Goal: Task Accomplishment & Management: Manage account settings

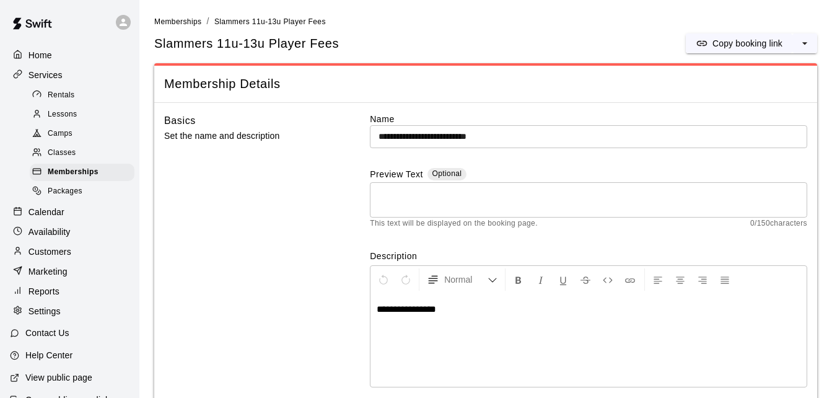
scroll to position [1172, 0]
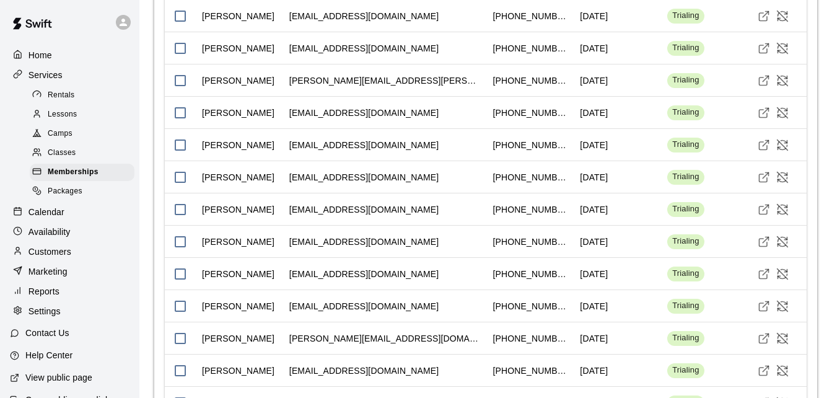
click at [46, 258] on p "Customers" at bounding box center [49, 251] width 43 height 12
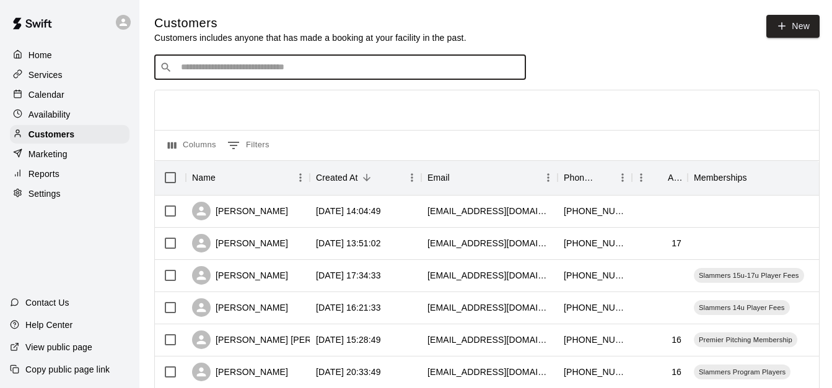
click at [232, 66] on input "Search customers by name or email" at bounding box center [348, 67] width 343 height 12
type input "******"
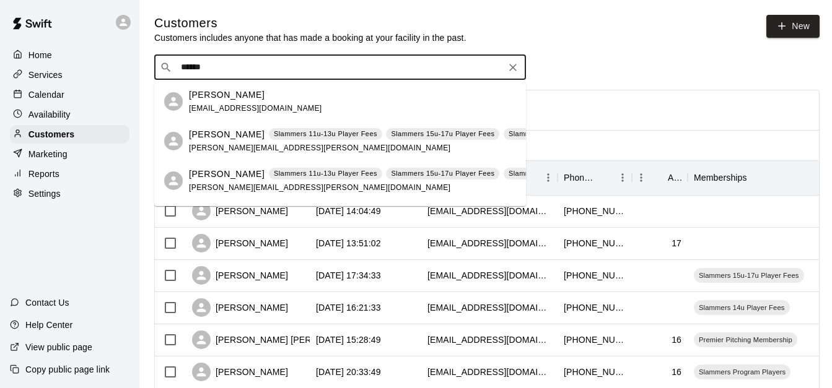
click at [260, 92] on p "[PERSON_NAME]" at bounding box center [227, 95] width 76 height 13
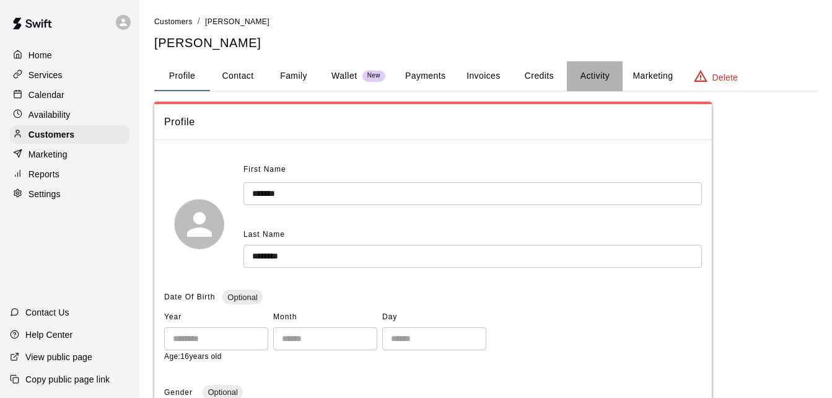
click at [595, 69] on button "Activity" at bounding box center [595, 76] width 56 height 30
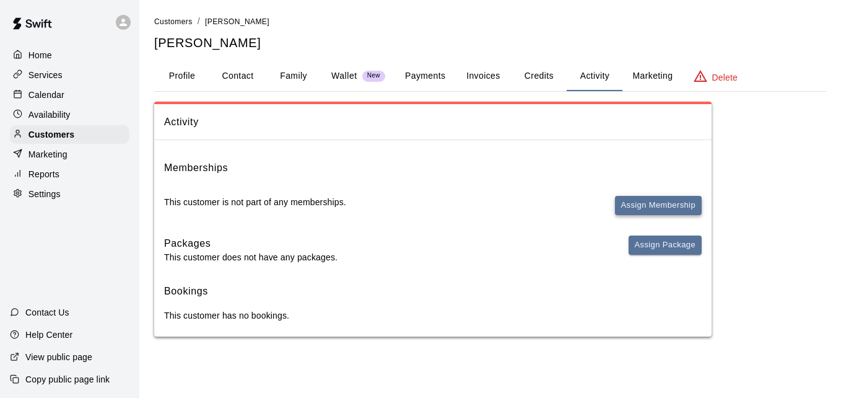
click at [650, 198] on button "Assign Membership" at bounding box center [658, 205] width 87 height 19
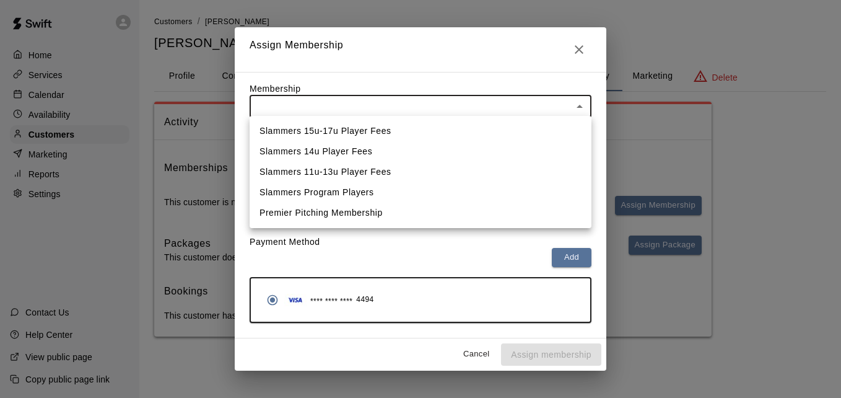
click at [560, 98] on body "Home Services Calendar Availability Customers Marketing Reports Settings Contac…" at bounding box center [420, 180] width 841 height 361
click at [512, 190] on li "Slammers Program Players" at bounding box center [421, 192] width 342 height 20
type input "**********"
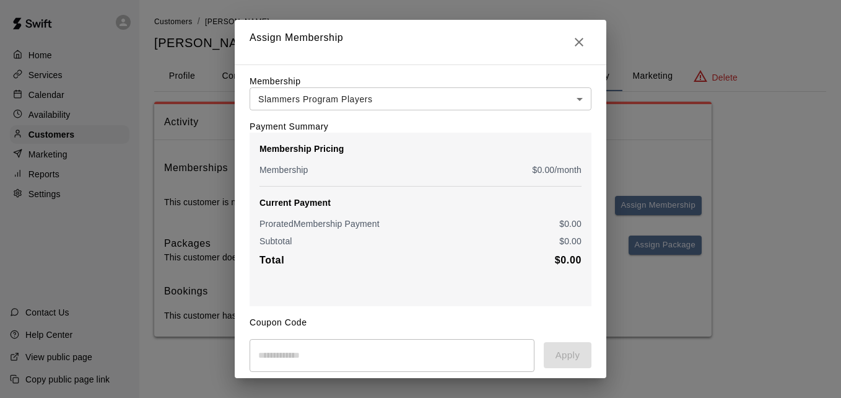
scroll to position [146, 0]
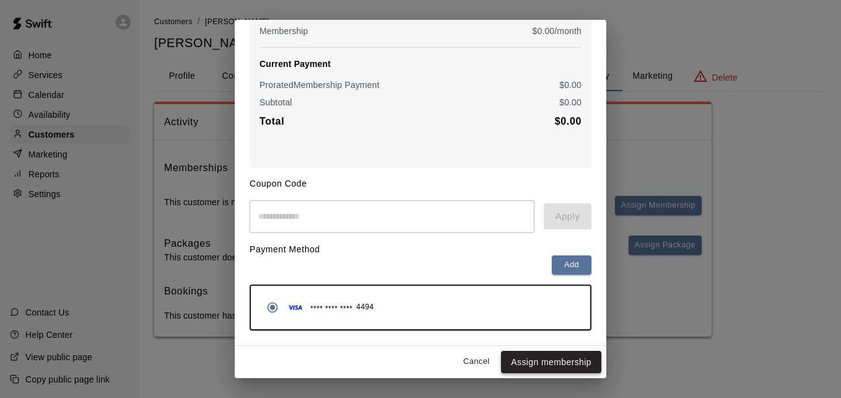
click at [555, 363] on button "Assign membership" at bounding box center [551, 362] width 100 height 23
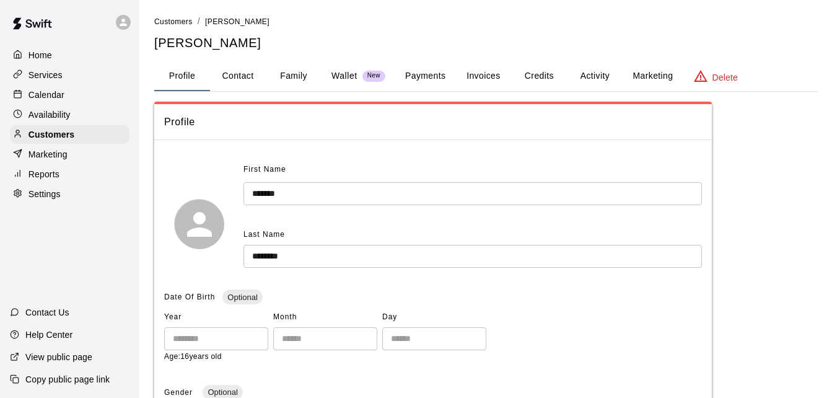
click at [164, 16] on link "Customers" at bounding box center [173, 21] width 38 height 10
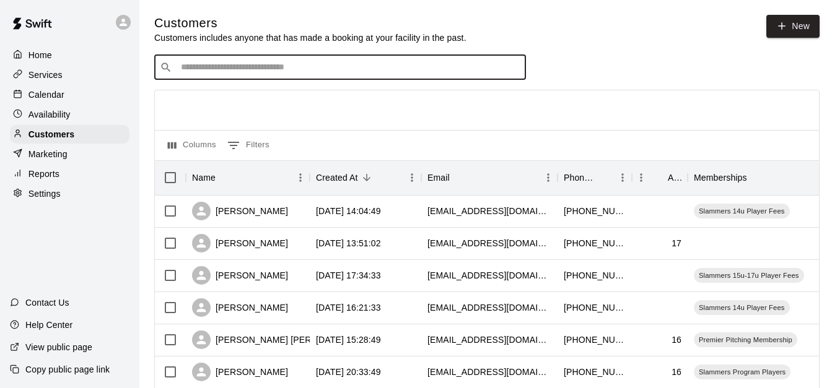
click at [242, 68] on input "Search customers by name or email" at bounding box center [348, 67] width 343 height 12
type input "****"
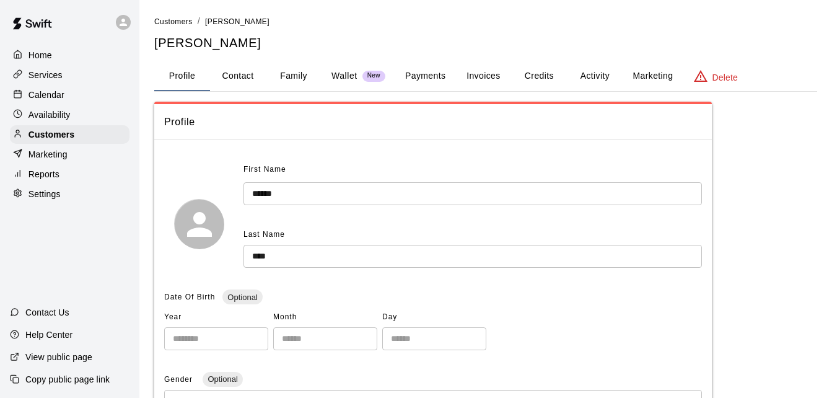
click at [429, 77] on button "Payments" at bounding box center [425, 76] width 60 height 30
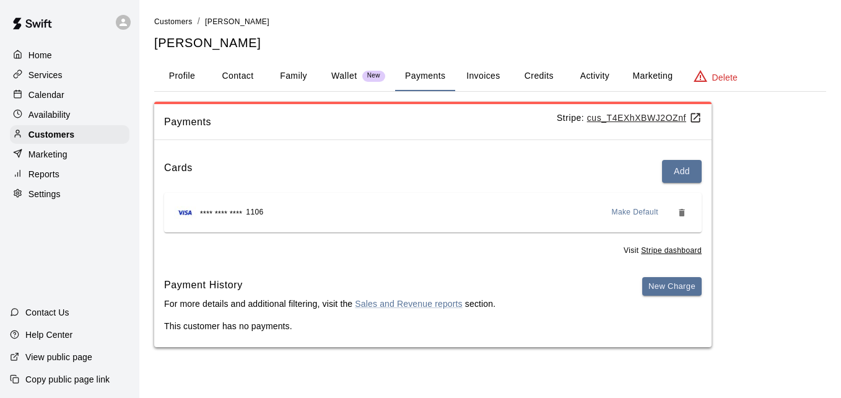
click at [175, 16] on link "Customers" at bounding box center [173, 21] width 38 height 10
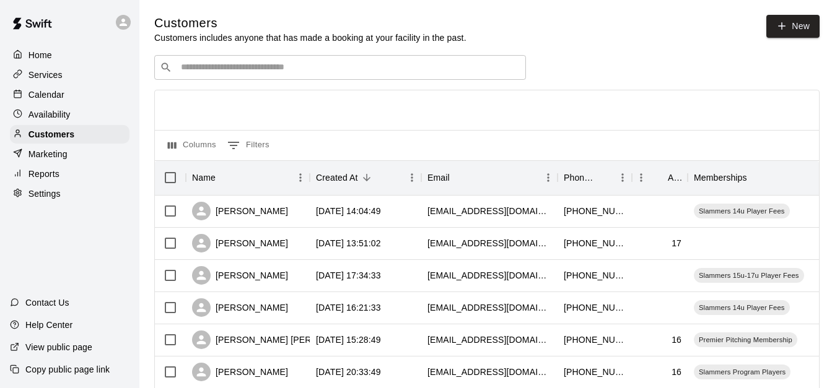
click at [220, 62] on div "​ ​" at bounding box center [340, 67] width 372 height 25
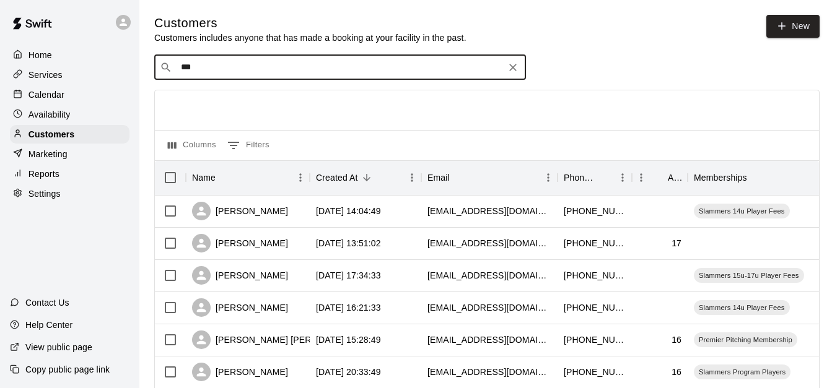
type input "****"
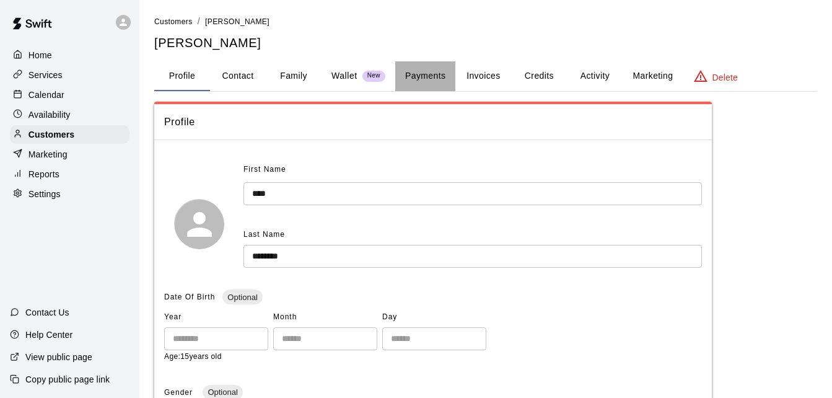
click at [422, 73] on button "Payments" at bounding box center [425, 76] width 60 height 30
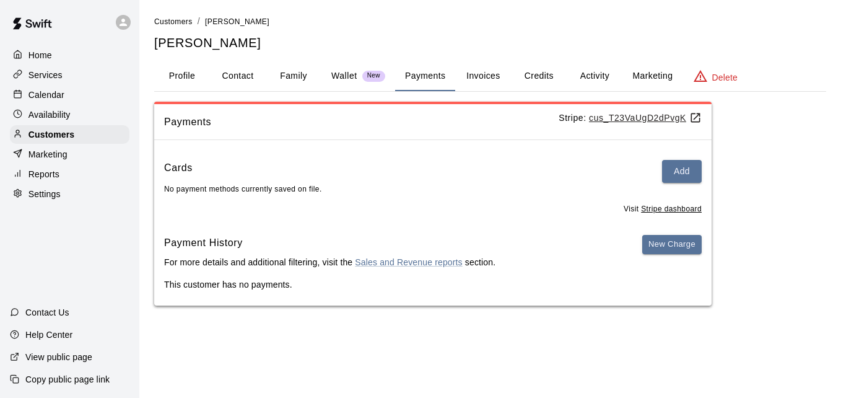
click at [591, 76] on button "Activity" at bounding box center [595, 76] width 56 height 30
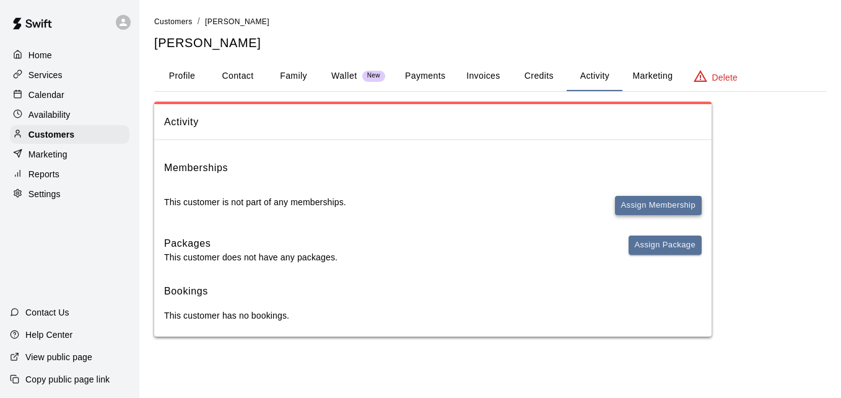
click at [638, 204] on button "Assign Membership" at bounding box center [658, 205] width 87 height 19
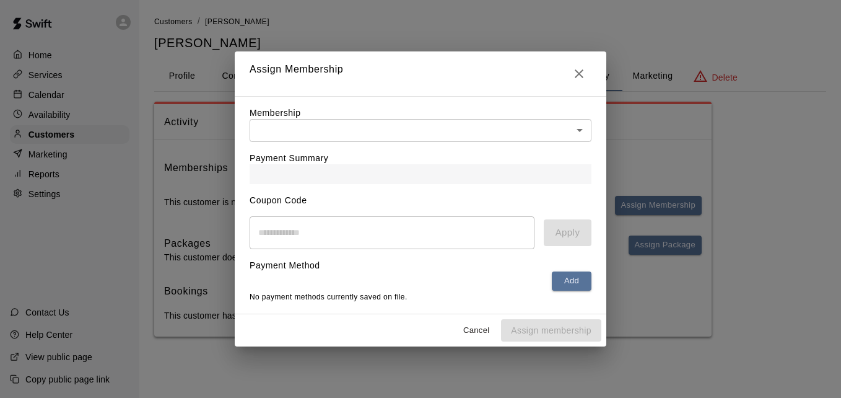
click at [553, 123] on body "Home Services Calendar Availability Customers Marketing Reports Settings Contac…" at bounding box center [420, 180] width 841 height 361
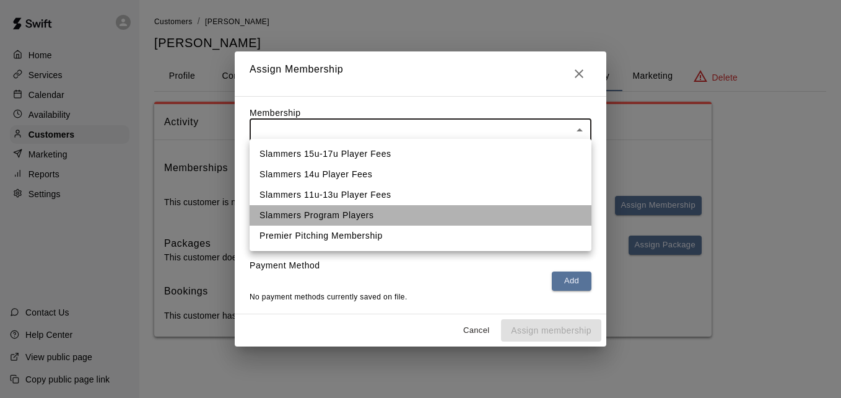
click at [509, 217] on li "Slammers Program Players" at bounding box center [421, 215] width 342 height 20
type input "**********"
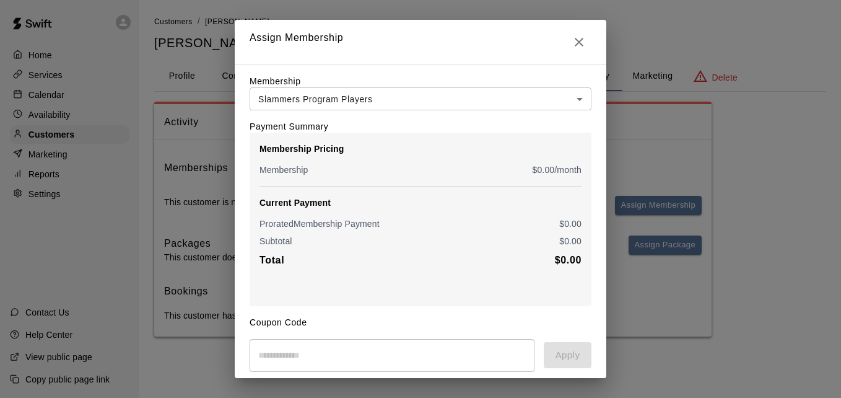
scroll to position [100, 0]
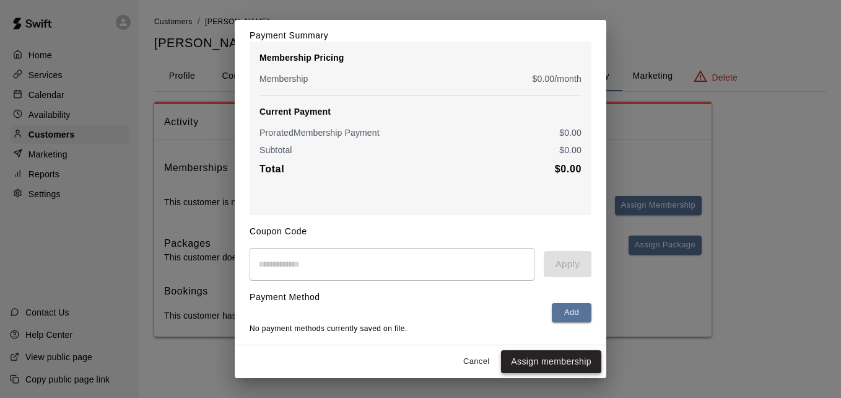
click at [510, 364] on button "Assign membership" at bounding box center [551, 361] width 100 height 23
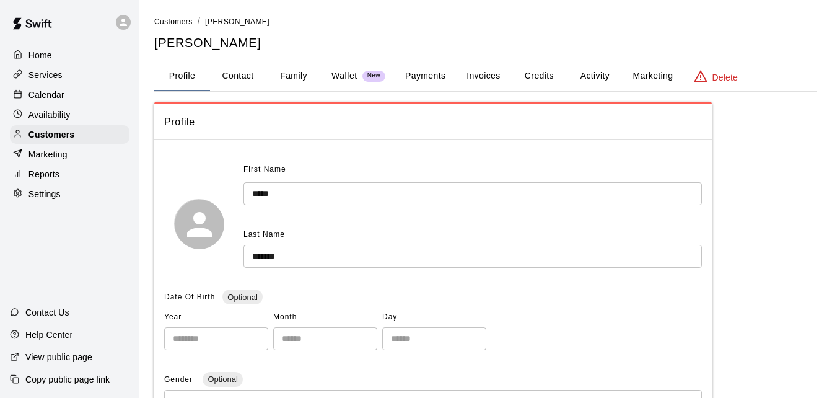
click at [175, 15] on li "Customers" at bounding box center [173, 22] width 38 height 14
click at [175, 19] on span "Customers" at bounding box center [173, 21] width 38 height 9
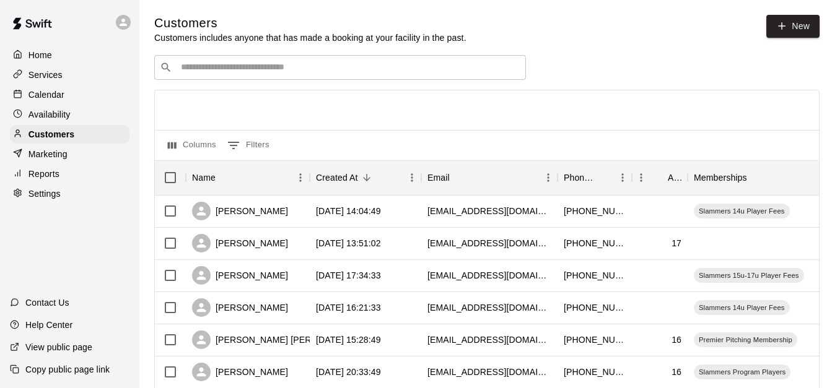
click at [527, 134] on div "Columns 0 Filters" at bounding box center [487, 145] width 664 height 30
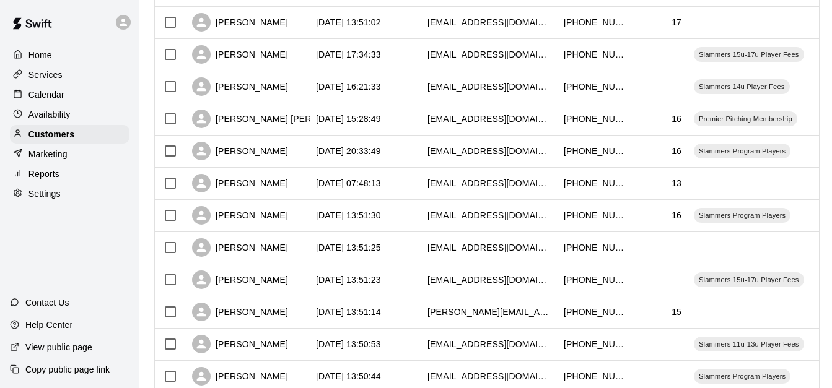
scroll to position [223, 0]
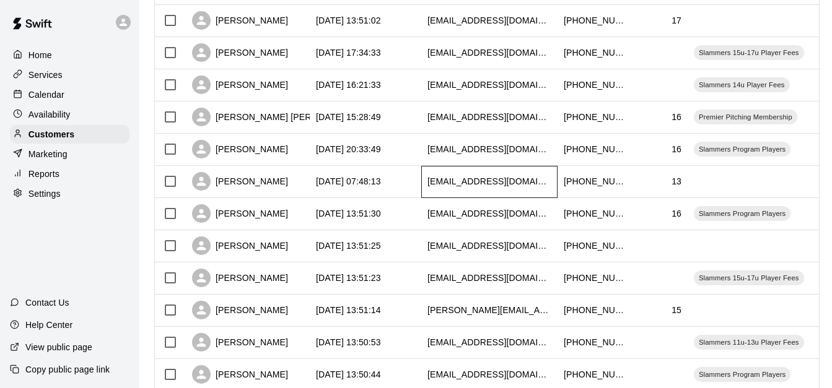
click at [460, 182] on div "[EMAIL_ADDRESS][DOMAIN_NAME]" at bounding box center [489, 181] width 124 height 12
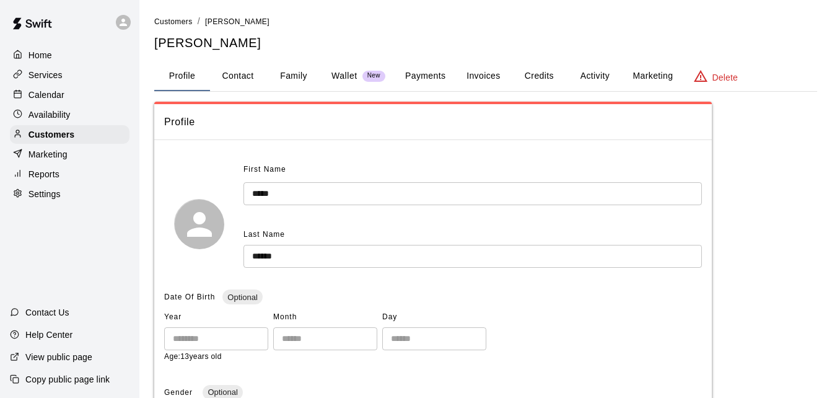
click at [595, 74] on button "Activity" at bounding box center [595, 76] width 56 height 30
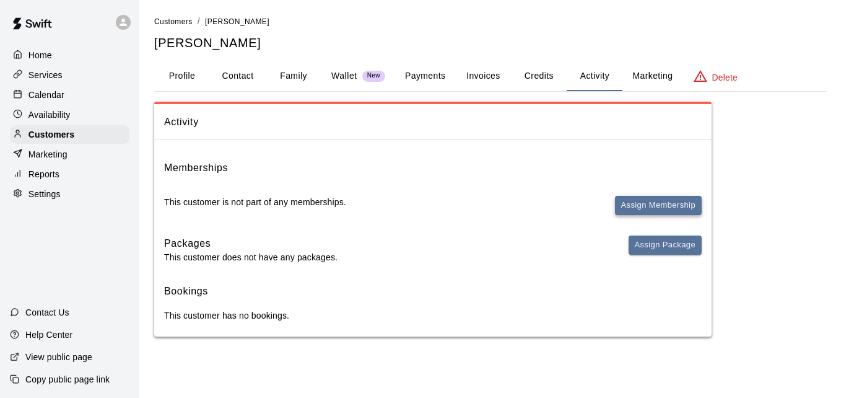
click at [645, 195] on div "Memberships This customer is not part of any memberships. Assign Membership" at bounding box center [433, 193] width 538 height 66
click at [645, 196] on button "Assign Membership" at bounding box center [658, 205] width 87 height 19
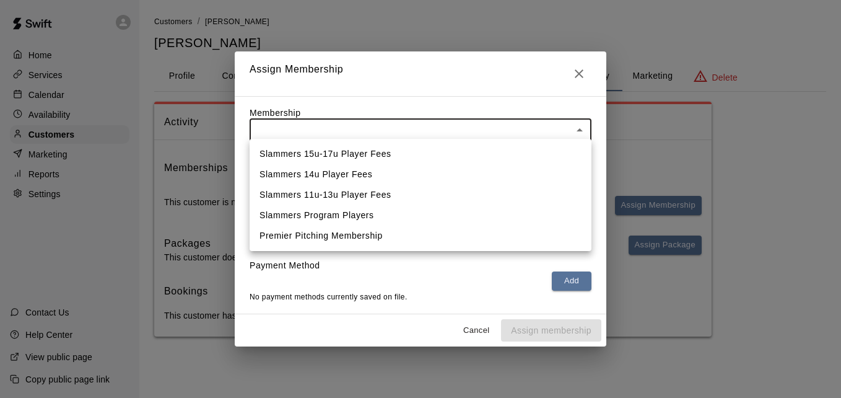
click at [556, 121] on body "Home Services Calendar Availability Customers Marketing Reports Settings Contac…" at bounding box center [420, 180] width 841 height 361
click at [497, 211] on li "Slammers Program Players" at bounding box center [421, 215] width 342 height 20
type input "**********"
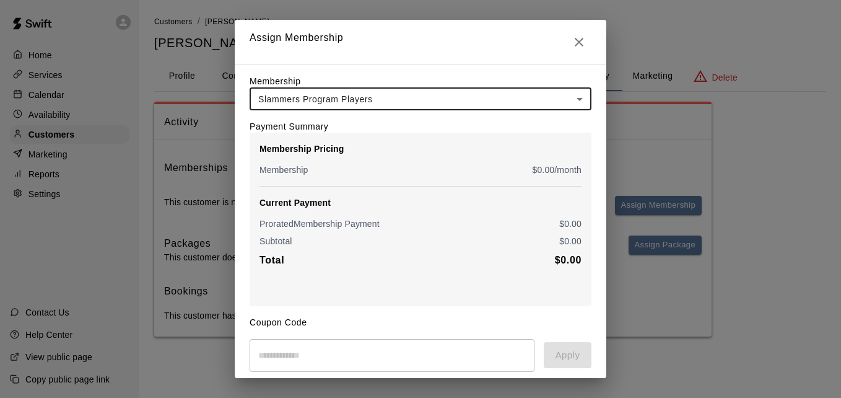
scroll to position [100, 0]
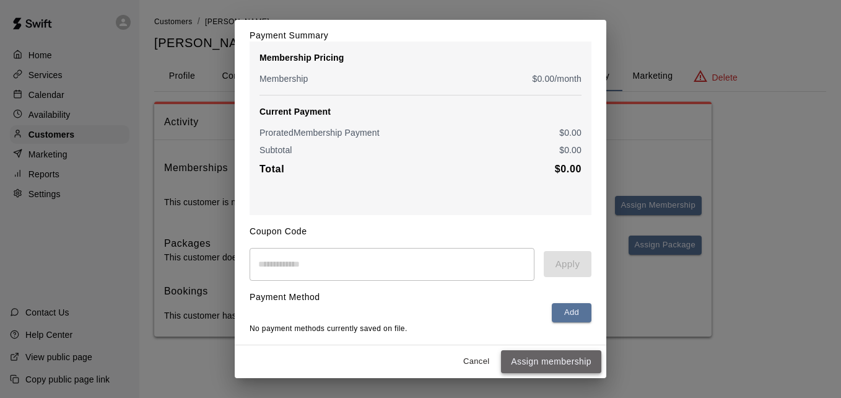
click at [546, 356] on button "Assign membership" at bounding box center [551, 361] width 100 height 23
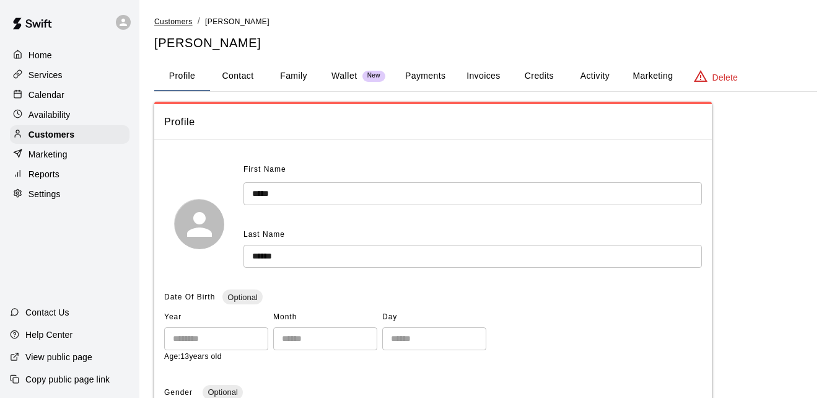
drag, startPoint x: 0, startPoint y: 0, endPoint x: 173, endPoint y: 19, distance: 173.9
click at [173, 19] on span "Customers" at bounding box center [173, 21] width 38 height 9
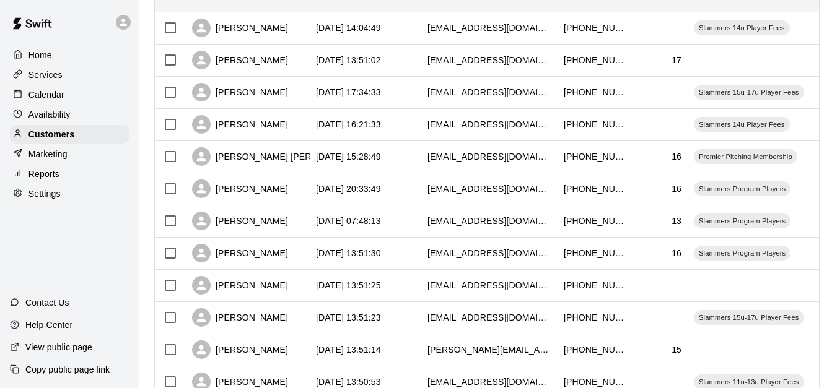
scroll to position [198, 0]
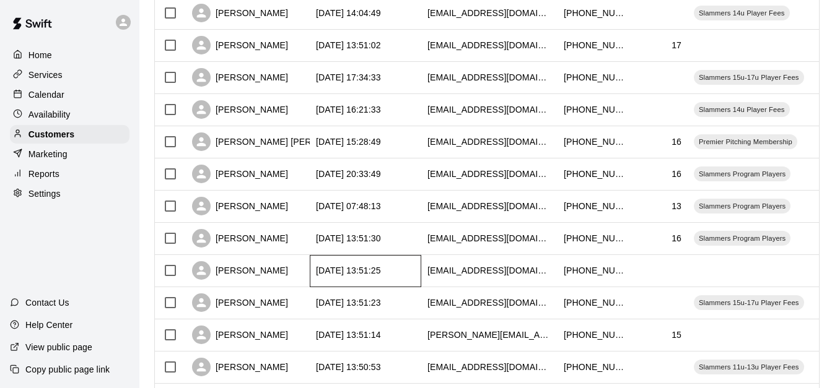
click at [411, 274] on div "[DATE] 13:51:25" at bounding box center [366, 271] width 112 height 32
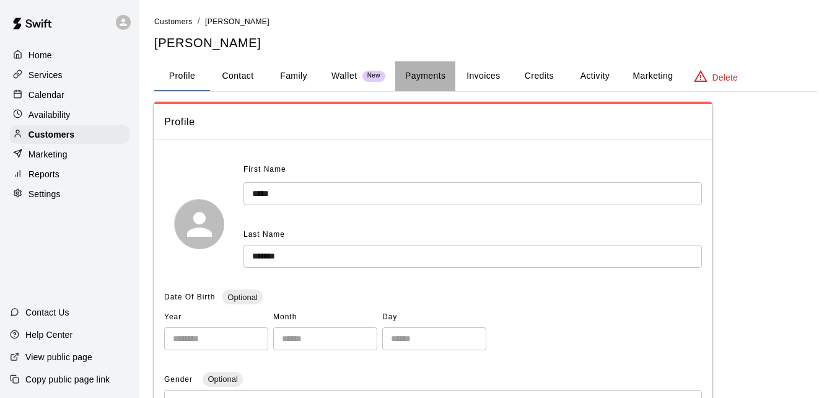
click at [424, 82] on button "Payments" at bounding box center [425, 76] width 60 height 30
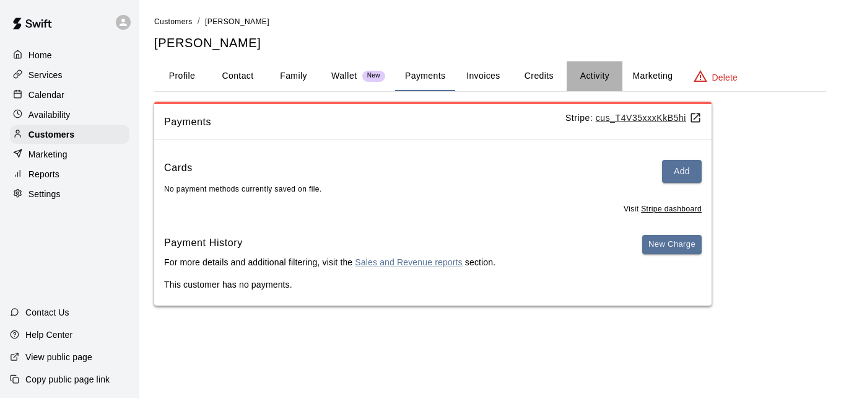
click at [597, 72] on button "Activity" at bounding box center [595, 76] width 56 height 30
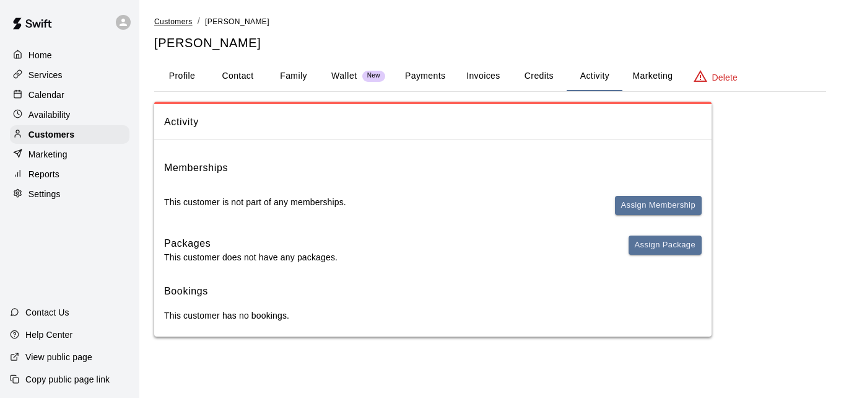
click at [165, 22] on span "Customers" at bounding box center [173, 21] width 38 height 9
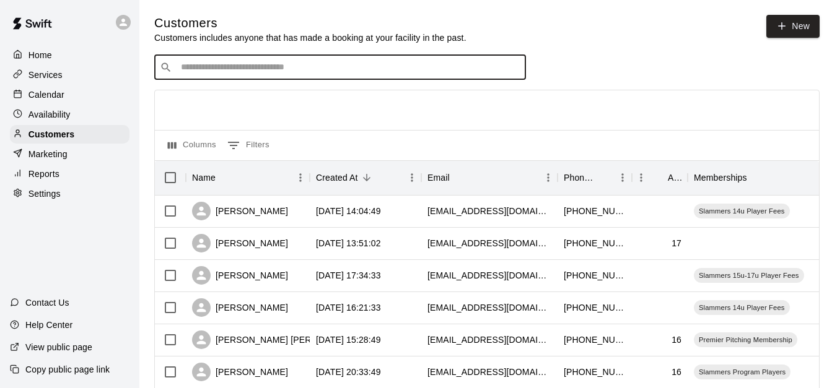
click at [223, 72] on input "Search customers by name or email" at bounding box center [348, 67] width 343 height 12
type input "*****"
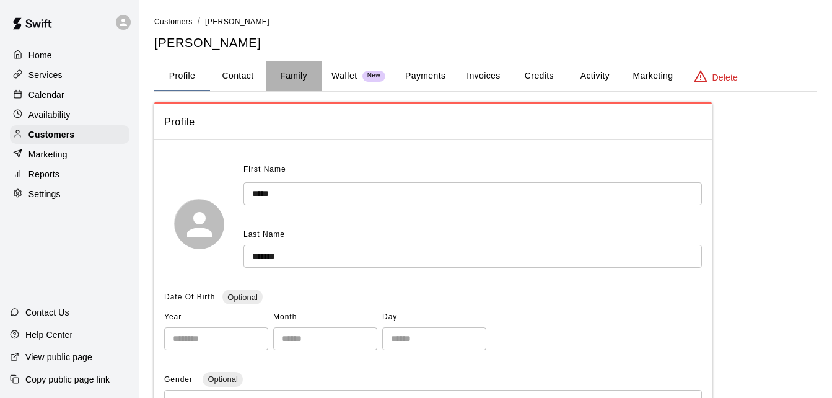
click at [296, 73] on button "Family" at bounding box center [294, 76] width 56 height 30
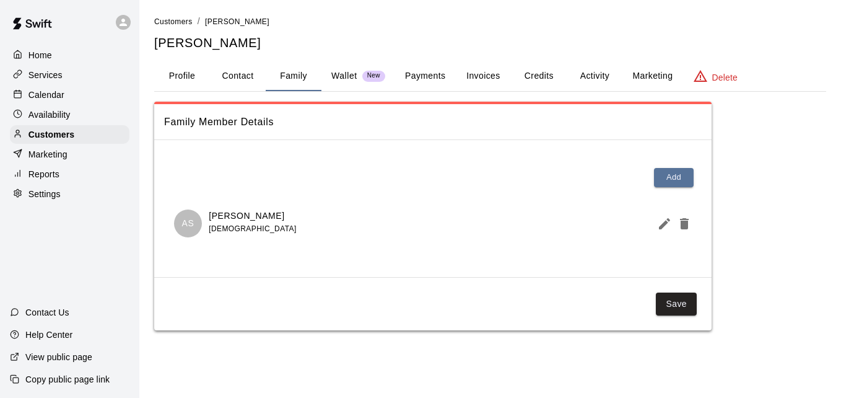
click at [410, 75] on button "Payments" at bounding box center [425, 76] width 60 height 30
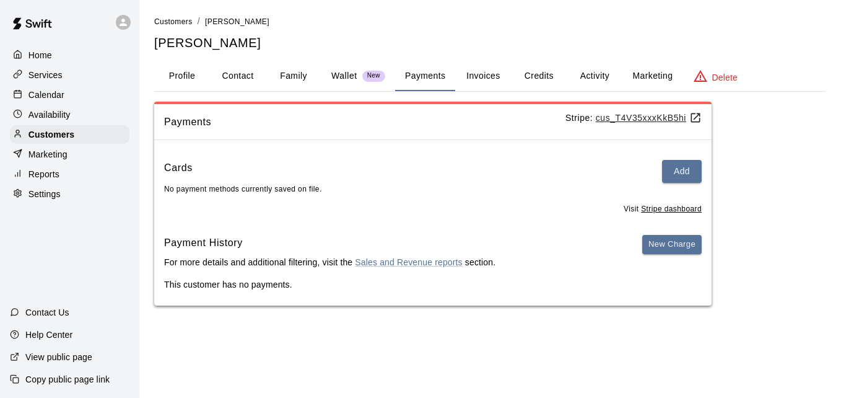
click at [592, 78] on button "Activity" at bounding box center [595, 76] width 56 height 30
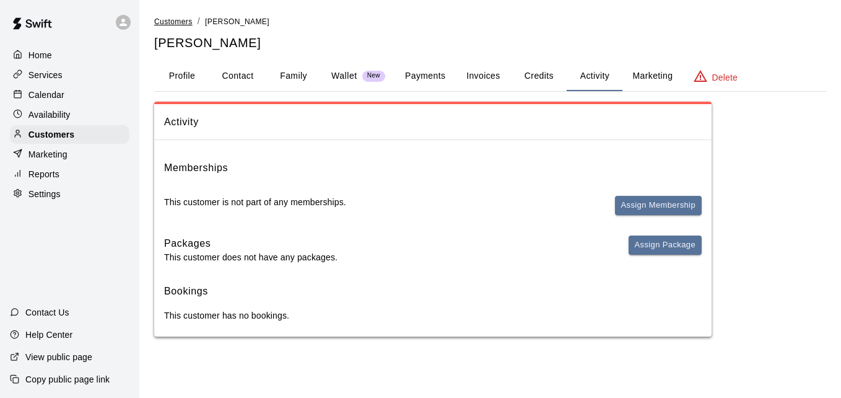
click at [170, 19] on span "Customers" at bounding box center [173, 21] width 38 height 9
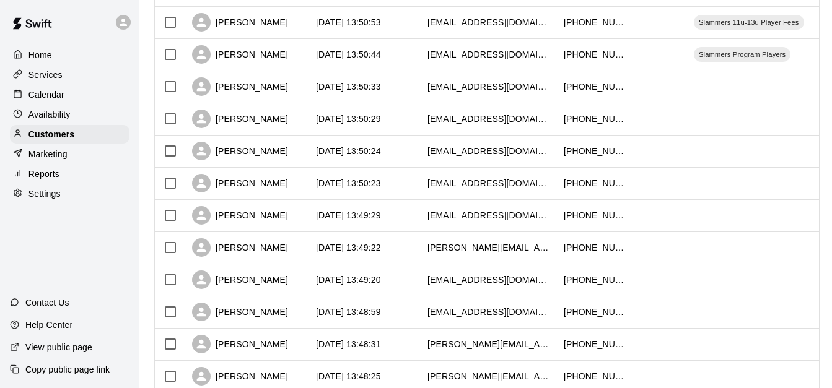
scroll to position [519, 0]
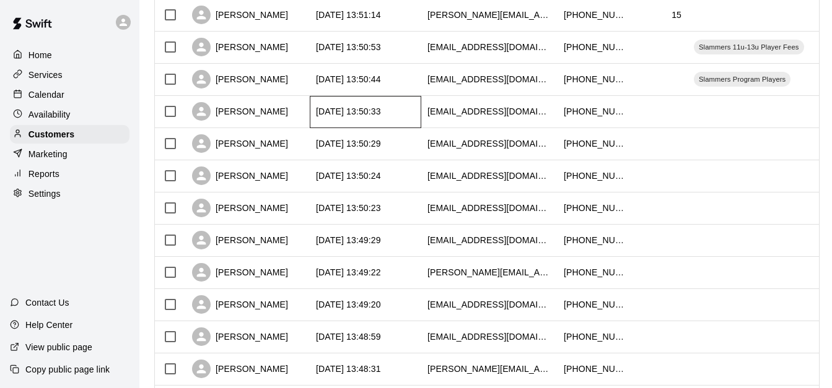
click at [368, 110] on div "[DATE] 13:50:33" at bounding box center [348, 111] width 65 height 12
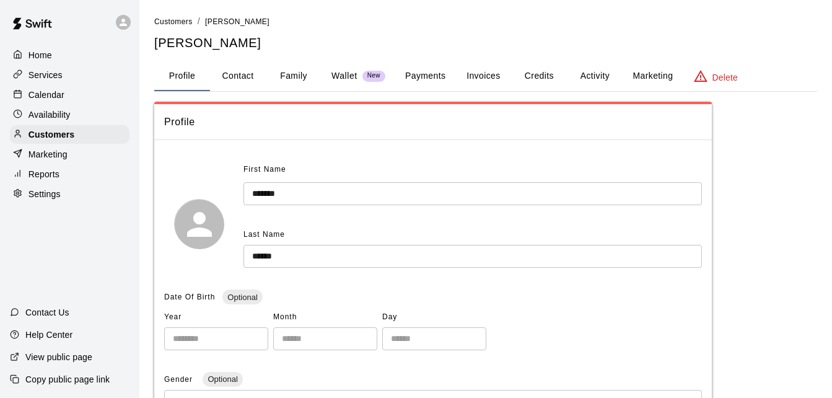
click at [288, 72] on button "Family" at bounding box center [294, 76] width 56 height 30
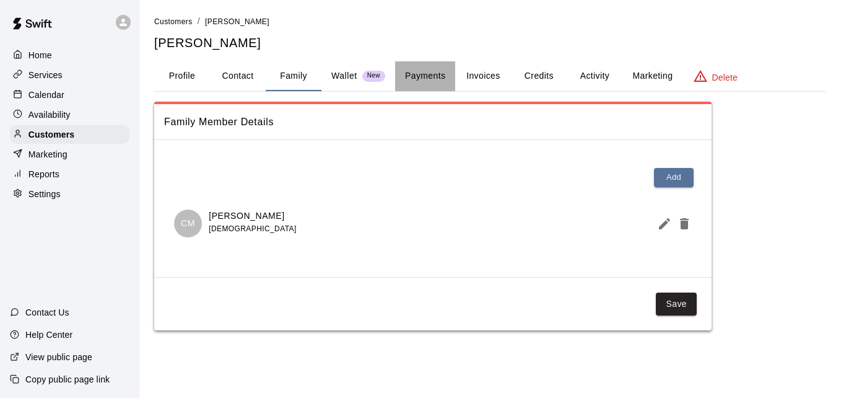
click at [427, 79] on button "Payments" at bounding box center [425, 76] width 60 height 30
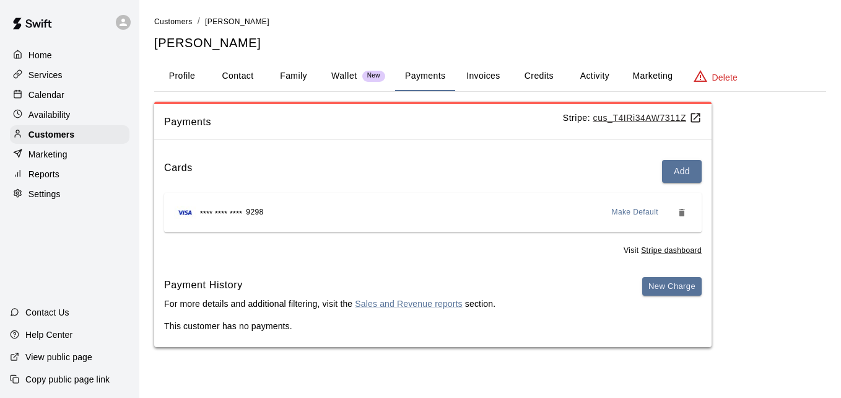
click at [609, 66] on button "Activity" at bounding box center [595, 76] width 56 height 30
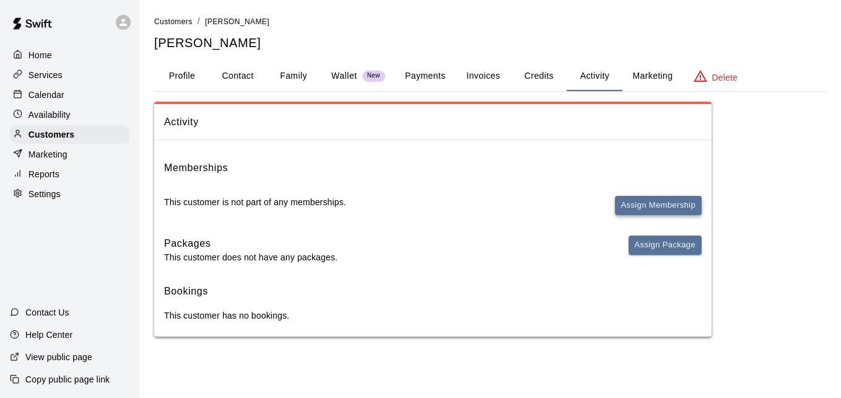
click at [638, 196] on button "Assign Membership" at bounding box center [658, 205] width 87 height 19
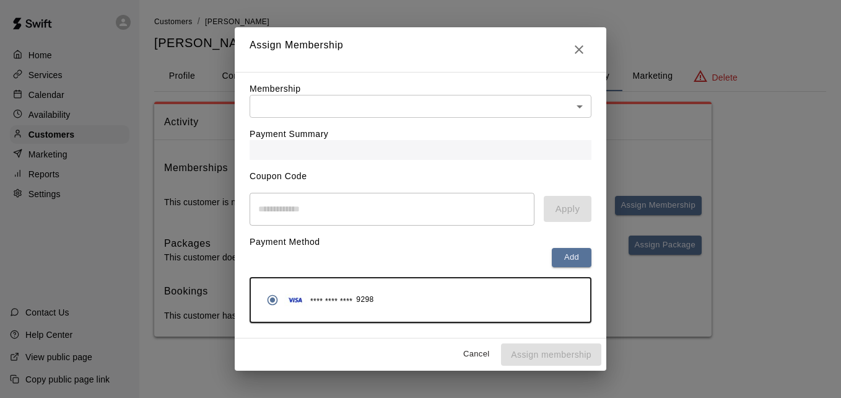
click at [498, 109] on body "Home Services Calendar Availability Customers Marketing Reports Settings Contac…" at bounding box center [420, 180] width 841 height 361
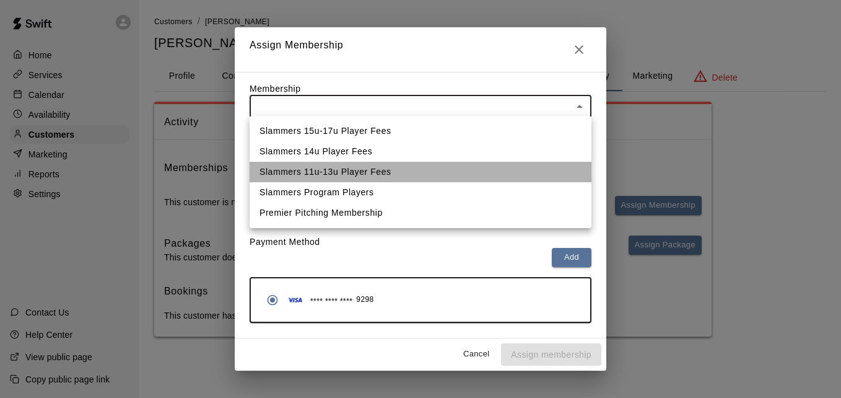
click at [468, 167] on li "Slammers 11u-13u Player Fees" at bounding box center [421, 172] width 342 height 20
type input "**********"
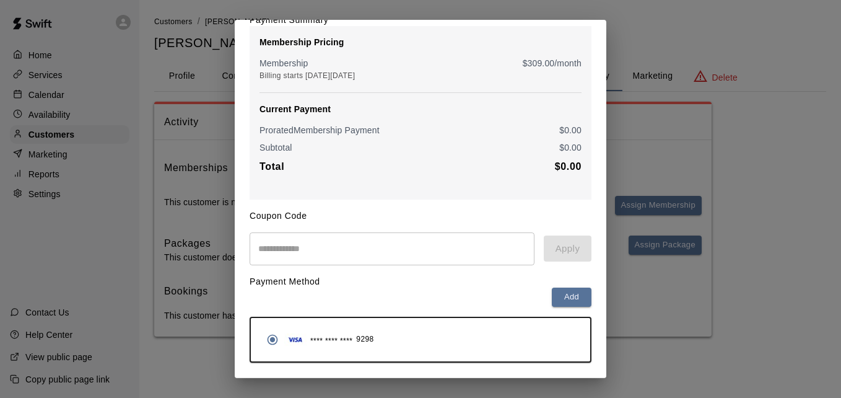
scroll to position [146, 0]
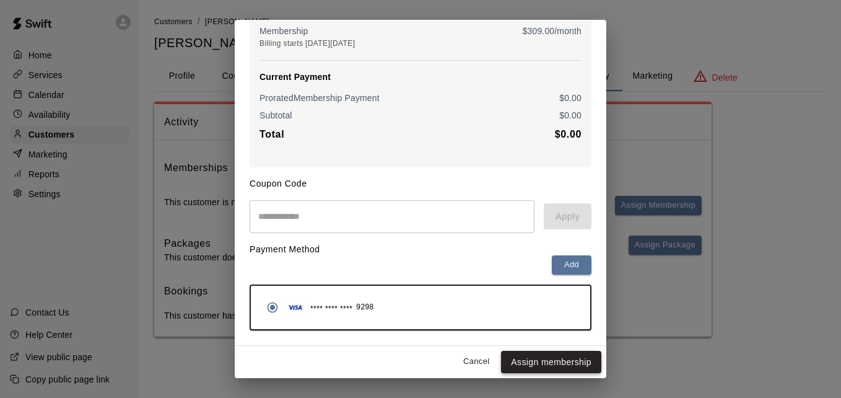
click at [545, 357] on button "Assign membership" at bounding box center [551, 362] width 100 height 23
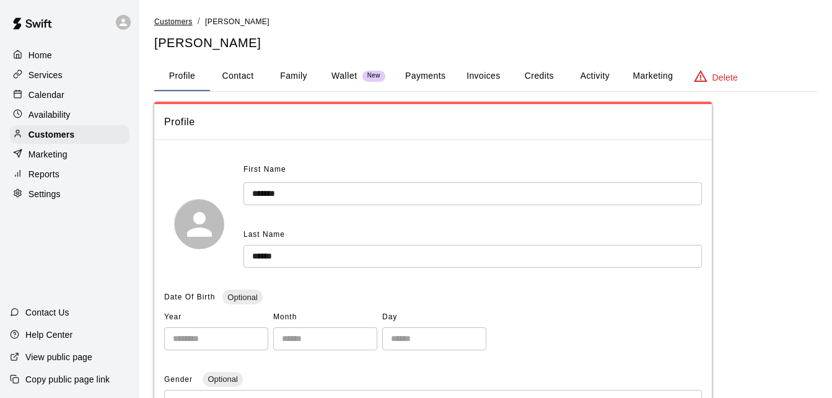
click at [173, 20] on span "Customers" at bounding box center [173, 21] width 38 height 9
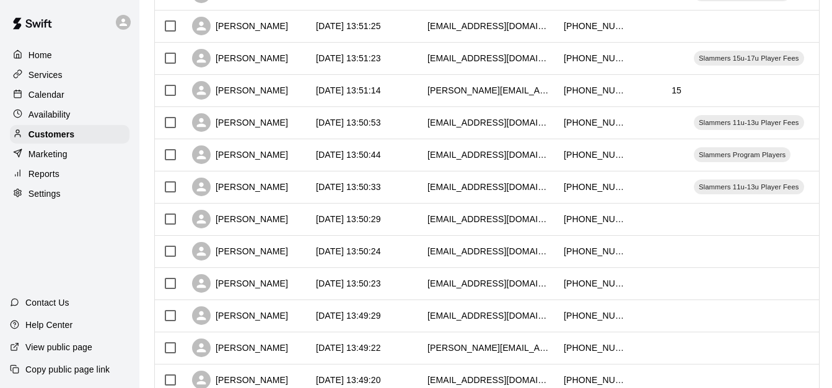
scroll to position [446, 0]
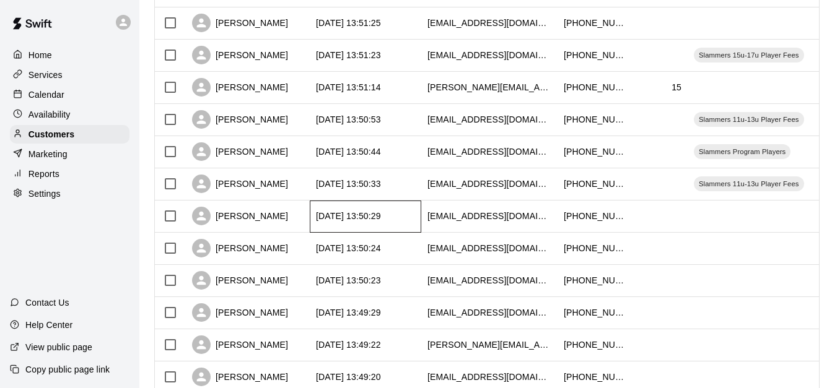
click at [416, 217] on div "[DATE] 13:50:29" at bounding box center [366, 217] width 112 height 32
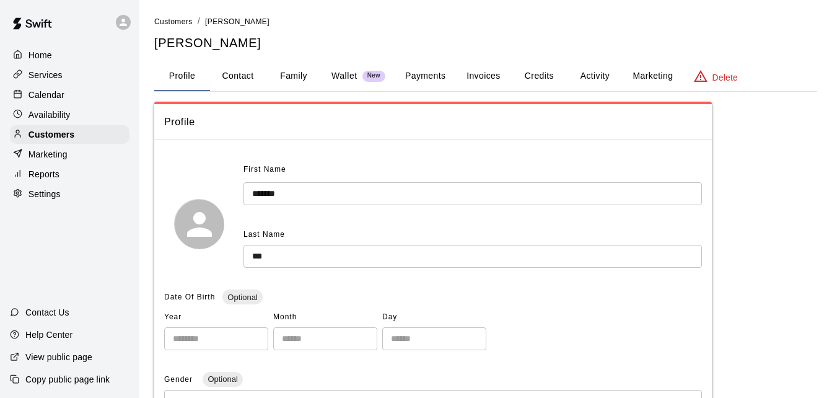
click at [430, 69] on button "Payments" at bounding box center [425, 76] width 60 height 30
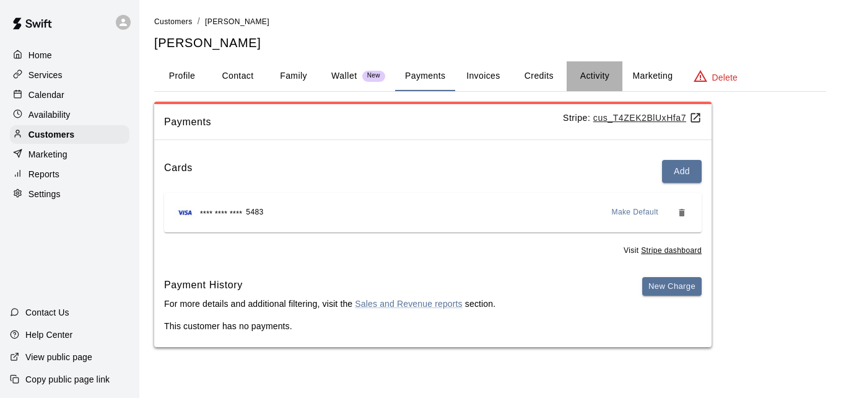
click at [594, 76] on button "Activity" at bounding box center [595, 76] width 56 height 30
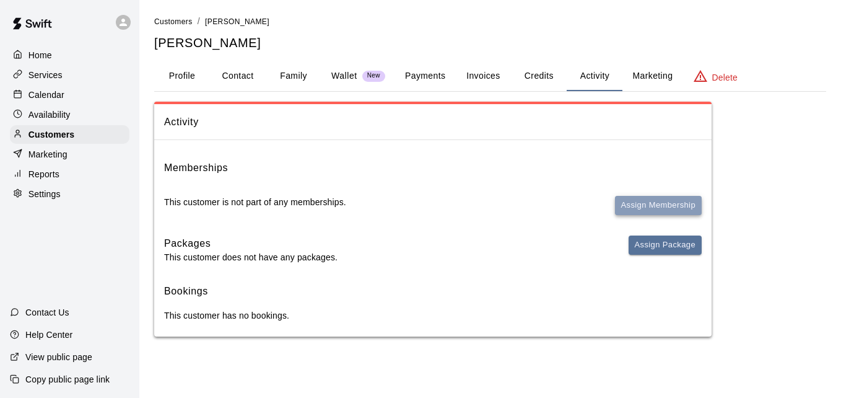
click at [648, 199] on button "Assign Membership" at bounding box center [658, 205] width 87 height 19
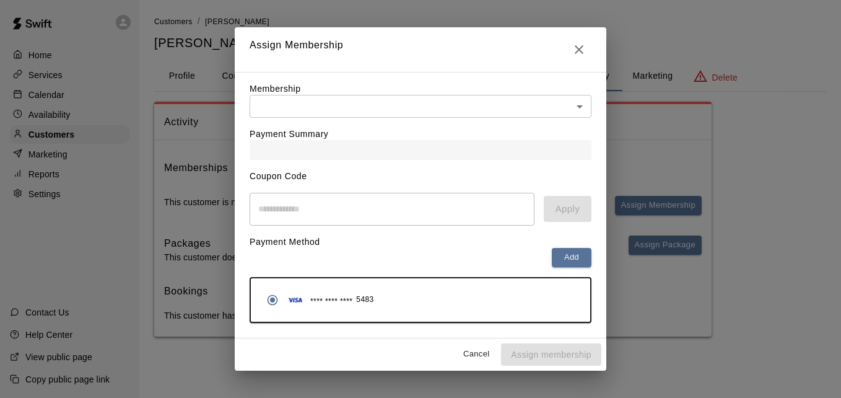
click at [551, 106] on body "Home Services Calendar Availability Customers Marketing Reports Settings Contac…" at bounding box center [420, 180] width 841 height 361
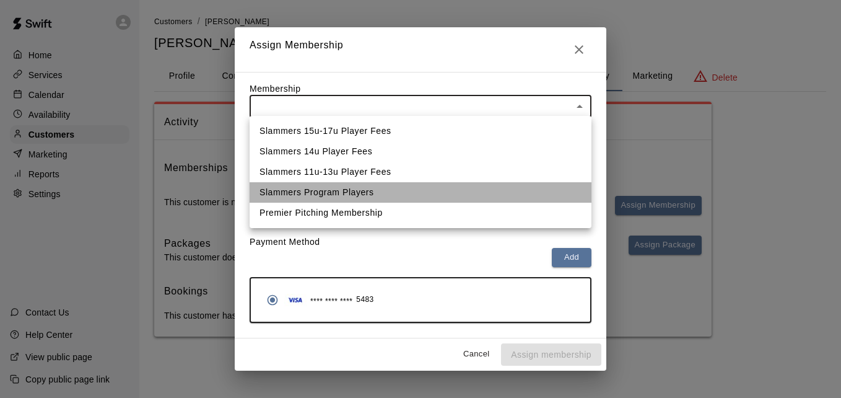
click at [509, 189] on li "Slammers Program Players" at bounding box center [421, 192] width 342 height 20
type input "**********"
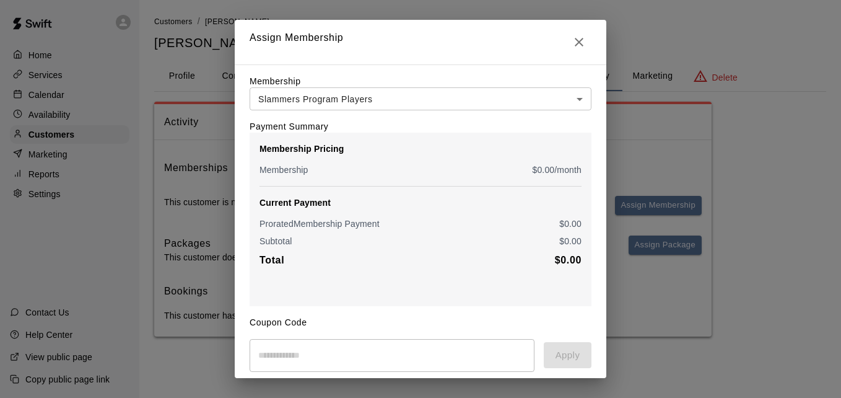
scroll to position [146, 0]
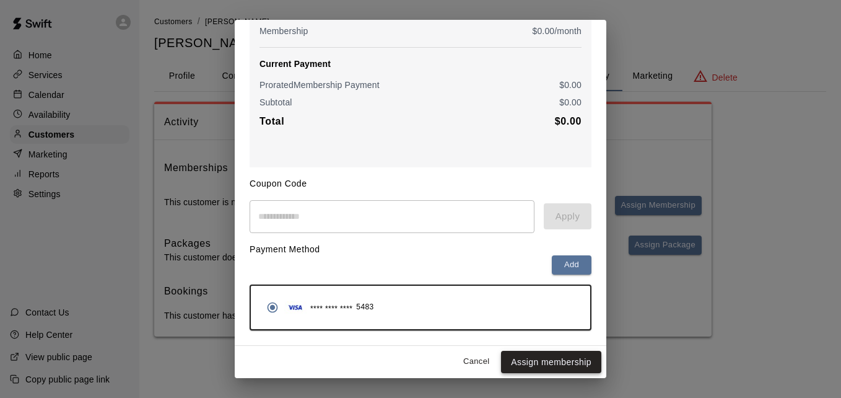
click at [545, 356] on button "Assign membership" at bounding box center [551, 362] width 100 height 23
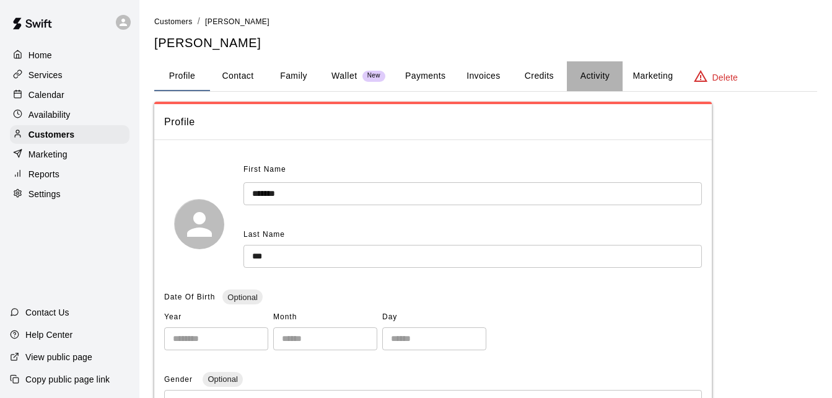
click at [596, 69] on button "Activity" at bounding box center [595, 76] width 56 height 30
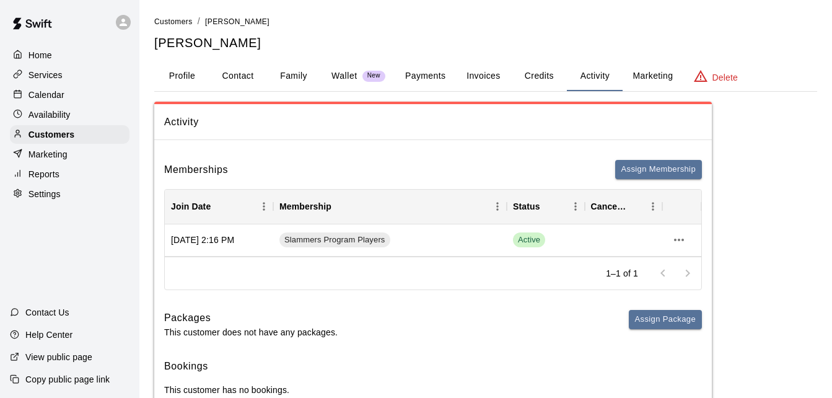
click at [178, 17] on link "Customers" at bounding box center [173, 21] width 38 height 10
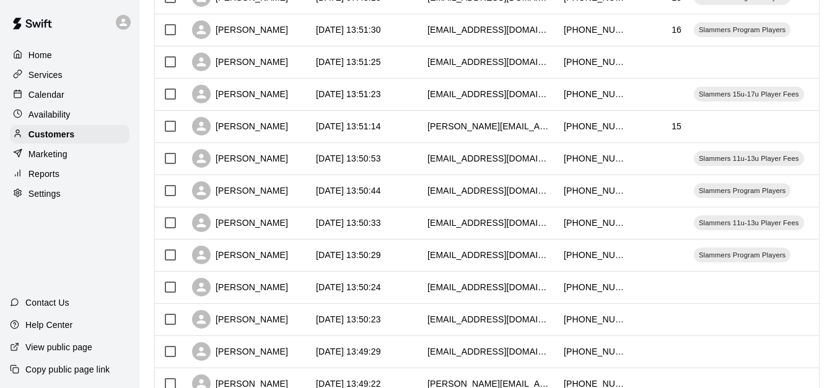
scroll to position [421, 0]
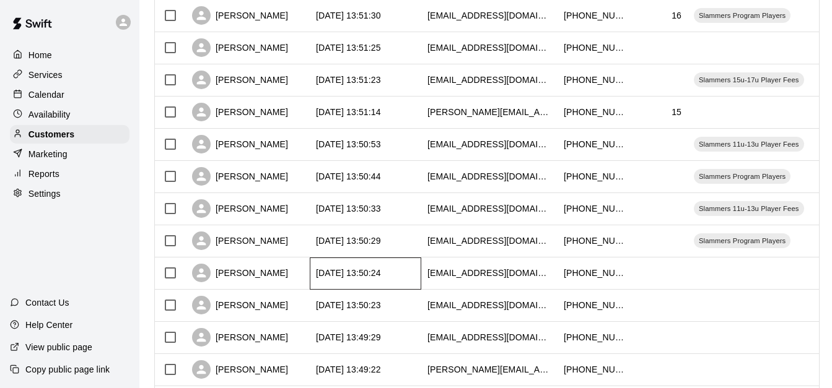
click at [415, 271] on div "[DATE] 13:50:24" at bounding box center [366, 274] width 112 height 32
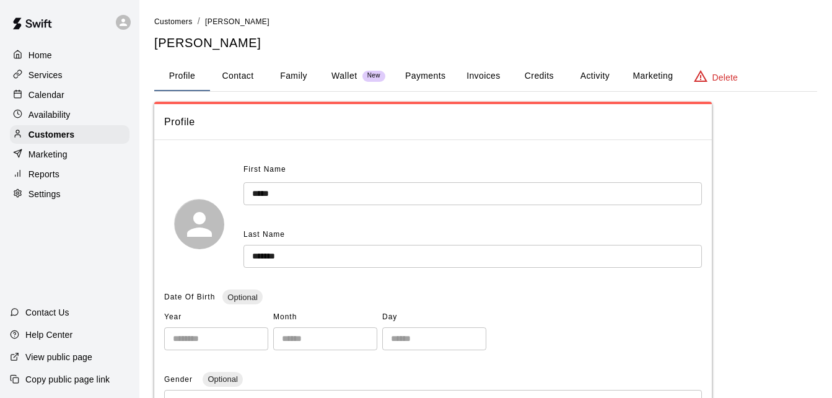
click at [302, 72] on button "Family" at bounding box center [294, 76] width 56 height 30
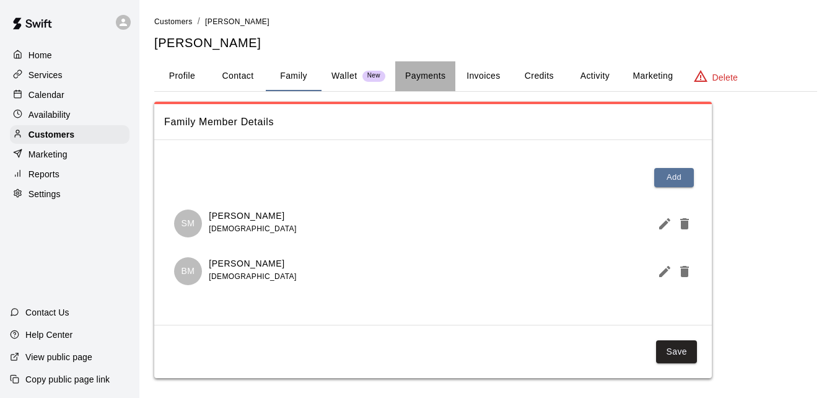
click at [415, 72] on button "Payments" at bounding box center [425, 76] width 60 height 30
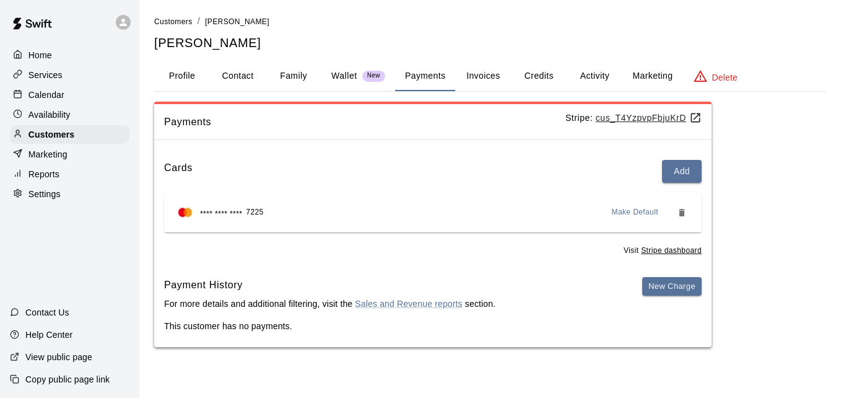
click at [600, 68] on button "Activity" at bounding box center [595, 76] width 56 height 30
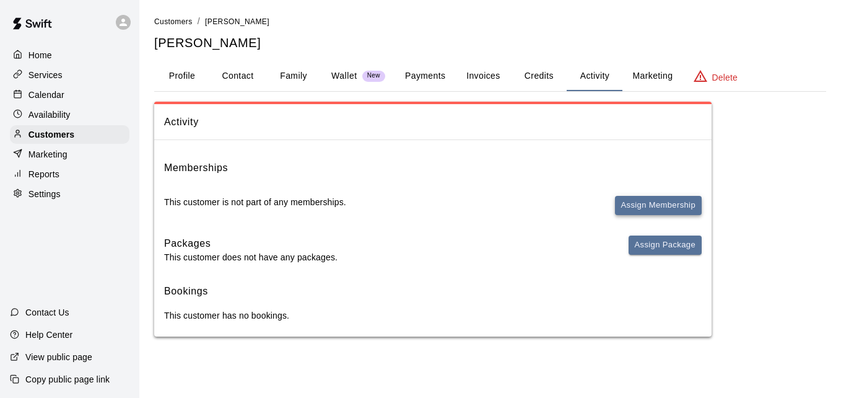
click at [675, 203] on button "Assign Membership" at bounding box center [658, 205] width 87 height 19
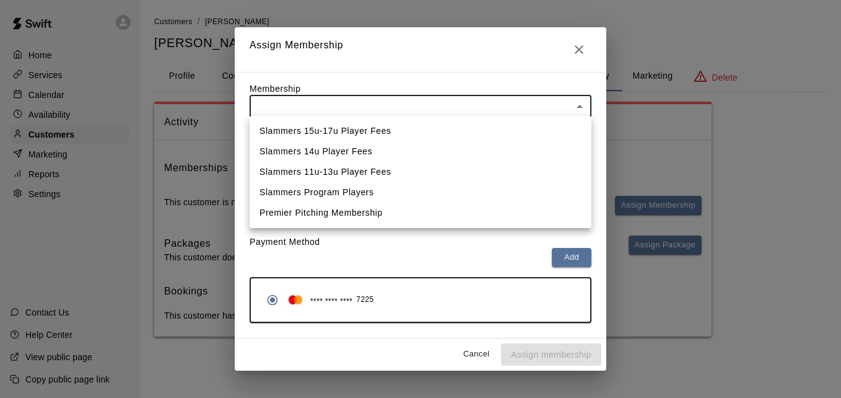
click at [503, 100] on body "Home Services Calendar Availability Customers Marketing Reports Settings Contac…" at bounding box center [420, 180] width 841 height 361
click at [469, 188] on li "Slammers Program Players" at bounding box center [421, 192] width 342 height 20
type input "**********"
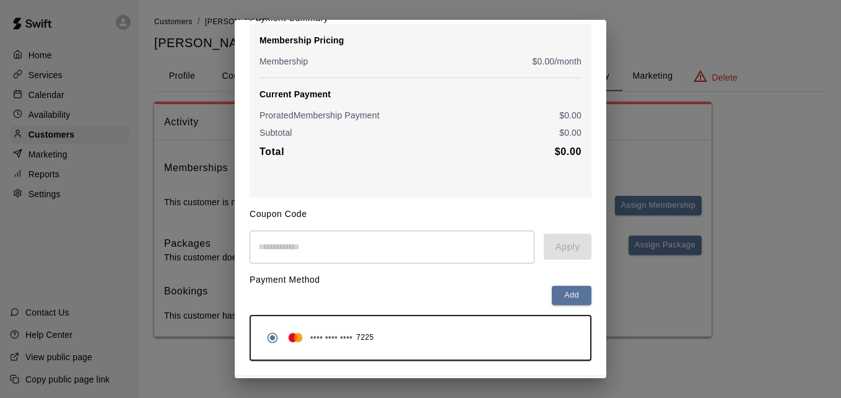
scroll to position [146, 0]
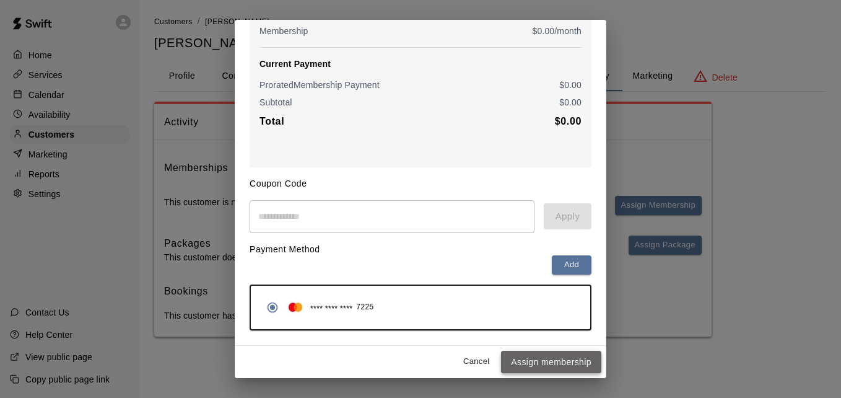
click at [546, 366] on button "Assign membership" at bounding box center [551, 362] width 100 height 23
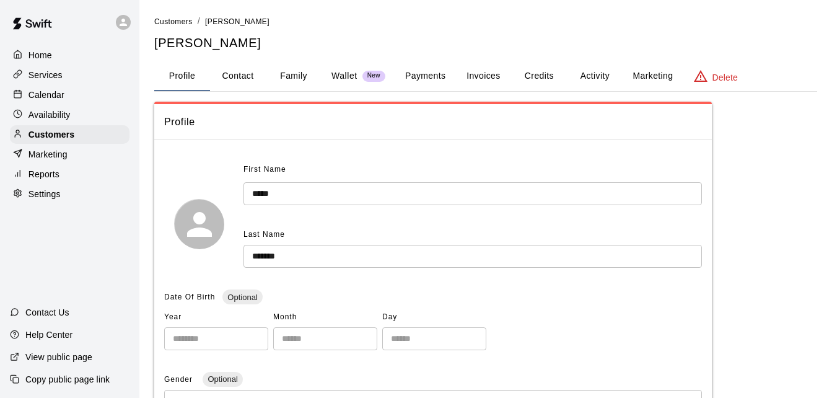
click at [604, 68] on button "Activity" at bounding box center [595, 76] width 56 height 30
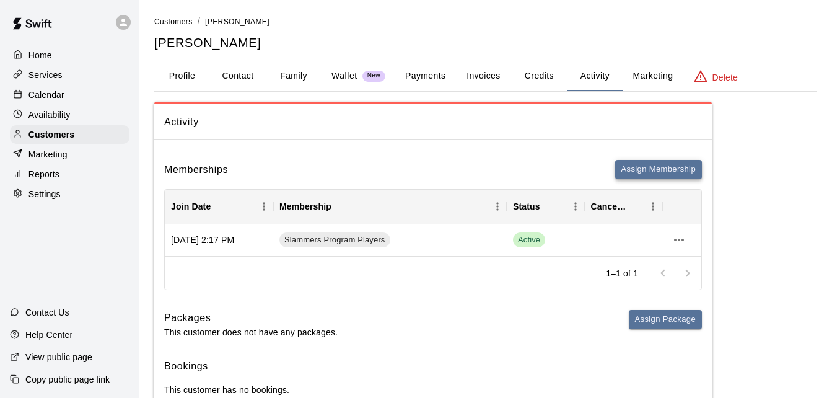
click at [640, 166] on button "Assign Membership" at bounding box center [658, 169] width 87 height 19
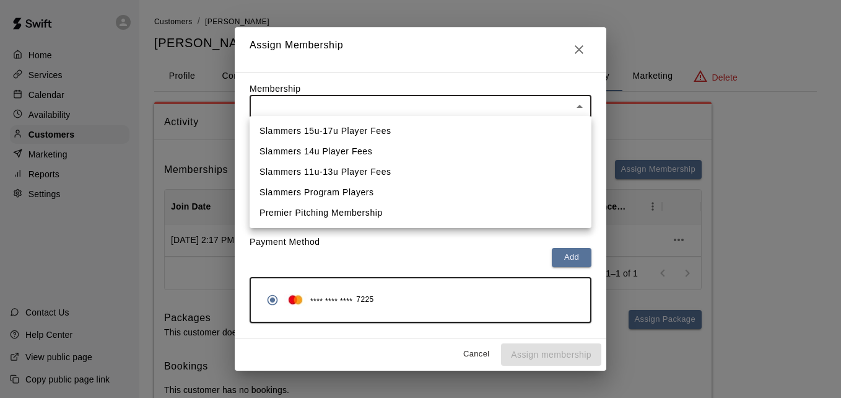
click at [514, 108] on body "Home Services Calendar Availability Customers Marketing Reports Settings Contac…" at bounding box center [420, 218] width 841 height 436
click at [502, 191] on li "Slammers Program Players" at bounding box center [421, 192] width 342 height 20
type input "**********"
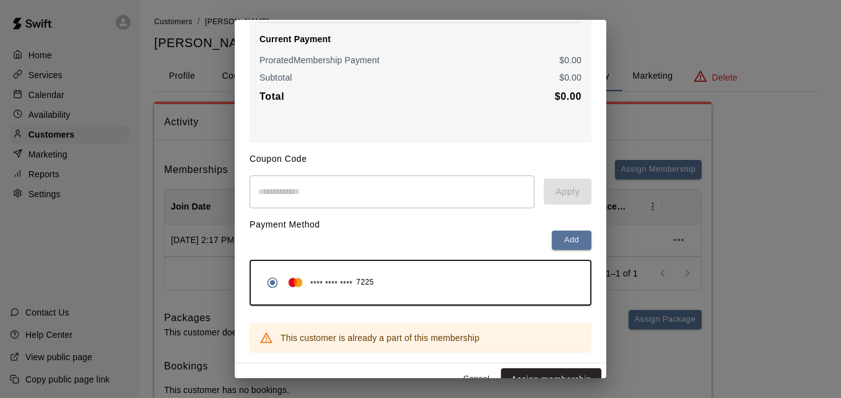
scroll to position [188, 0]
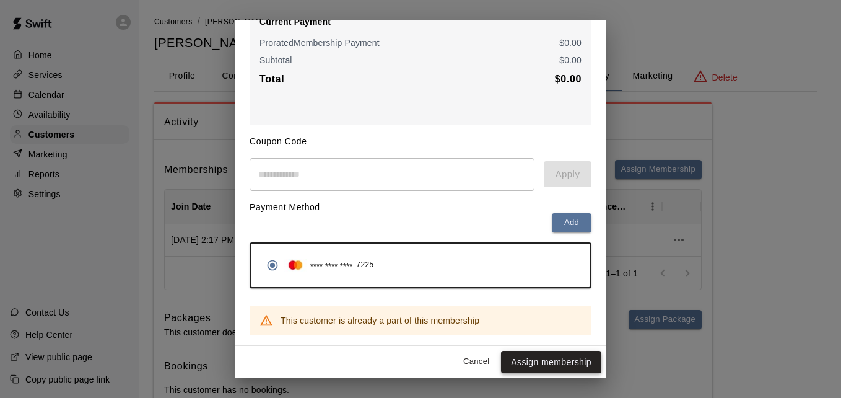
click at [527, 356] on button "Assign membership" at bounding box center [551, 362] width 100 height 23
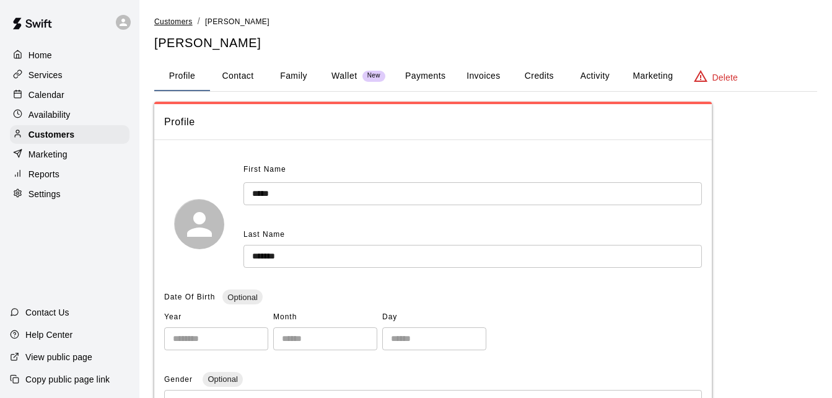
click at [175, 25] on span "Customers" at bounding box center [173, 21] width 38 height 9
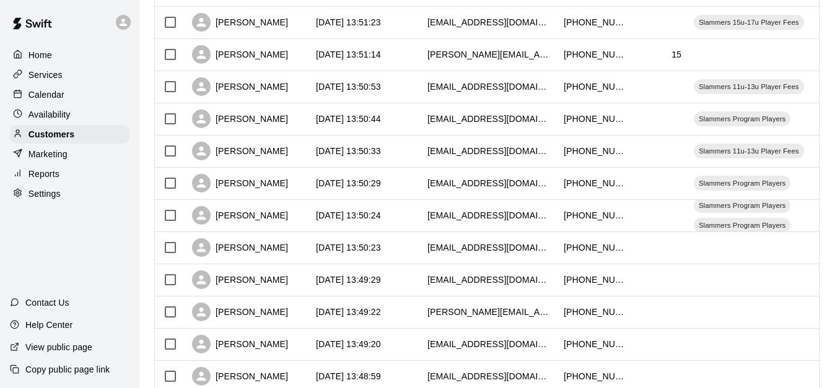
scroll to position [496, 0]
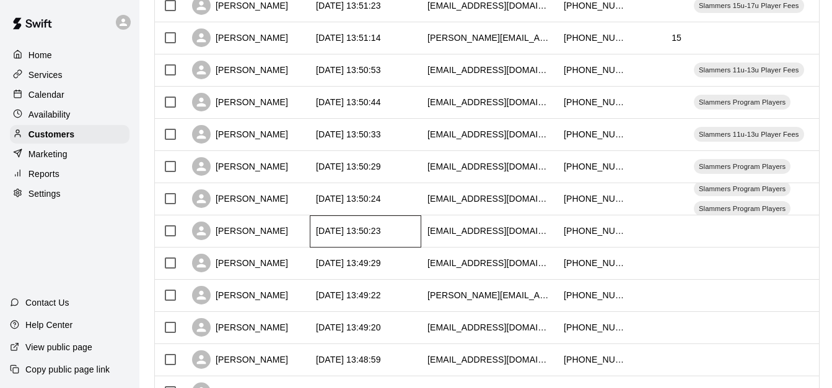
click at [413, 230] on div "[DATE] 13:50:23" at bounding box center [366, 232] width 112 height 32
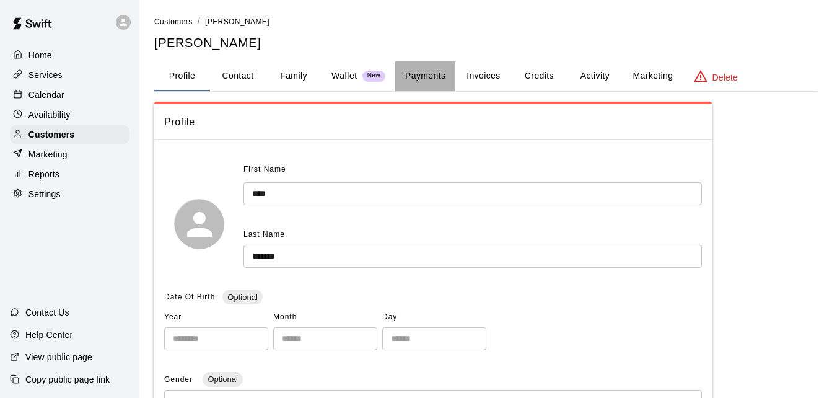
click at [426, 81] on button "Payments" at bounding box center [425, 76] width 60 height 30
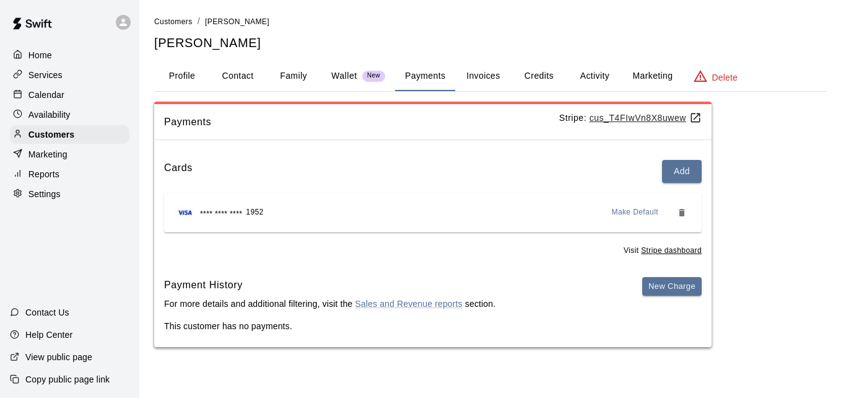
click at [598, 76] on button "Activity" at bounding box center [595, 76] width 56 height 30
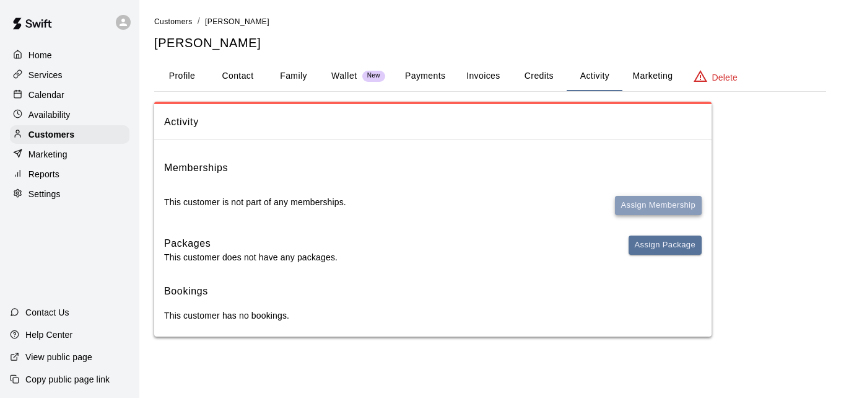
click at [646, 208] on button "Assign Membership" at bounding box center [658, 205] width 87 height 19
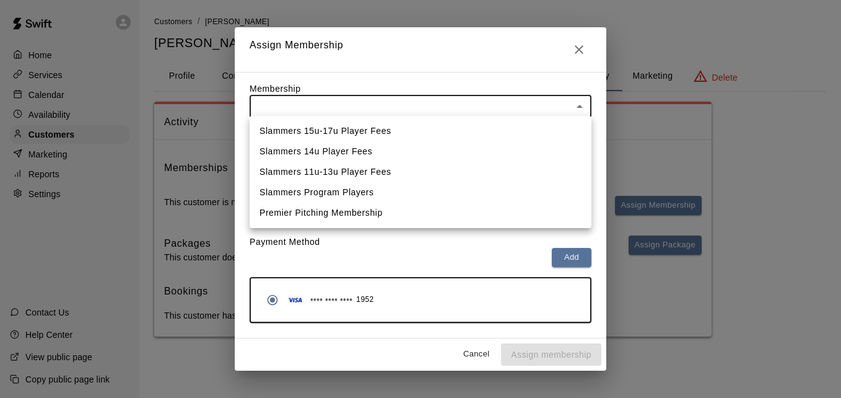
click at [451, 107] on body "Home Services Calendar Availability Customers Marketing Reports Settings Contac…" at bounding box center [420, 180] width 841 height 361
click at [439, 144] on li "Slammers 14u Player Fees" at bounding box center [421, 151] width 342 height 20
type input "**********"
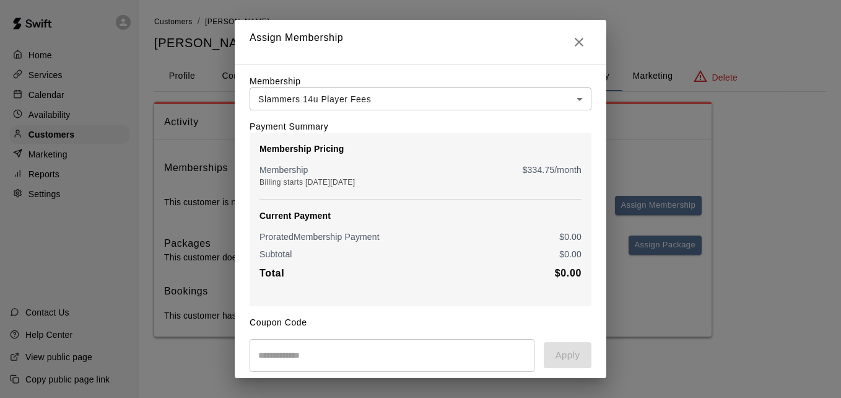
scroll to position [146, 0]
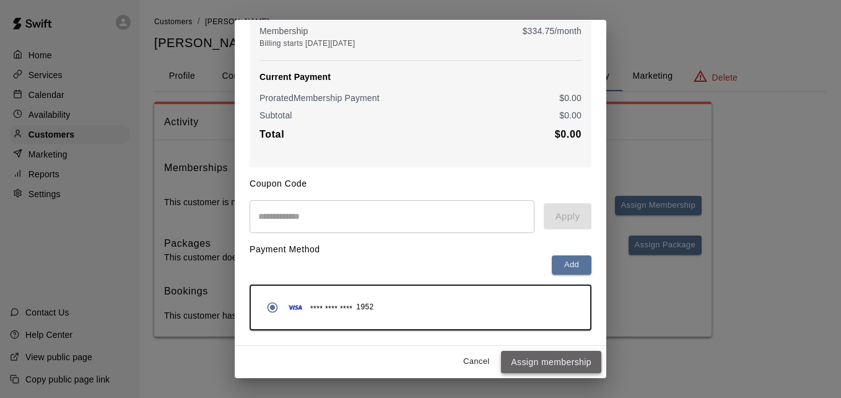
click at [540, 356] on button "Assign membership" at bounding box center [551, 362] width 100 height 23
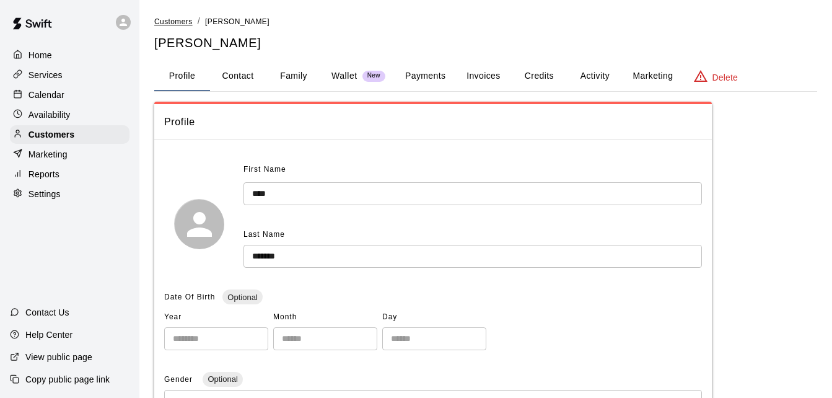
click at [178, 19] on span "Customers" at bounding box center [173, 21] width 38 height 9
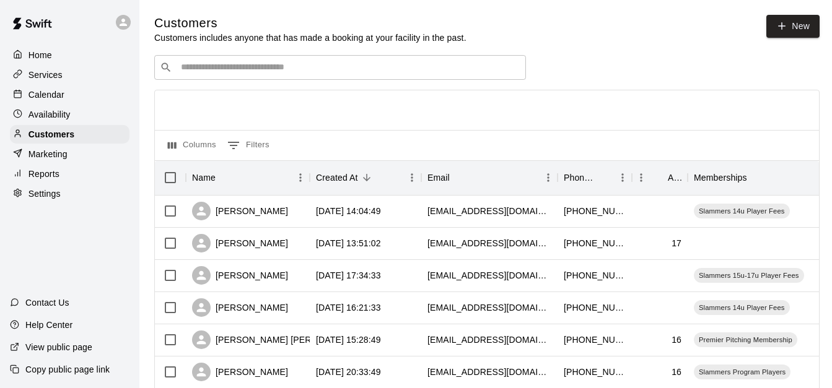
click at [411, 123] on div at bounding box center [487, 110] width 664 height 40
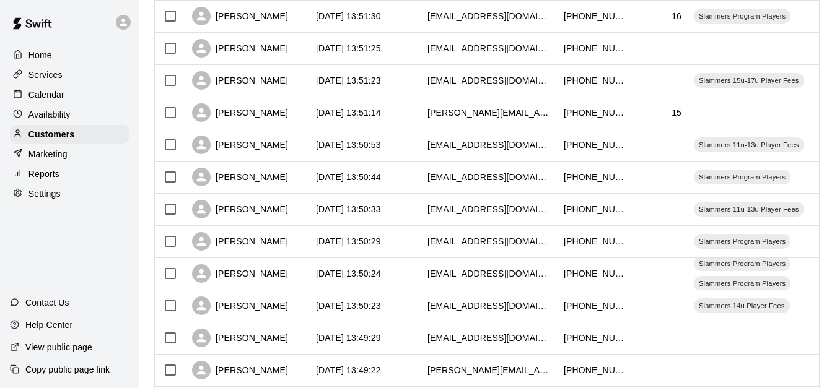
scroll to position [421, 0]
click at [402, 334] on div "[DATE] 13:49:29" at bounding box center [366, 338] width 112 height 32
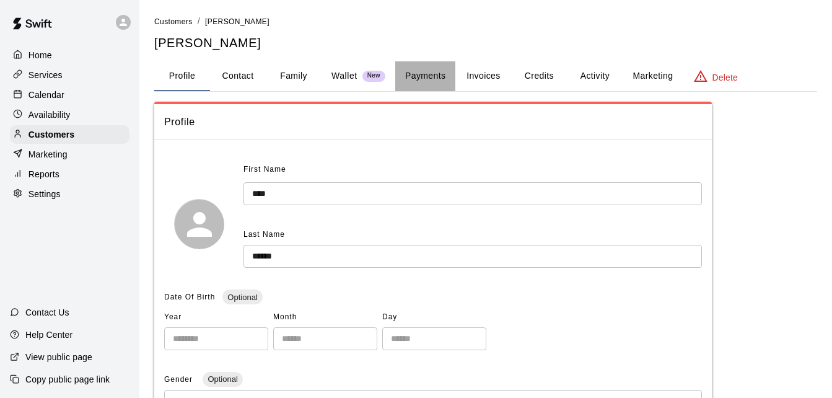
click at [426, 72] on button "Payments" at bounding box center [425, 76] width 60 height 30
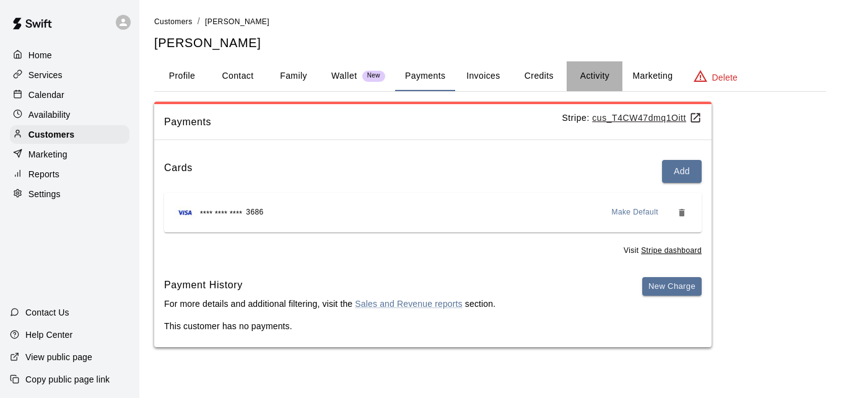
click at [588, 72] on button "Activity" at bounding box center [595, 76] width 56 height 30
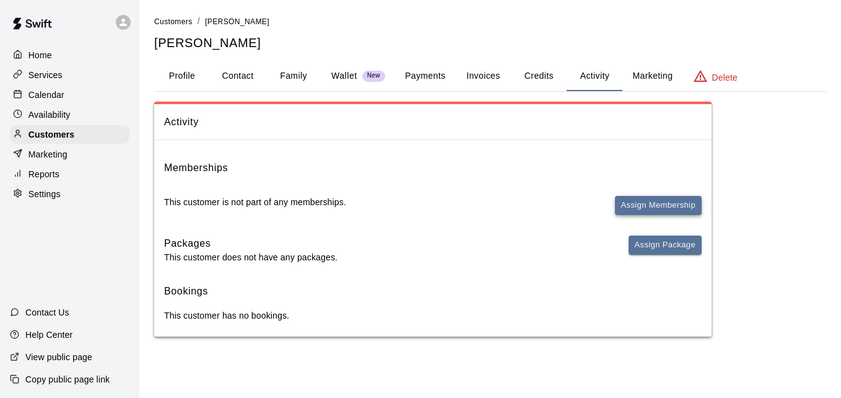
click at [656, 207] on button "Assign Membership" at bounding box center [658, 205] width 87 height 19
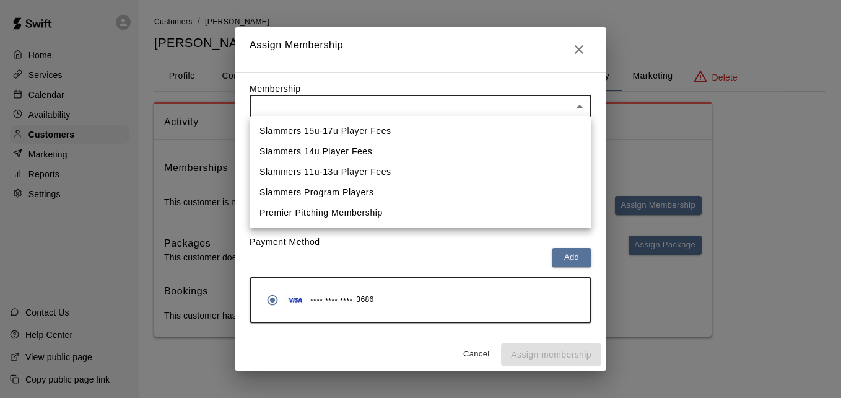
click at [523, 105] on body "Home Services Calendar Availability Customers Marketing Reports Settings Contac…" at bounding box center [420, 180] width 841 height 361
click at [486, 149] on li "Slammers 14u Player Fees" at bounding box center [421, 151] width 342 height 20
type input "**********"
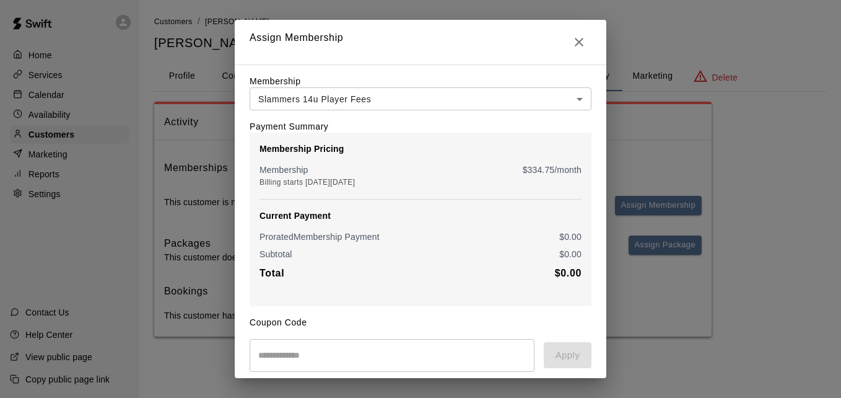
scroll to position [146, 0]
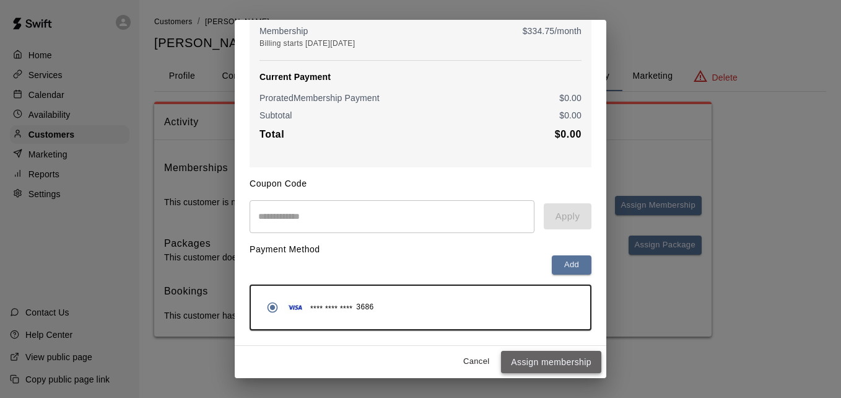
click at [546, 359] on button "Assign membership" at bounding box center [551, 362] width 100 height 23
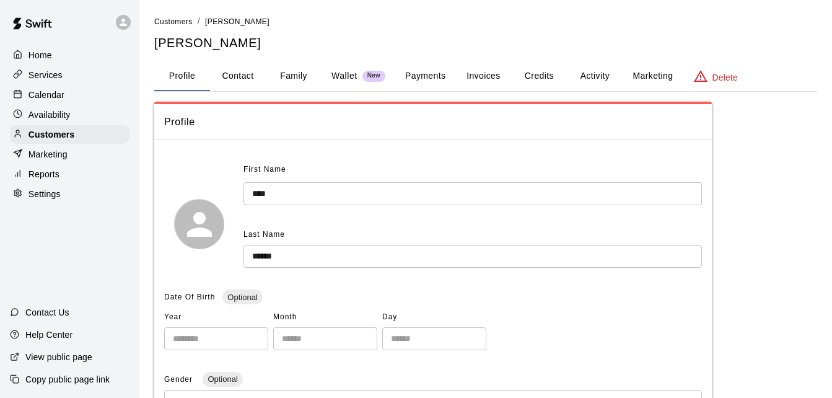
click at [586, 82] on button "Activity" at bounding box center [595, 76] width 56 height 30
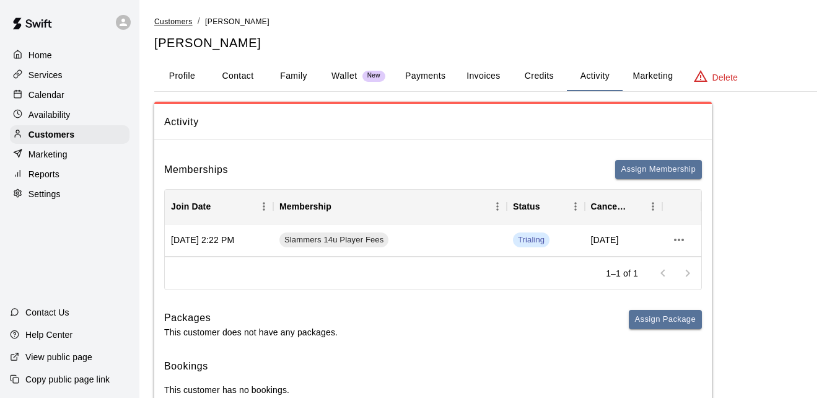
click at [182, 19] on span "Customers" at bounding box center [173, 21] width 38 height 9
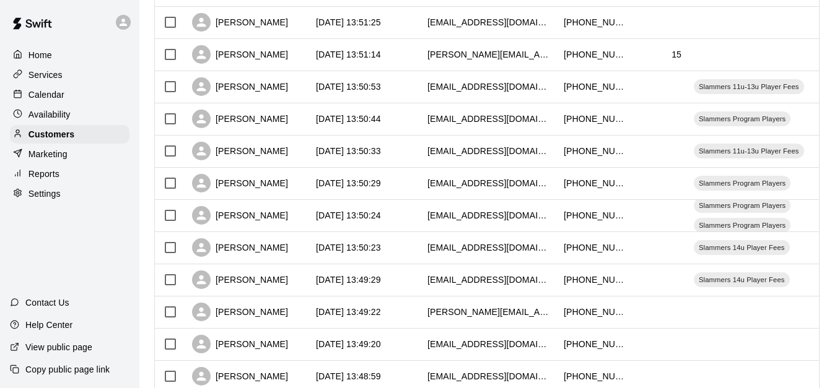
scroll to position [471, 0]
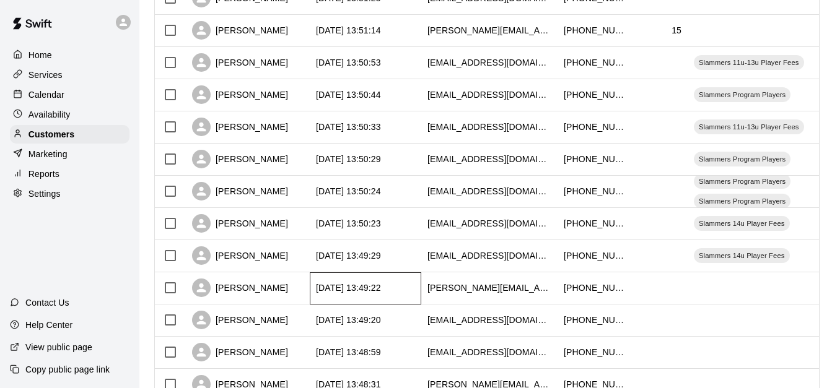
click at [412, 290] on div "[DATE] 13:49:22" at bounding box center [366, 289] width 112 height 32
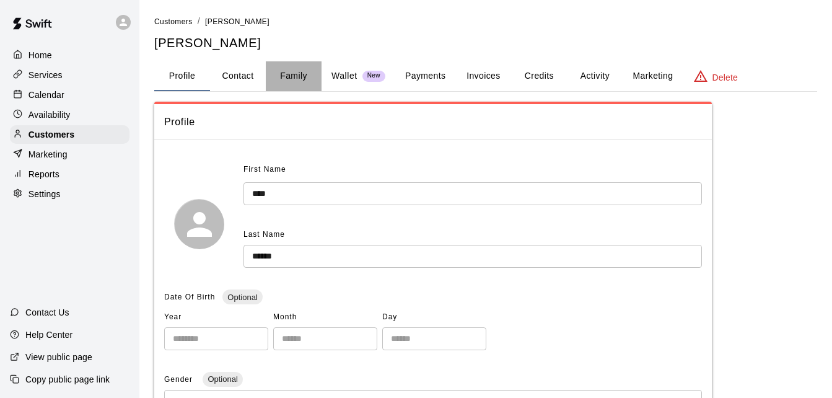
click at [296, 70] on button "Family" at bounding box center [294, 76] width 56 height 30
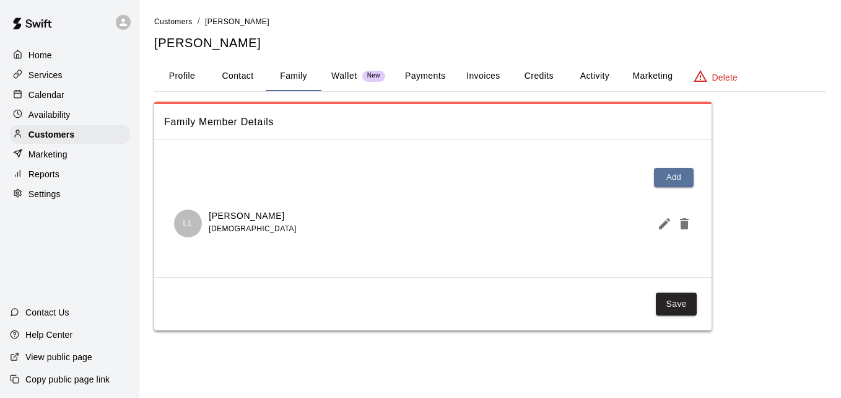
click at [434, 76] on button "Payments" at bounding box center [425, 76] width 60 height 30
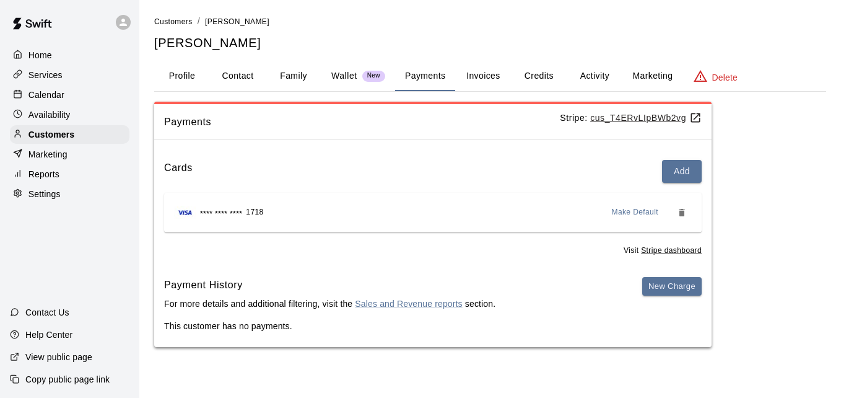
click at [596, 76] on button "Activity" at bounding box center [595, 76] width 56 height 30
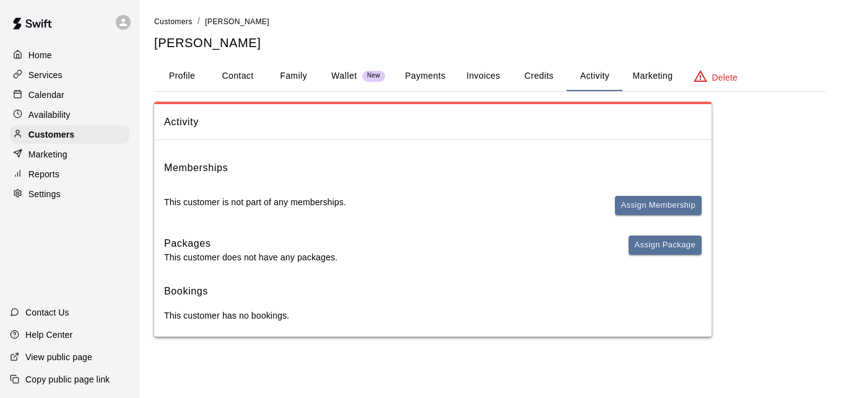
click at [285, 81] on button "Family" at bounding box center [294, 76] width 56 height 30
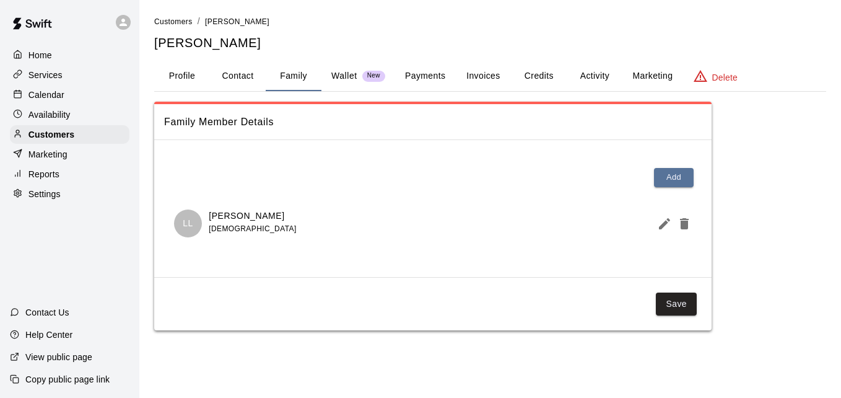
click at [174, 71] on button "Profile" at bounding box center [182, 76] width 56 height 30
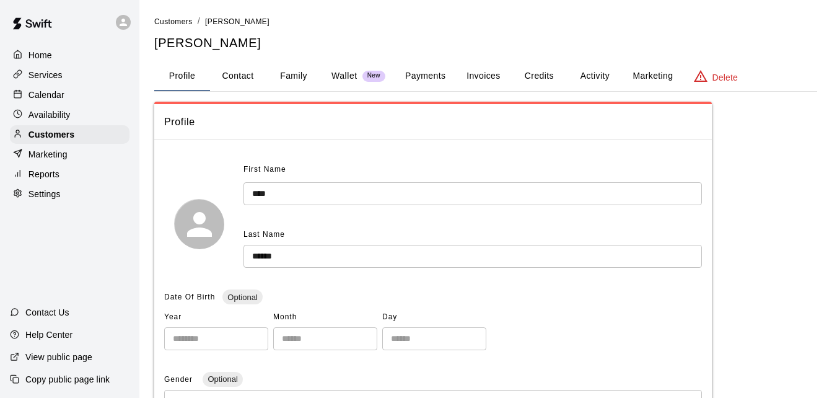
click at [321, 137] on div "Profile" at bounding box center [433, 122] width 558 height 36
click at [432, 63] on button "Payments" at bounding box center [425, 76] width 60 height 30
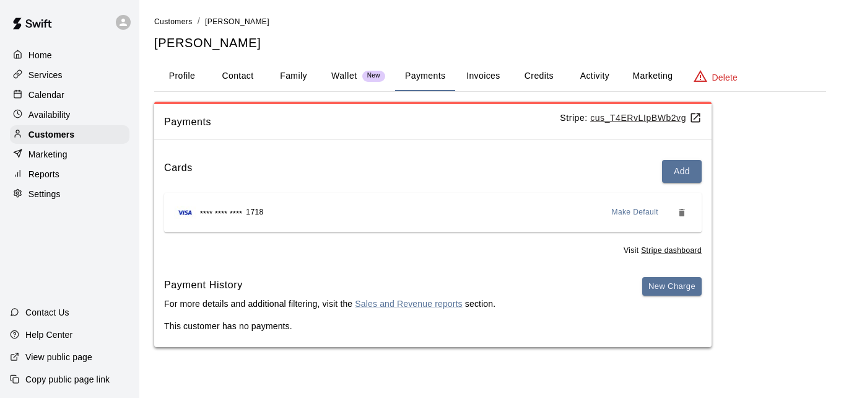
click at [290, 80] on button "Family" at bounding box center [294, 76] width 56 height 30
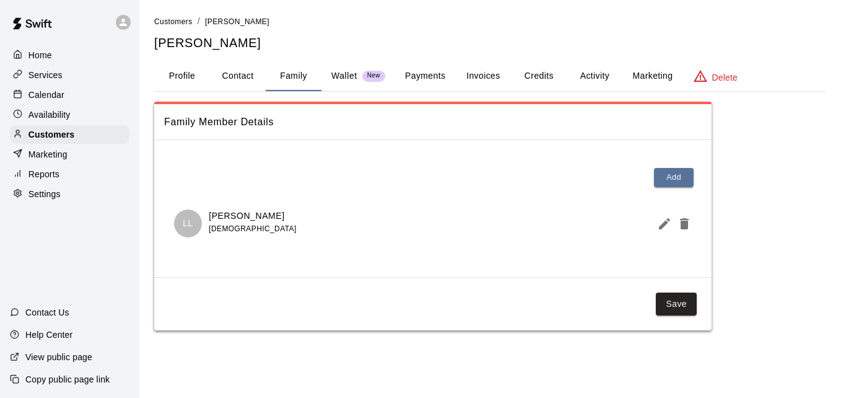
click at [425, 79] on button "Payments" at bounding box center [425, 76] width 60 height 30
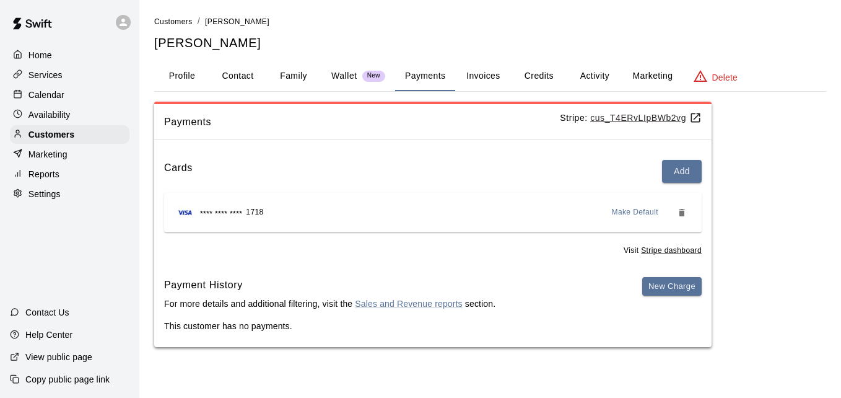
click at [594, 71] on button "Activity" at bounding box center [595, 76] width 56 height 30
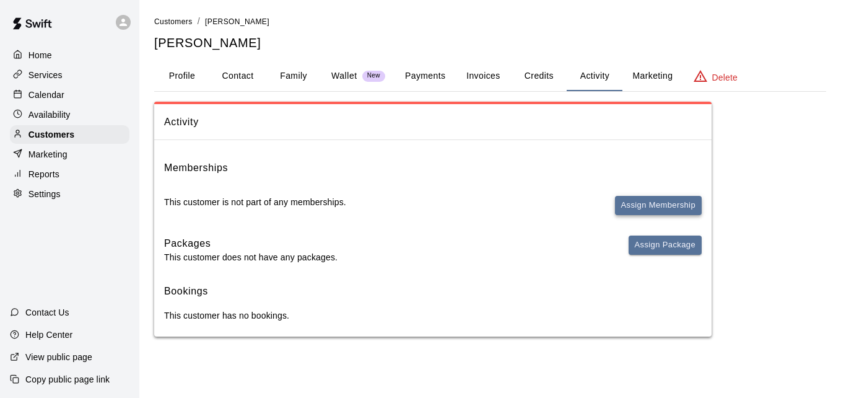
click at [633, 203] on button "Assign Membership" at bounding box center [658, 205] width 87 height 19
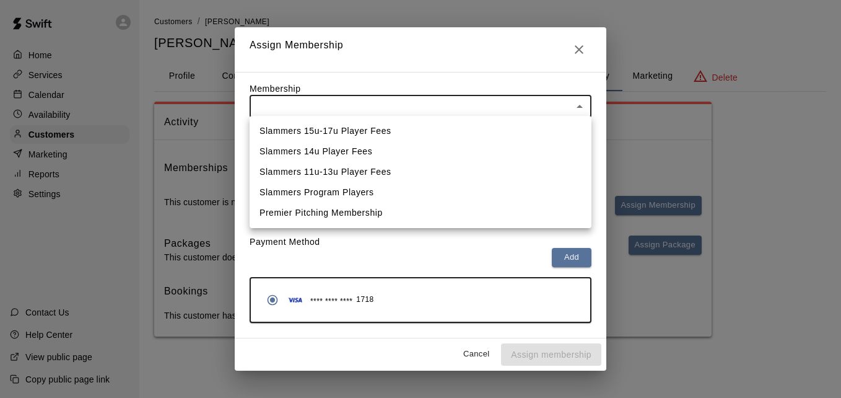
click at [446, 107] on body "Home Services Calendar Availability Customers Marketing Reports Settings Contac…" at bounding box center [420, 180] width 841 height 361
click at [423, 165] on li "Slammers 11u-13u Player Fees" at bounding box center [421, 172] width 342 height 20
type input "**********"
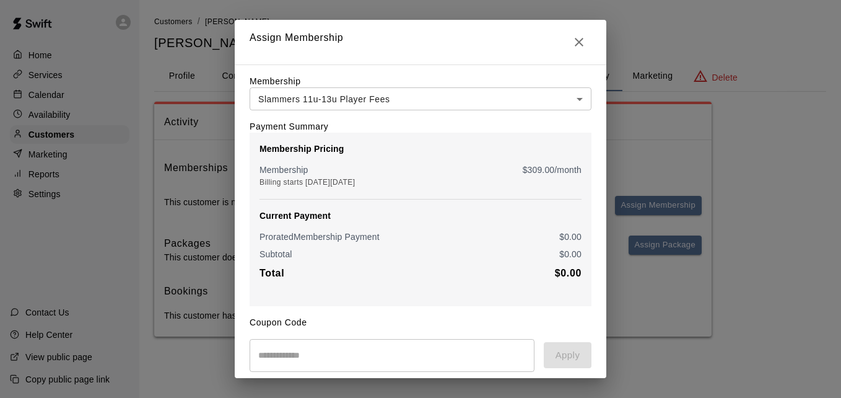
scroll to position [146, 0]
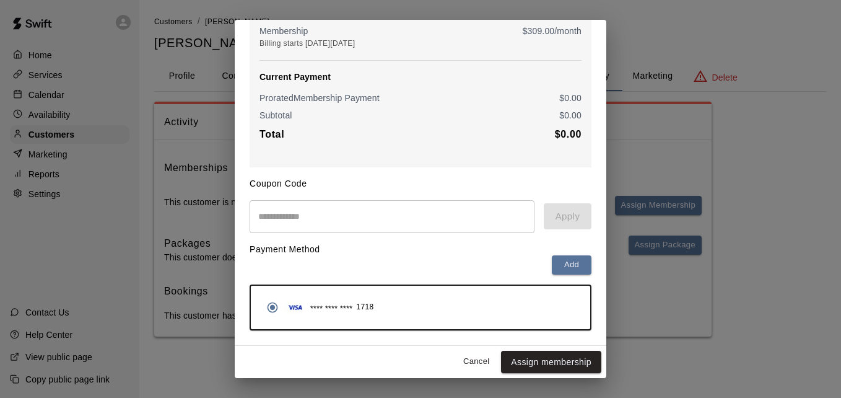
click at [527, 361] on button "Assign membership" at bounding box center [551, 362] width 100 height 23
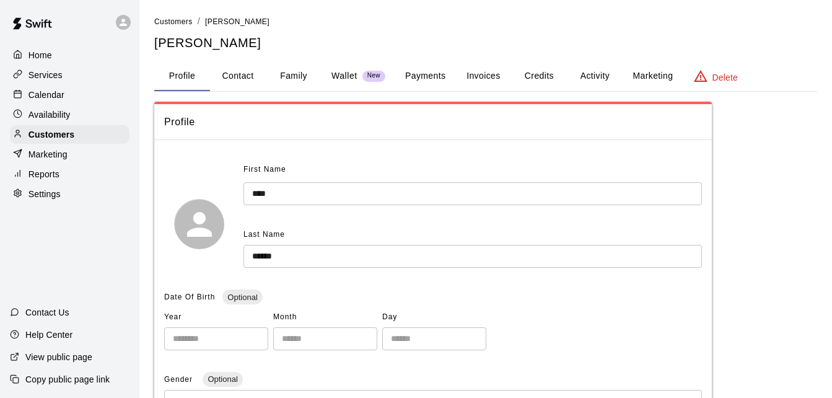
click at [172, 15] on li "Customers" at bounding box center [173, 22] width 38 height 14
click at [174, 24] on span "Customers" at bounding box center [173, 21] width 38 height 9
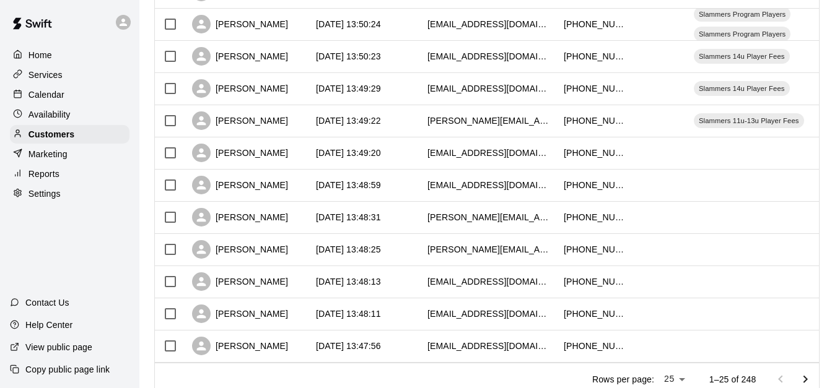
scroll to position [692, 0]
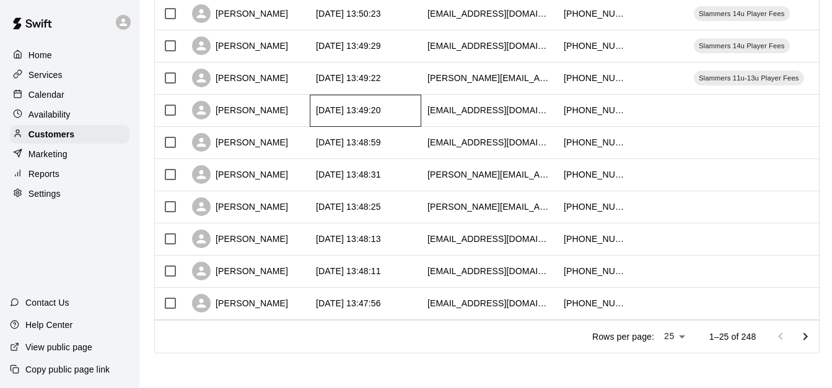
click at [410, 95] on div "[DATE] 13:49:20" at bounding box center [366, 111] width 112 height 32
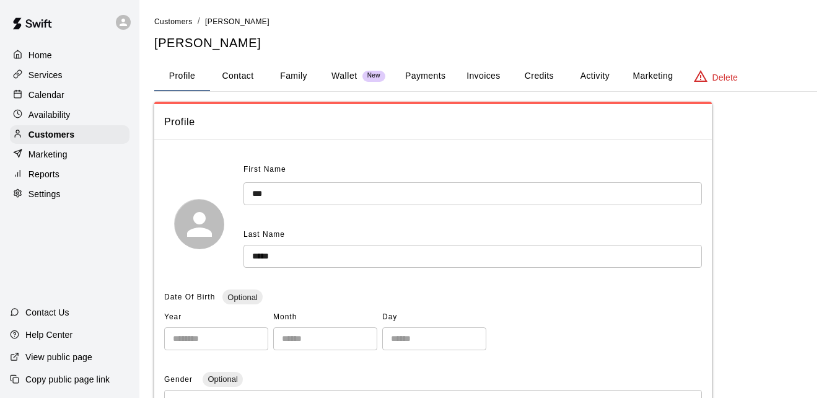
click at [437, 75] on button "Payments" at bounding box center [425, 76] width 60 height 30
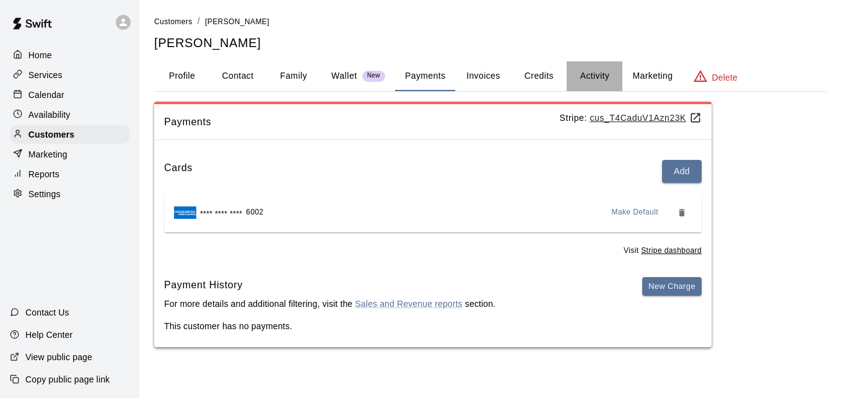
click at [598, 81] on button "Activity" at bounding box center [595, 76] width 56 height 30
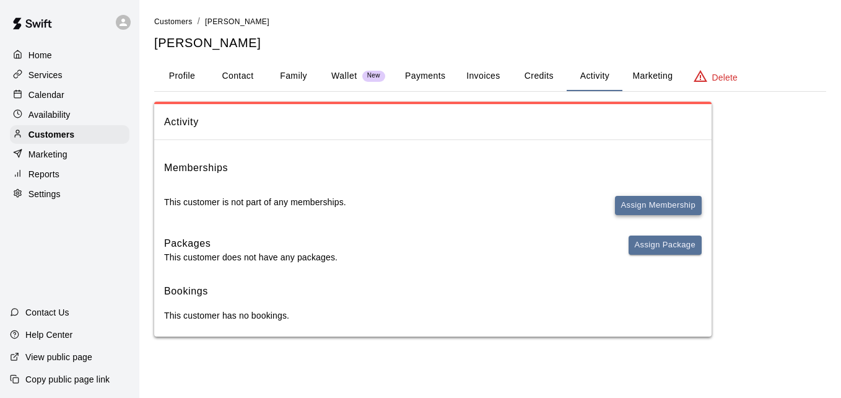
click at [644, 201] on button "Assign Membership" at bounding box center [658, 205] width 87 height 19
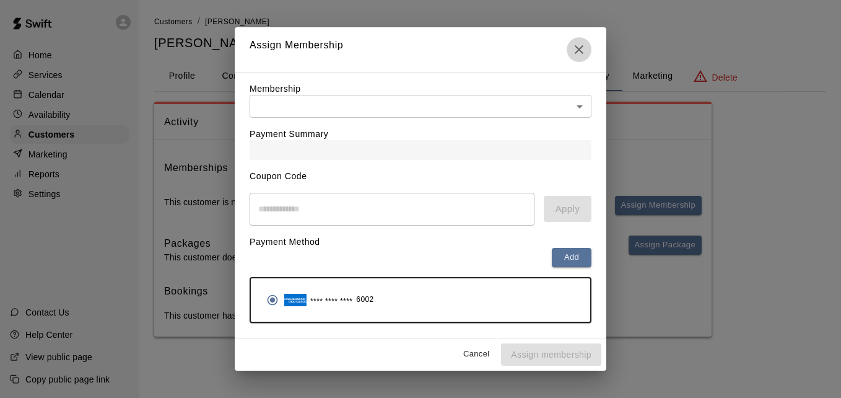
click at [578, 42] on icon "Close" at bounding box center [579, 49] width 15 height 15
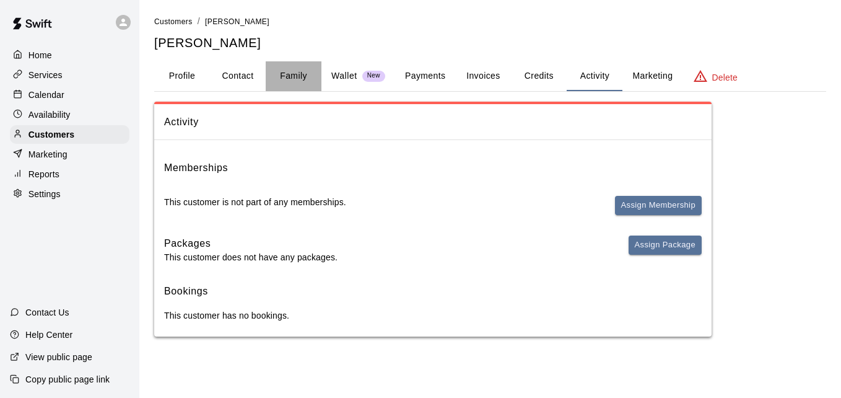
click at [298, 71] on button "Family" at bounding box center [294, 76] width 56 height 30
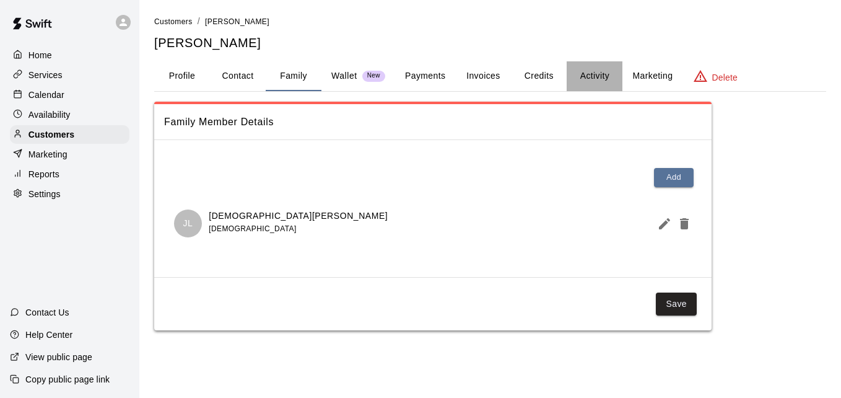
click at [601, 76] on button "Activity" at bounding box center [595, 76] width 56 height 30
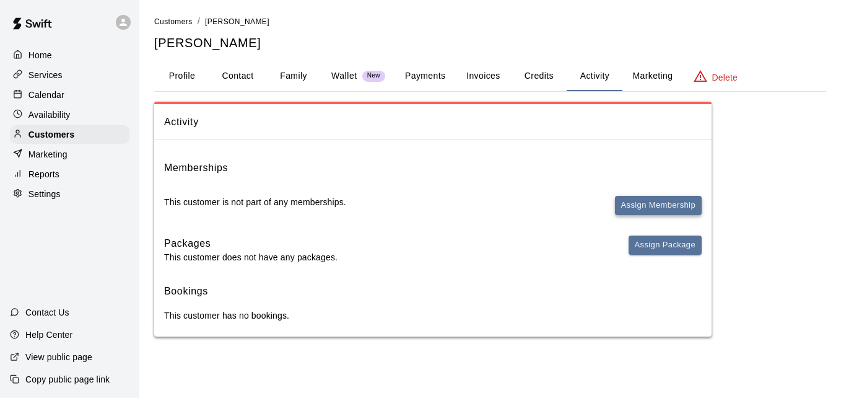
click at [652, 203] on button "Assign Membership" at bounding box center [658, 205] width 87 height 19
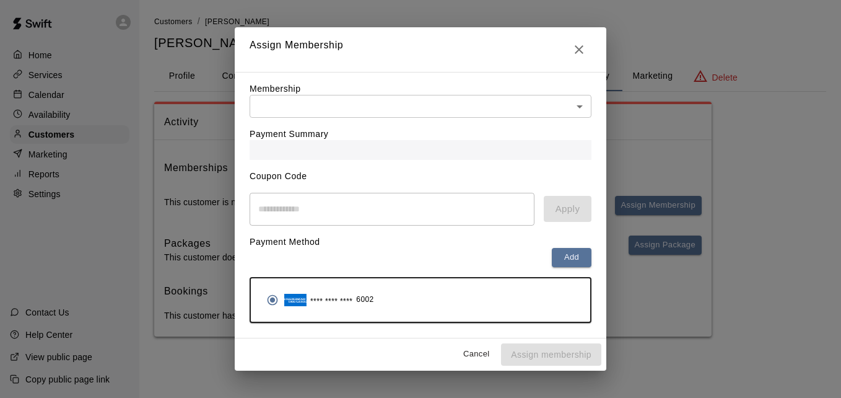
click at [494, 115] on body "Home Services Calendar Availability Customers Marketing Reports Settings Contac…" at bounding box center [420, 180] width 841 height 361
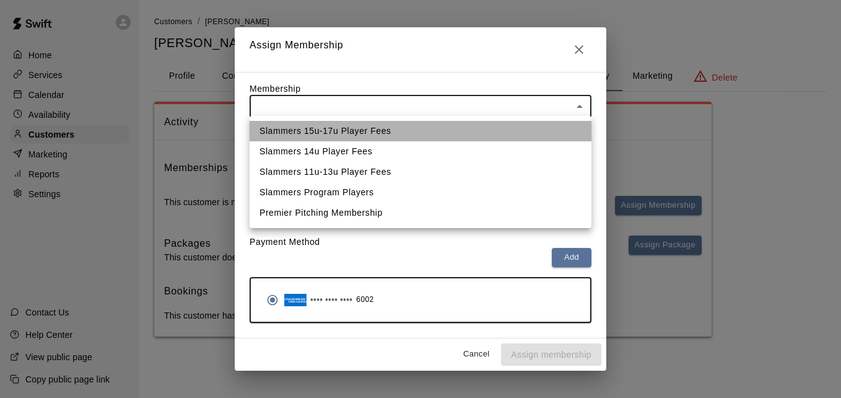
click at [486, 133] on li "Slammers 15u-17u Player Fees" at bounding box center [421, 131] width 342 height 20
type input "**********"
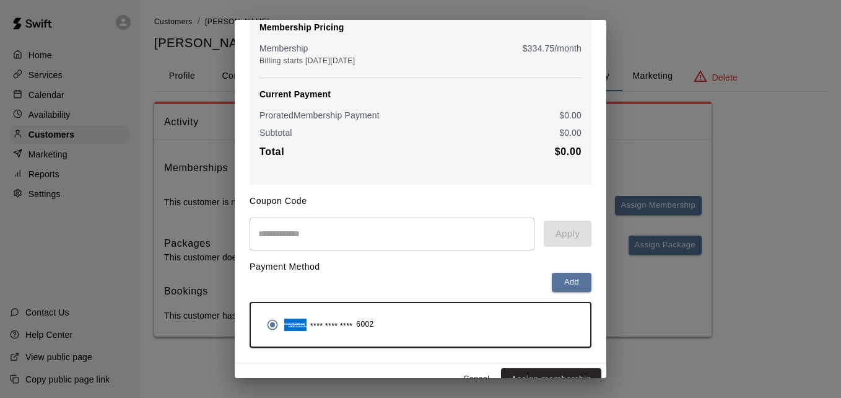
scroll to position [146, 0]
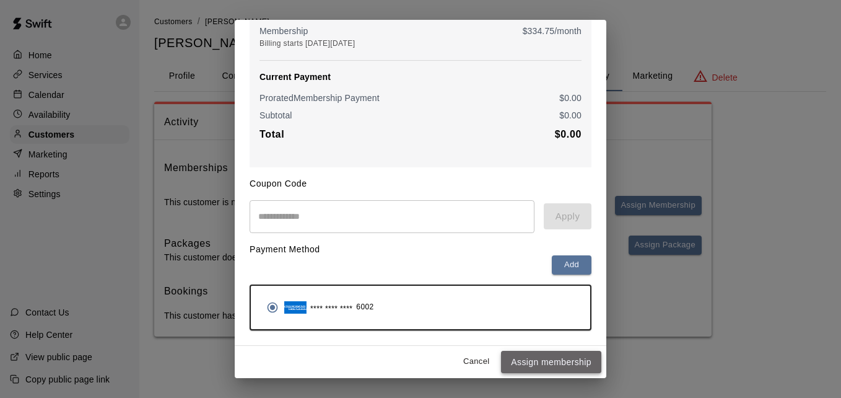
click at [537, 356] on button "Assign membership" at bounding box center [551, 362] width 100 height 23
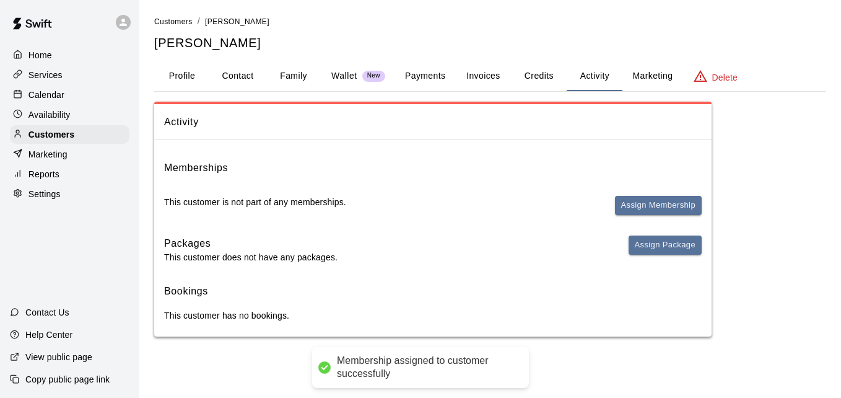
scroll to position [0, 0]
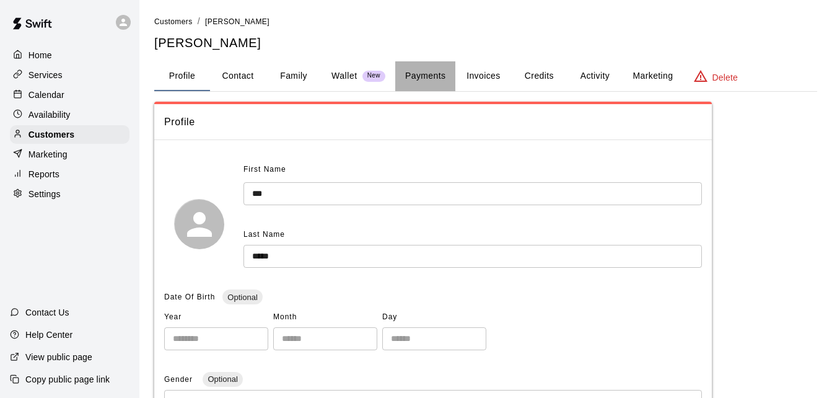
click at [418, 74] on button "Payments" at bounding box center [425, 76] width 60 height 30
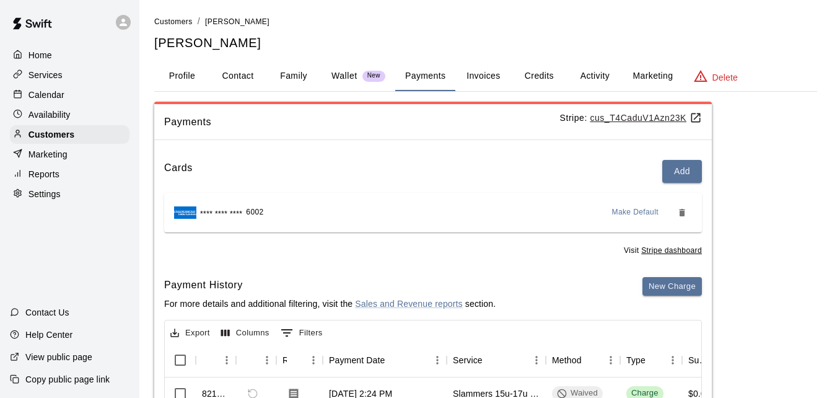
click at [772, 201] on div "Payments Stripe: cus_T4CaduV1Azn23K Cards Add **** **** **** 6002 Make Default …" at bounding box center [485, 352] width 663 height 500
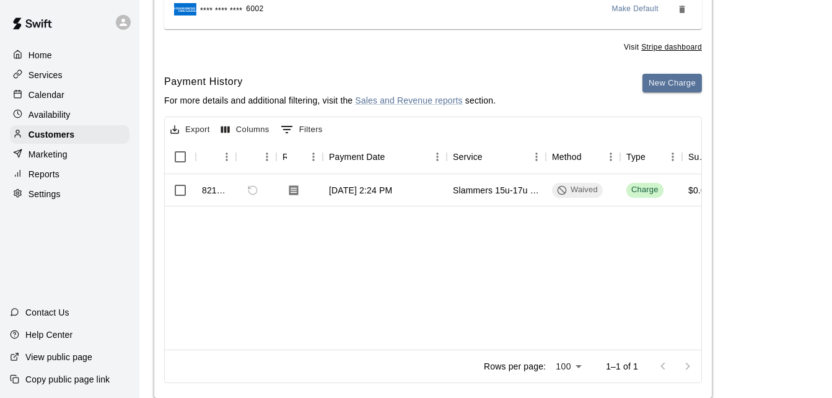
scroll to position [178, 0]
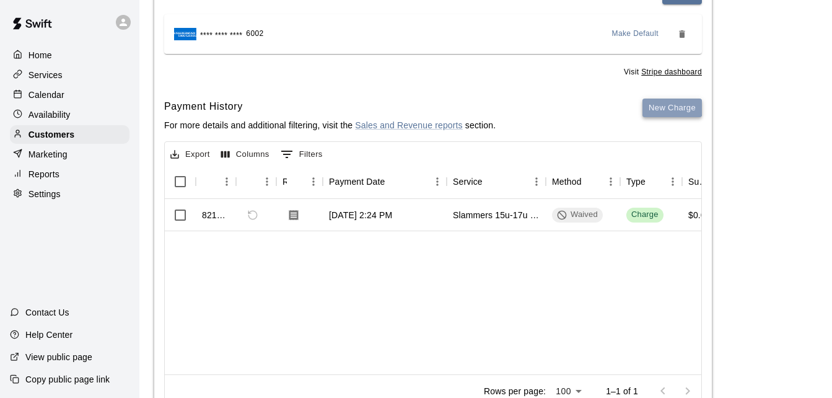
click at [656, 107] on button "New Charge" at bounding box center [671, 108] width 59 height 19
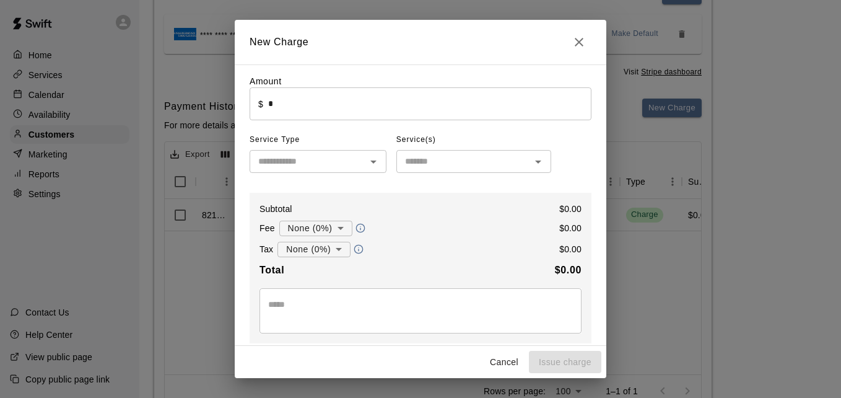
click at [453, 104] on input "*" at bounding box center [429, 103] width 323 height 33
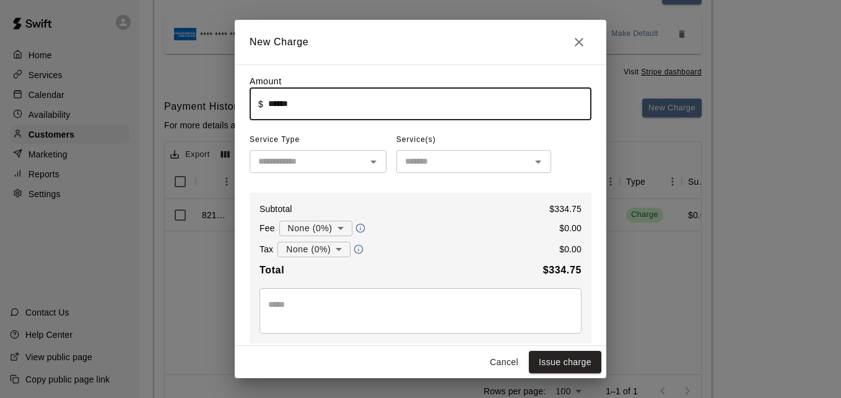
type input "******"
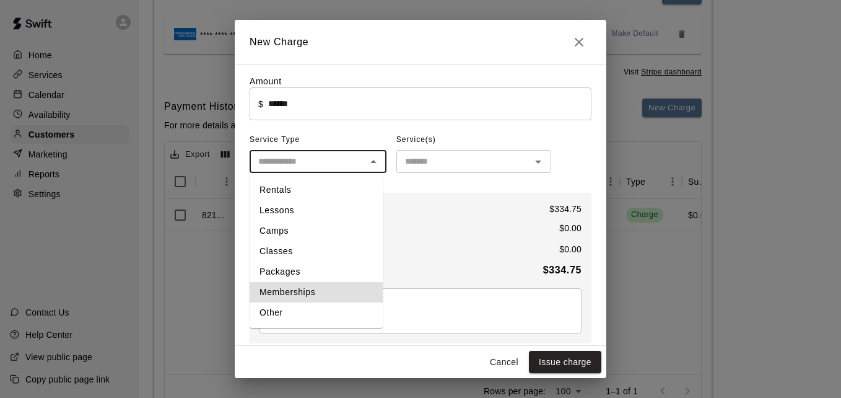
type input "**********"
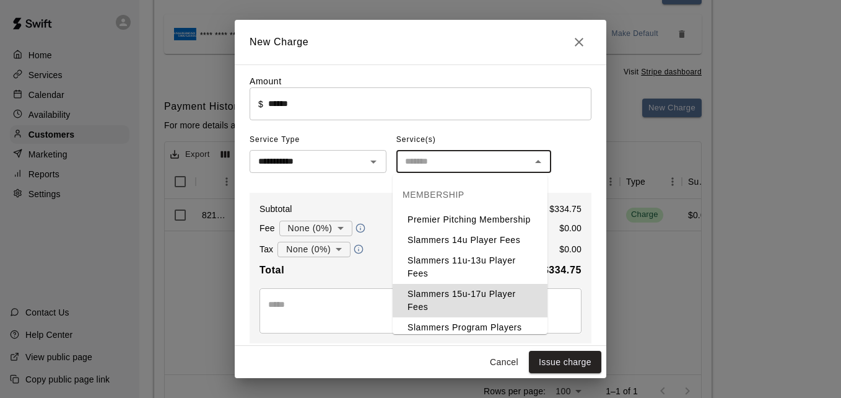
type input "**********"
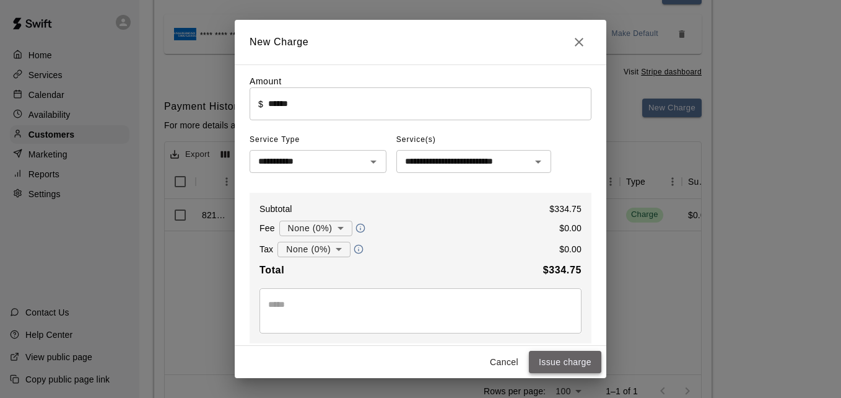
click at [572, 354] on button "Issue charge" at bounding box center [565, 362] width 72 height 23
type input "*"
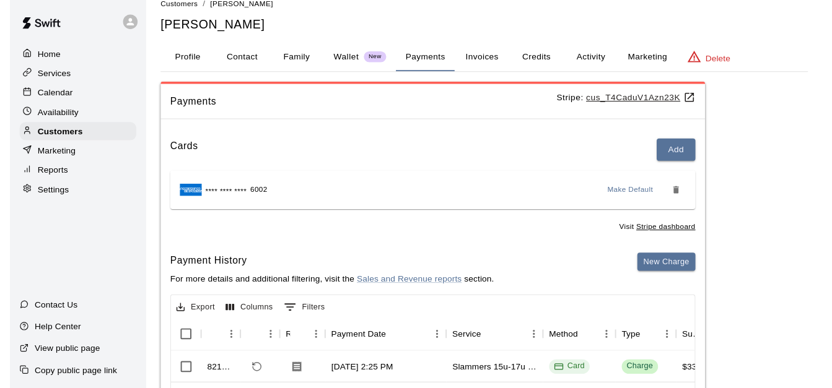
scroll to position [0, 0]
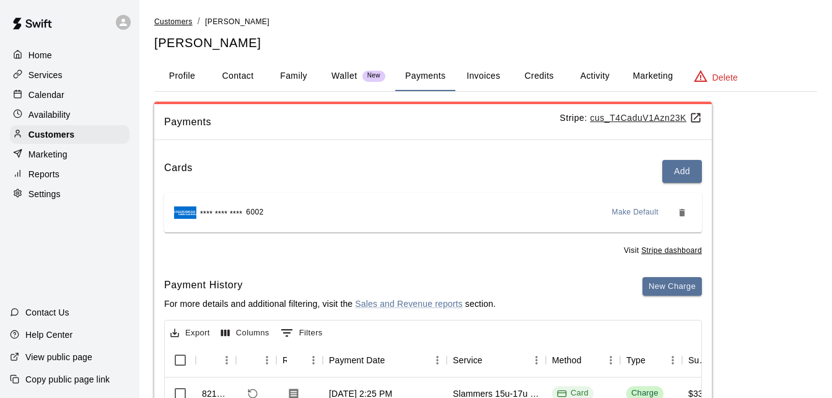
click at [175, 20] on span "Customers" at bounding box center [173, 21] width 38 height 9
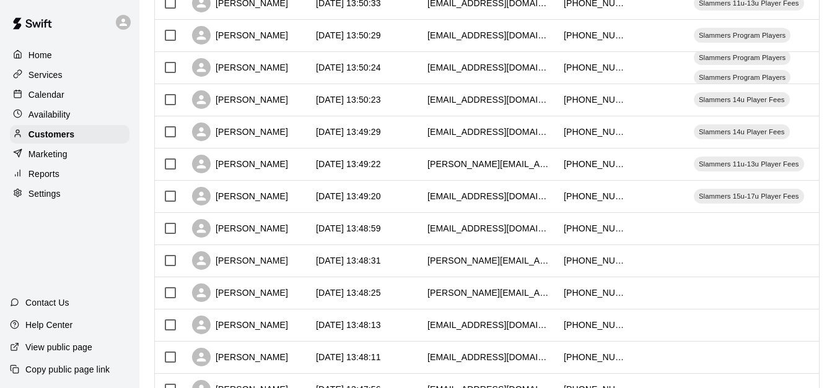
scroll to position [620, 0]
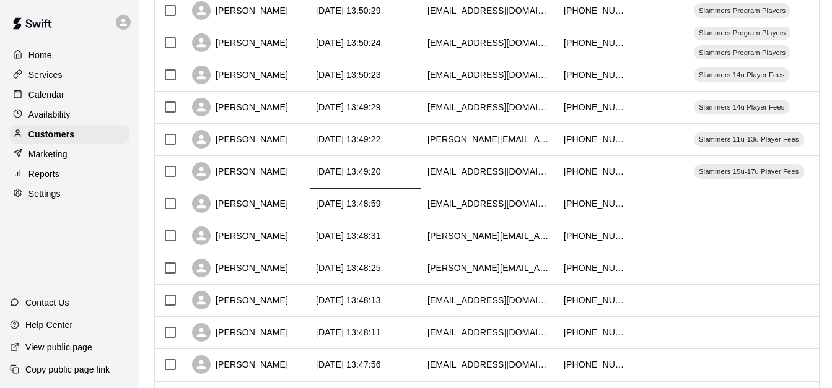
click at [416, 204] on div "[DATE] 13:48:59" at bounding box center [366, 204] width 112 height 32
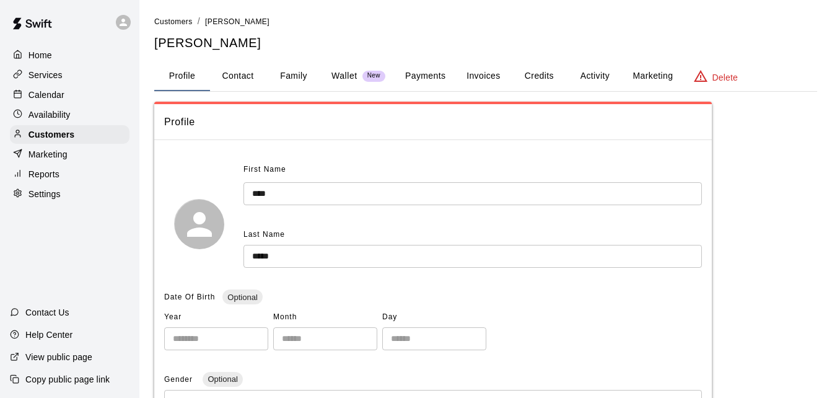
click at [292, 74] on button "Family" at bounding box center [294, 76] width 56 height 30
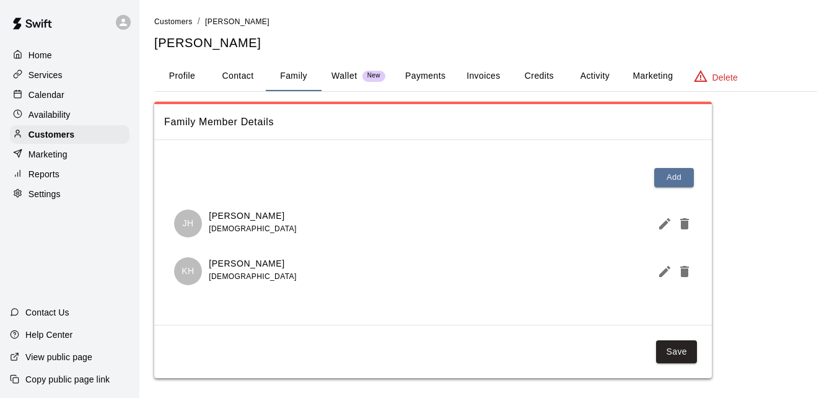
click at [413, 83] on button "Payments" at bounding box center [425, 76] width 60 height 30
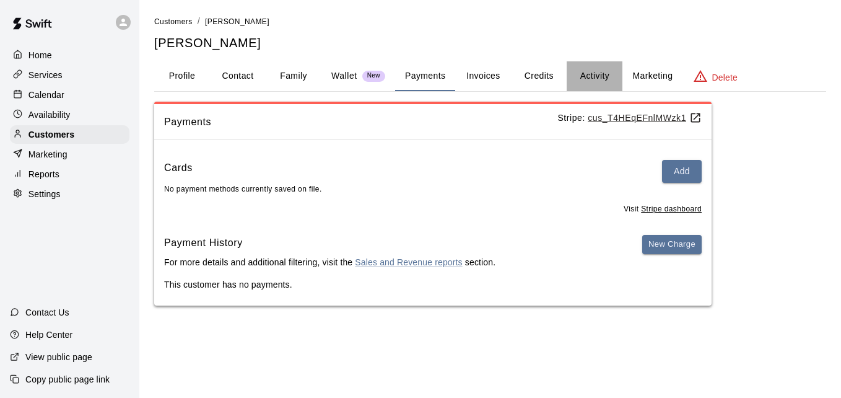
click at [592, 74] on button "Activity" at bounding box center [595, 76] width 56 height 30
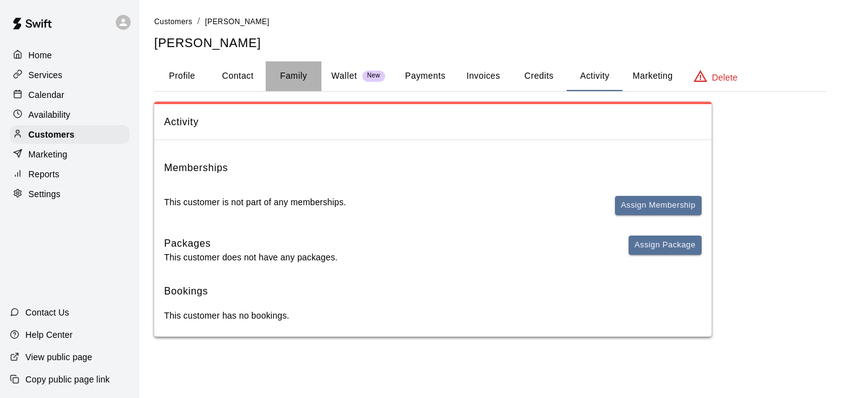
click at [290, 76] on button "Family" at bounding box center [294, 76] width 56 height 30
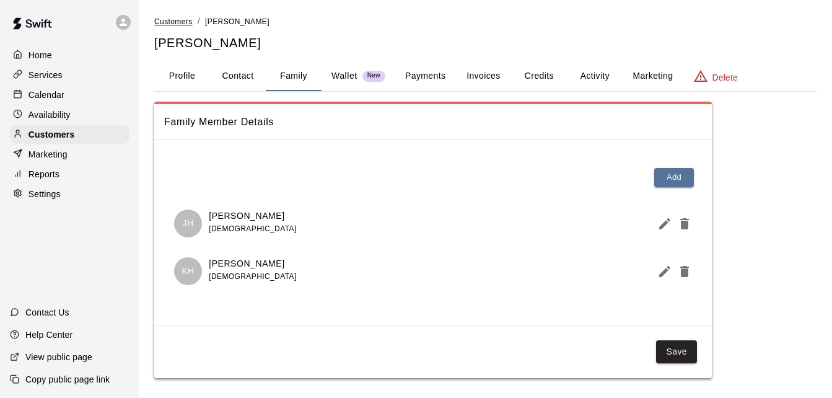
click at [182, 18] on span "Customers" at bounding box center [173, 21] width 38 height 9
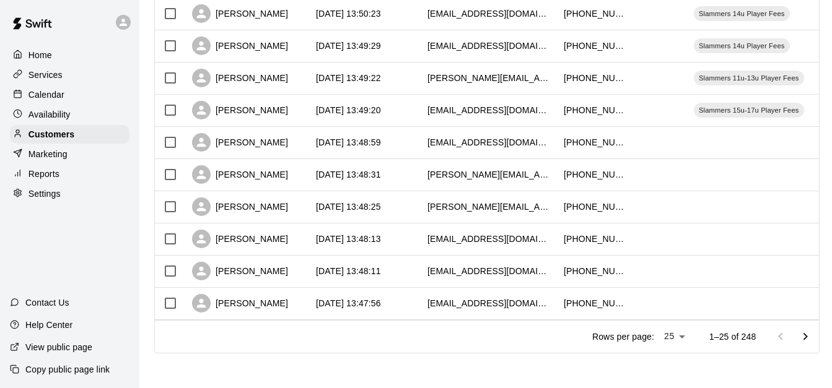
scroll to position [692, 0]
click at [414, 164] on div "[DATE] 13:48:31" at bounding box center [366, 175] width 112 height 32
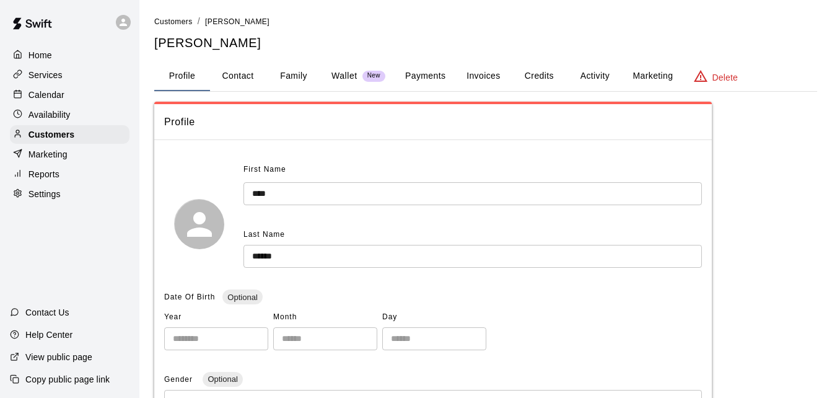
click at [413, 71] on button "Payments" at bounding box center [425, 76] width 60 height 30
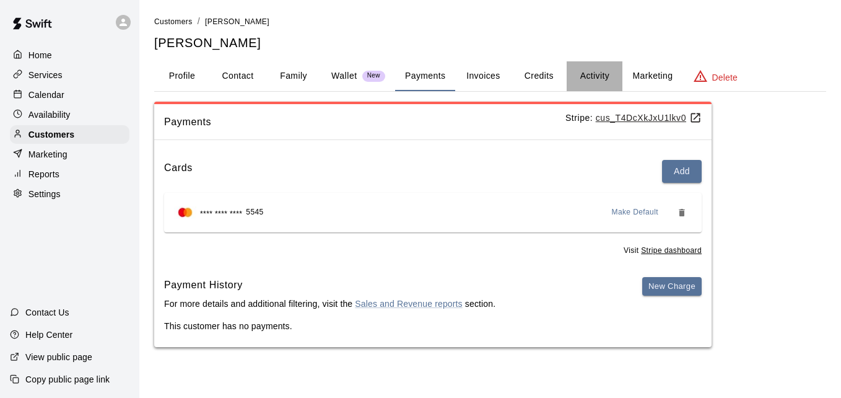
click at [591, 81] on button "Activity" at bounding box center [595, 76] width 56 height 30
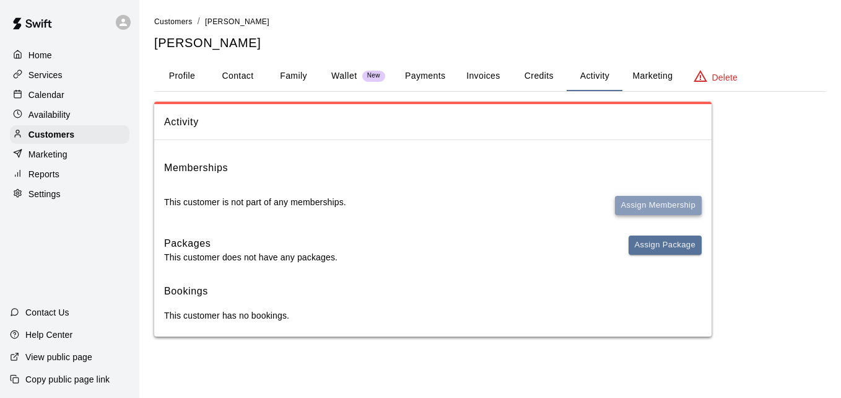
click at [665, 206] on button "Assign Membership" at bounding box center [658, 205] width 87 height 19
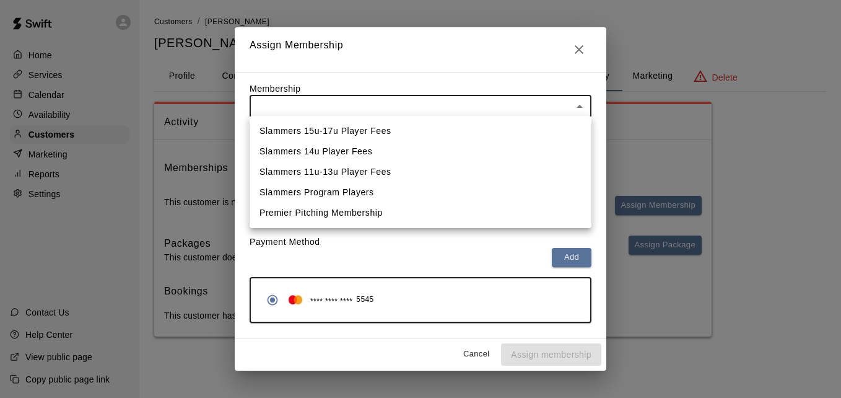
click at [564, 107] on body "Home Services Calendar Availability Customers Marketing Reports Settings Contac…" at bounding box center [420, 180] width 841 height 361
click at [537, 170] on li "Slammers 11u-13u Player Fees" at bounding box center [421, 172] width 342 height 20
type input "**********"
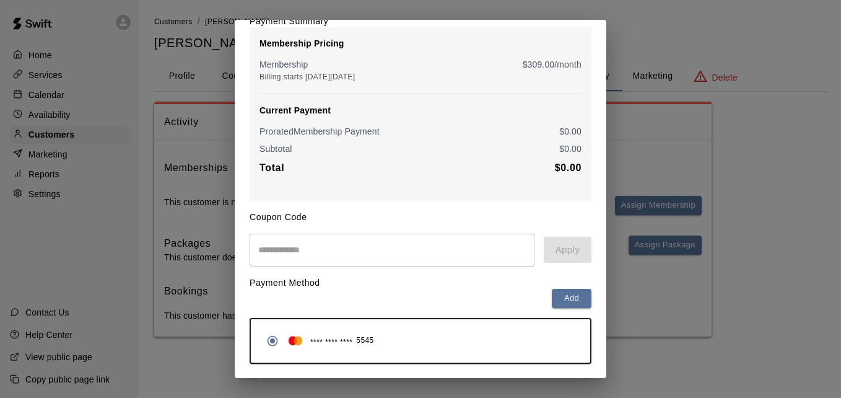
scroll to position [146, 0]
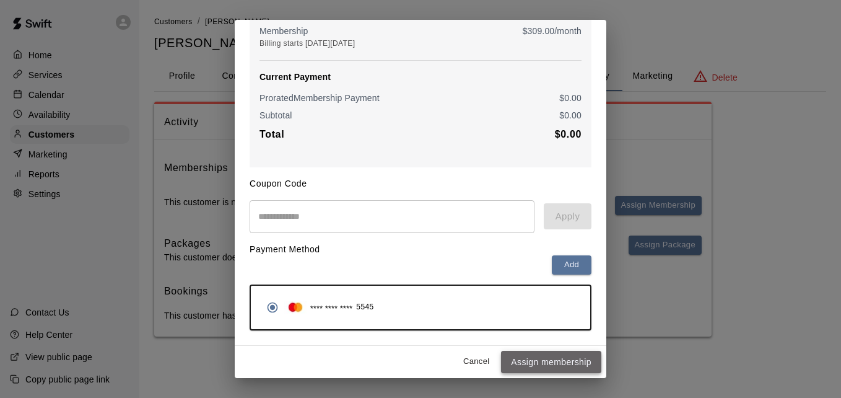
click at [558, 360] on button "Assign membership" at bounding box center [551, 362] width 100 height 23
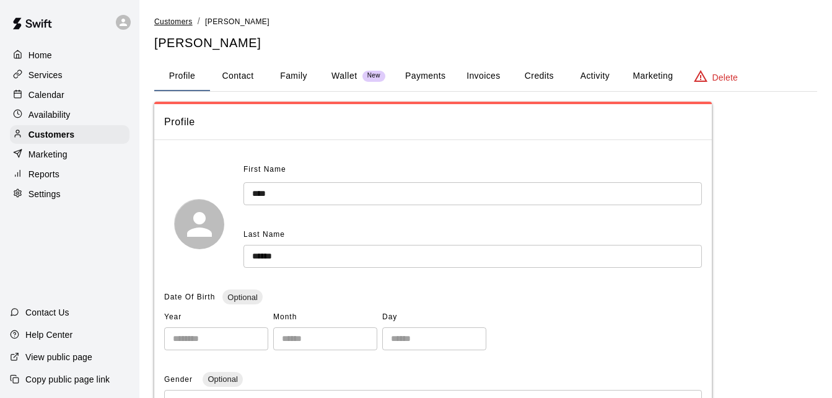
click at [176, 25] on span "Customers" at bounding box center [173, 21] width 38 height 9
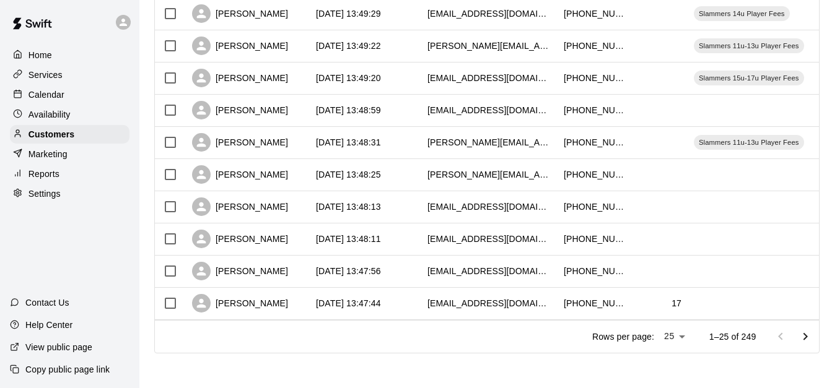
scroll to position [692, 0]
click at [410, 160] on div "[DATE] 13:48:25" at bounding box center [366, 175] width 112 height 32
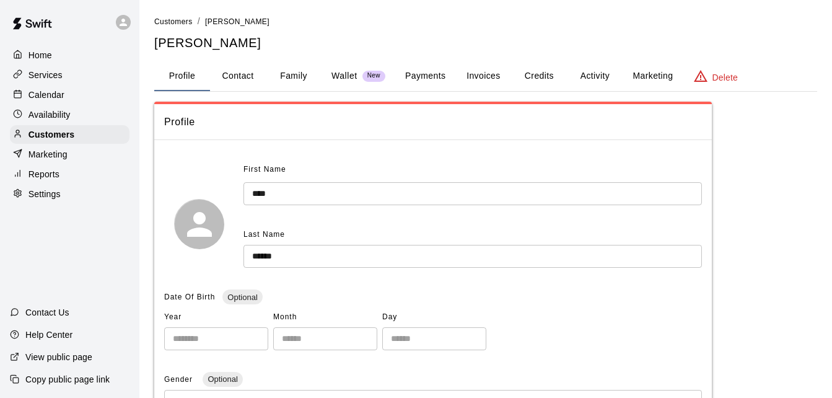
click at [303, 71] on button "Family" at bounding box center [294, 76] width 56 height 30
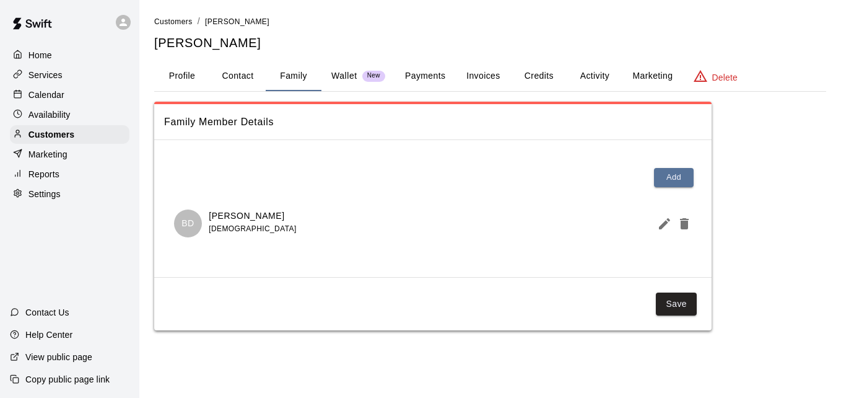
click at [420, 80] on button "Payments" at bounding box center [425, 76] width 60 height 30
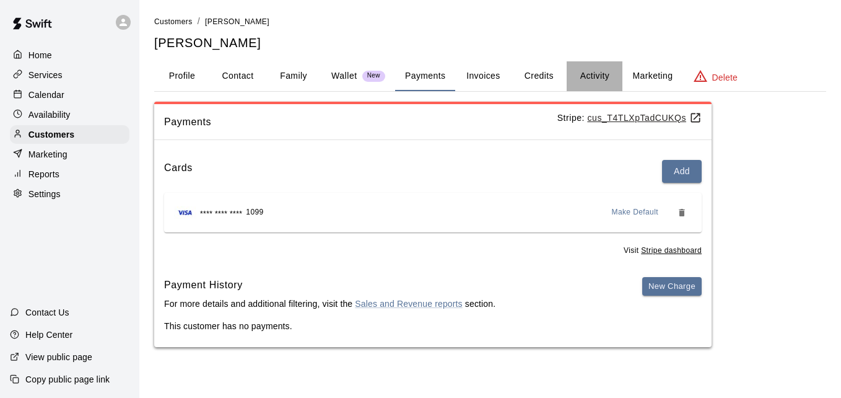
click at [594, 79] on button "Activity" at bounding box center [595, 76] width 56 height 30
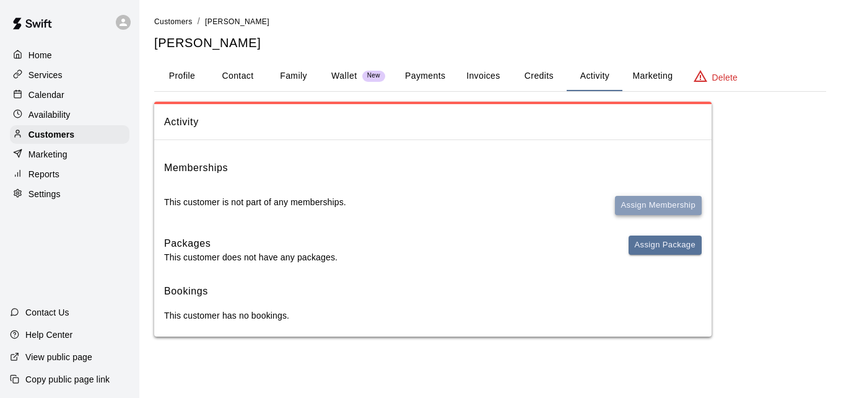
click at [643, 201] on button "Assign Membership" at bounding box center [658, 205] width 87 height 19
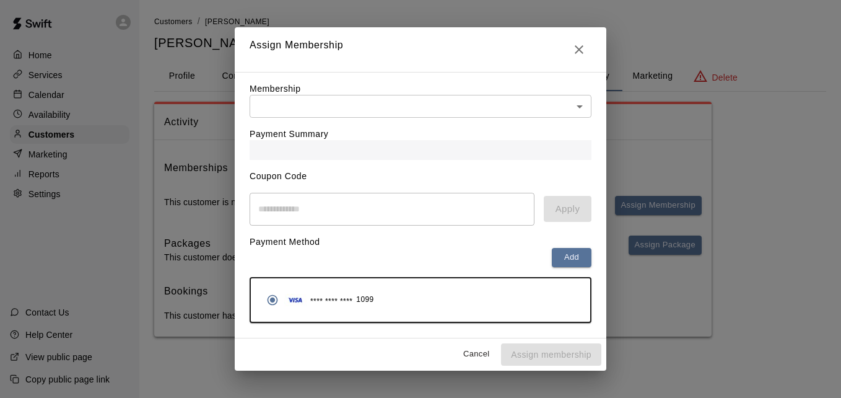
click at [438, 115] on body "Home Services Calendar Availability Customers Marketing Reports Settings Contac…" at bounding box center [420, 180] width 841 height 361
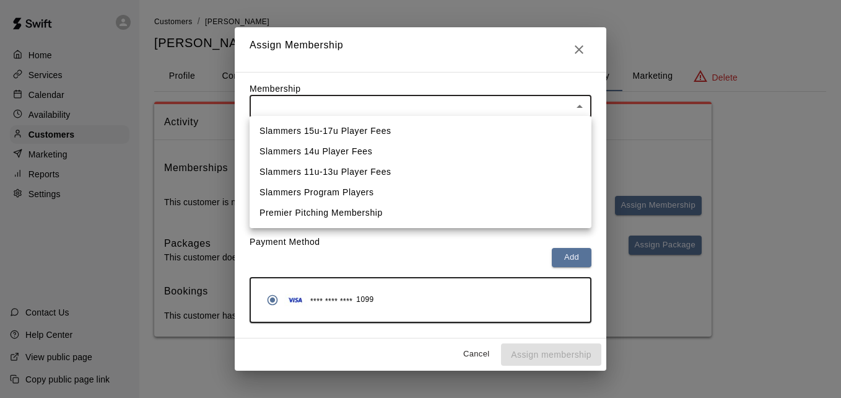
click at [414, 138] on li "Slammers 15u-17u Player Fees" at bounding box center [421, 131] width 342 height 20
type input "**********"
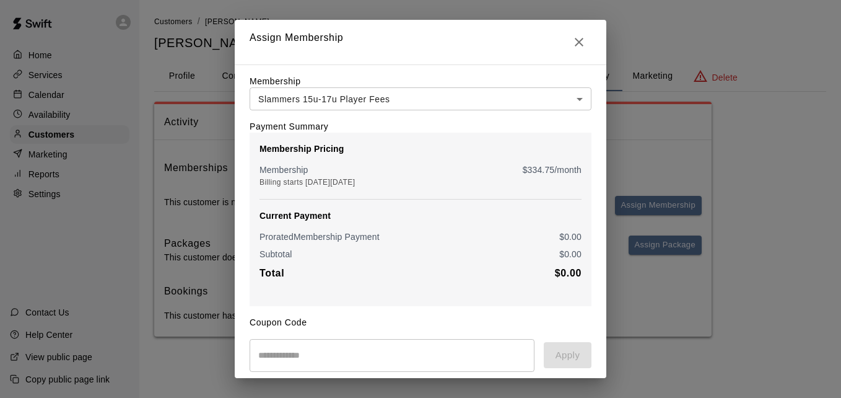
scroll to position [146, 0]
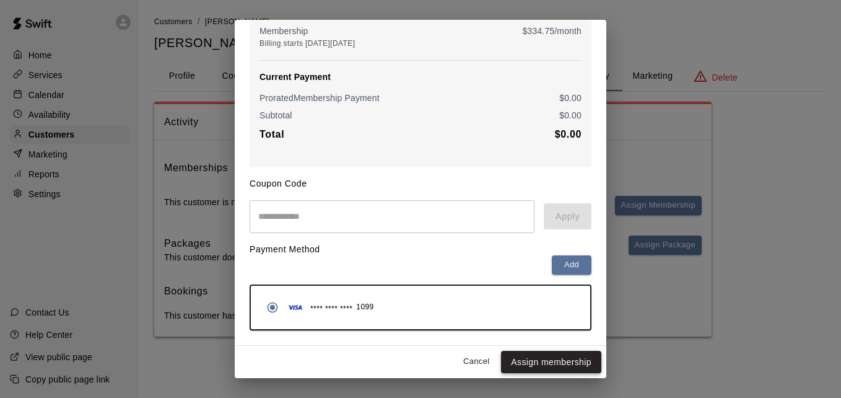
click at [548, 359] on button "Assign membership" at bounding box center [551, 362] width 100 height 23
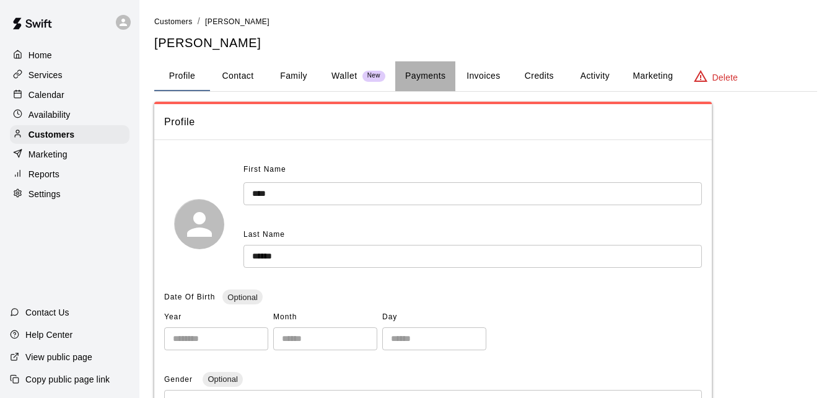
click at [421, 73] on button "Payments" at bounding box center [425, 76] width 60 height 30
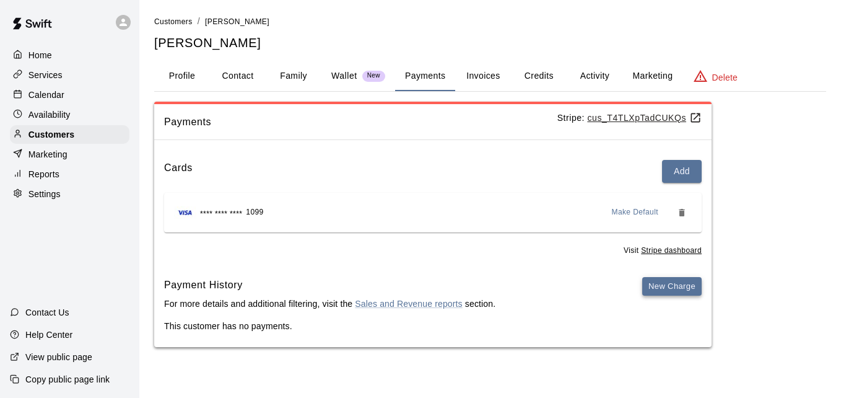
click at [650, 287] on button "New Charge" at bounding box center [671, 286] width 59 height 19
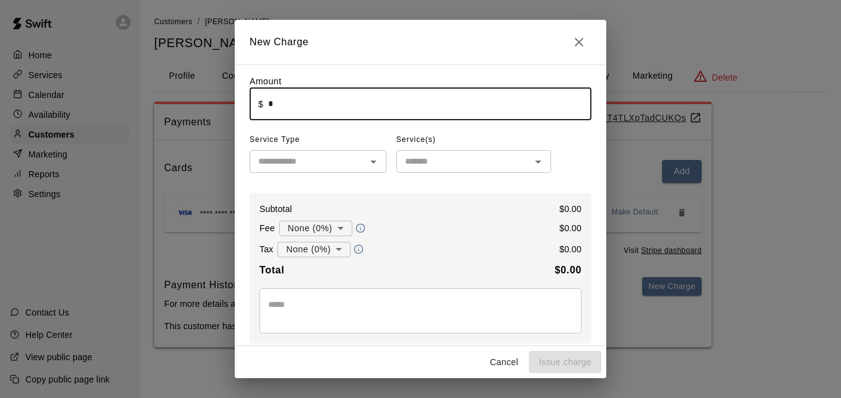
click at [357, 105] on input "*" at bounding box center [429, 103] width 323 height 33
type input "******"
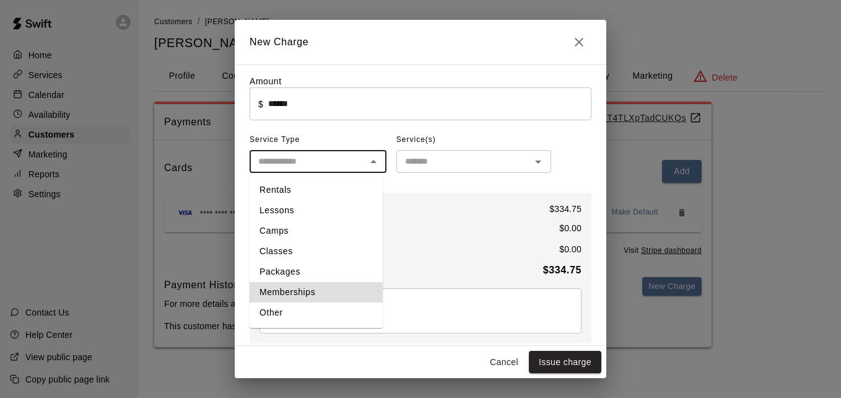
type input "**********"
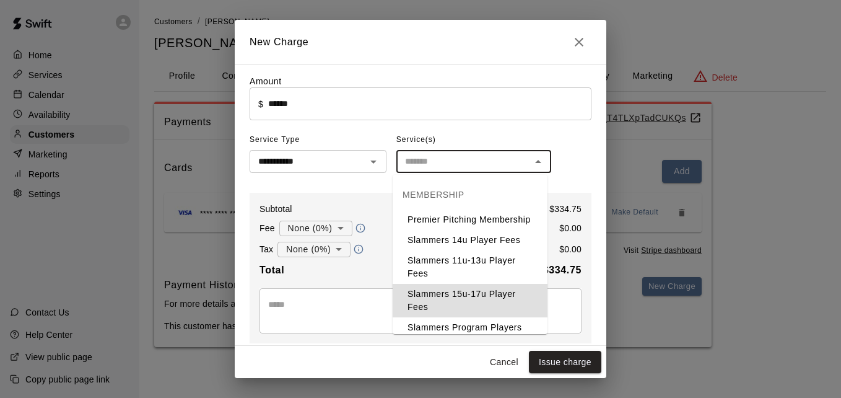
type input "**********"
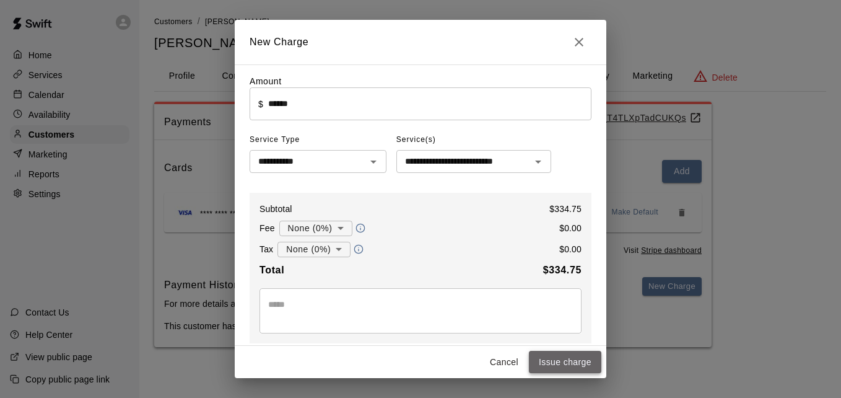
click at [569, 361] on button "Issue charge" at bounding box center [565, 362] width 72 height 23
type input "*"
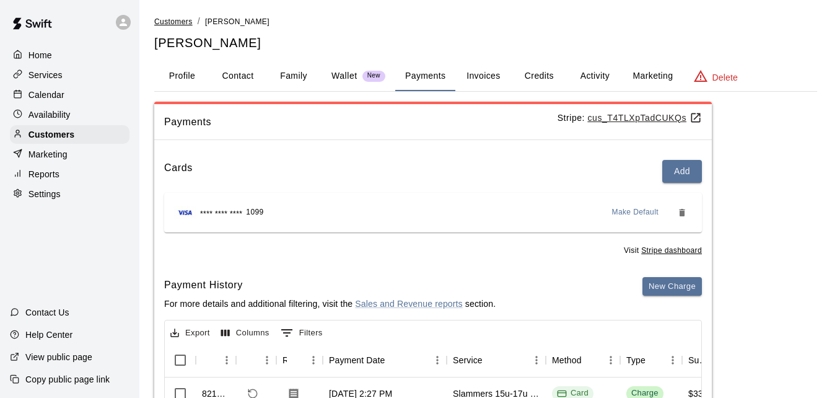
click at [184, 23] on span "Customers" at bounding box center [173, 21] width 38 height 9
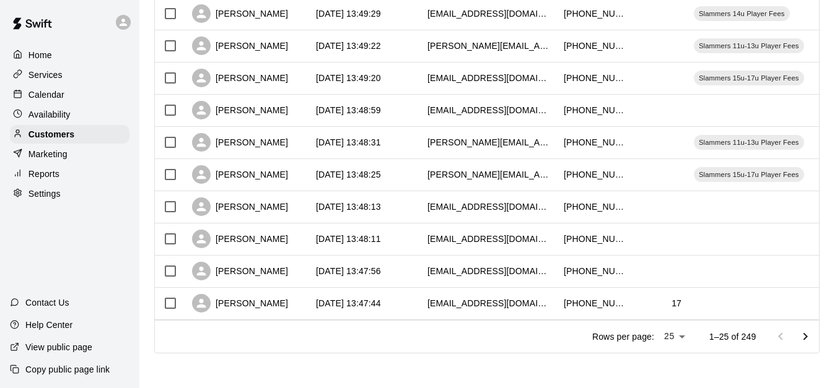
scroll to position [692, 0]
click at [417, 193] on div "[DATE] 13:48:13" at bounding box center [366, 207] width 112 height 32
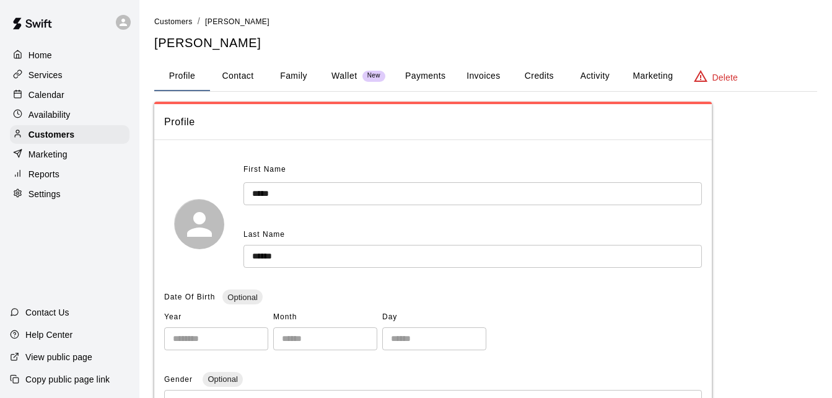
click at [430, 77] on button "Payments" at bounding box center [425, 76] width 60 height 30
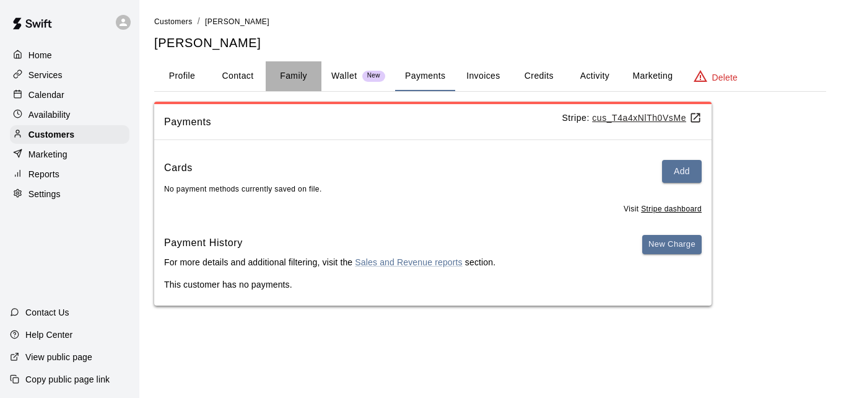
click at [294, 79] on button "Family" at bounding box center [294, 76] width 56 height 30
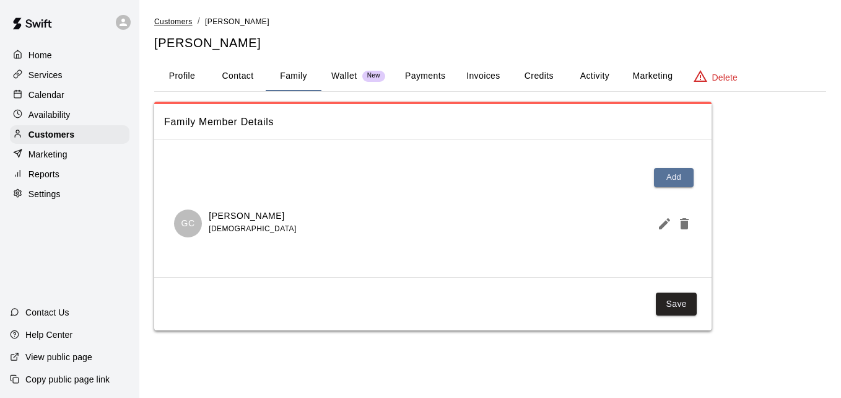
click at [172, 22] on span "Customers" at bounding box center [173, 21] width 38 height 9
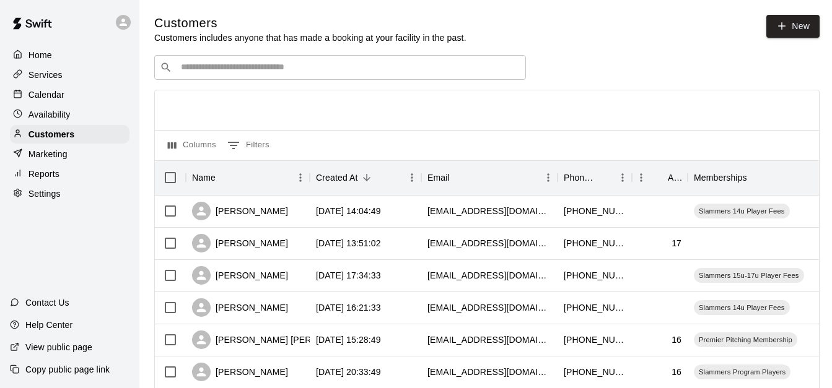
click at [429, 145] on div "Columns 0 Filters" at bounding box center [487, 145] width 664 height 30
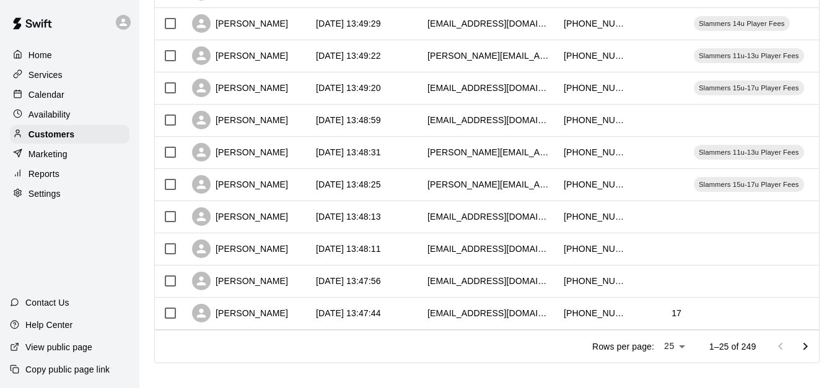
scroll to position [692, 0]
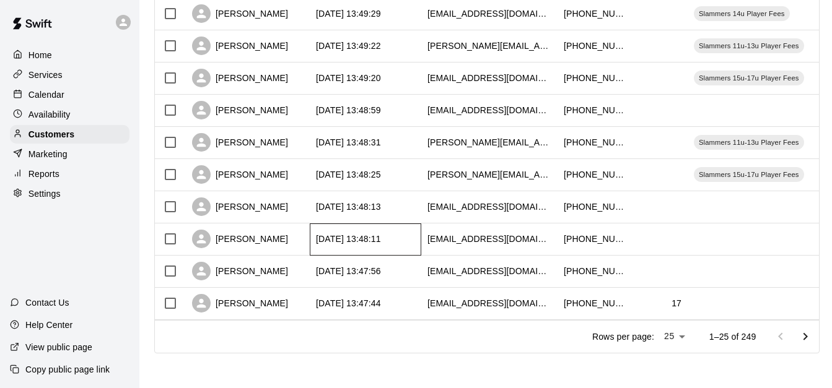
click at [414, 224] on div "[DATE] 13:48:11" at bounding box center [366, 240] width 112 height 32
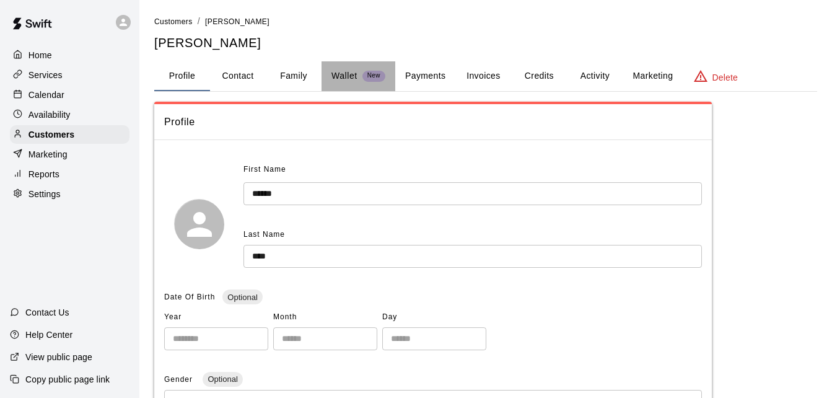
click at [342, 78] on p "Wallet" at bounding box center [344, 75] width 26 height 13
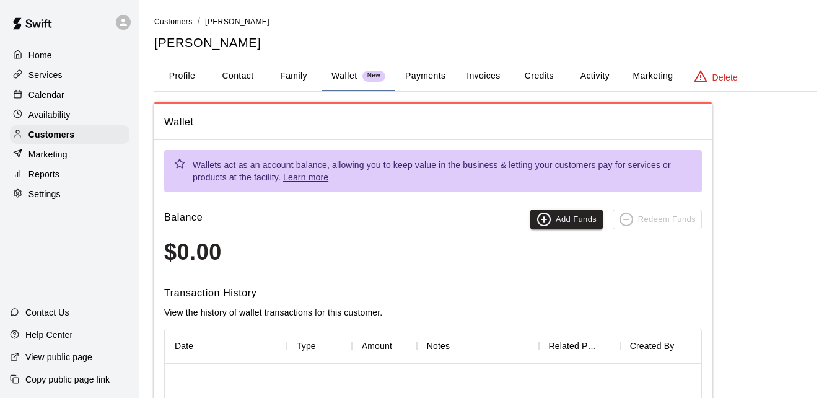
click at [303, 72] on button "Family" at bounding box center [294, 76] width 56 height 30
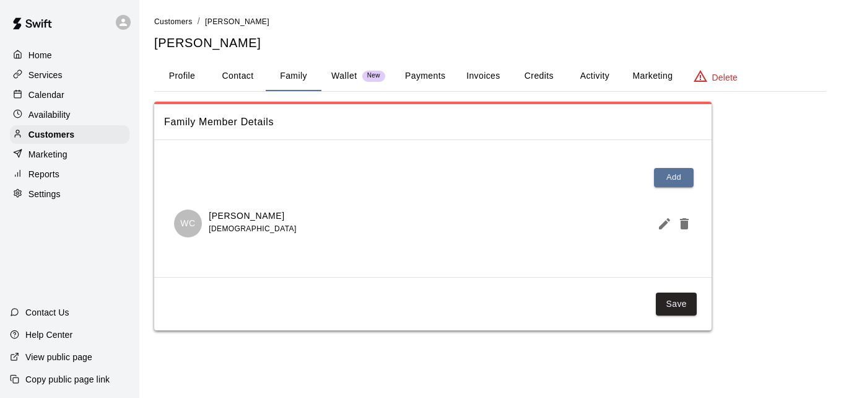
click at [596, 76] on button "Activity" at bounding box center [595, 76] width 56 height 30
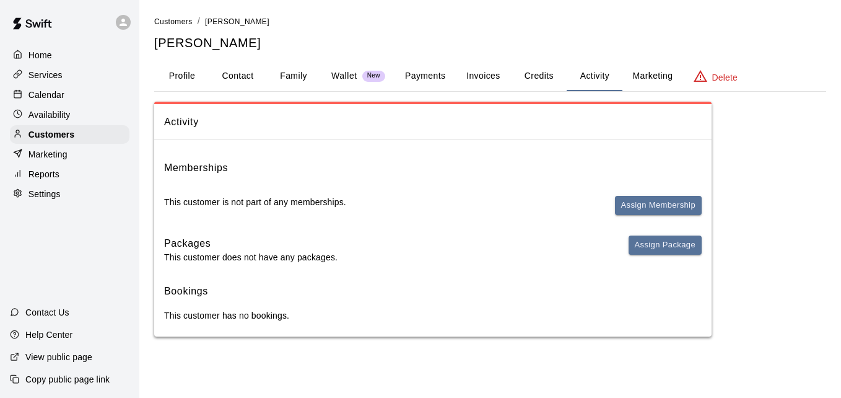
click at [429, 76] on button "Payments" at bounding box center [425, 76] width 60 height 30
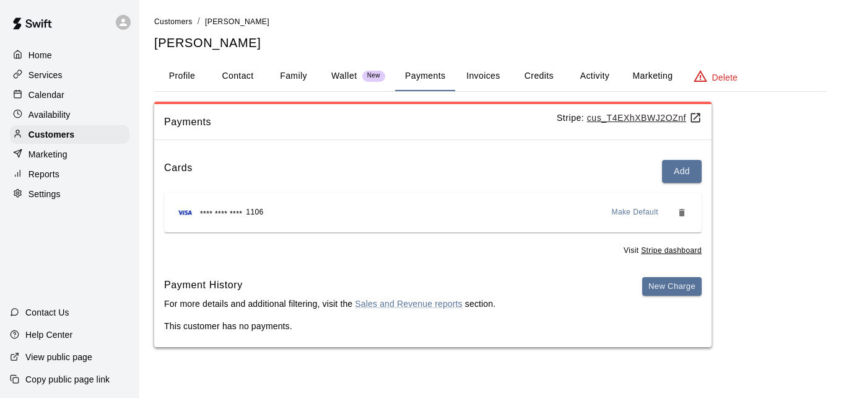
click at [596, 72] on button "Activity" at bounding box center [595, 76] width 56 height 30
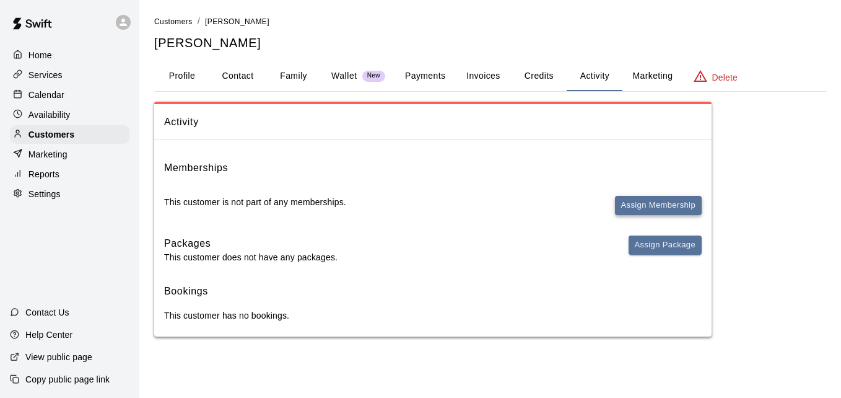
click at [639, 201] on button "Assign Membership" at bounding box center [658, 205] width 87 height 19
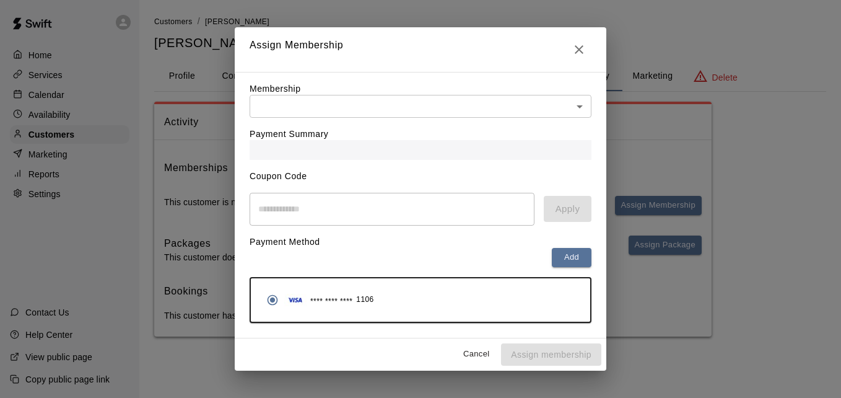
click at [501, 107] on body "Home Services Calendar Availability Customers Marketing Reports Settings Contac…" at bounding box center [420, 180] width 841 height 361
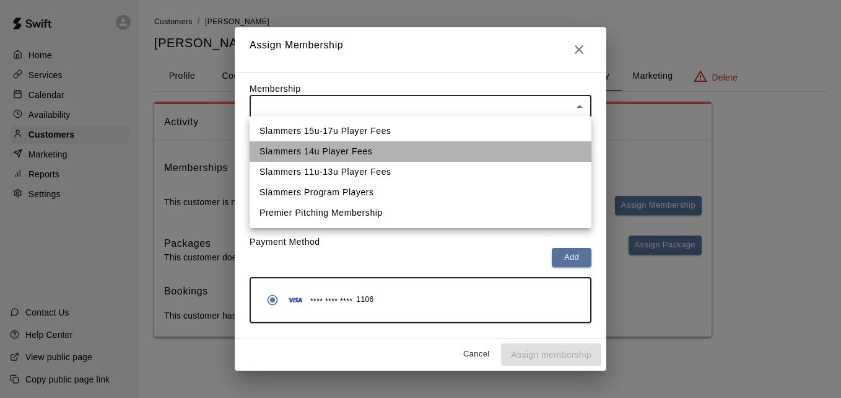
click at [482, 150] on li "Slammers 14u Player Fees" at bounding box center [421, 151] width 342 height 20
type input "**********"
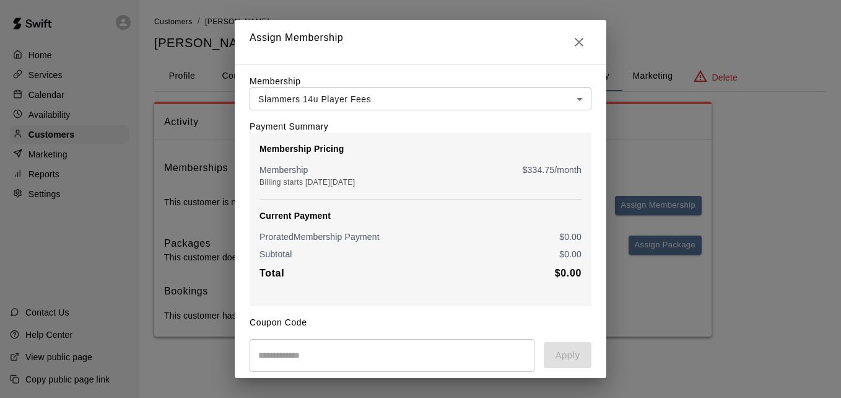
scroll to position [146, 0]
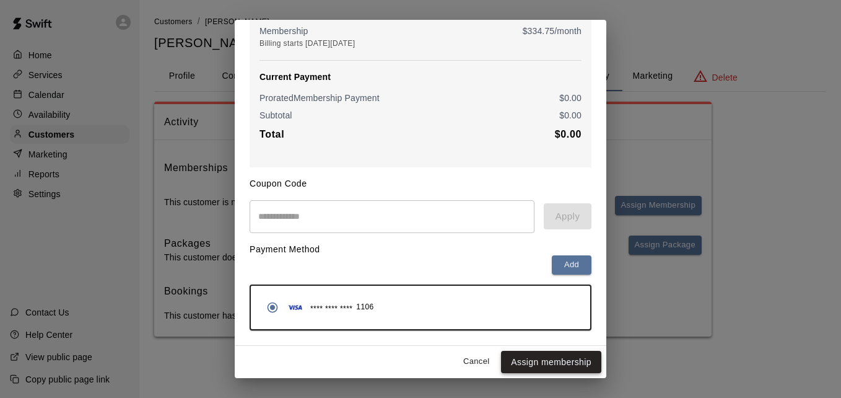
click at [541, 356] on button "Assign membership" at bounding box center [551, 362] width 100 height 23
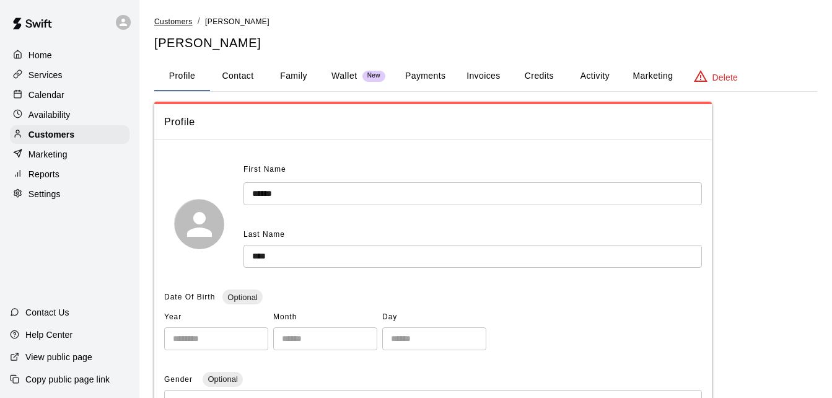
drag, startPoint x: 0, startPoint y: 0, endPoint x: 176, endPoint y: 19, distance: 176.9
click at [176, 19] on span "Customers" at bounding box center [173, 21] width 38 height 9
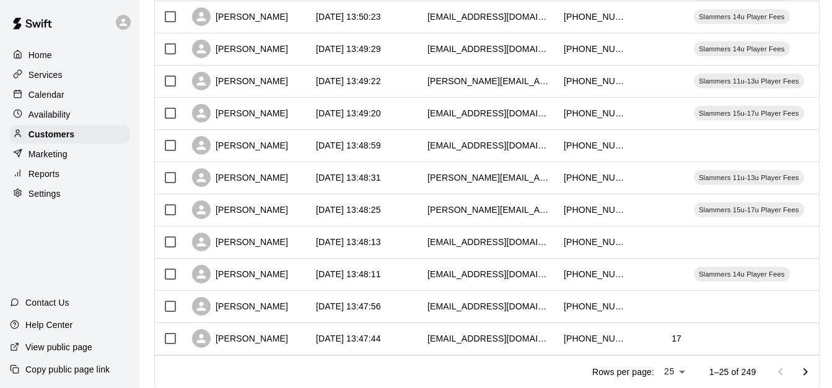
scroll to position [692, 0]
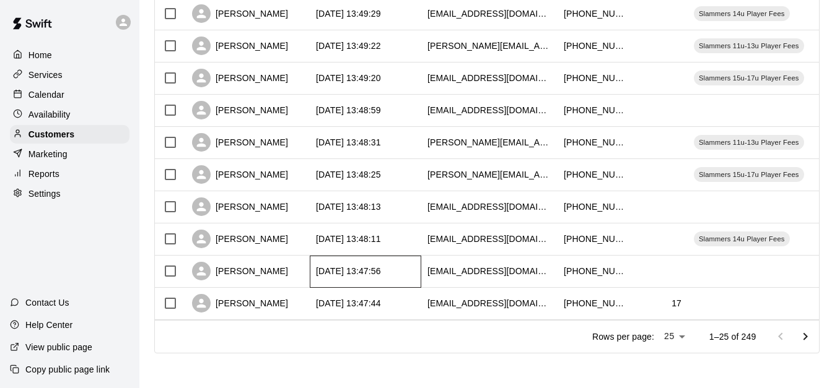
click at [408, 258] on div "[DATE] 13:47:56" at bounding box center [366, 272] width 112 height 32
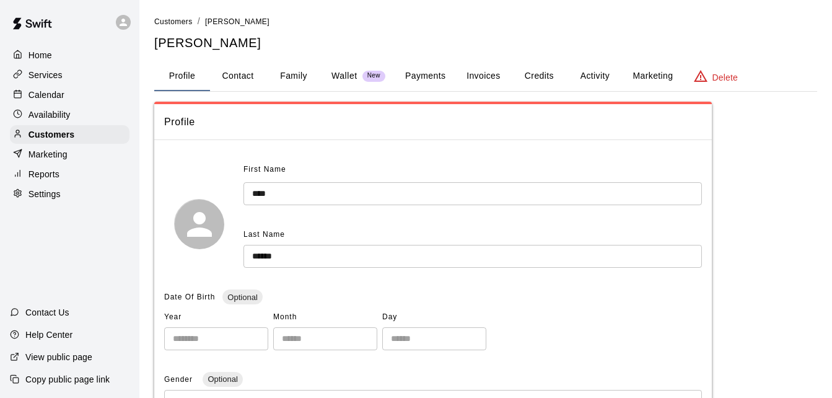
click at [429, 72] on button "Payments" at bounding box center [425, 76] width 60 height 30
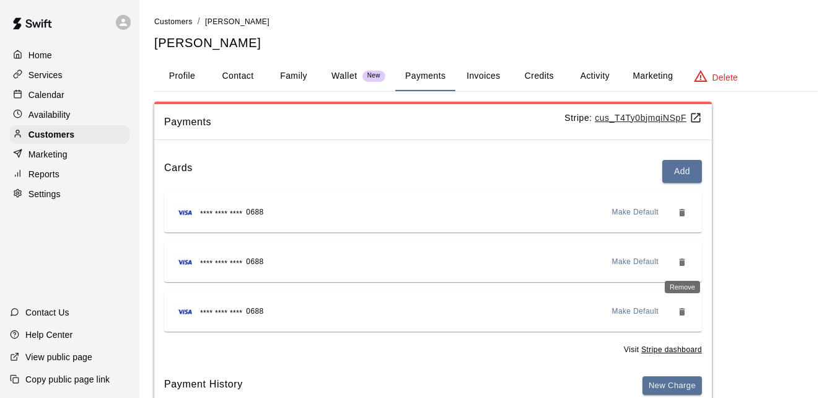
click at [681, 263] on icon "Remove" at bounding box center [682, 261] width 6 height 7
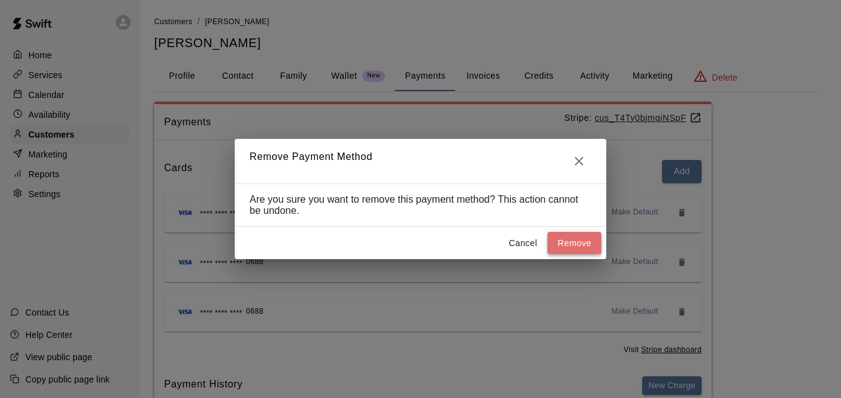
click at [570, 241] on button "Remove" at bounding box center [575, 243] width 54 height 23
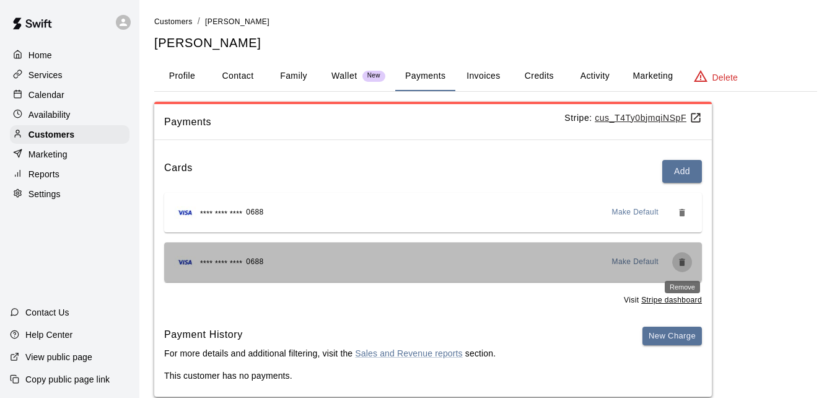
click at [680, 258] on icon "Remove" at bounding box center [682, 262] width 10 height 10
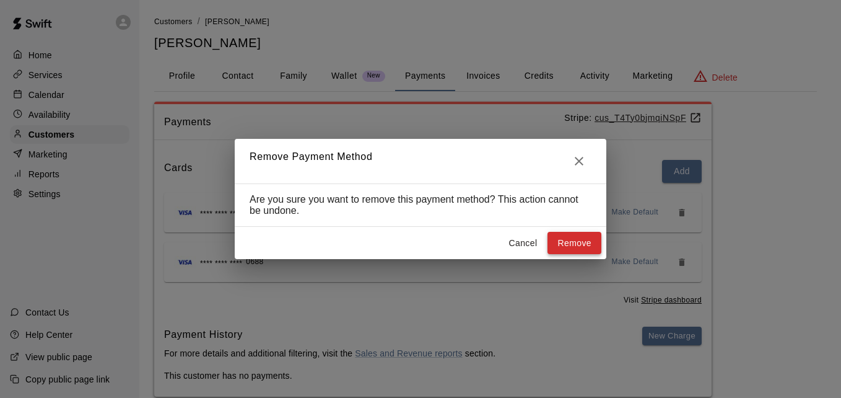
click at [574, 239] on button "Remove" at bounding box center [575, 243] width 54 height 23
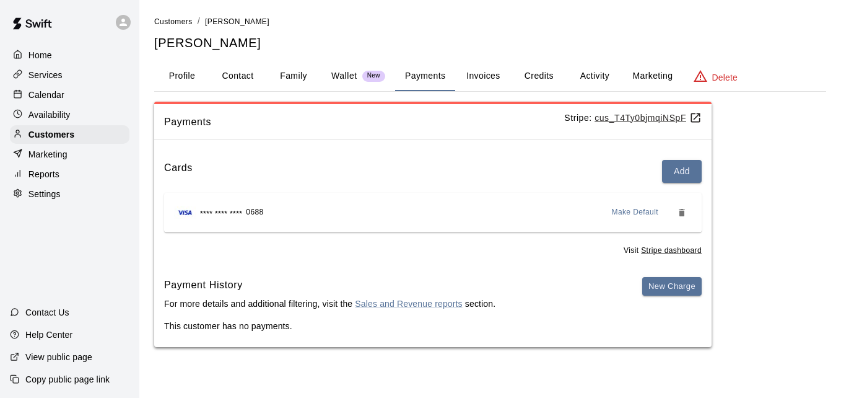
click at [595, 79] on button "Activity" at bounding box center [595, 76] width 56 height 30
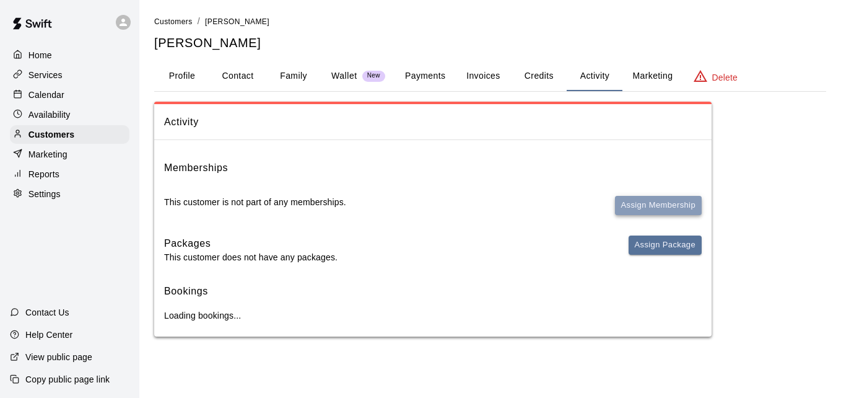
click at [649, 206] on button "Assign Membership" at bounding box center [658, 205] width 87 height 19
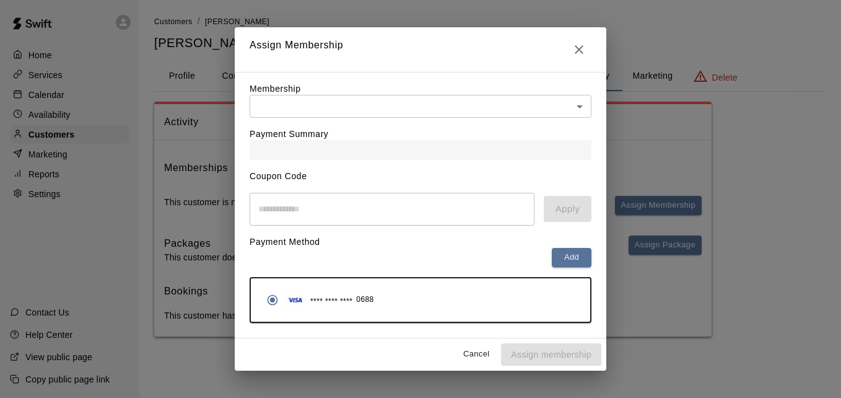
click at [490, 110] on body "Home Services Calendar Availability Customers Marketing Reports Settings Contac…" at bounding box center [420, 180] width 841 height 361
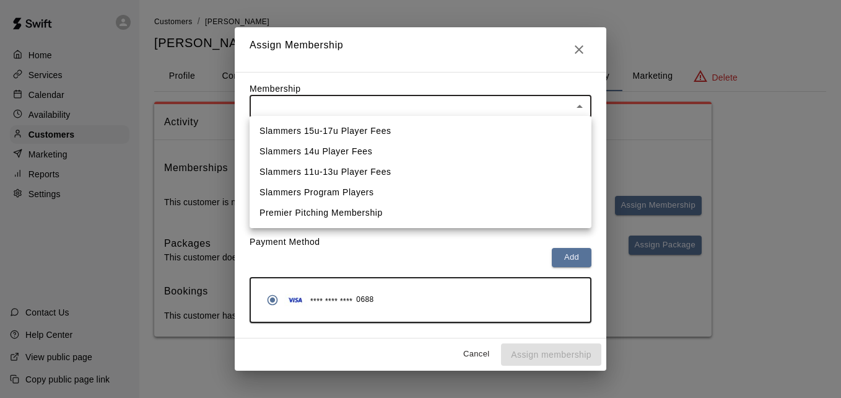
click at [475, 137] on li "Slammers 15u-17u Player Fees" at bounding box center [421, 131] width 342 height 20
type input "**********"
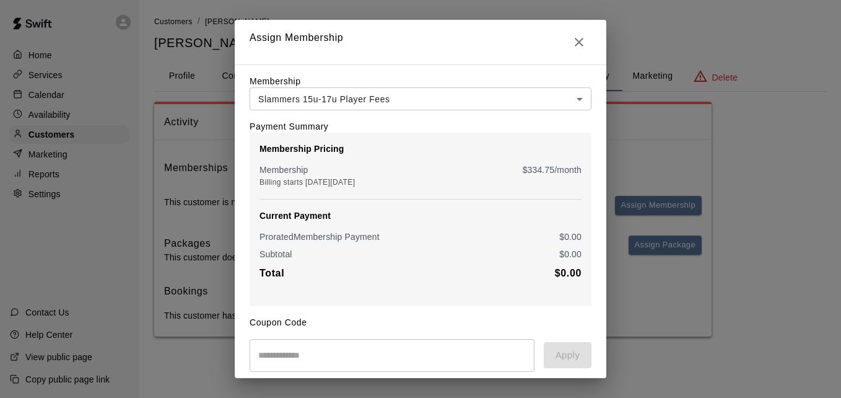
scroll to position [146, 0]
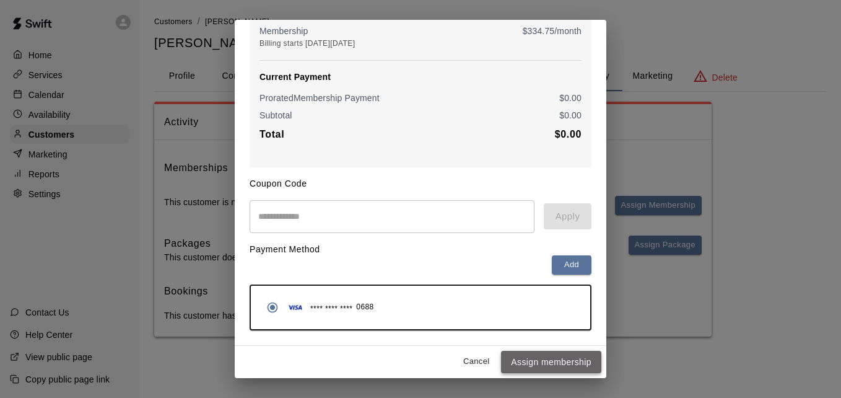
click at [563, 352] on button "Assign membership" at bounding box center [551, 362] width 100 height 23
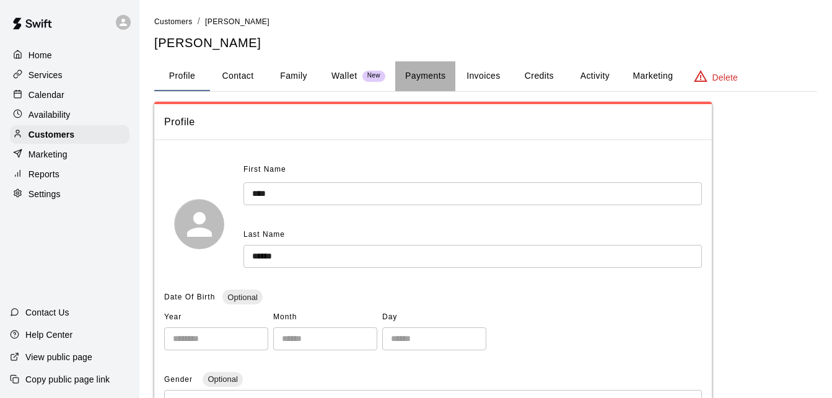
click at [423, 74] on button "Payments" at bounding box center [425, 76] width 60 height 30
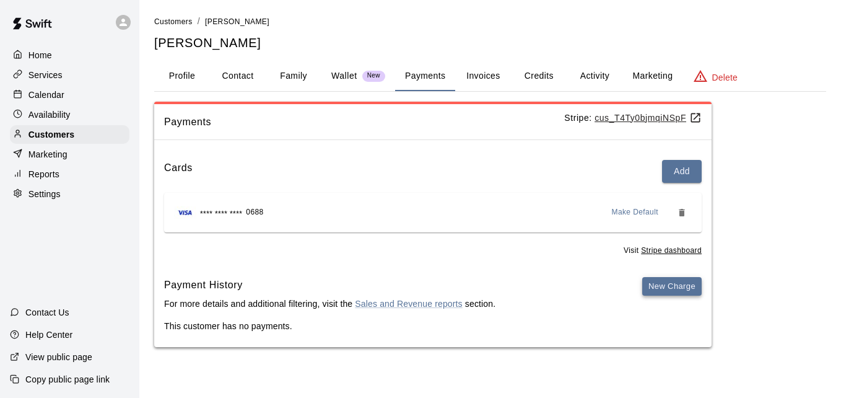
click at [665, 283] on button "New Charge" at bounding box center [671, 286] width 59 height 19
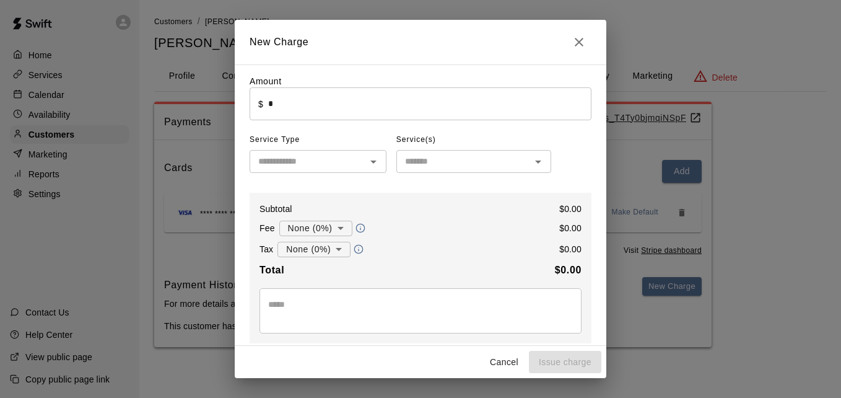
click at [436, 100] on input "*" at bounding box center [429, 103] width 323 height 33
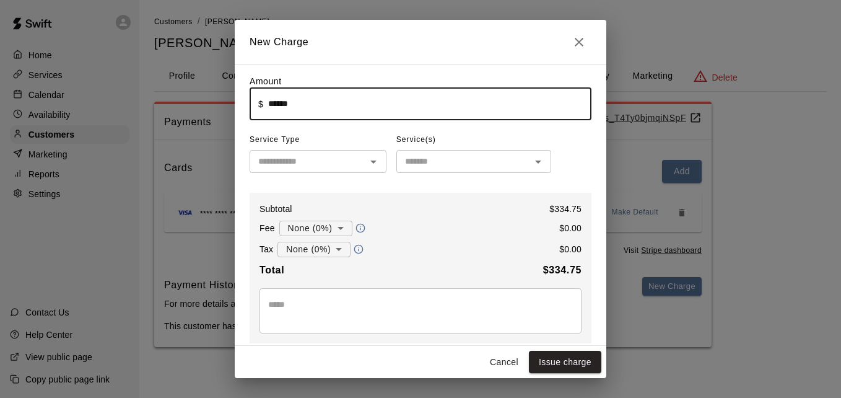
type input "******"
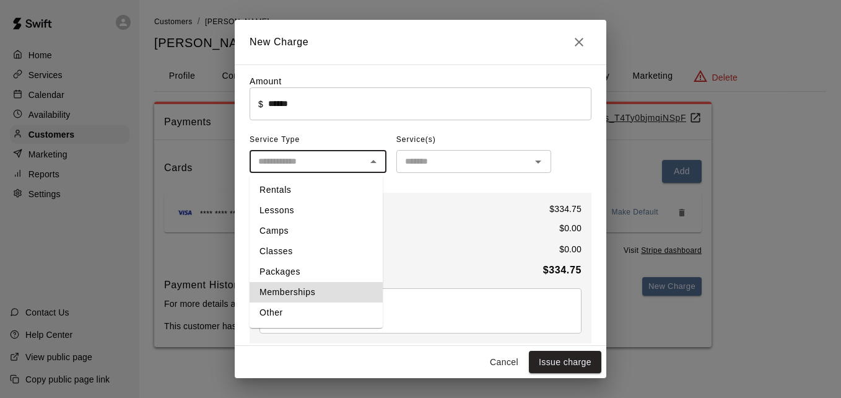
type input "**********"
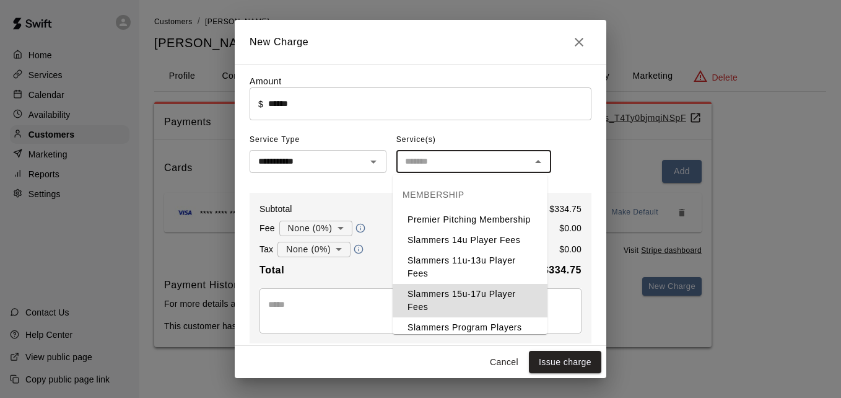
type input "**********"
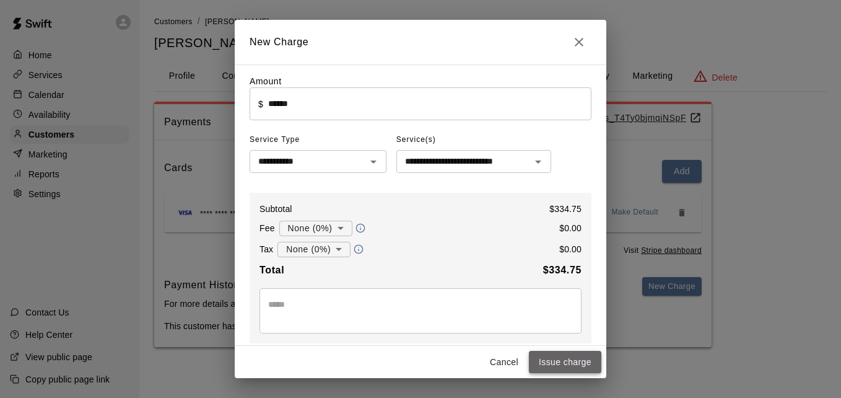
click at [561, 355] on button "Issue charge" at bounding box center [565, 362] width 72 height 23
type input "*"
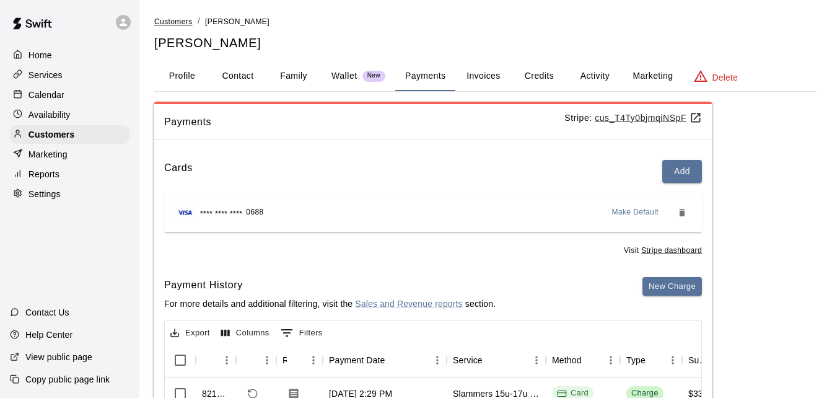
click at [172, 18] on span "Customers" at bounding box center [173, 21] width 38 height 9
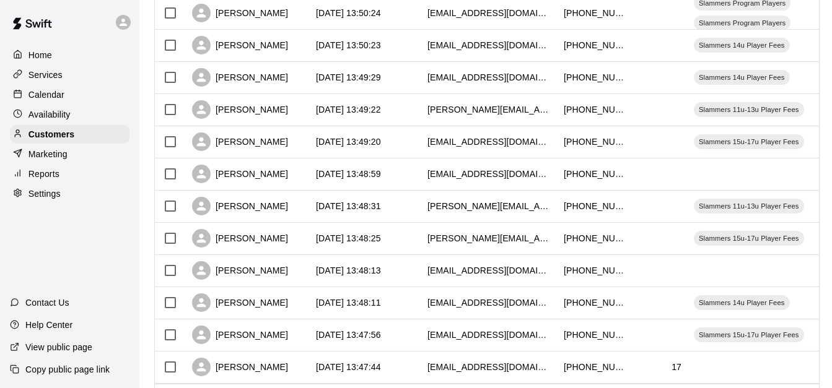
scroll to position [692, 0]
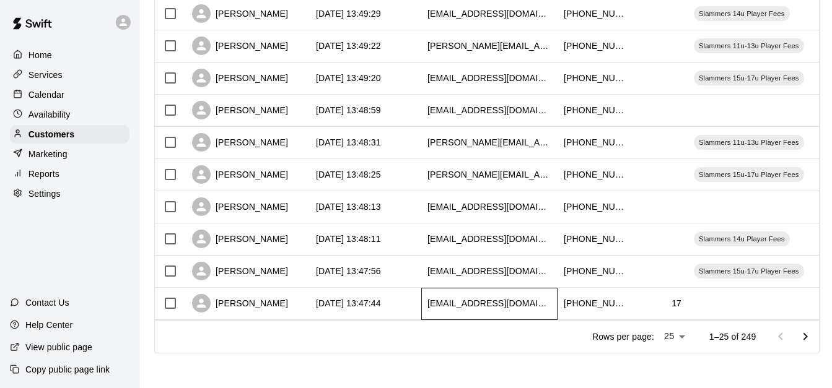
click at [431, 299] on div "[EMAIL_ADDRESS][DOMAIN_NAME]" at bounding box center [489, 303] width 124 height 12
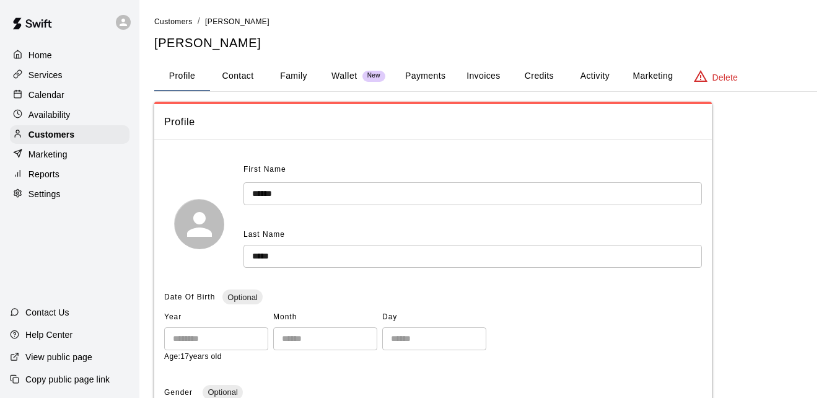
click at [427, 70] on button "Payments" at bounding box center [425, 76] width 60 height 30
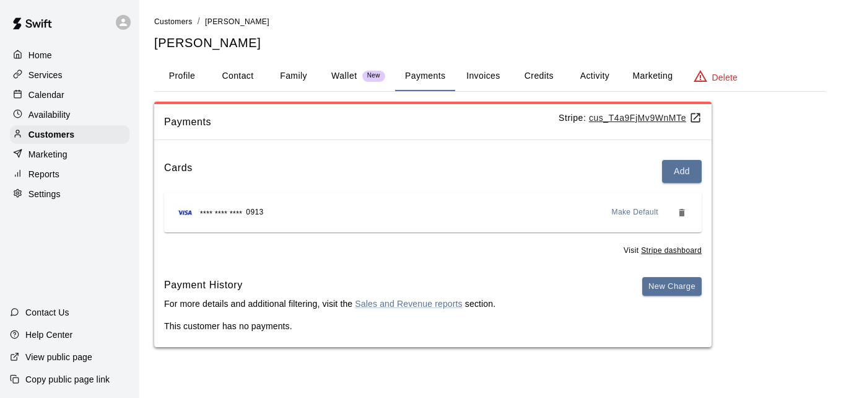
click at [596, 72] on button "Activity" at bounding box center [595, 76] width 56 height 30
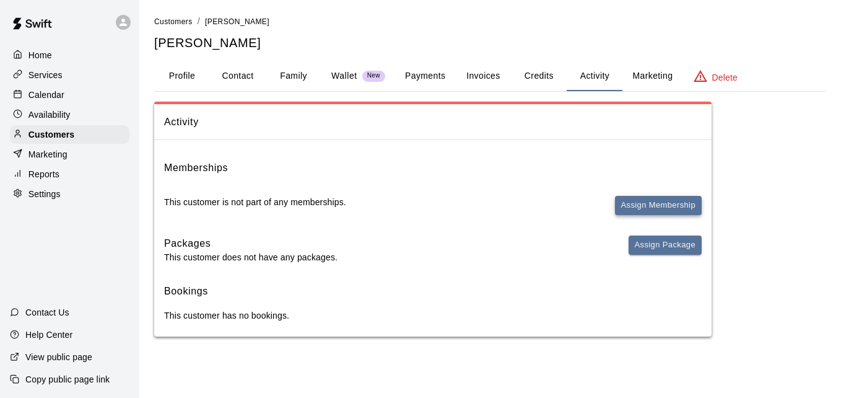
click at [635, 211] on button "Assign Membership" at bounding box center [658, 205] width 87 height 19
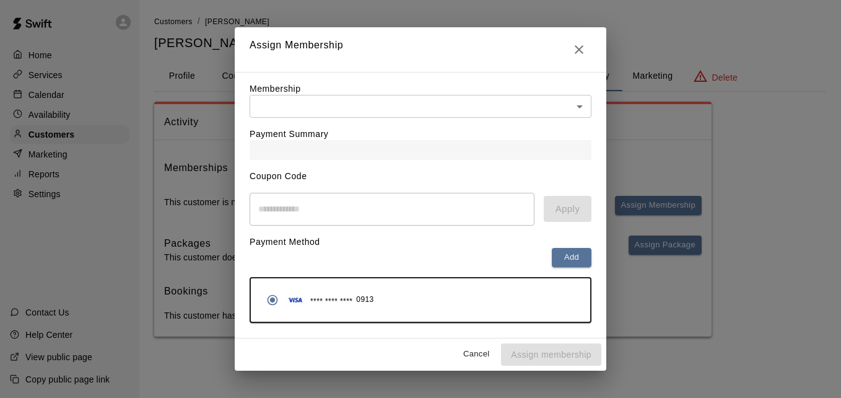
click at [532, 99] on body "Home Services Calendar Availability Customers Marketing Reports Settings Contac…" at bounding box center [420, 180] width 841 height 361
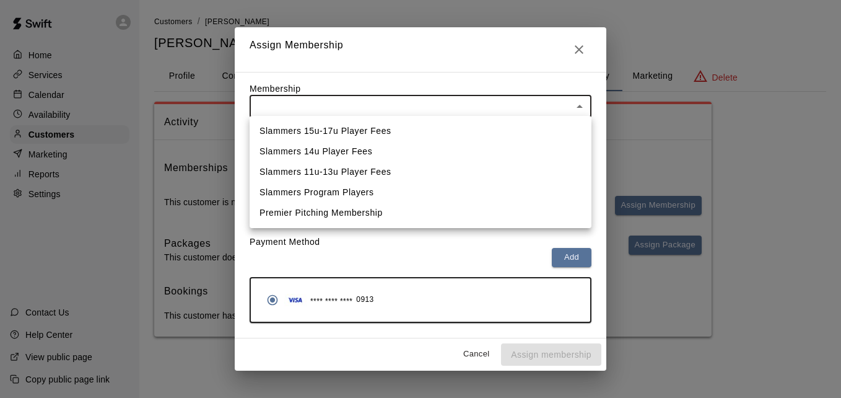
click at [497, 132] on li "Slammers 15u-17u Player Fees" at bounding box center [421, 131] width 342 height 20
type input "**********"
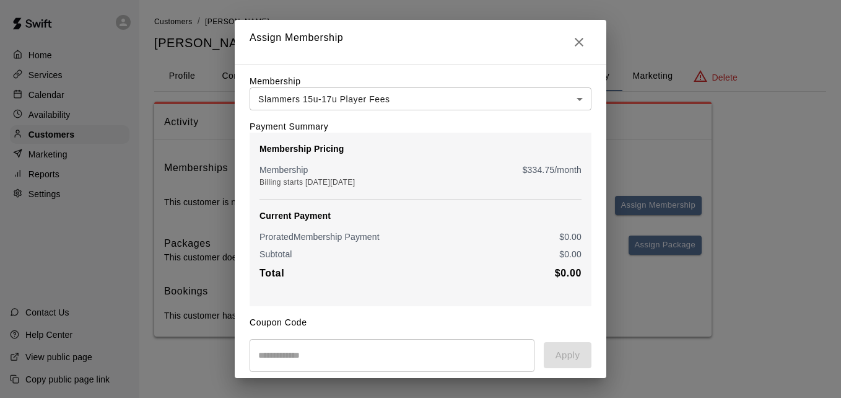
scroll to position [146, 0]
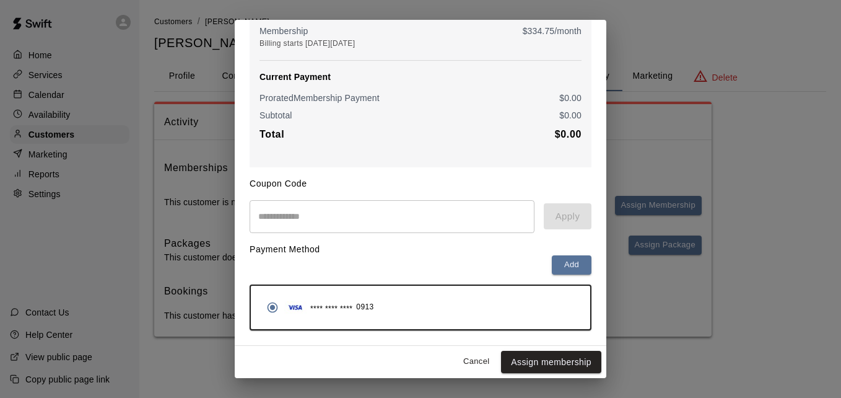
click at [535, 369] on button "Assign membership" at bounding box center [551, 362] width 100 height 23
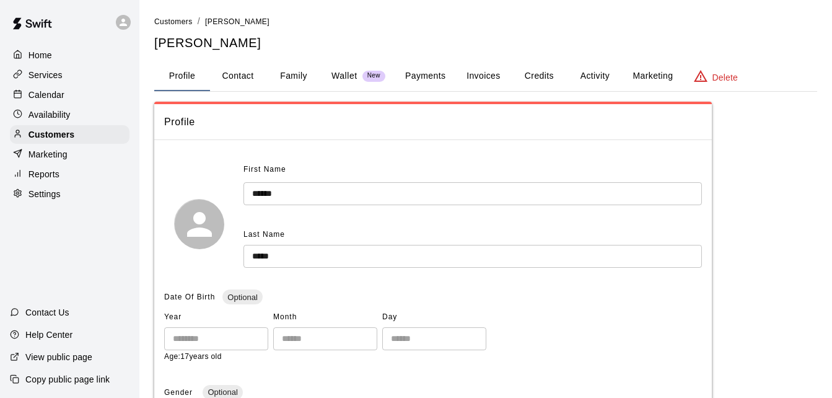
click at [432, 79] on button "Payments" at bounding box center [425, 76] width 60 height 30
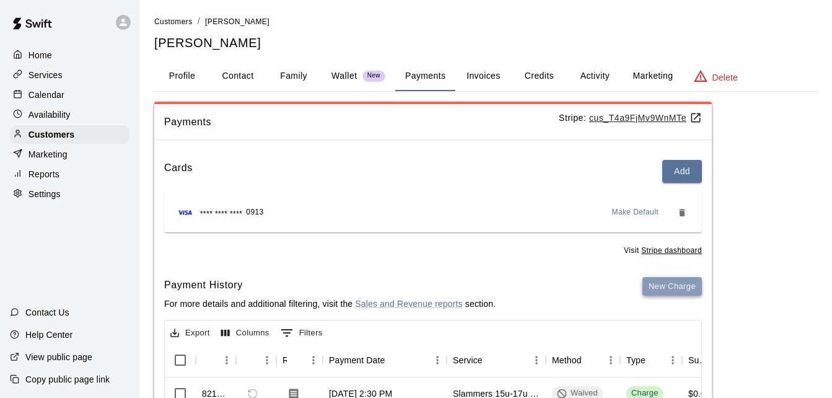
click at [665, 288] on button "New Charge" at bounding box center [671, 286] width 59 height 19
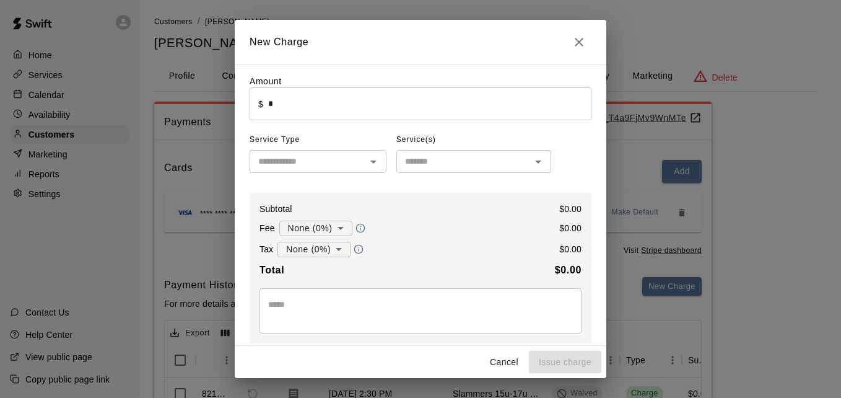
click at [397, 110] on input "*" at bounding box center [429, 103] width 323 height 33
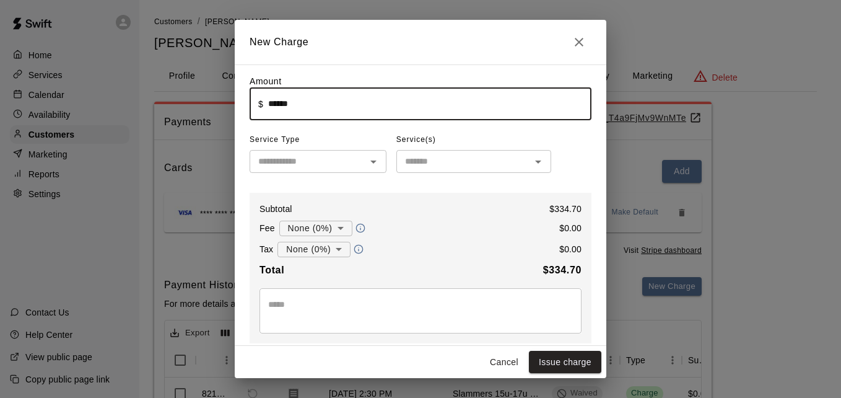
type input "******"
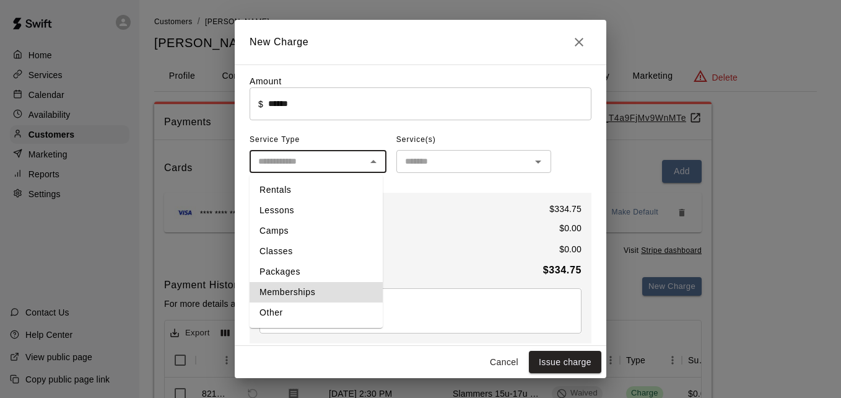
type input "**********"
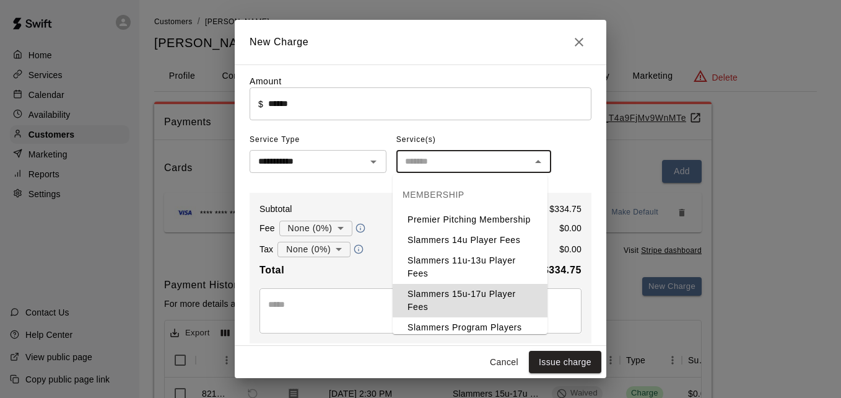
type input "**********"
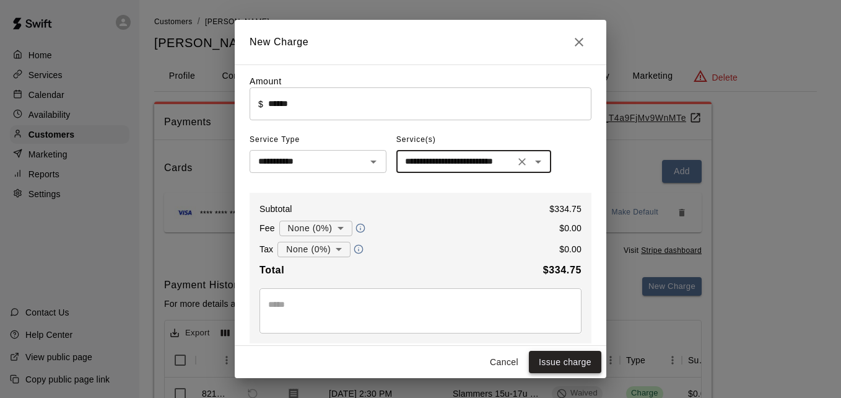
click at [569, 355] on button "Issue charge" at bounding box center [565, 362] width 72 height 23
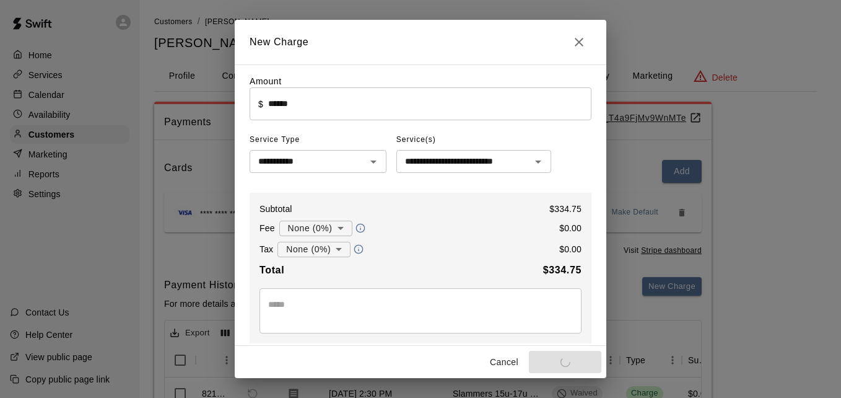
type input "*"
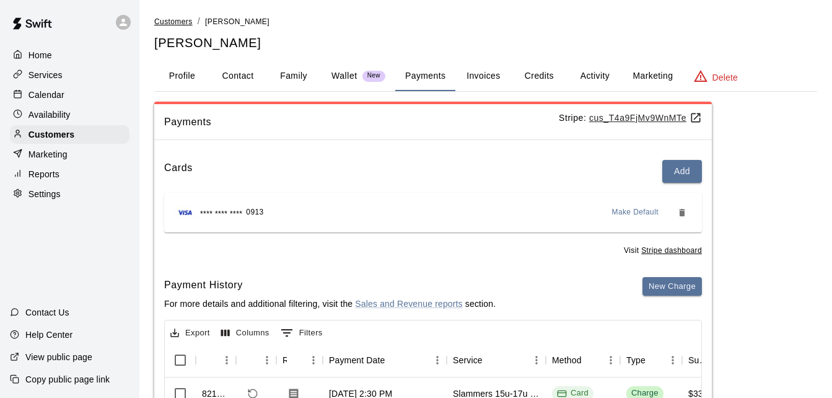
click at [175, 21] on span "Customers" at bounding box center [173, 21] width 38 height 9
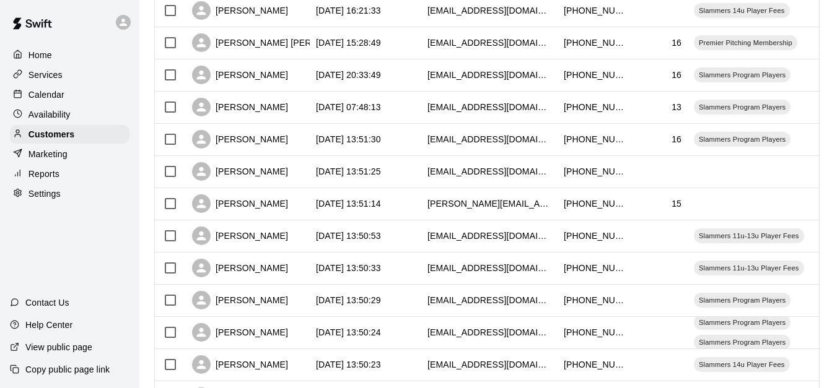
scroll to position [322, 0]
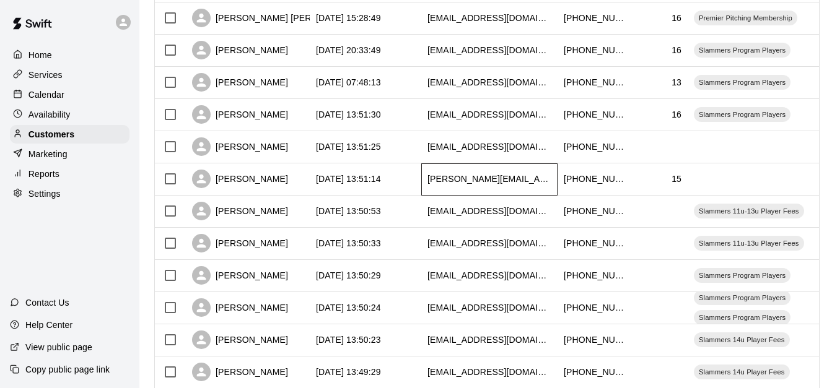
click at [427, 177] on div "[PERSON_NAME][EMAIL_ADDRESS][DOMAIN_NAME]" at bounding box center [489, 179] width 124 height 12
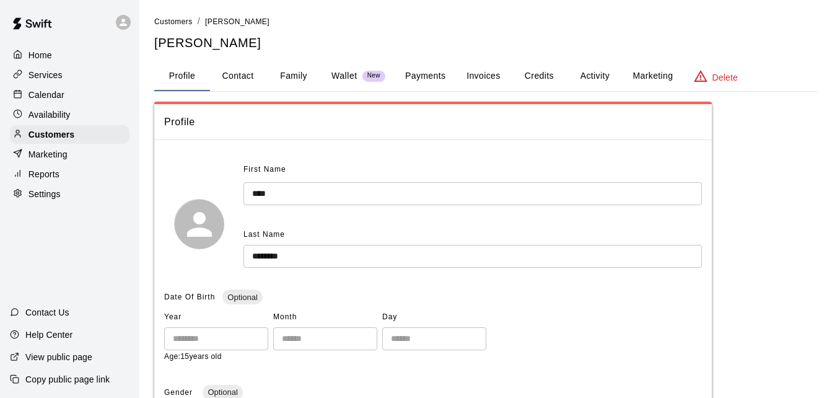
click at [428, 77] on button "Payments" at bounding box center [425, 76] width 60 height 30
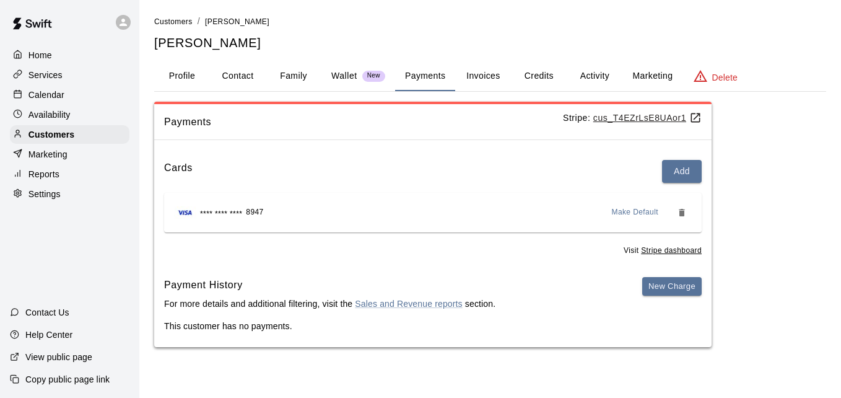
click at [591, 77] on button "Activity" at bounding box center [595, 76] width 56 height 30
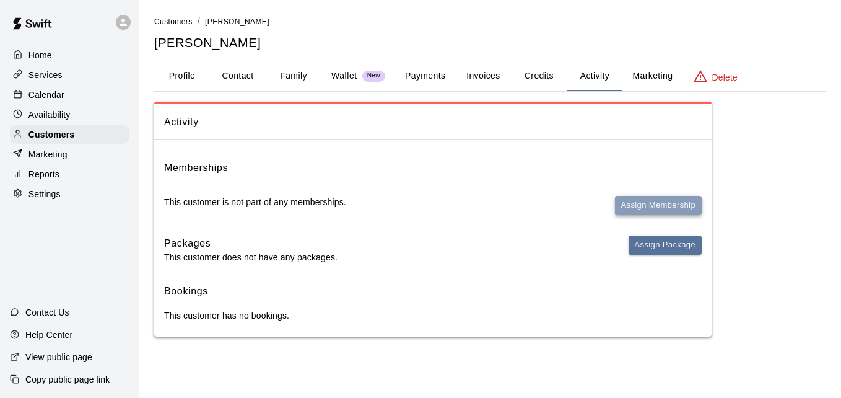
click at [632, 206] on button "Assign Membership" at bounding box center [658, 205] width 87 height 19
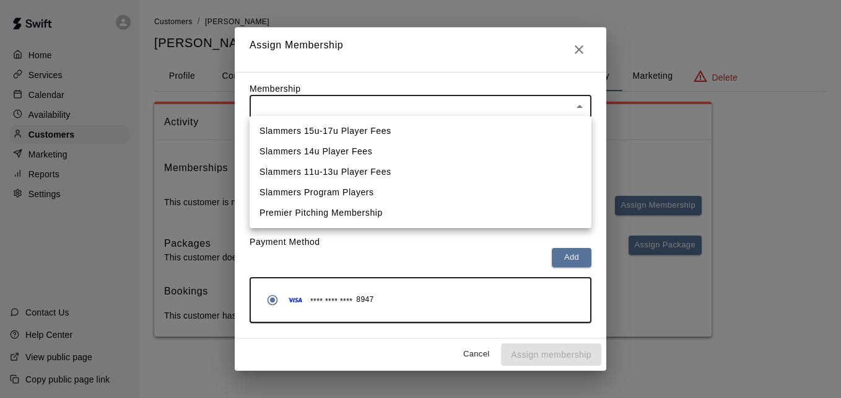
click at [440, 105] on body "Home Services Calendar Availability Customers Marketing Reports Settings Contac…" at bounding box center [420, 180] width 841 height 361
click at [434, 124] on li "Slammers 15u-17u Player Fees" at bounding box center [421, 131] width 342 height 20
type input "**********"
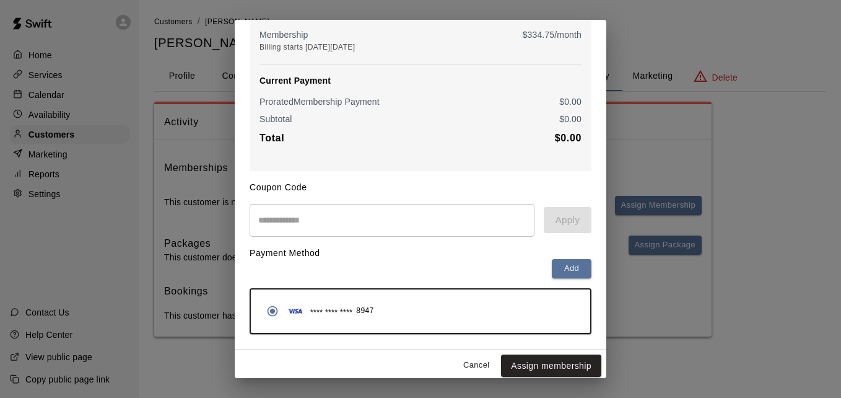
scroll to position [146, 0]
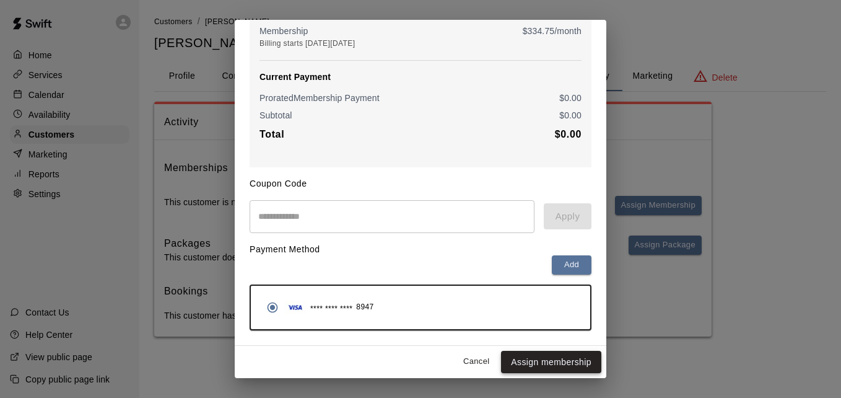
click at [523, 364] on button "Assign membership" at bounding box center [551, 362] width 100 height 23
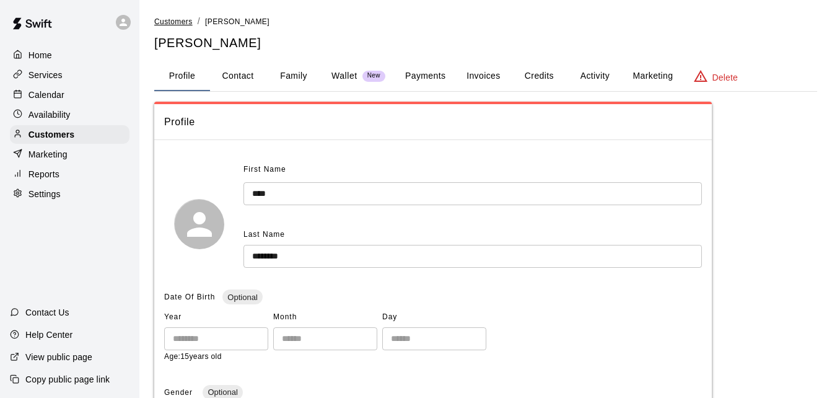
click at [177, 22] on span "Customers" at bounding box center [173, 21] width 38 height 9
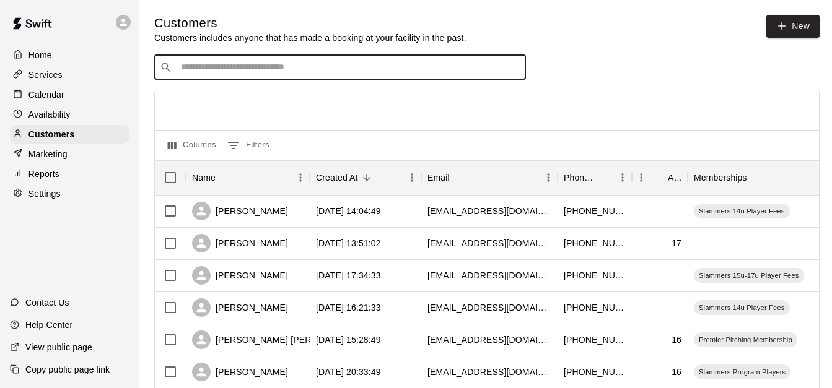
click at [267, 72] on input "Search customers by name or email" at bounding box center [348, 67] width 343 height 12
type input "****"
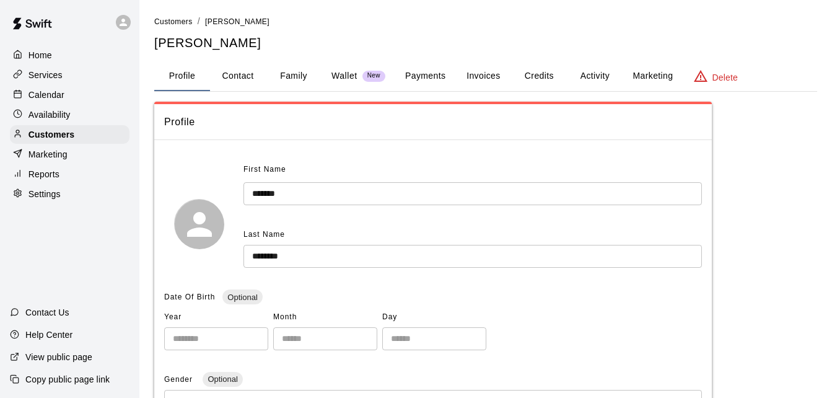
click at [598, 78] on button "Activity" at bounding box center [595, 76] width 56 height 30
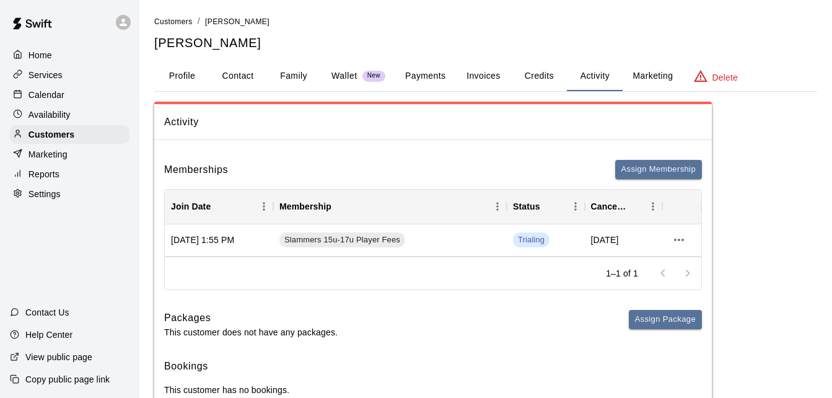
click at [421, 74] on button "Payments" at bounding box center [425, 76] width 60 height 30
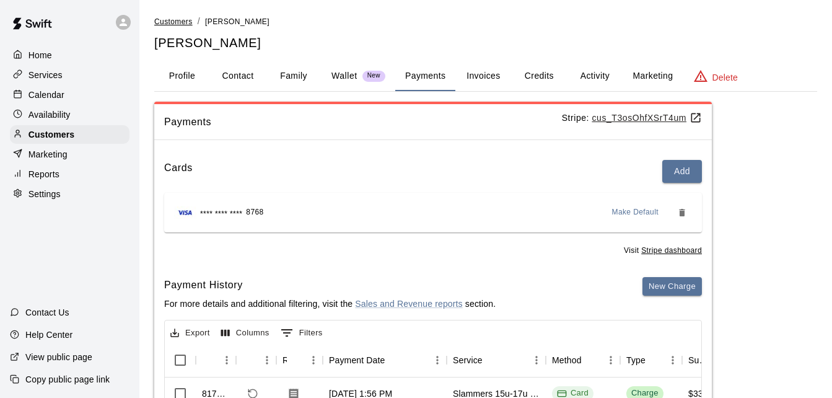
click at [182, 21] on span "Customers" at bounding box center [173, 21] width 38 height 9
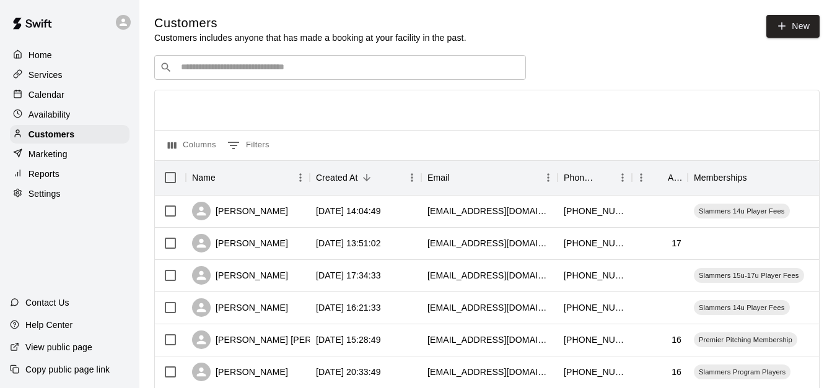
click at [290, 79] on div "​ ​" at bounding box center [340, 67] width 372 height 25
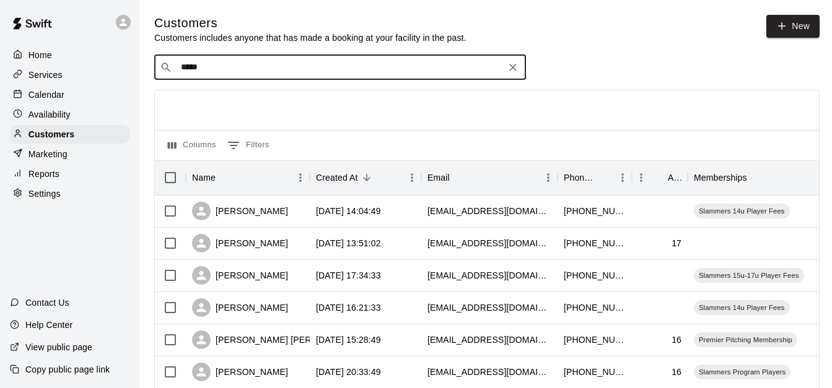
type input "******"
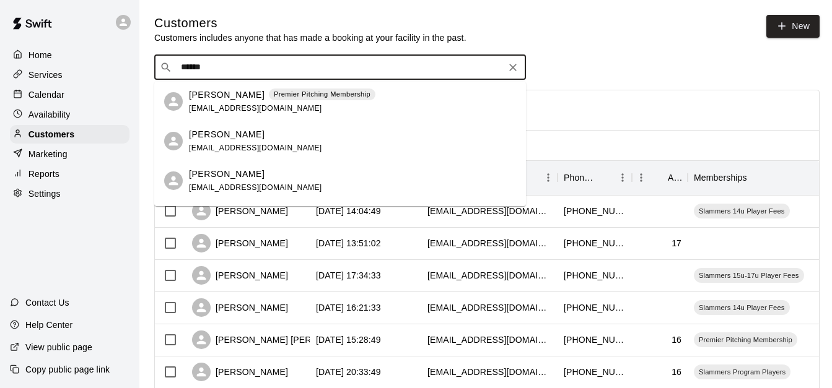
click at [258, 175] on div "Brandon Miller" at bounding box center [255, 174] width 133 height 13
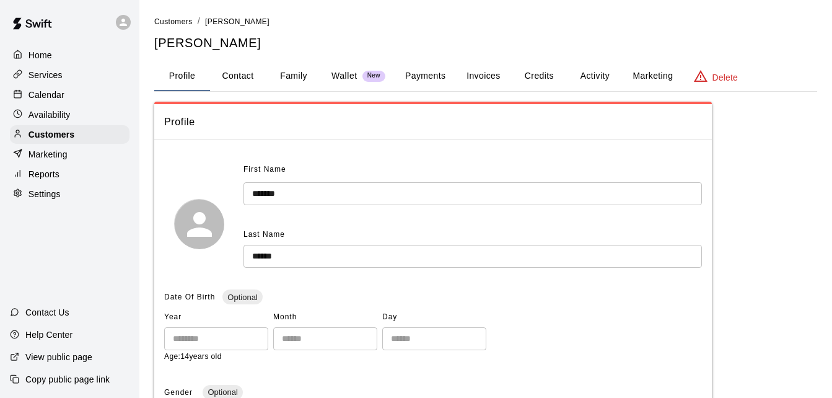
click at [340, 77] on p "Wallet" at bounding box center [344, 75] width 26 height 13
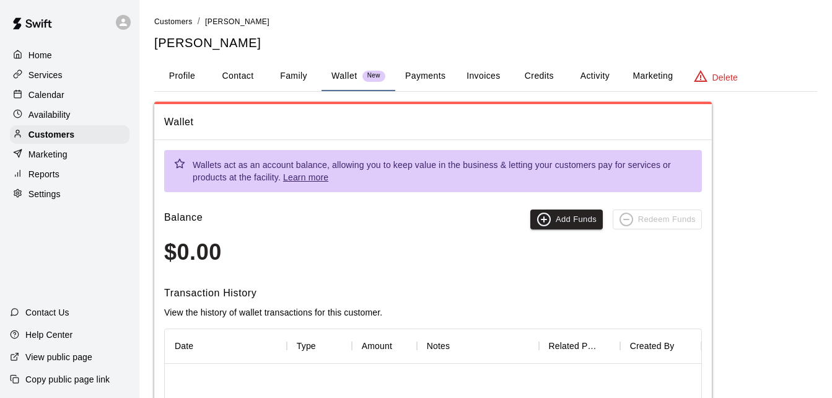
click at [419, 76] on button "Payments" at bounding box center [425, 76] width 60 height 30
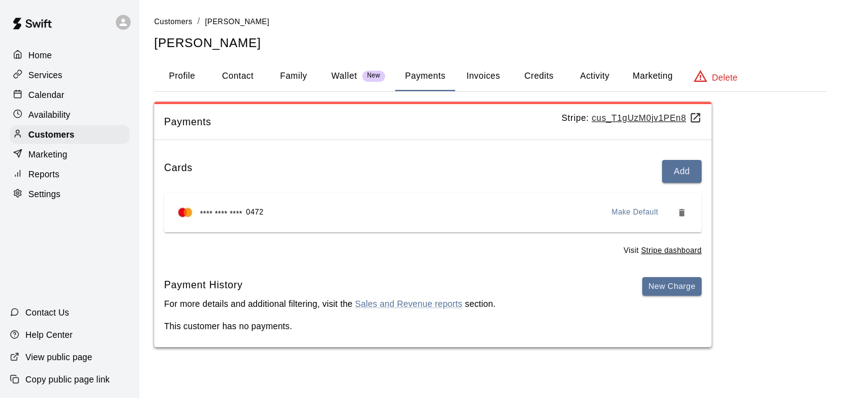
click at [182, 17] on link "Customers" at bounding box center [173, 21] width 38 height 10
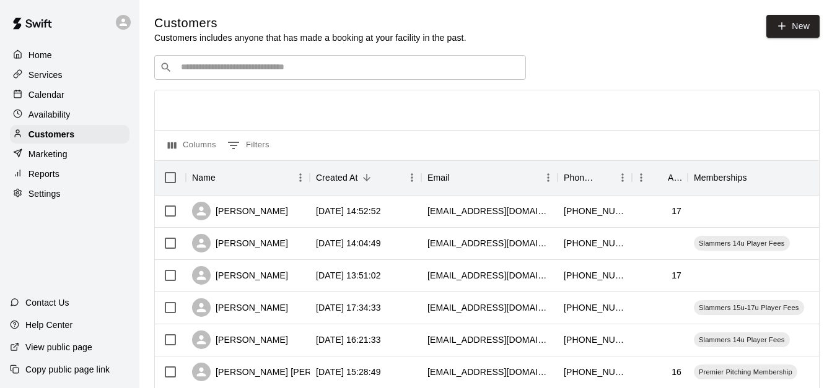
click at [212, 70] on input "Search customers by name or email" at bounding box center [348, 67] width 343 height 12
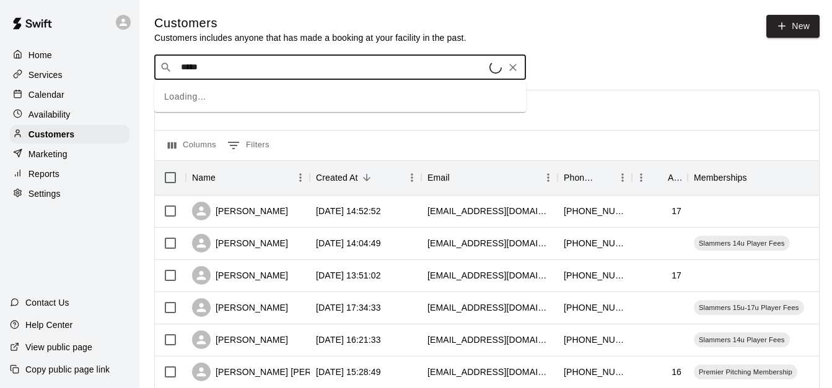
type input "******"
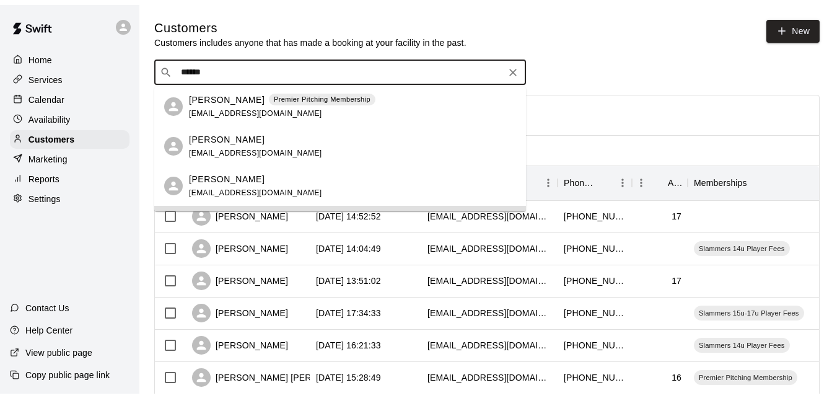
scroll to position [32, 0]
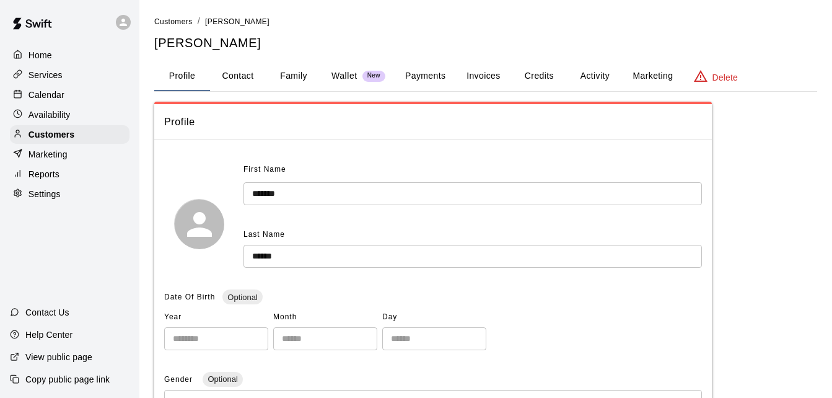
click at [417, 75] on button "Payments" at bounding box center [425, 76] width 60 height 30
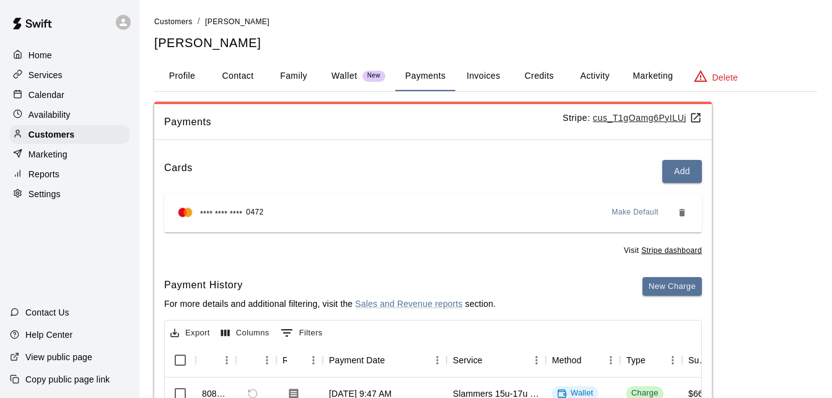
click at [421, 267] on div "Cards Add **** **** **** 0472 Make Default Visit Stripe dashboard Payment Histo…" at bounding box center [433, 375] width 558 height 451
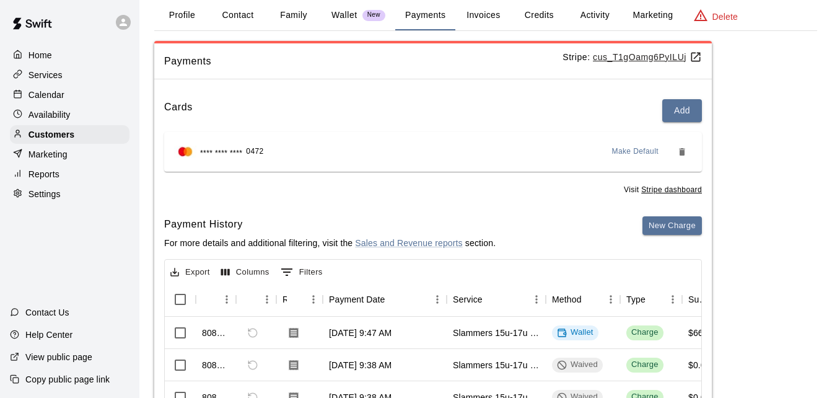
scroll to position [25, 0]
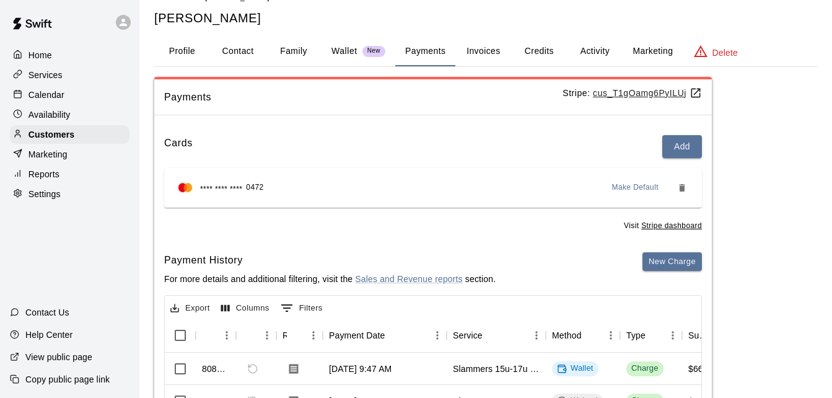
click at [292, 51] on button "Family" at bounding box center [294, 52] width 56 height 30
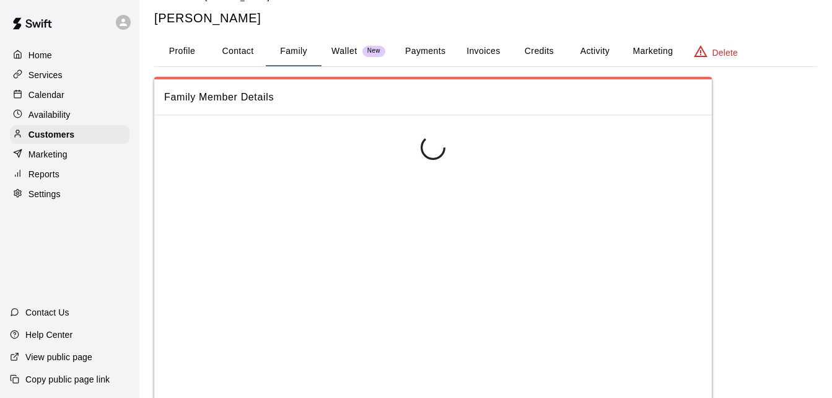
scroll to position [5, 0]
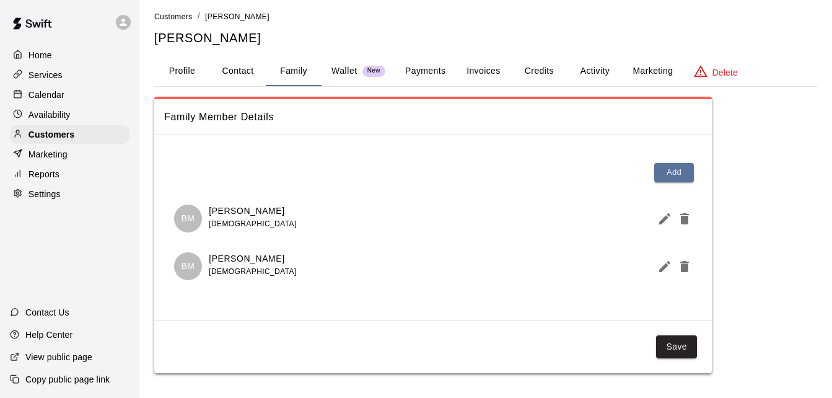
click at [349, 69] on p "Wallet" at bounding box center [344, 70] width 26 height 13
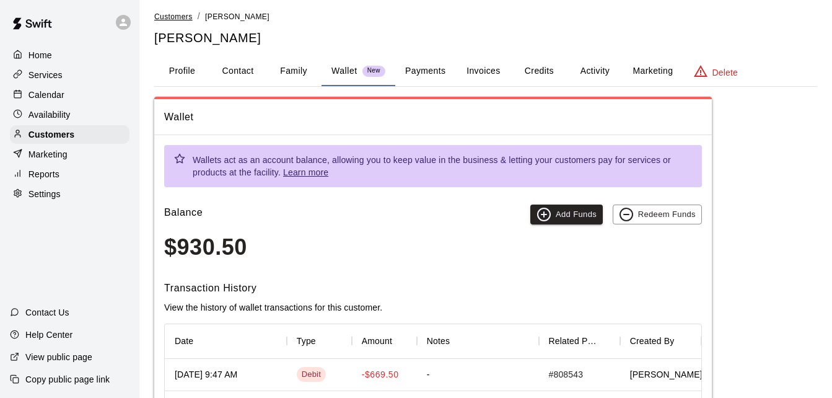
click at [169, 13] on span "Customers" at bounding box center [173, 16] width 38 height 9
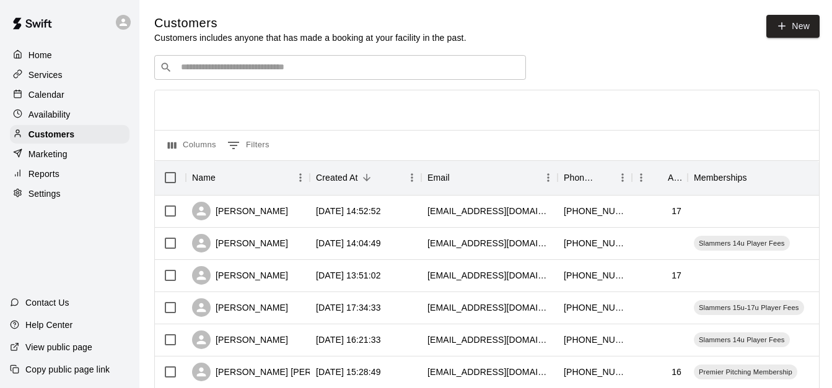
click at [226, 68] on input "Search customers by name or email" at bounding box center [348, 67] width 343 height 12
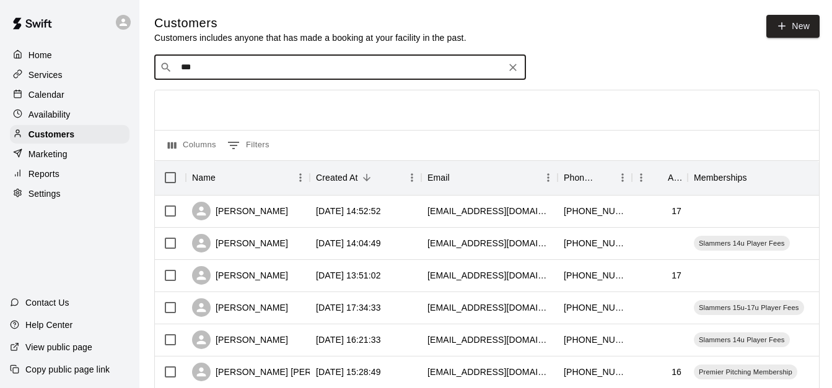
type input "****"
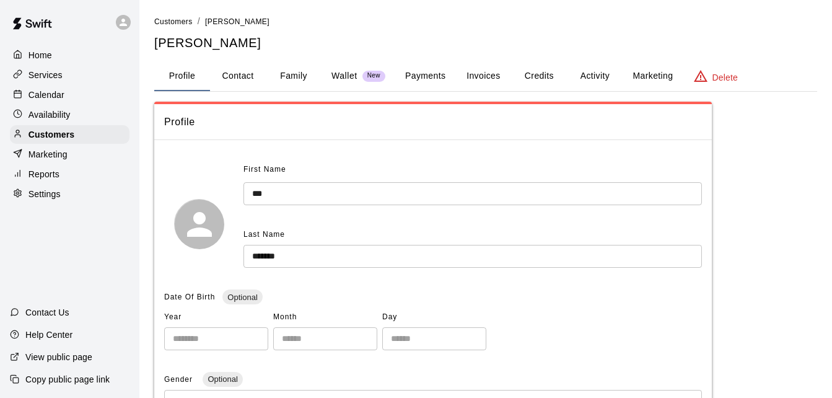
click at [432, 76] on button "Payments" at bounding box center [425, 76] width 60 height 30
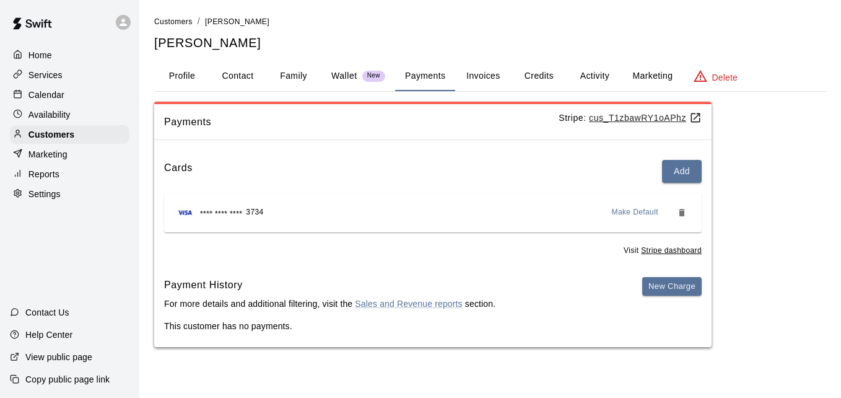
click at [586, 73] on button "Activity" at bounding box center [595, 76] width 56 height 30
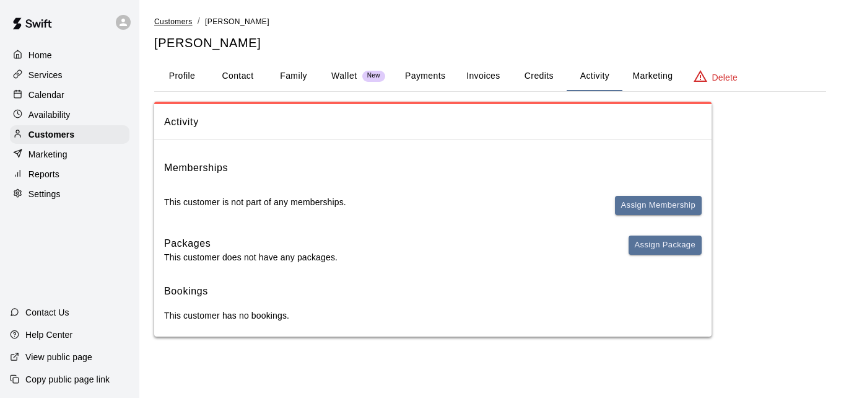
click at [177, 23] on span "Customers" at bounding box center [173, 21] width 38 height 9
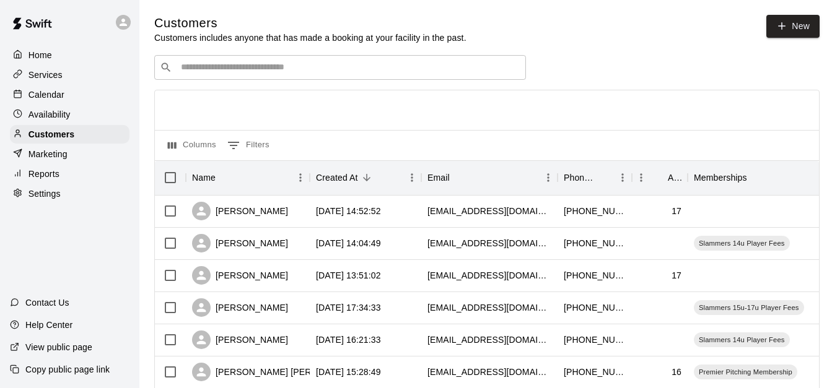
click at [214, 76] on div "​ ​" at bounding box center [340, 67] width 372 height 25
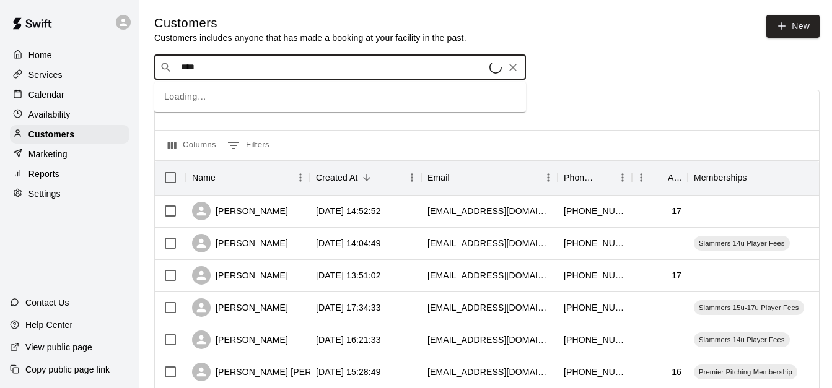
type input "*****"
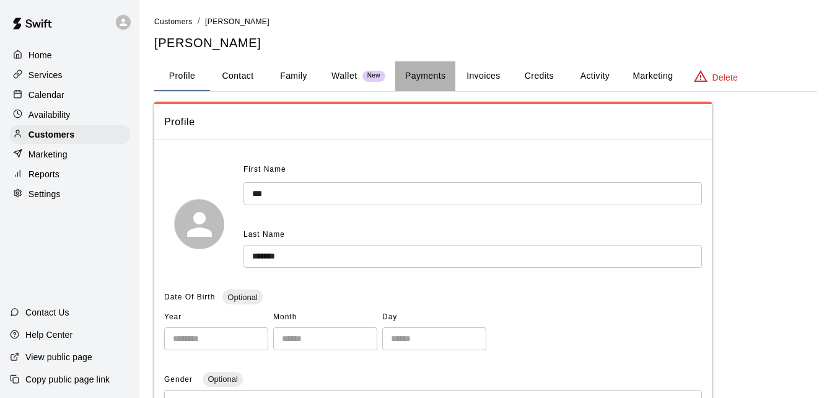
click at [431, 74] on button "Payments" at bounding box center [425, 76] width 60 height 30
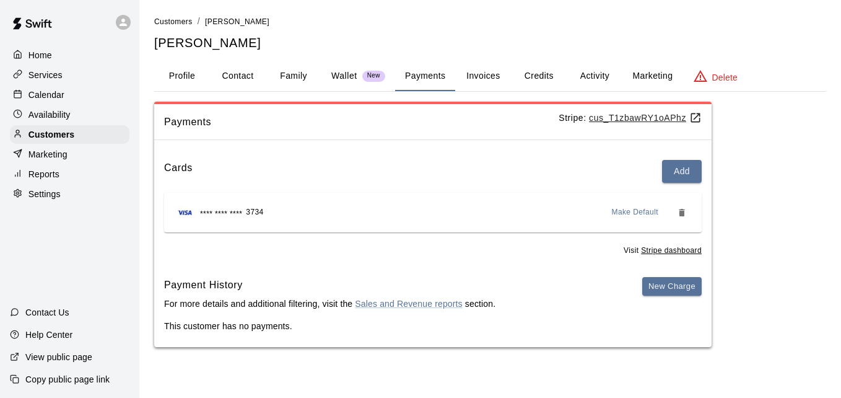
click at [592, 72] on button "Activity" at bounding box center [595, 76] width 56 height 30
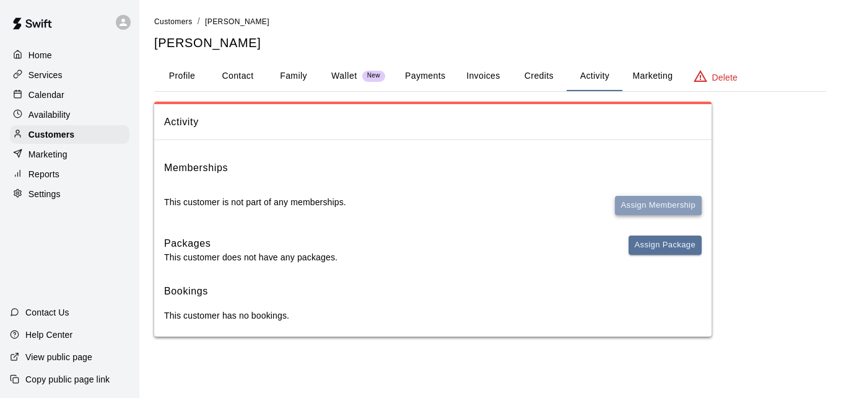
click at [646, 205] on button "Assign Membership" at bounding box center [658, 205] width 87 height 19
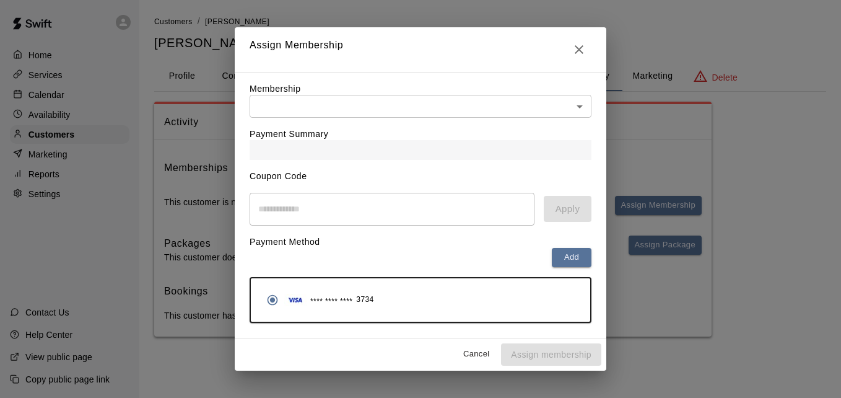
click at [449, 97] on body "Home Services Calendar Availability Customers Marketing Reports Settings Contac…" at bounding box center [420, 180] width 841 height 361
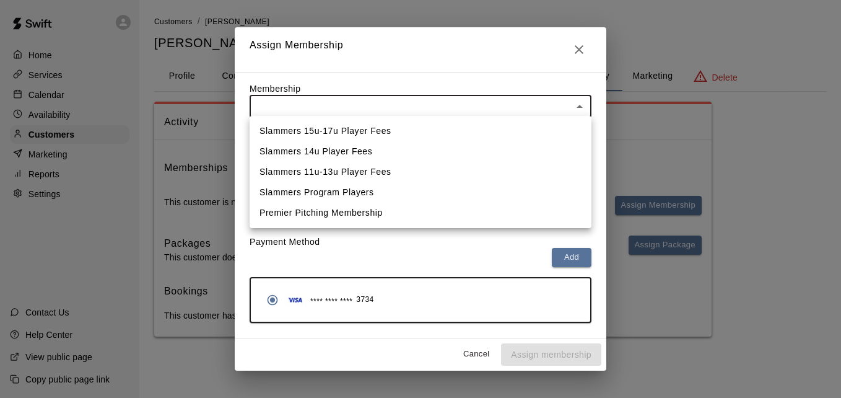
click at [427, 131] on li "Slammers 15u-17u Player Fees" at bounding box center [421, 131] width 342 height 20
type input "**********"
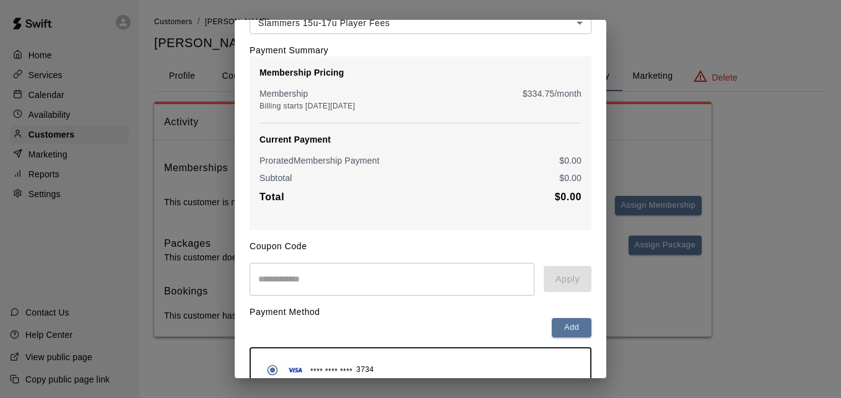
scroll to position [146, 0]
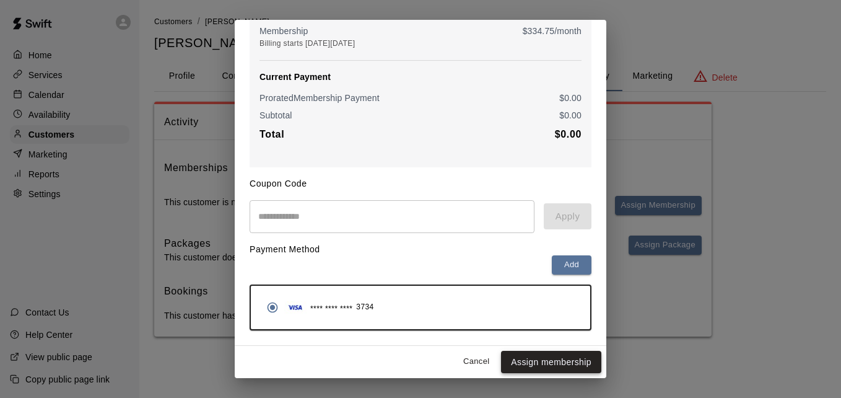
click at [543, 360] on button "Assign membership" at bounding box center [551, 362] width 100 height 23
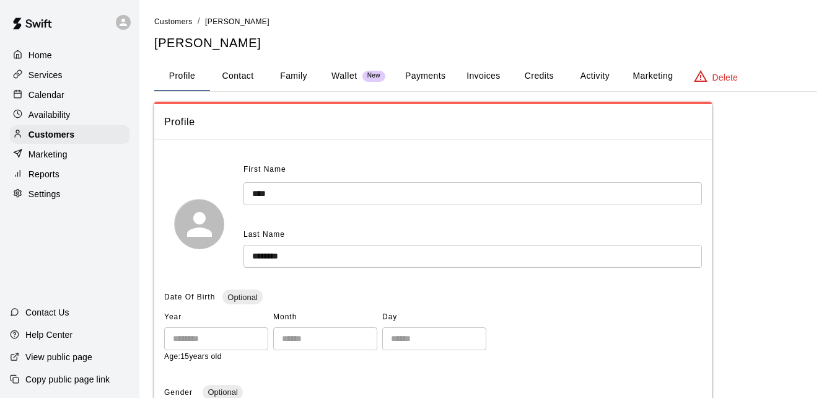
click at [434, 82] on button "Payments" at bounding box center [425, 76] width 60 height 30
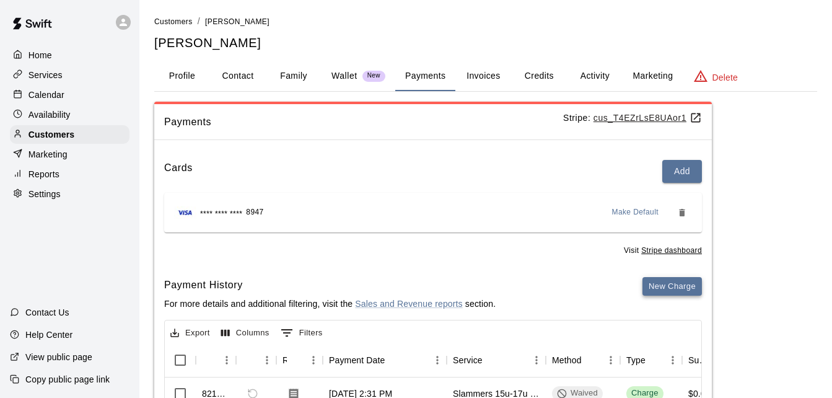
click at [659, 281] on button "New Charge" at bounding box center [671, 286] width 59 height 19
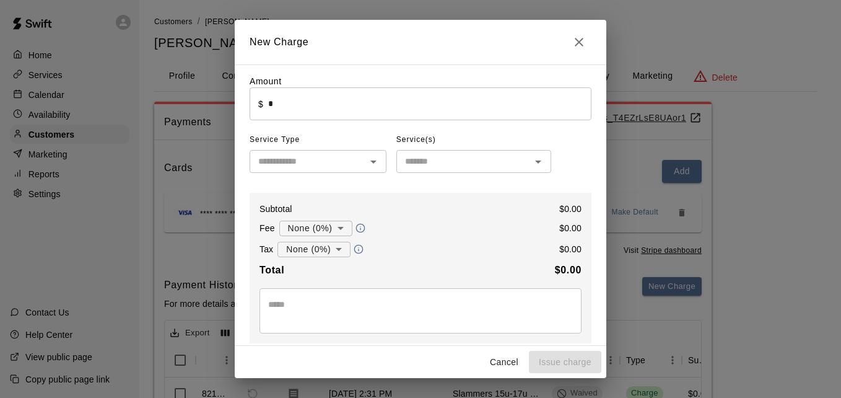
click at [424, 109] on input "*" at bounding box center [429, 103] width 323 height 33
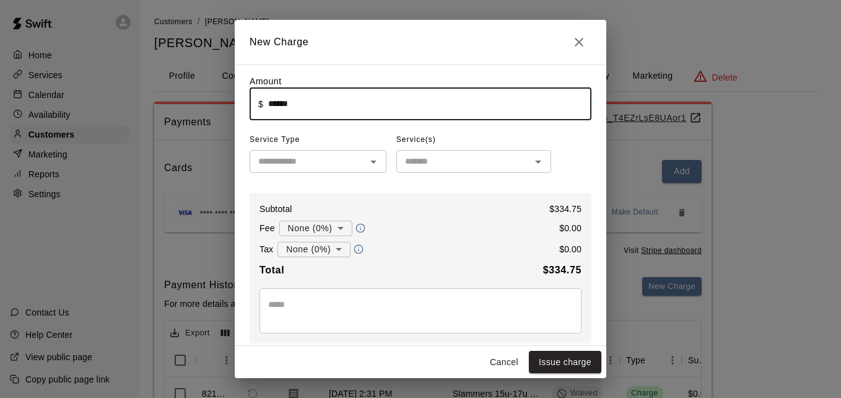
type input "******"
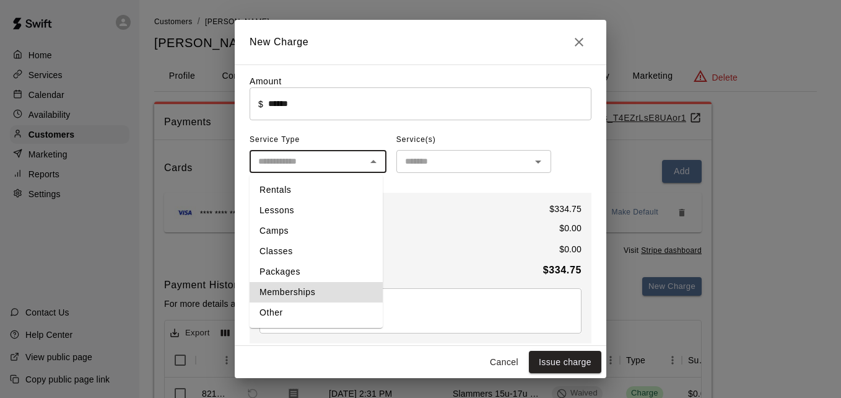
type input "**********"
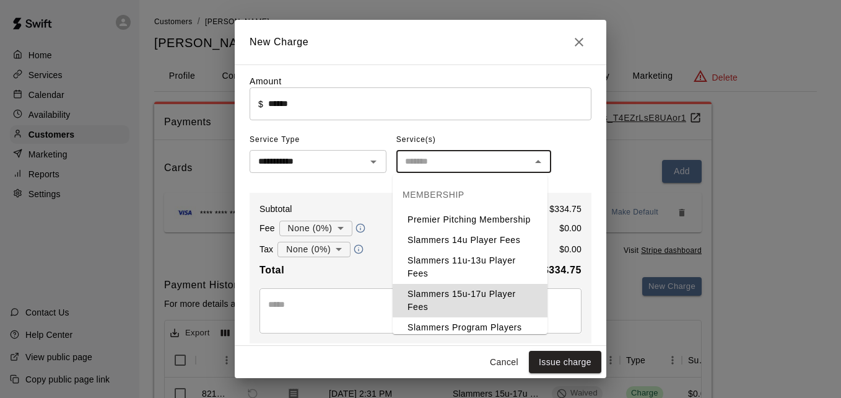
type input "**********"
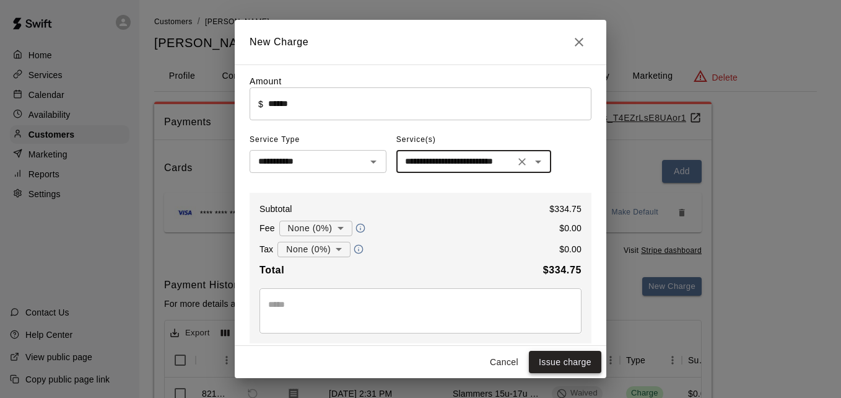
click at [569, 362] on button "Issue charge" at bounding box center [565, 362] width 72 height 23
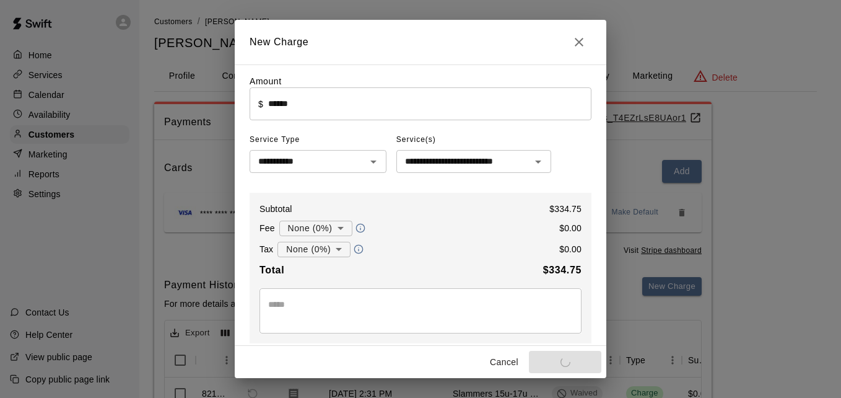
type input "*"
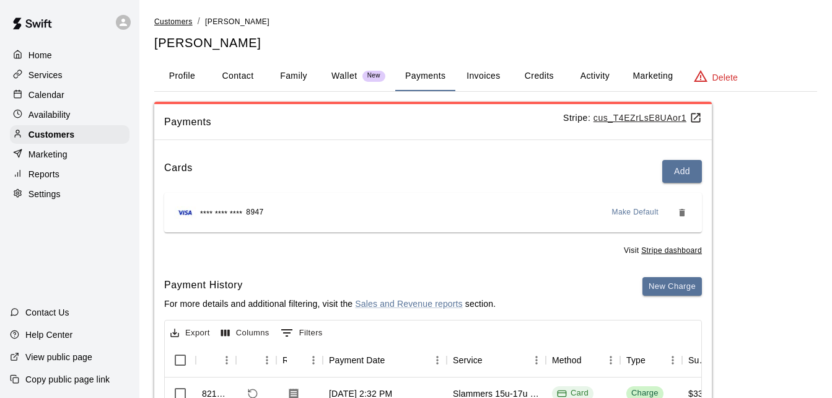
click at [186, 25] on span "Customers" at bounding box center [173, 21] width 38 height 9
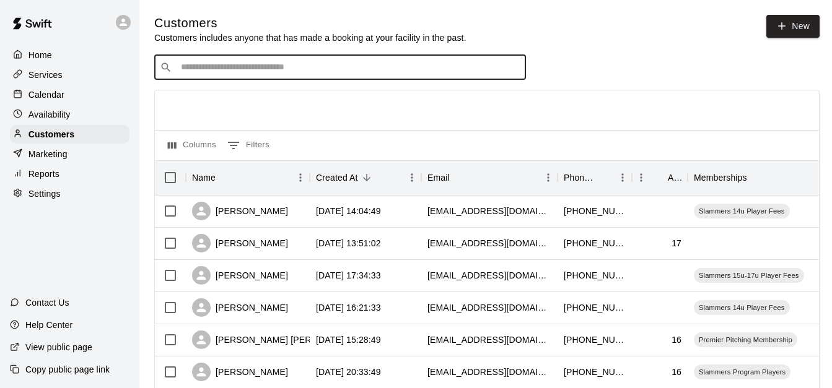
click at [339, 74] on input "Search customers by name or email" at bounding box center [348, 67] width 343 height 12
type input "*****"
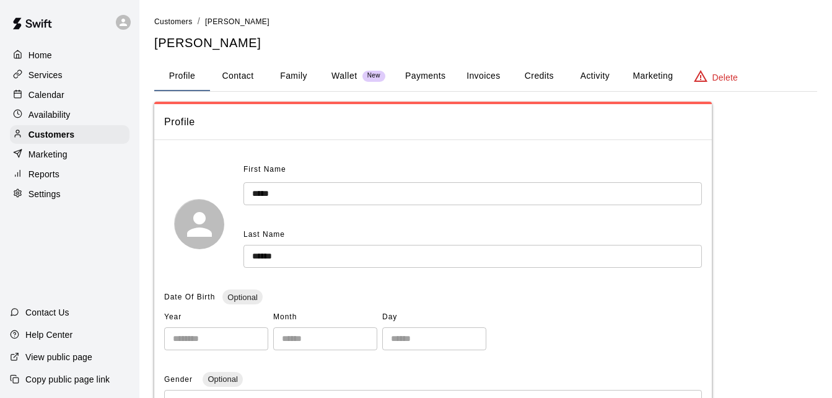
click at [422, 75] on button "Payments" at bounding box center [425, 76] width 60 height 30
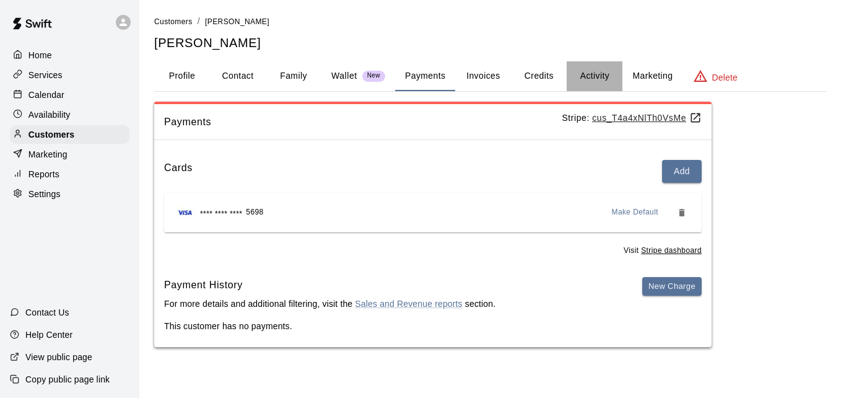
click at [590, 75] on button "Activity" at bounding box center [595, 76] width 56 height 30
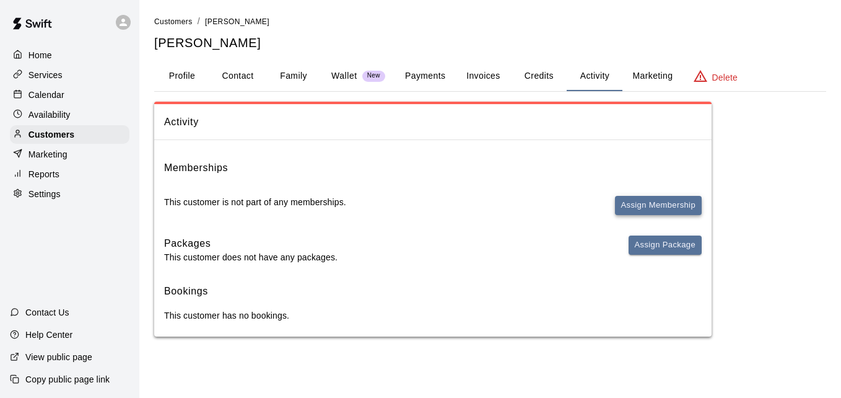
click at [641, 199] on button "Assign Membership" at bounding box center [658, 205] width 87 height 19
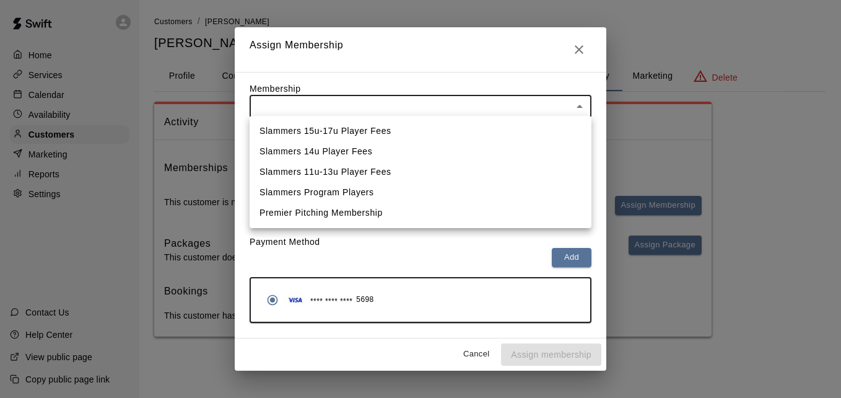
click at [547, 111] on body "Home Services Calendar Availability Customers Marketing Reports Settings Contac…" at bounding box center [420, 180] width 841 height 361
click at [538, 131] on li "Slammers 15u-17u Player Fees" at bounding box center [421, 131] width 342 height 20
type input "**********"
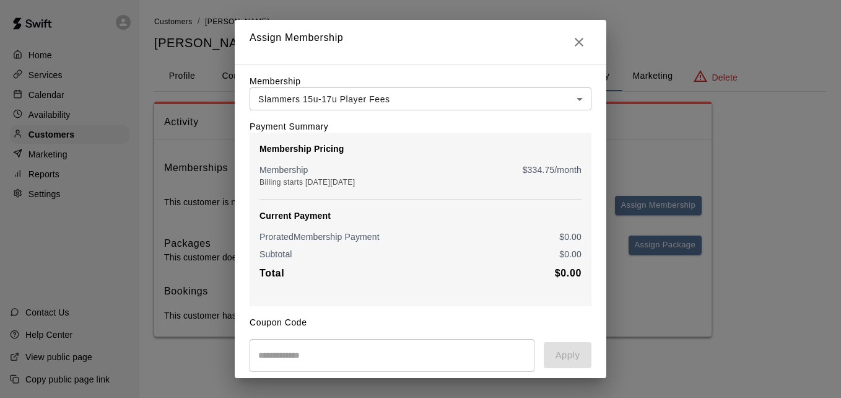
scroll to position [146, 0]
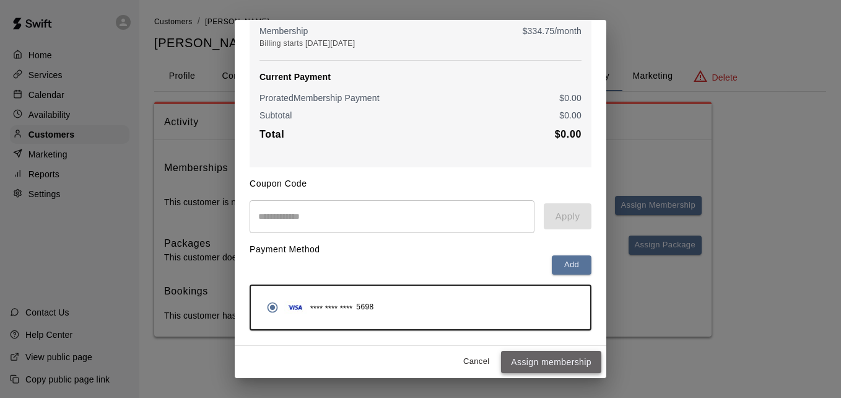
click at [528, 356] on button "Assign membership" at bounding box center [551, 362] width 100 height 23
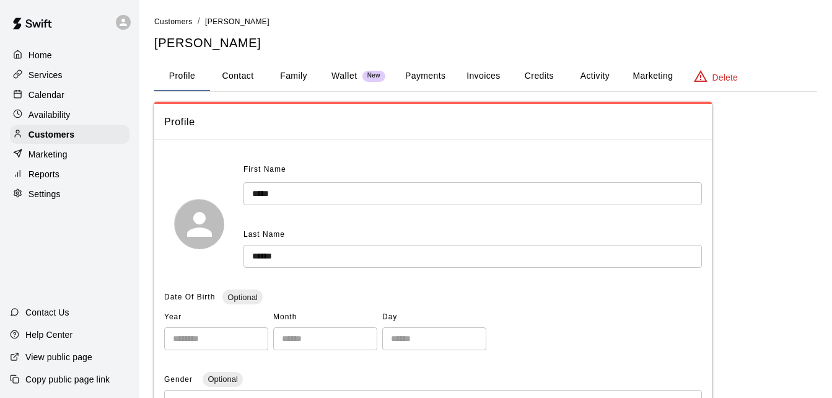
click at [432, 72] on button "Payments" at bounding box center [425, 76] width 60 height 30
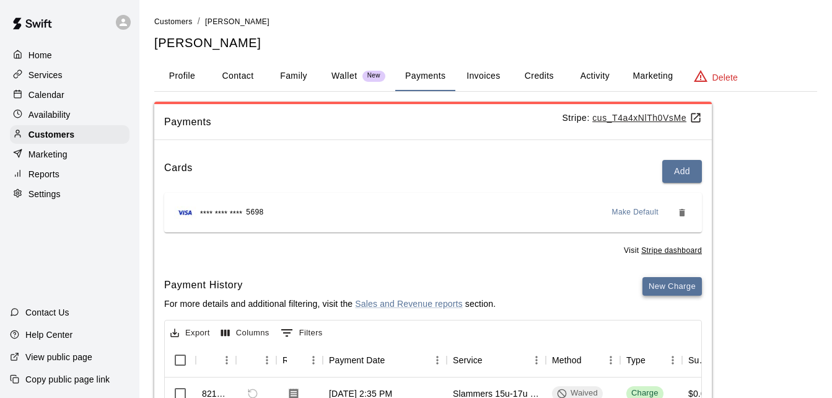
click at [665, 289] on button "New Charge" at bounding box center [671, 286] width 59 height 19
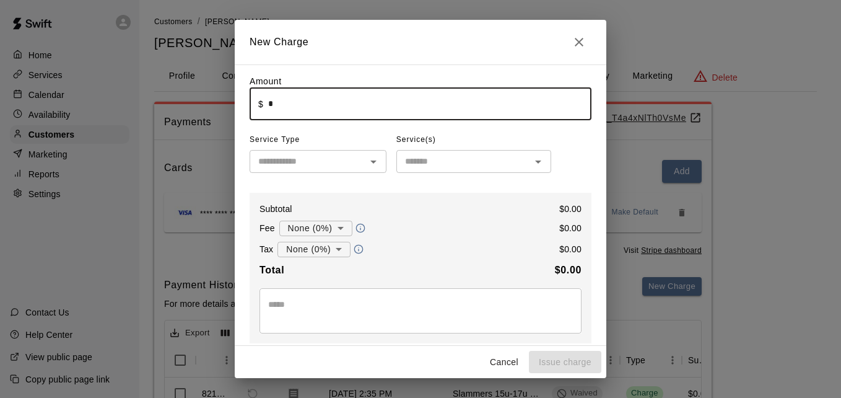
click at [410, 110] on input "*" at bounding box center [429, 103] width 323 height 33
type input "******"
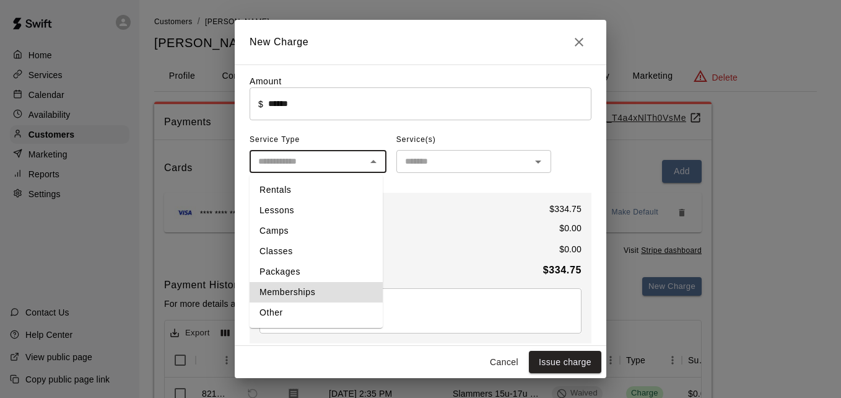
type input "**********"
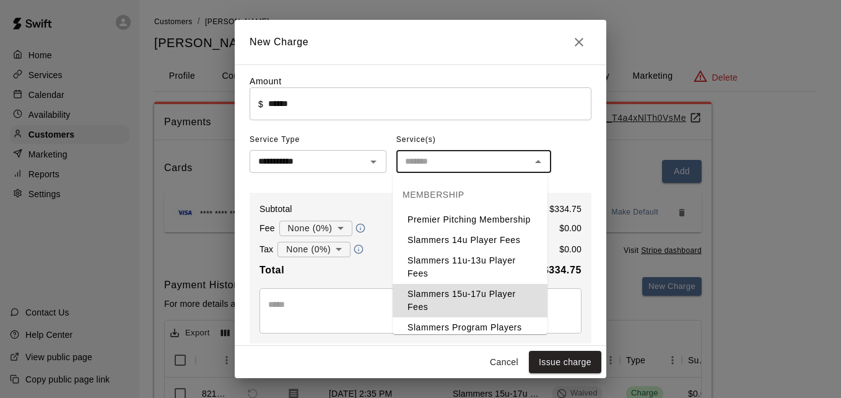
type input "**********"
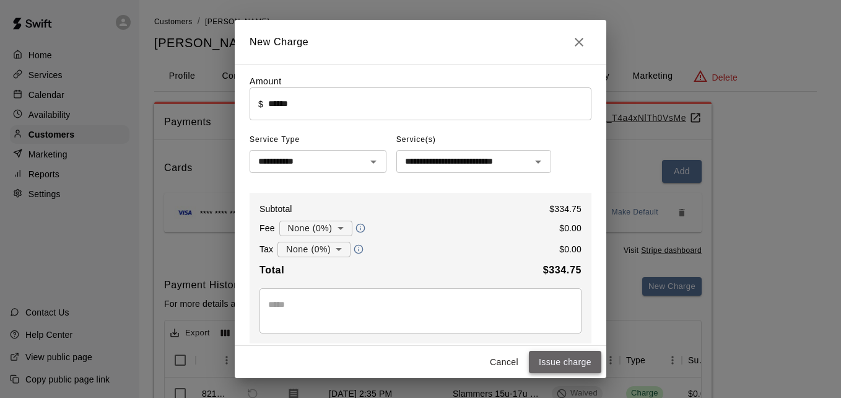
click at [578, 362] on button "Issue charge" at bounding box center [565, 362] width 72 height 23
type input "*"
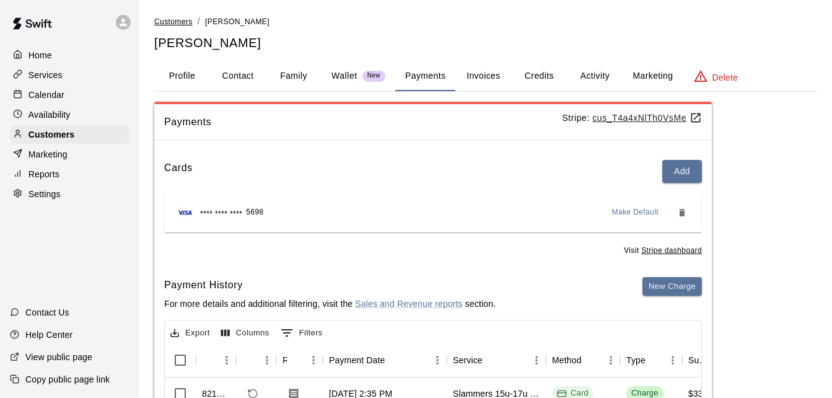
click at [179, 17] on span "Customers" at bounding box center [173, 21] width 38 height 9
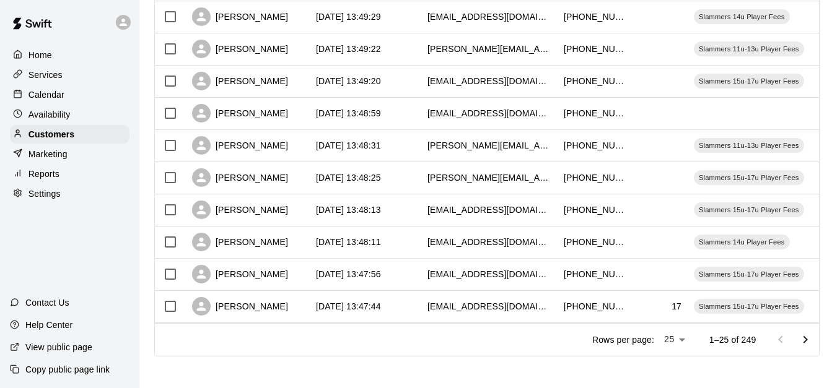
scroll to position [692, 0]
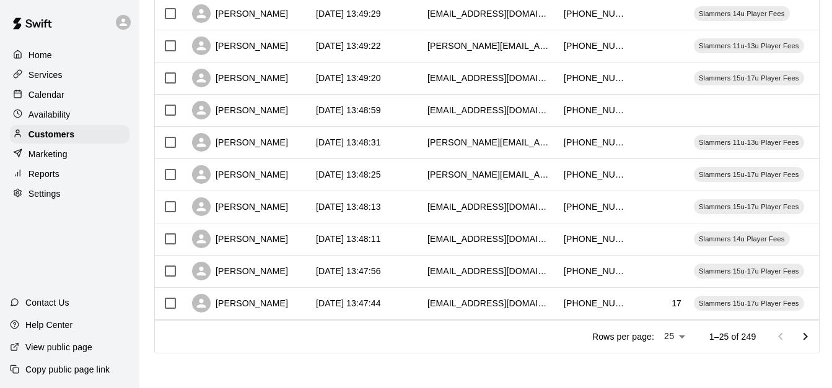
click at [812, 336] on icon "Go to next page" at bounding box center [805, 337] width 15 height 15
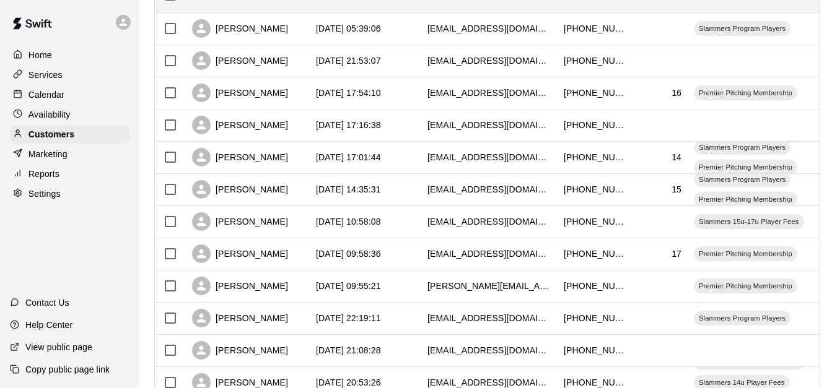
scroll to position [172, 0]
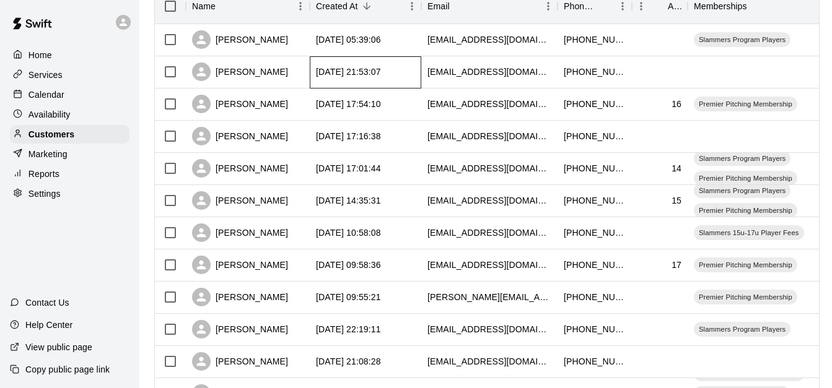
click at [391, 82] on div "2025-09-15 21:53:07" at bounding box center [366, 72] width 112 height 32
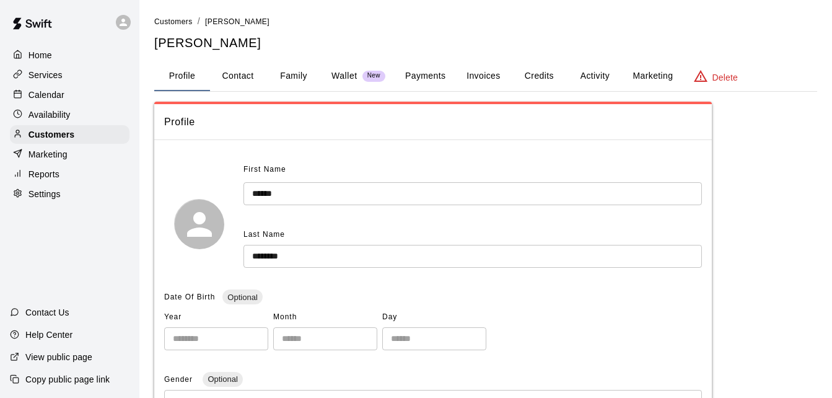
click at [408, 79] on button "Payments" at bounding box center [425, 76] width 60 height 30
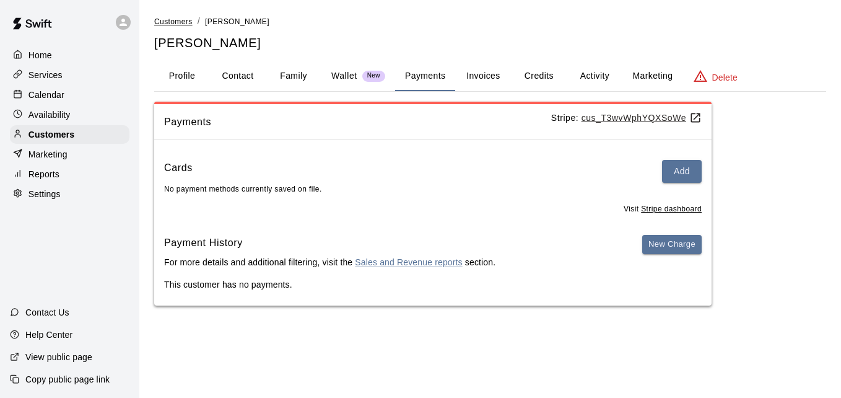
click at [176, 24] on span "Customers" at bounding box center [173, 21] width 38 height 9
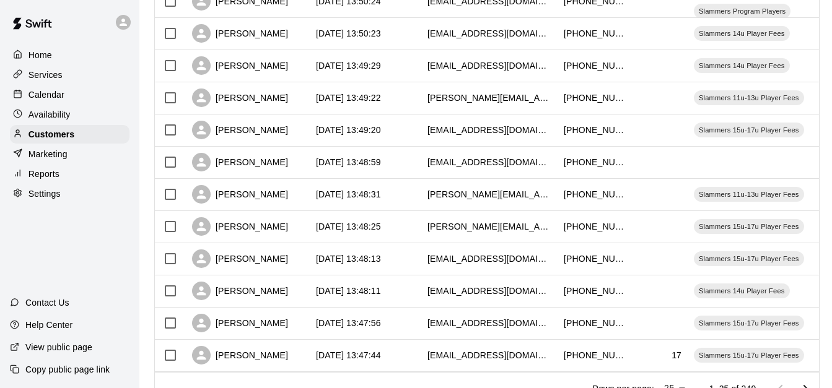
scroll to position [692, 0]
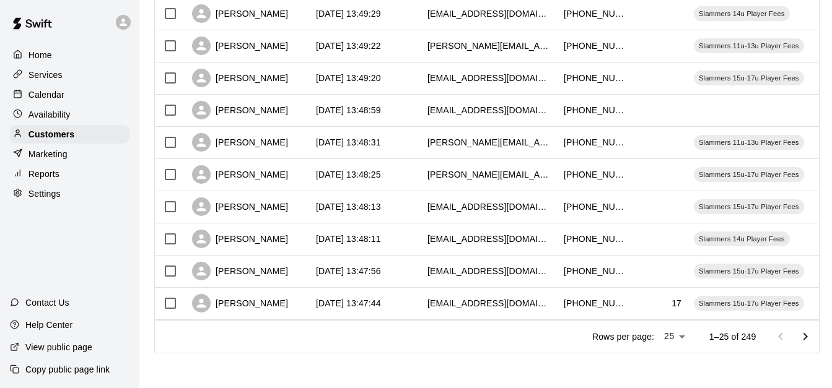
click at [810, 336] on icon "Go to next page" at bounding box center [805, 337] width 15 height 15
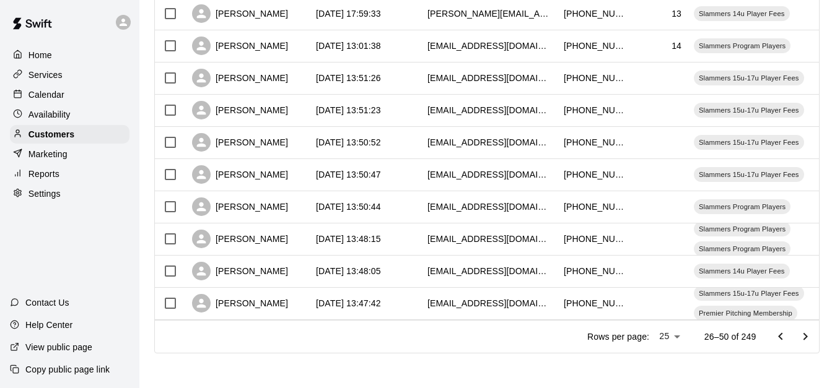
click at [804, 340] on button "Go to next page" at bounding box center [805, 337] width 25 height 25
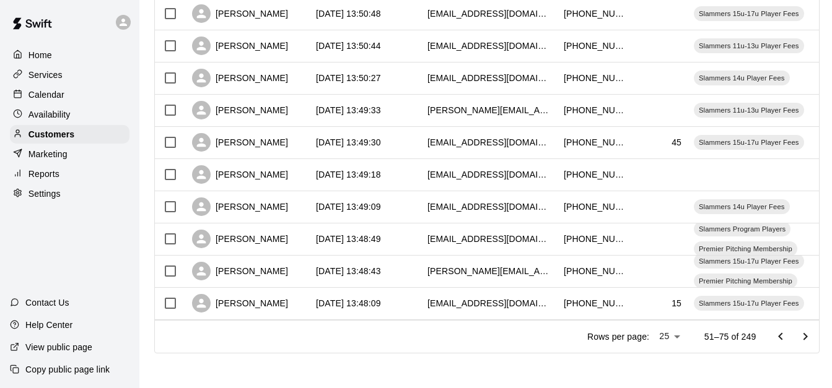
click at [813, 338] on icon "Go to next page" at bounding box center [805, 337] width 15 height 15
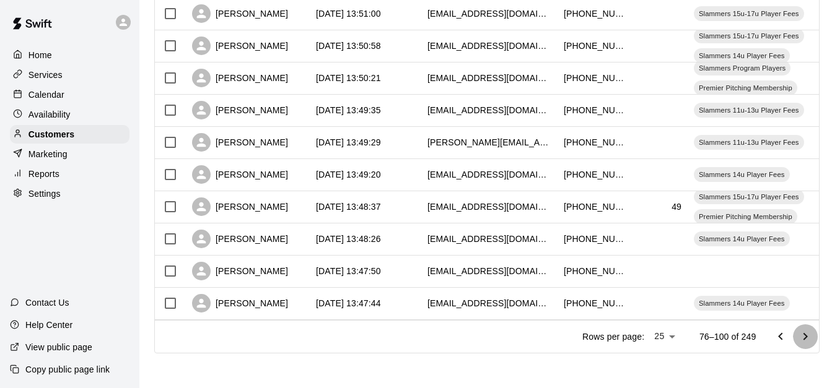
click at [813, 338] on icon "Go to next page" at bounding box center [805, 337] width 15 height 15
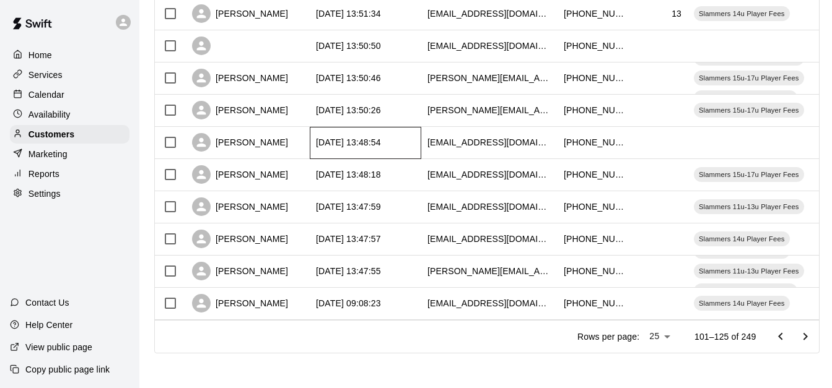
click at [413, 132] on div "2025-08-29 13:48:54" at bounding box center [366, 143] width 112 height 32
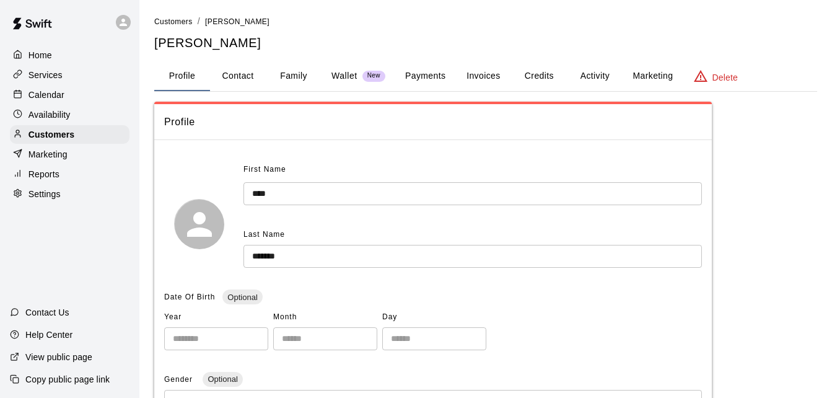
click at [419, 76] on button "Payments" at bounding box center [425, 76] width 60 height 30
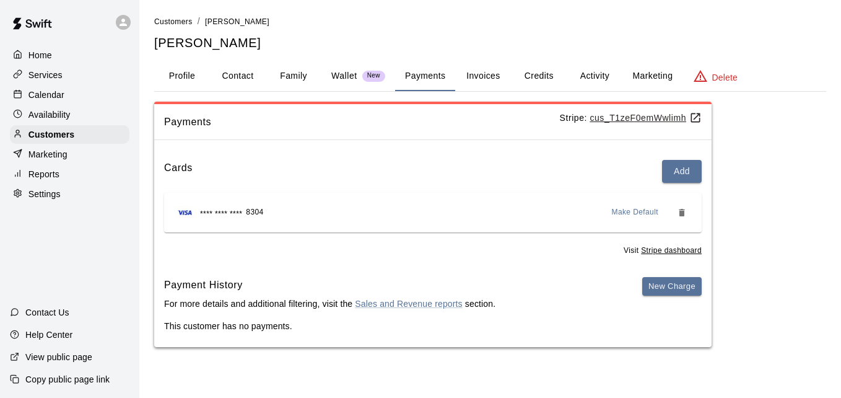
click at [301, 81] on button "Family" at bounding box center [294, 76] width 56 height 30
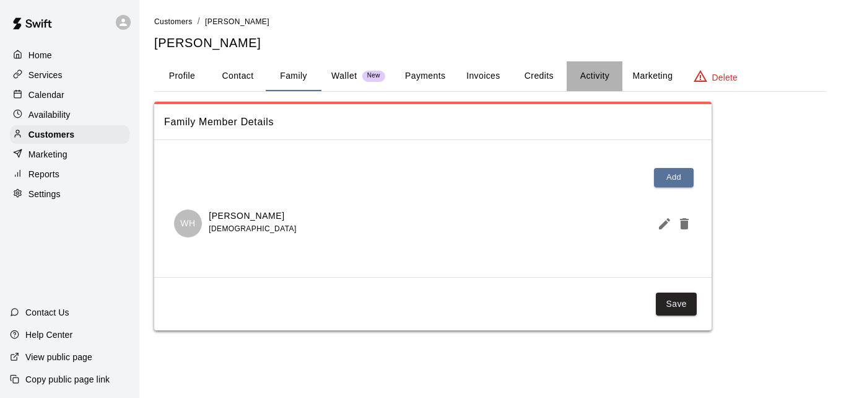
click at [594, 75] on button "Activity" at bounding box center [595, 76] width 56 height 30
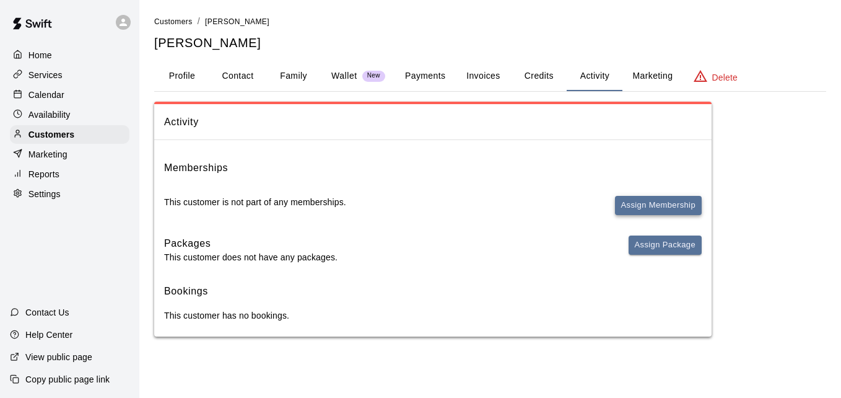
click at [626, 198] on button "Assign Membership" at bounding box center [658, 205] width 87 height 19
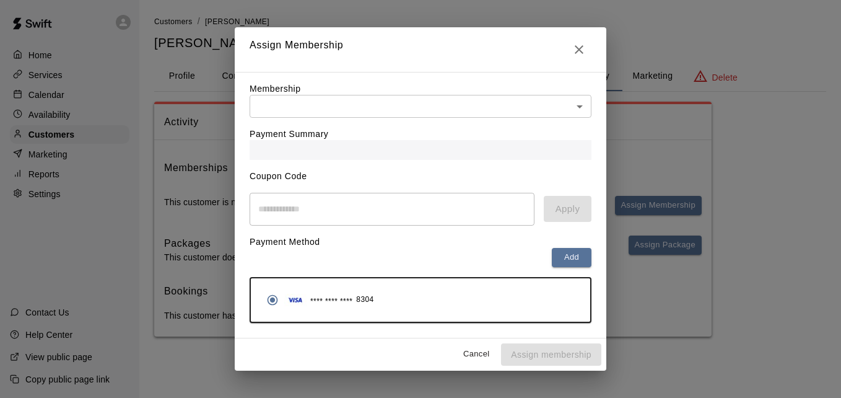
click at [504, 108] on body "Home Services Calendar Availability Customers Marketing Reports Settings Contac…" at bounding box center [420, 180] width 841 height 361
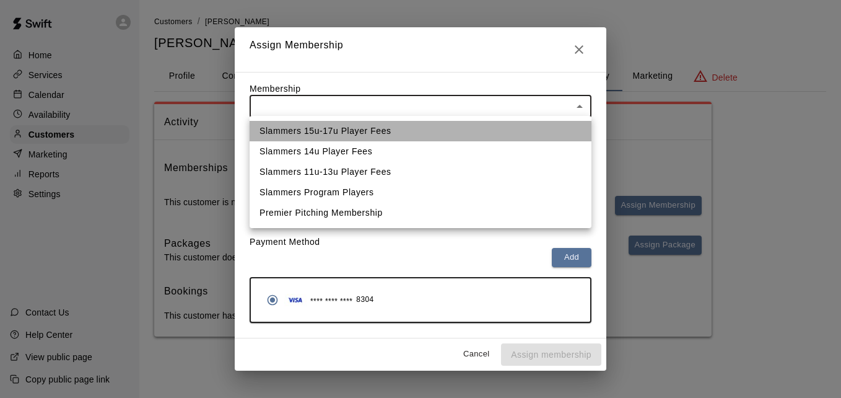
click at [489, 126] on li "Slammers 15u-17u Player Fees" at bounding box center [421, 131] width 342 height 20
type input "**********"
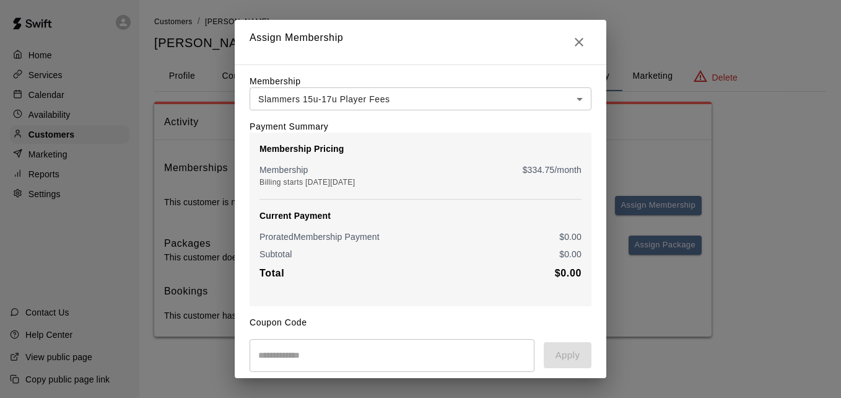
scroll to position [146, 0]
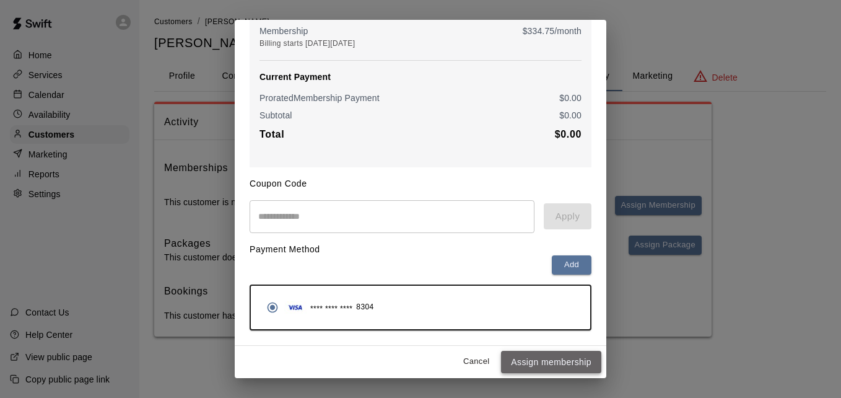
click at [545, 356] on button "Assign membership" at bounding box center [551, 362] width 100 height 23
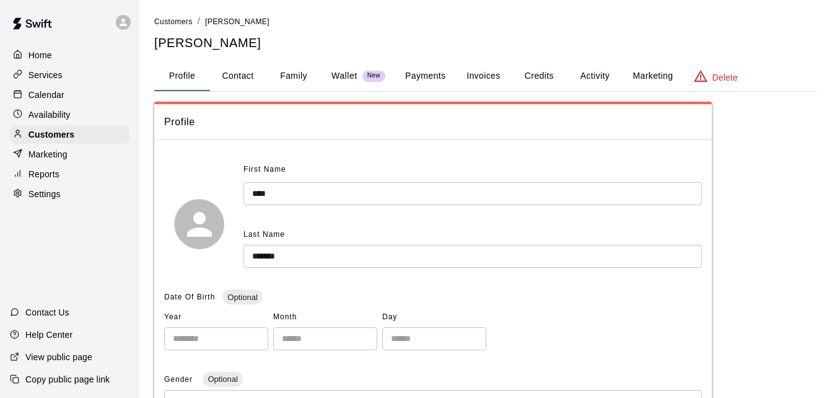
click at [415, 82] on button "Payments" at bounding box center [425, 76] width 60 height 30
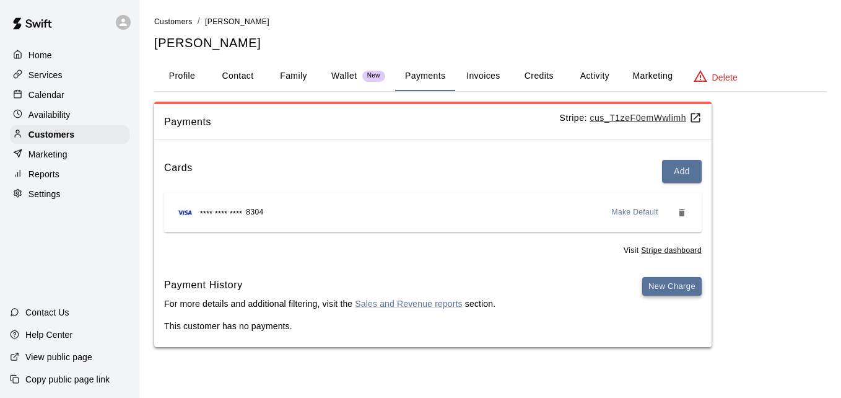
click at [656, 284] on button "New Charge" at bounding box center [671, 286] width 59 height 19
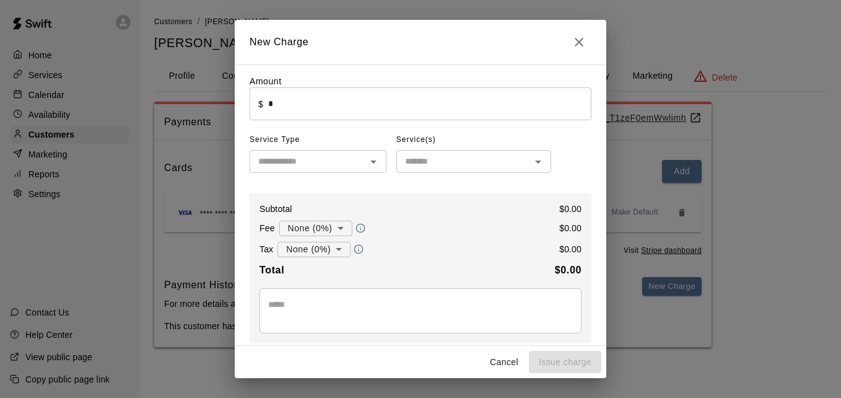
click at [357, 112] on input "*" at bounding box center [429, 103] width 323 height 33
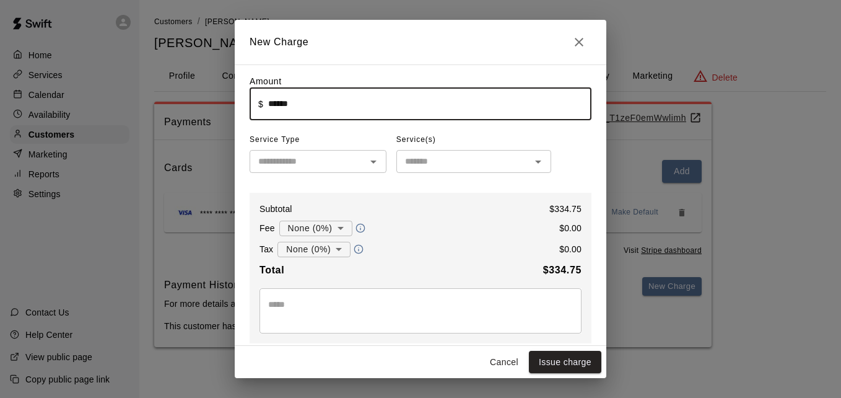
type input "******"
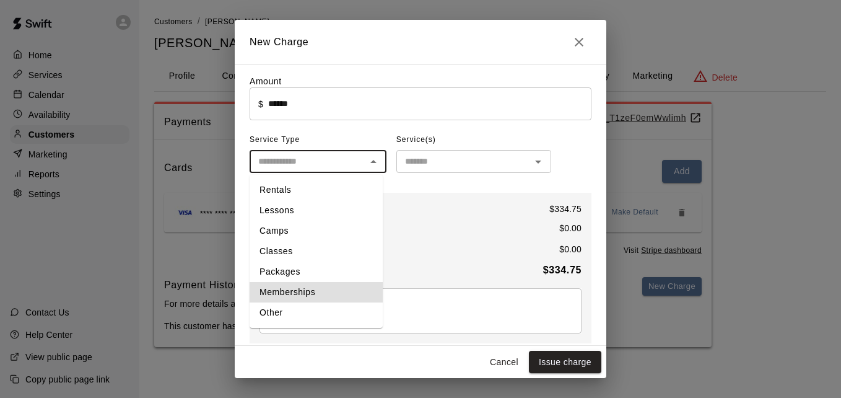
type input "**********"
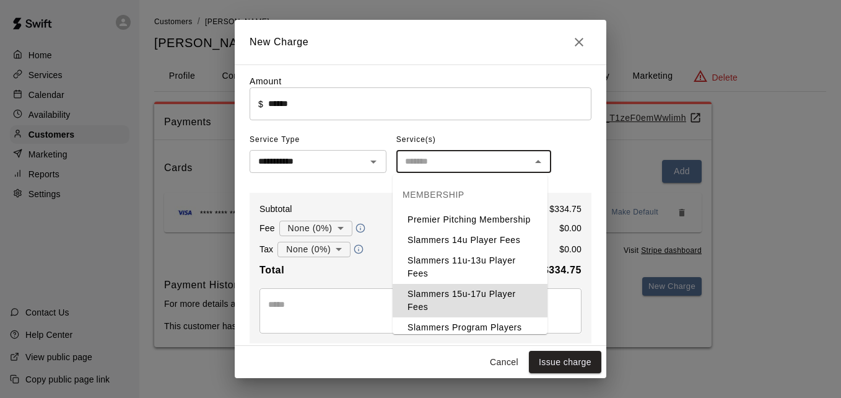
type input "**********"
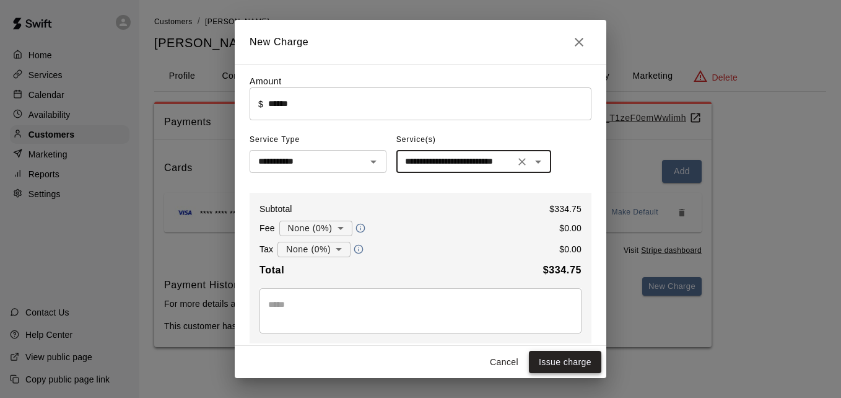
click at [569, 361] on button "Issue charge" at bounding box center [565, 362] width 72 height 23
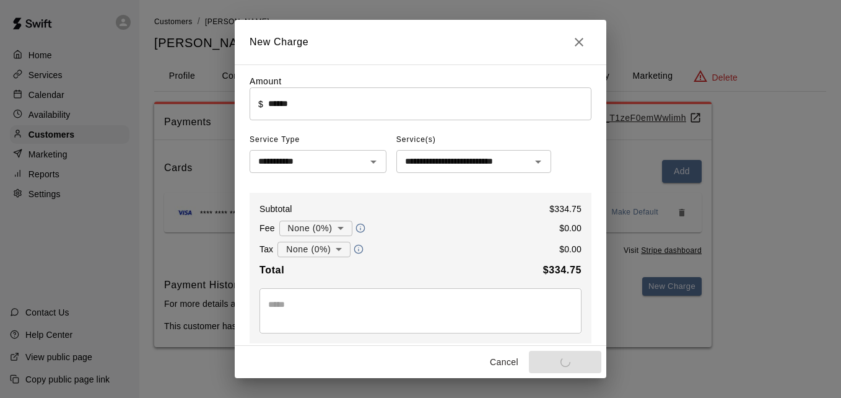
type input "*"
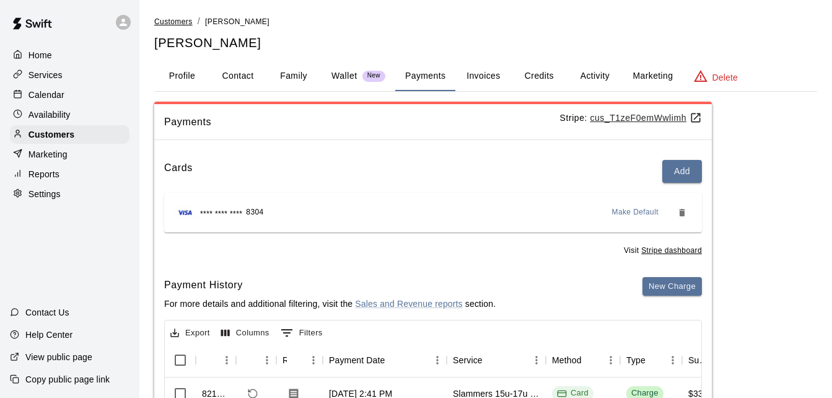
click at [182, 20] on span "Customers" at bounding box center [173, 21] width 38 height 9
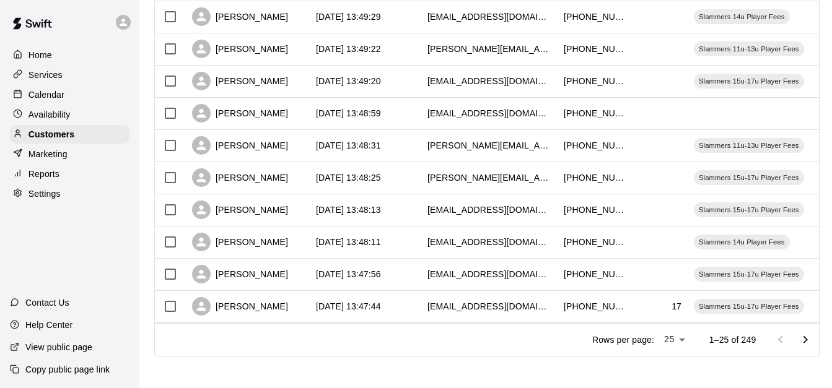
scroll to position [692, 0]
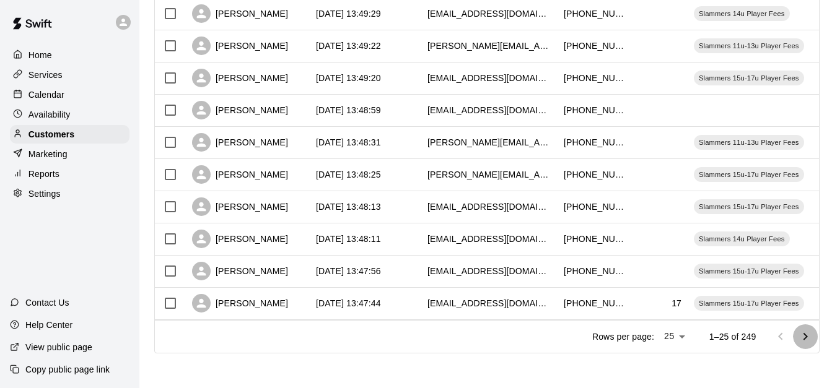
click at [808, 332] on icon "Go to next page" at bounding box center [805, 337] width 15 height 15
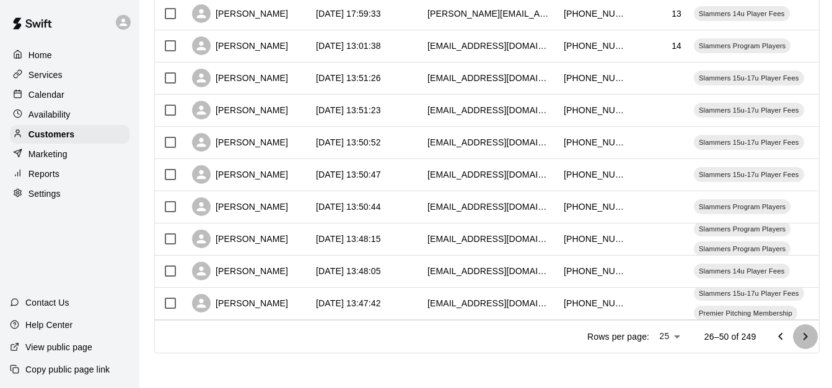
click at [808, 332] on icon "Go to next page" at bounding box center [805, 337] width 15 height 15
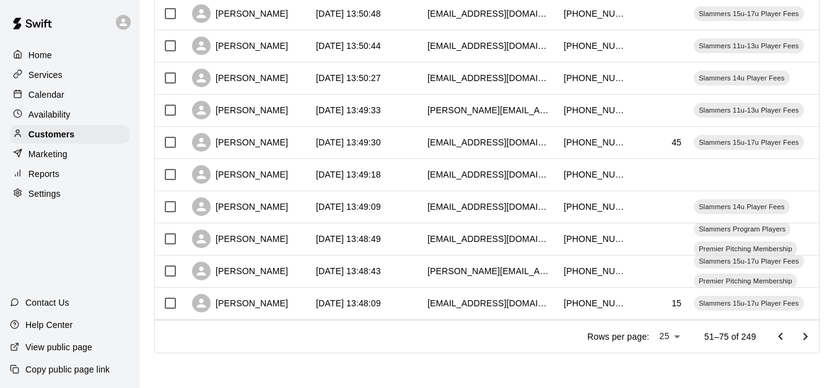
click at [808, 332] on icon "Go to next page" at bounding box center [805, 337] width 15 height 15
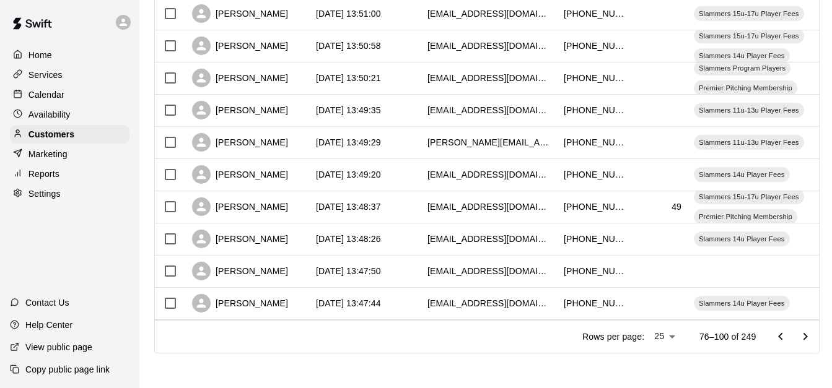
click at [808, 332] on icon "Go to next page" at bounding box center [805, 337] width 15 height 15
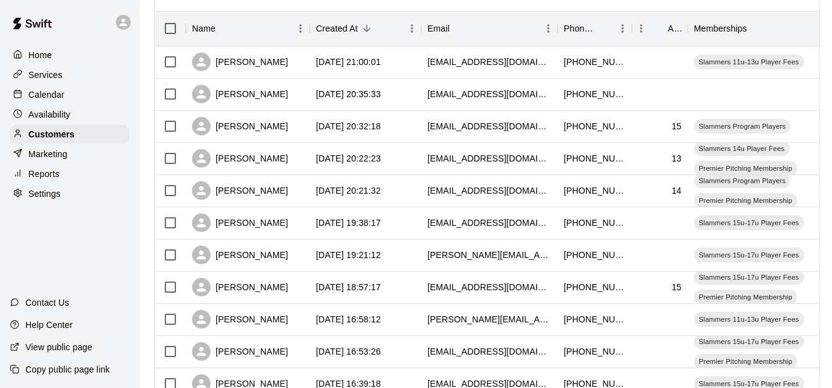
scroll to position [147, 0]
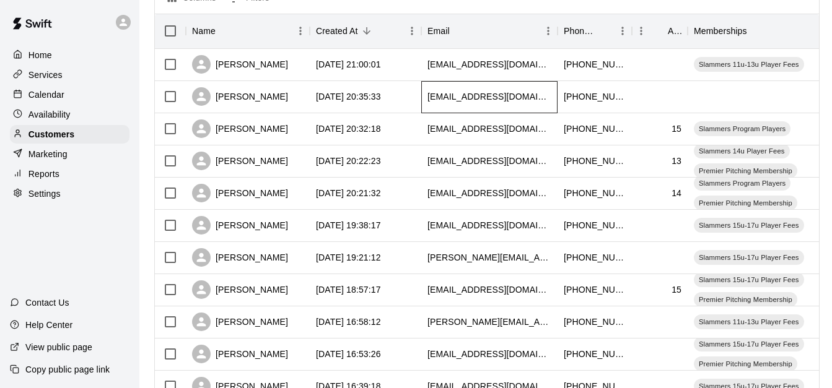
click at [421, 96] on div "[EMAIL_ADDRESS][DOMAIN_NAME]" at bounding box center [489, 97] width 136 height 32
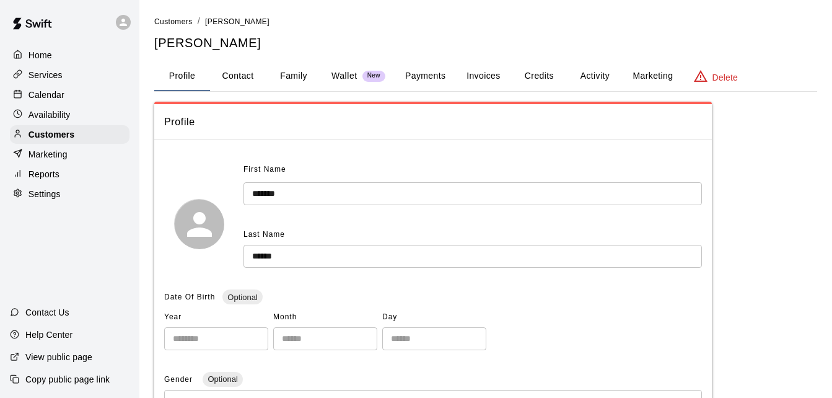
click at [306, 72] on button "Family" at bounding box center [294, 76] width 56 height 30
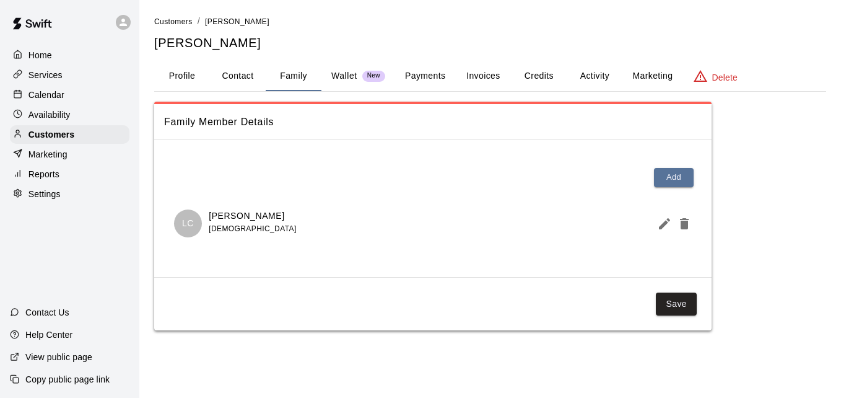
click at [423, 69] on button "Payments" at bounding box center [425, 76] width 60 height 30
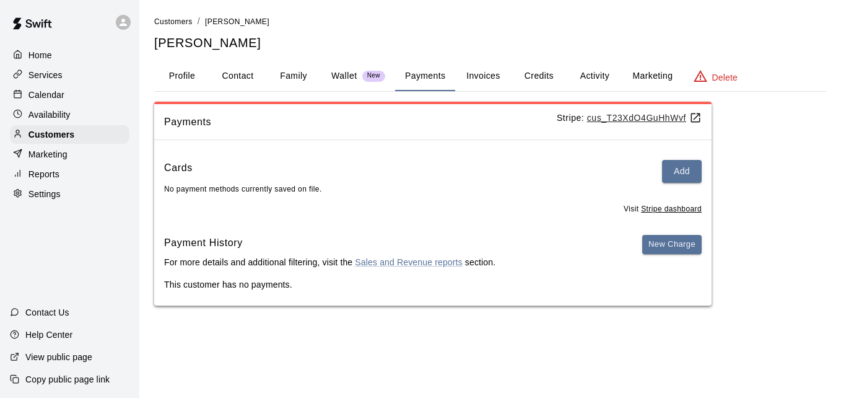
click at [180, 17] on link "Customers" at bounding box center [173, 21] width 38 height 10
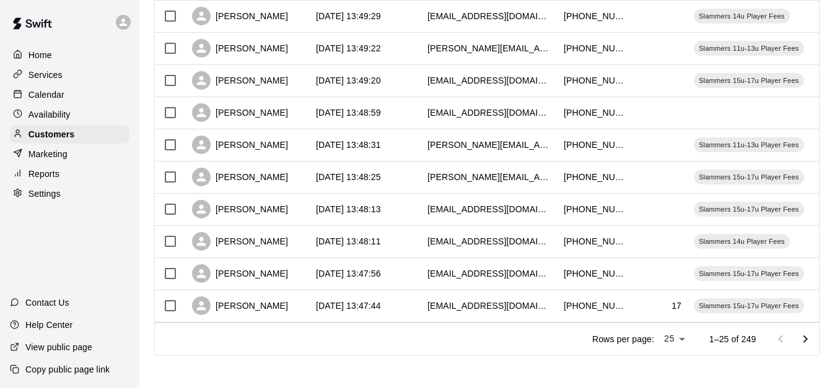
scroll to position [692, 0]
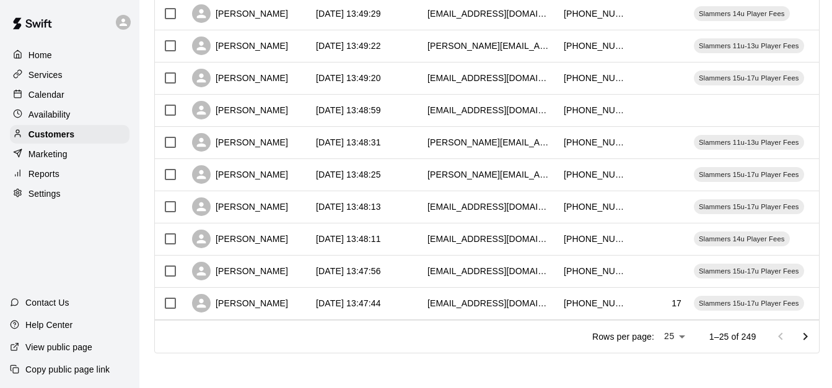
click at [813, 341] on icon "Go to next page" at bounding box center [805, 337] width 15 height 15
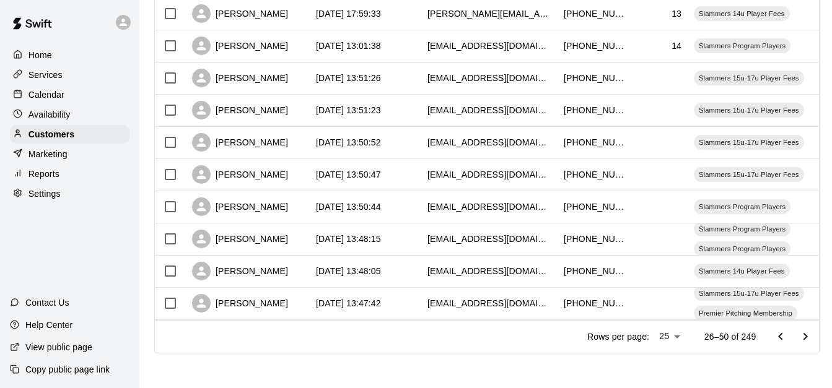
click at [813, 341] on icon "Go to next page" at bounding box center [805, 337] width 15 height 15
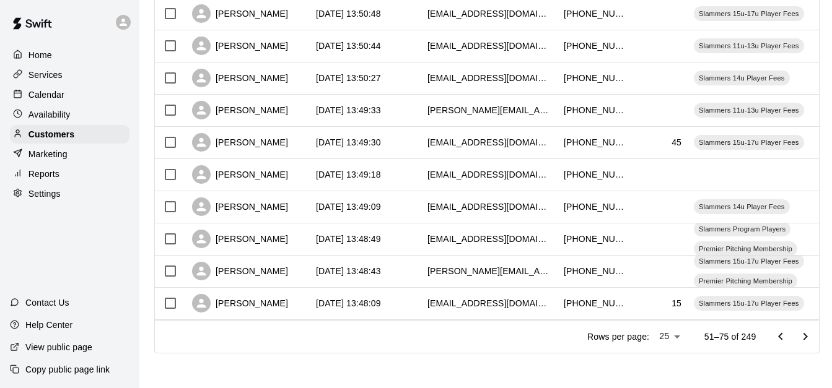
click at [813, 341] on icon "Go to next page" at bounding box center [805, 337] width 15 height 15
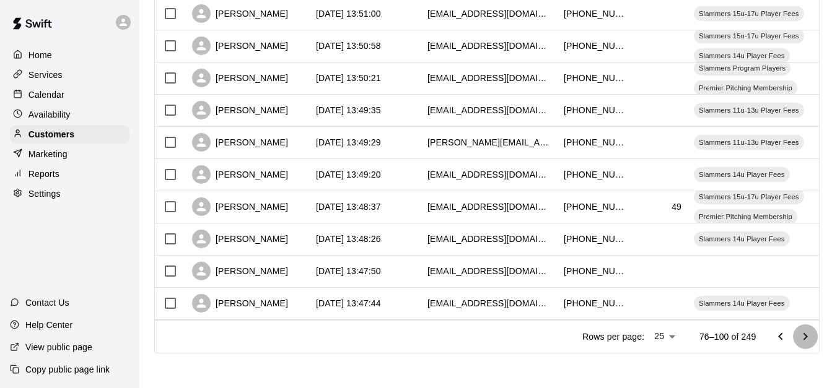
click at [813, 341] on icon "Go to next page" at bounding box center [805, 337] width 15 height 15
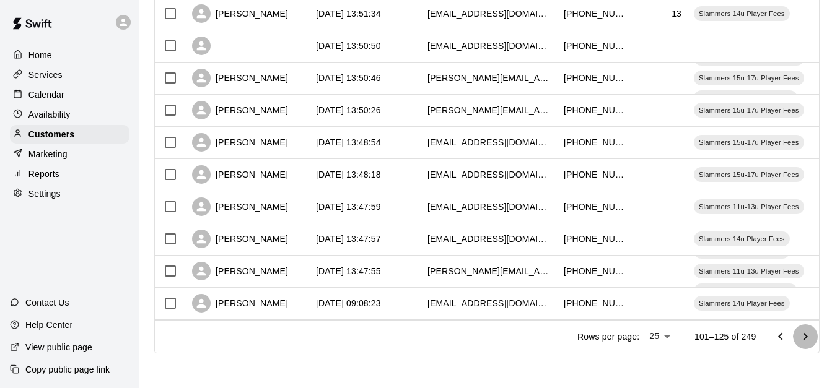
click at [813, 341] on icon "Go to next page" at bounding box center [805, 337] width 15 height 15
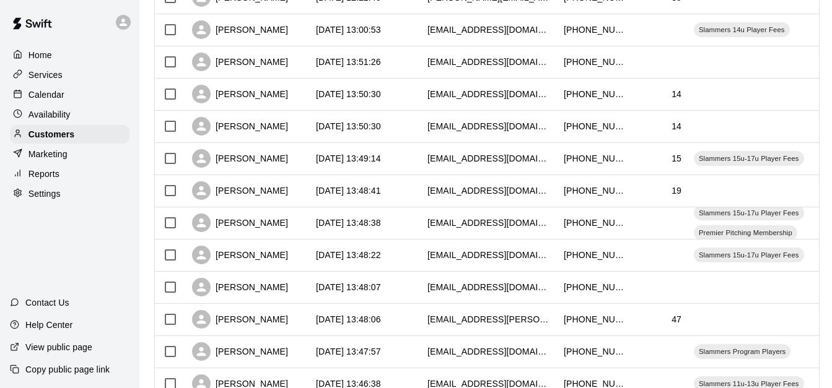
scroll to position [543, 0]
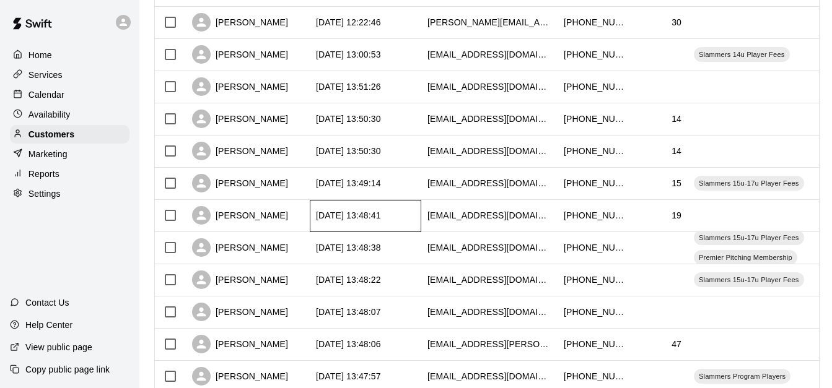
click at [419, 217] on div "[DATE] 13:48:41" at bounding box center [366, 216] width 112 height 32
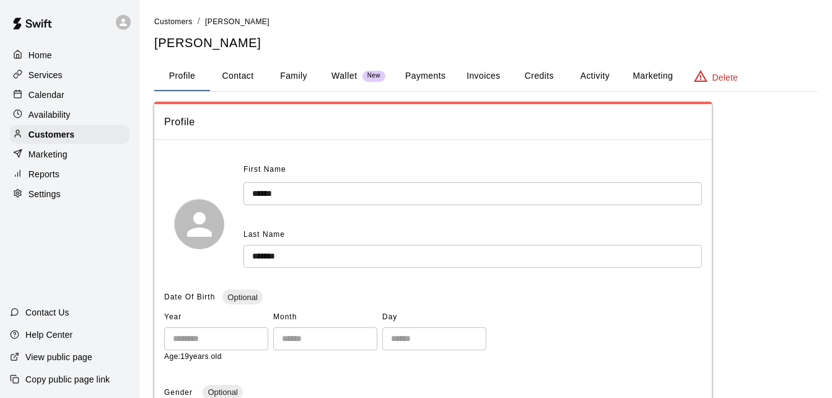
click at [427, 71] on button "Payments" at bounding box center [425, 76] width 60 height 30
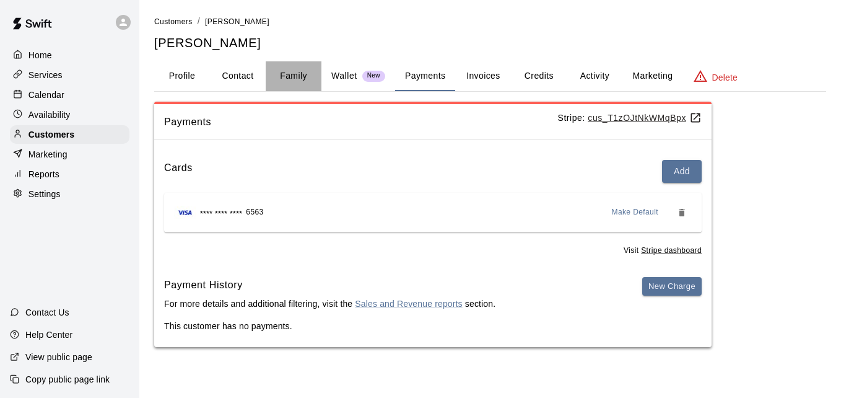
click at [289, 68] on button "Family" at bounding box center [294, 76] width 56 height 30
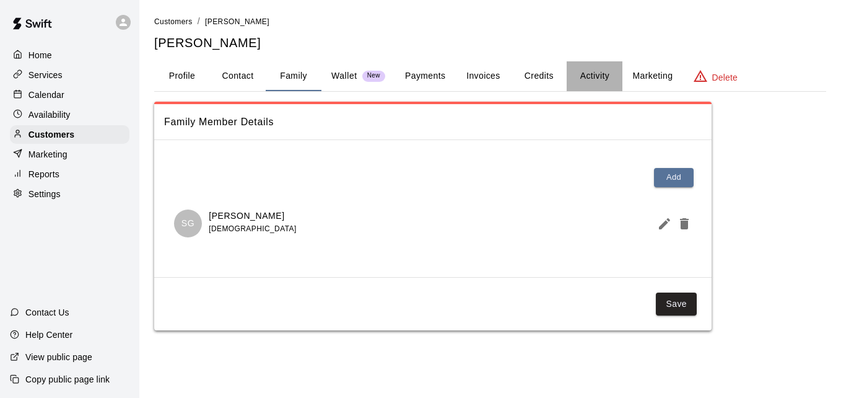
click at [590, 80] on button "Activity" at bounding box center [595, 76] width 56 height 30
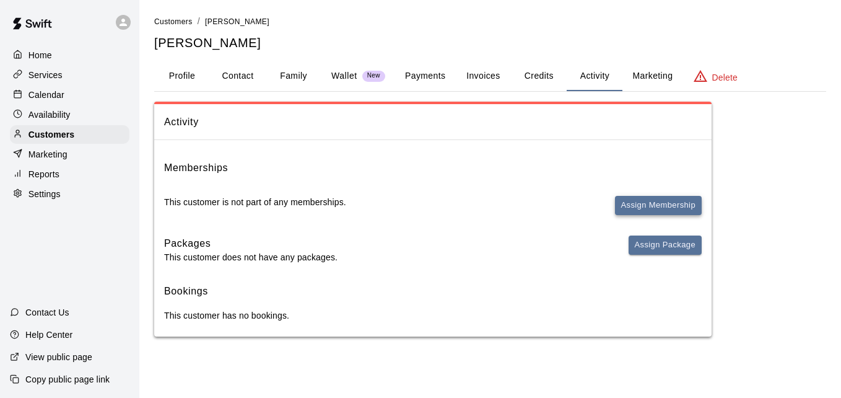
click at [635, 199] on button "Assign Membership" at bounding box center [658, 205] width 87 height 19
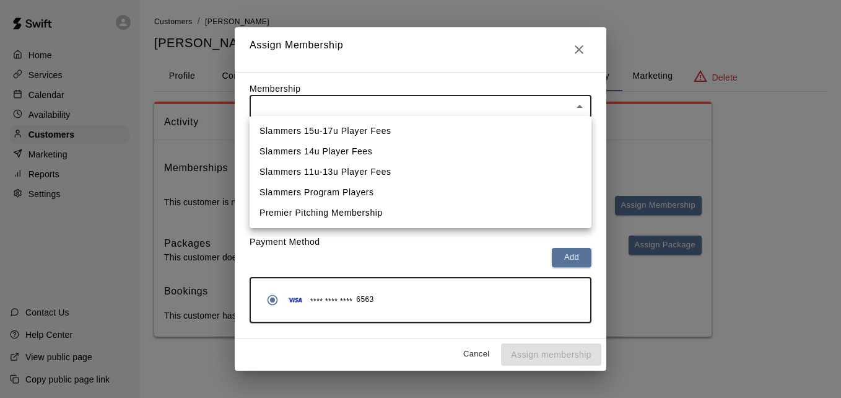
click at [503, 106] on body "Home Services Calendar Availability Customers Marketing Reports Settings Contac…" at bounding box center [420, 180] width 841 height 361
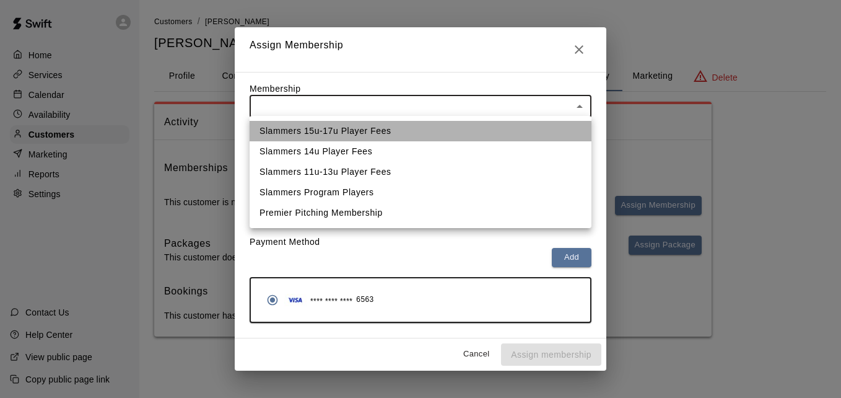
click at [491, 128] on li "Slammers 15u-17u Player Fees" at bounding box center [421, 131] width 342 height 20
type input "**********"
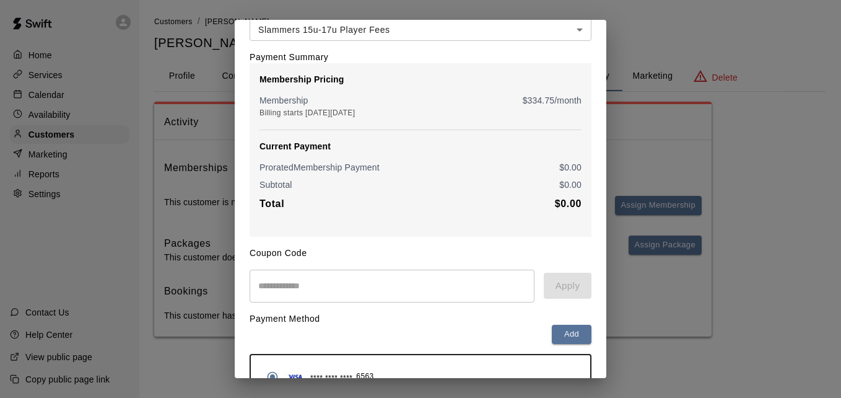
scroll to position [146, 0]
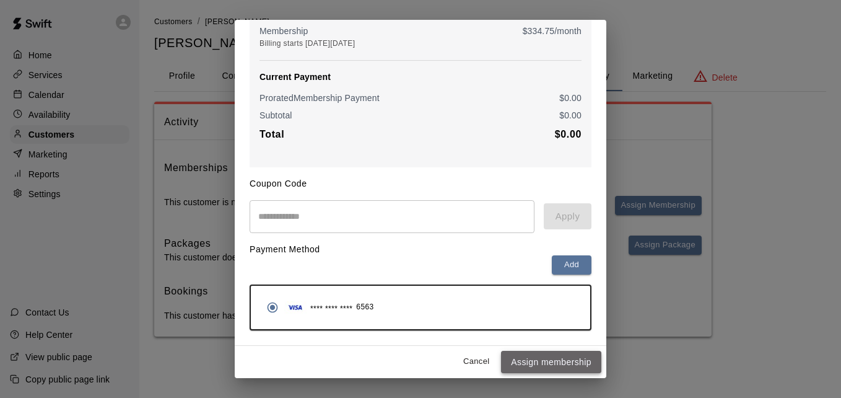
click at [543, 357] on button "Assign membership" at bounding box center [551, 362] width 100 height 23
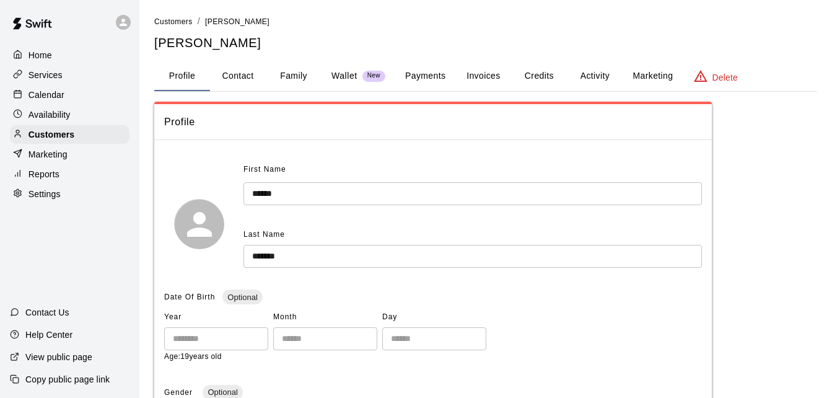
click at [419, 75] on button "Payments" at bounding box center [425, 76] width 60 height 30
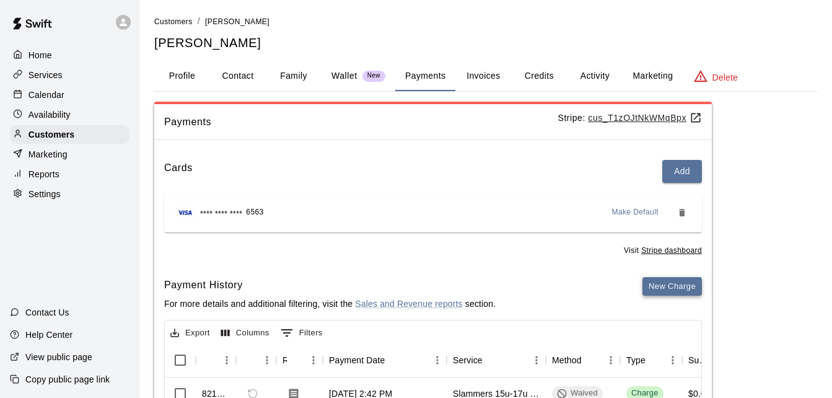
click at [664, 287] on button "New Charge" at bounding box center [671, 286] width 59 height 19
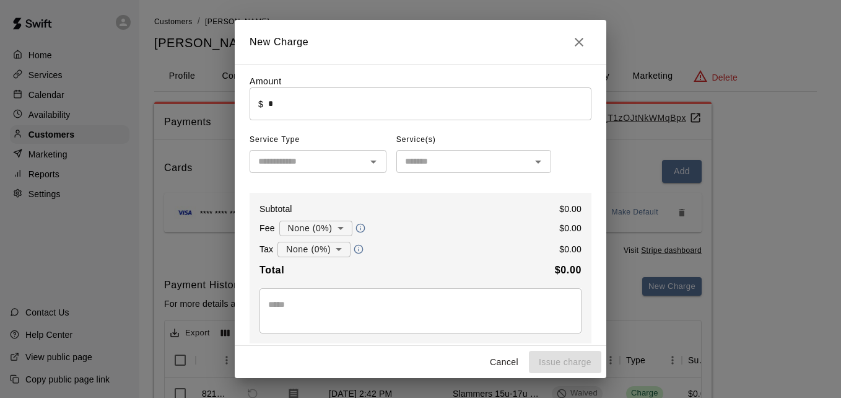
click at [412, 105] on input "*" at bounding box center [429, 103] width 323 height 33
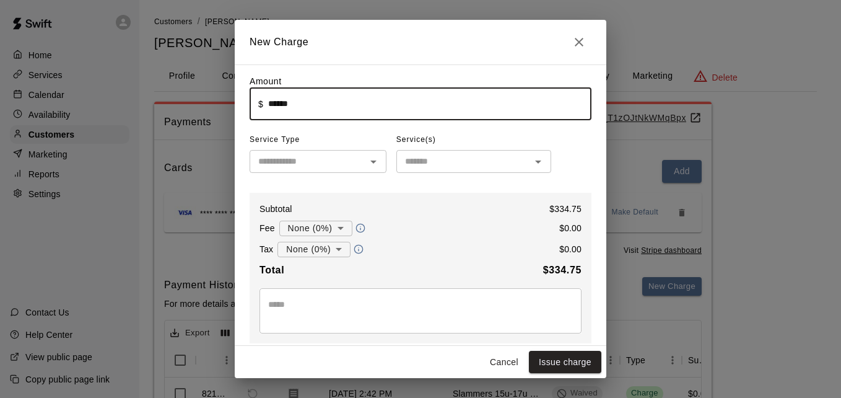
type input "******"
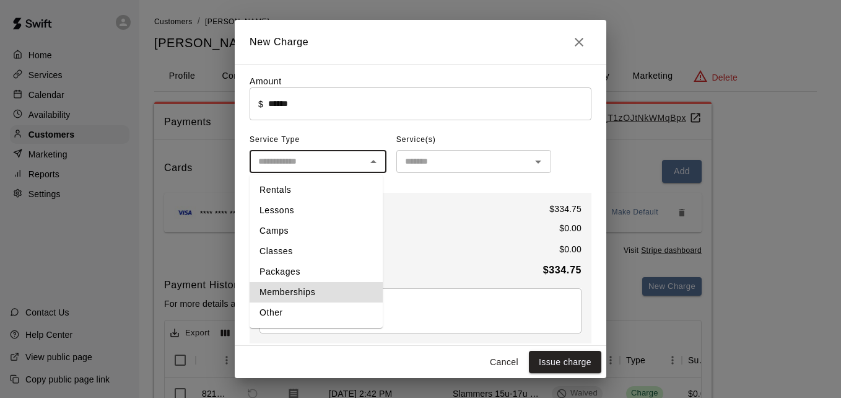
type input "**********"
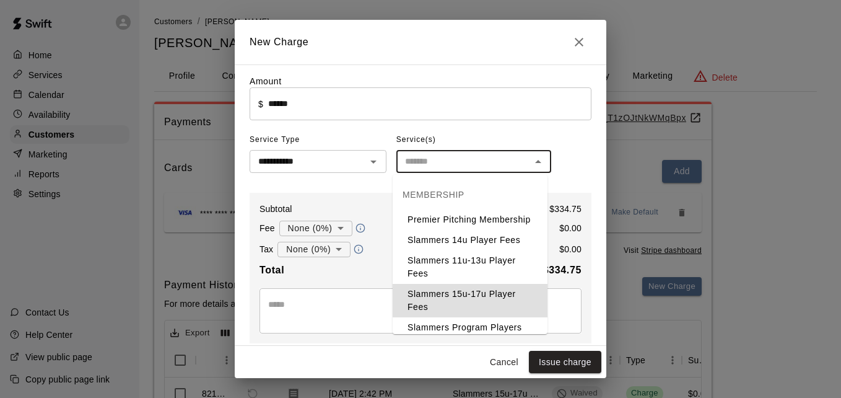
type input "**********"
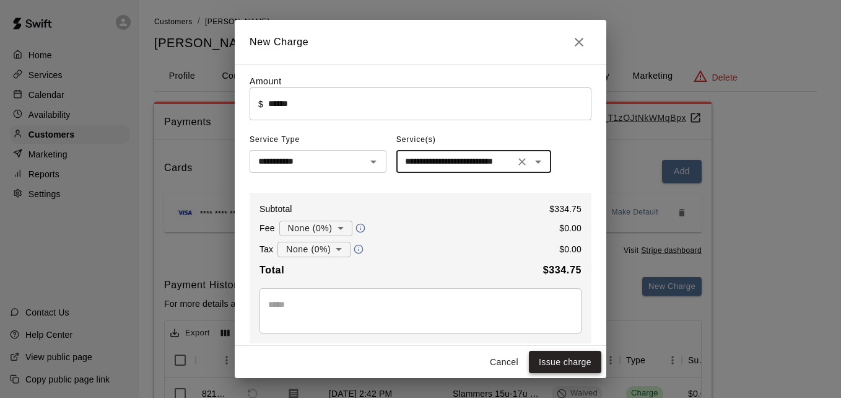
click at [572, 364] on button "Issue charge" at bounding box center [565, 362] width 72 height 23
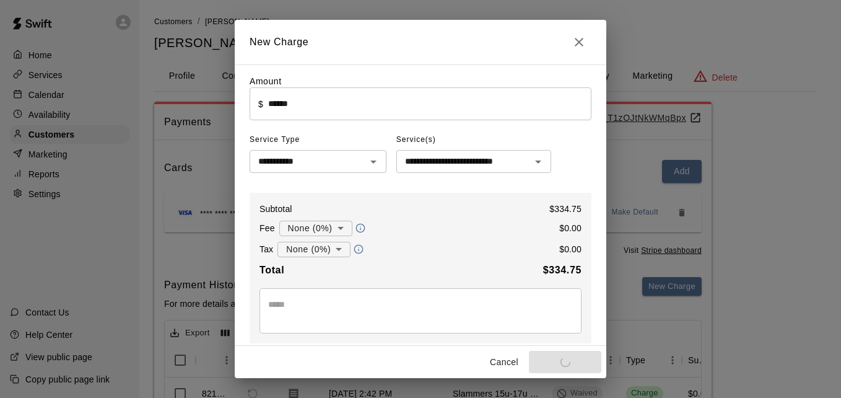
type input "*"
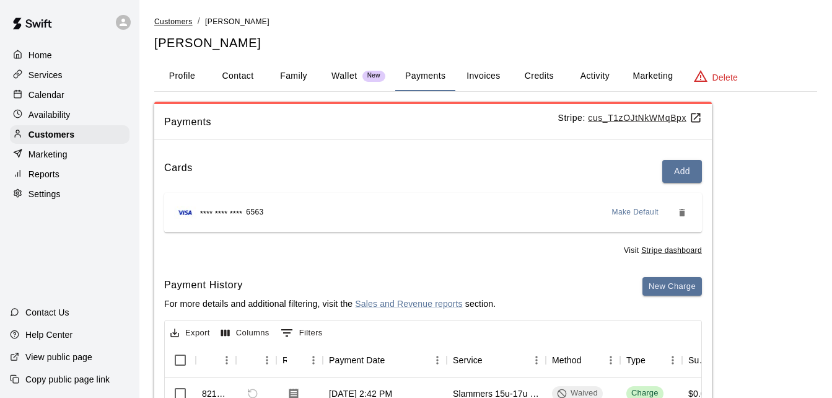
click at [178, 20] on span "Customers" at bounding box center [173, 21] width 38 height 9
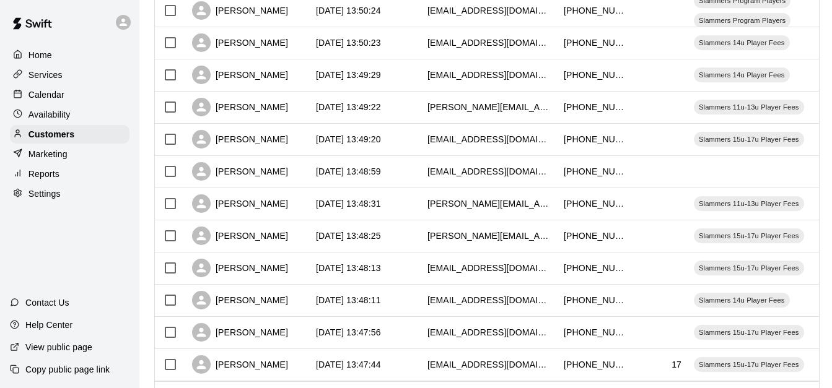
scroll to position [692, 0]
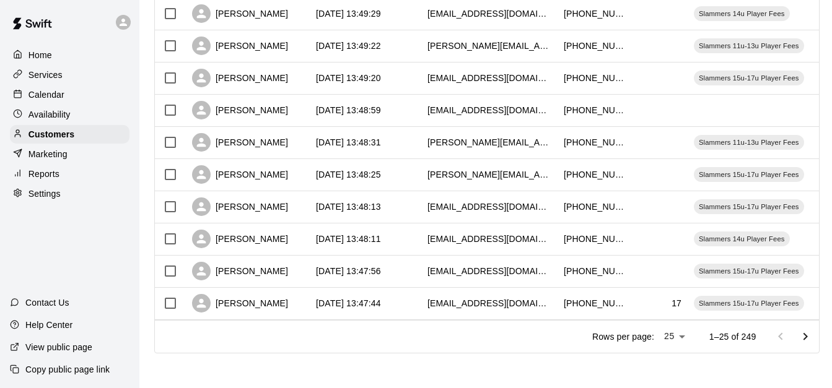
click at [807, 339] on icon "Go to next page" at bounding box center [805, 337] width 15 height 15
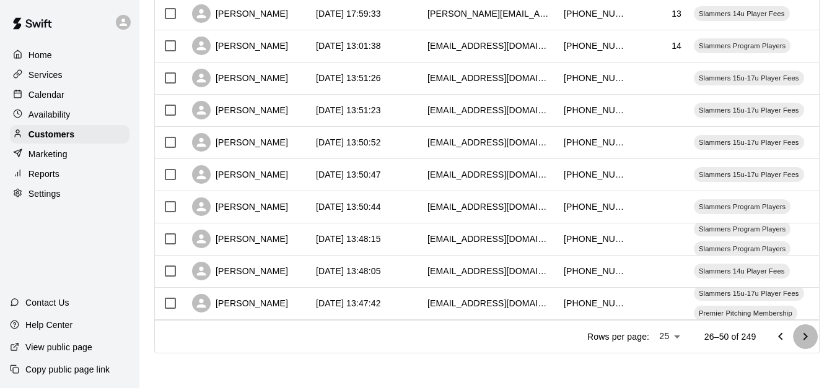
click at [807, 339] on icon "Go to next page" at bounding box center [805, 337] width 15 height 15
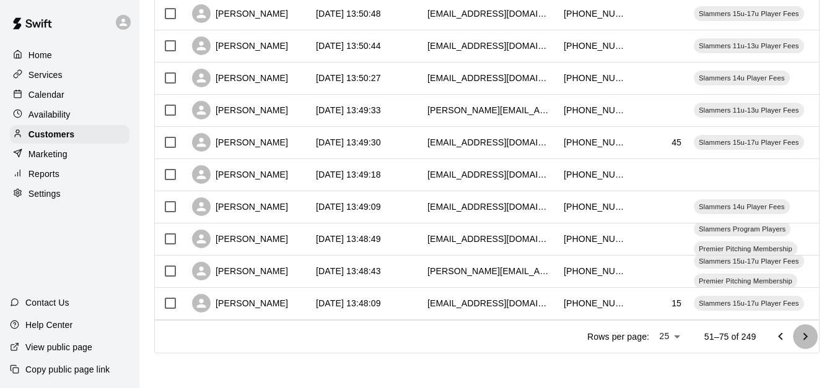
click at [807, 339] on icon "Go to next page" at bounding box center [805, 337] width 15 height 15
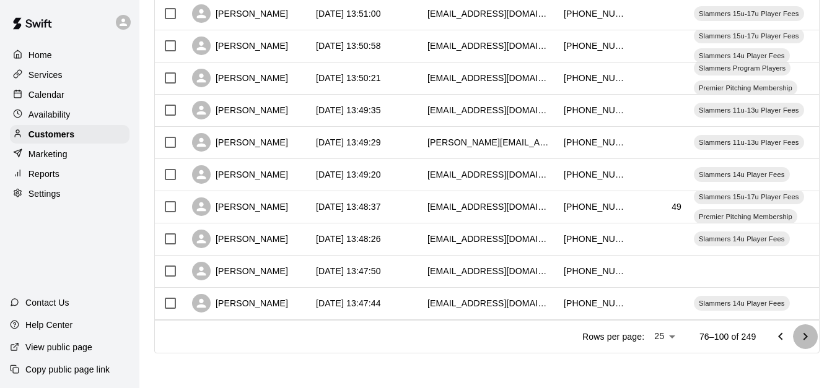
click at [807, 339] on icon "Go to next page" at bounding box center [805, 337] width 15 height 15
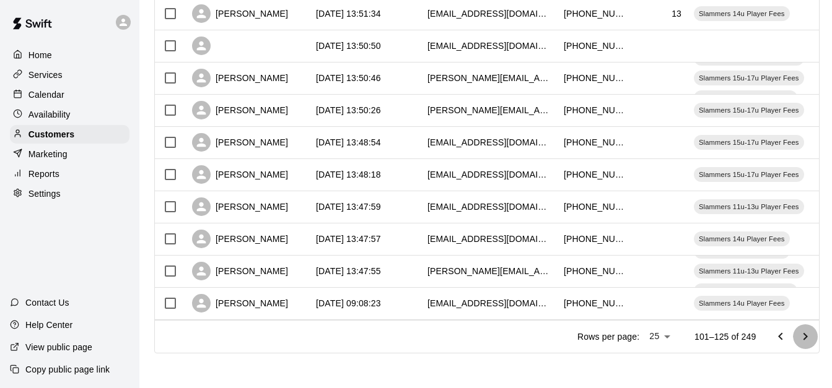
click at [806, 336] on icon "Go to next page" at bounding box center [805, 337] width 15 height 15
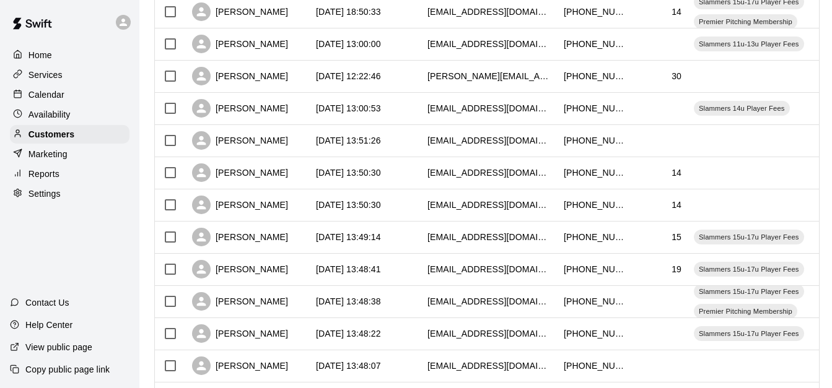
scroll to position [488, 0]
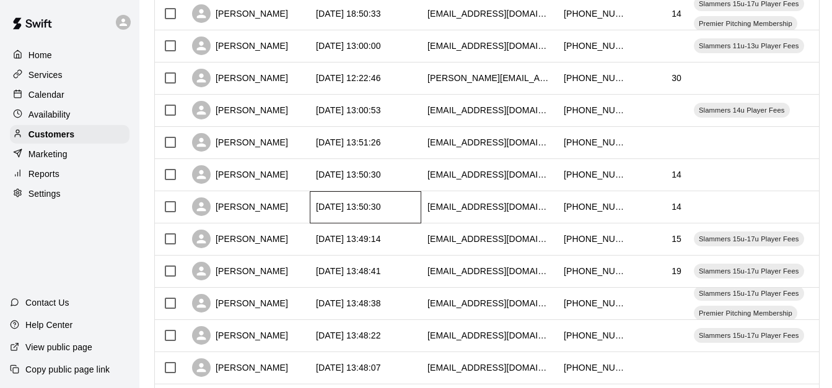
click at [411, 199] on div "[DATE] 13:50:30" at bounding box center [366, 207] width 112 height 32
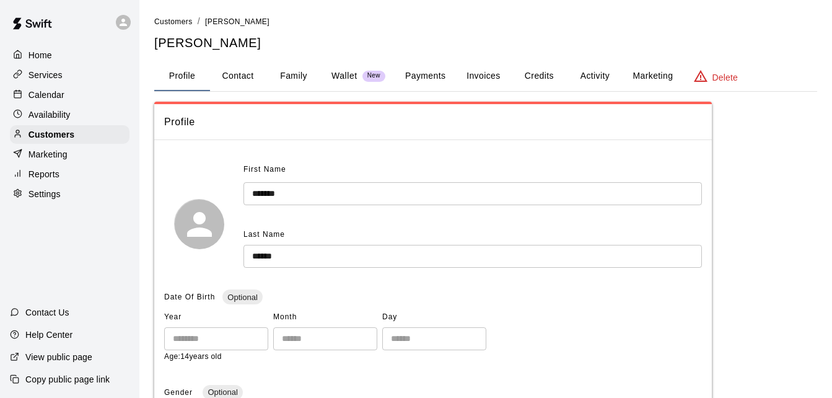
click at [424, 79] on button "Payments" at bounding box center [425, 76] width 60 height 30
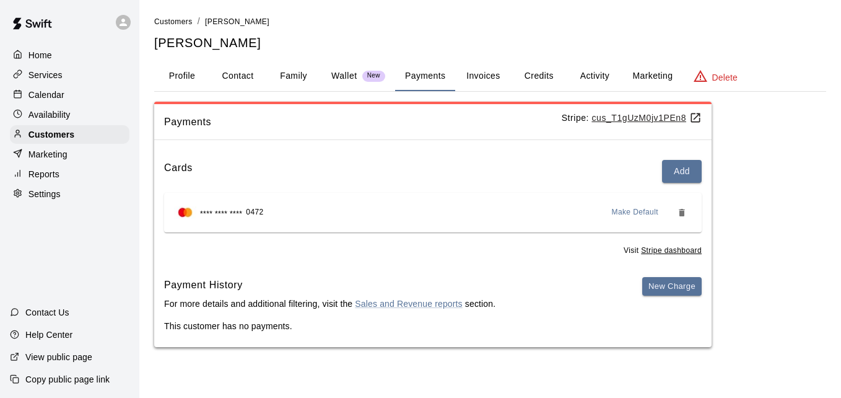
click at [340, 75] on p "Wallet" at bounding box center [344, 75] width 26 height 13
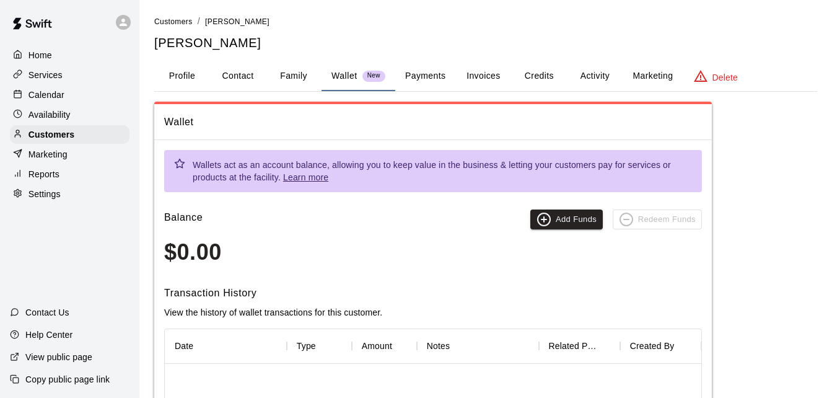
click at [425, 75] on button "Payments" at bounding box center [425, 76] width 60 height 30
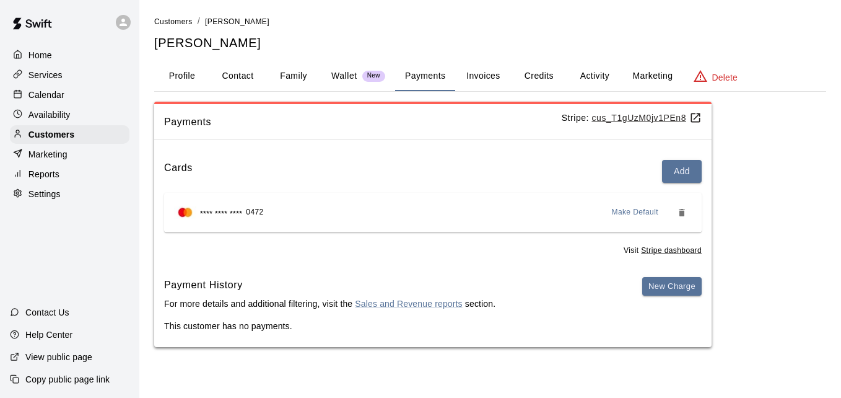
click at [592, 71] on button "Activity" at bounding box center [595, 76] width 56 height 30
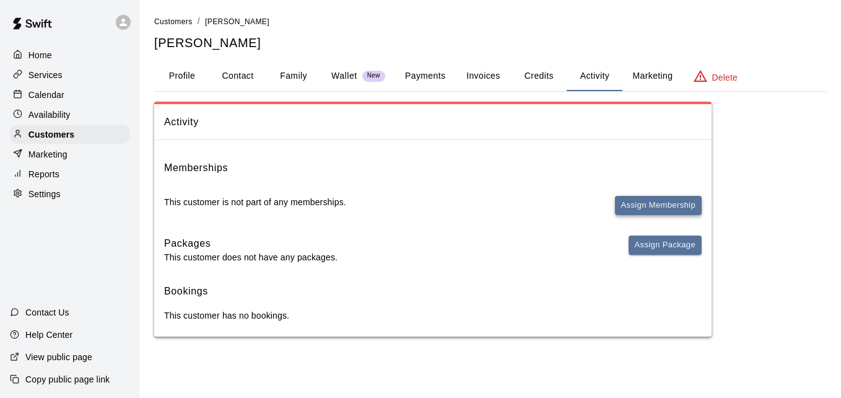
click at [644, 199] on button "Assign Membership" at bounding box center [658, 205] width 87 height 19
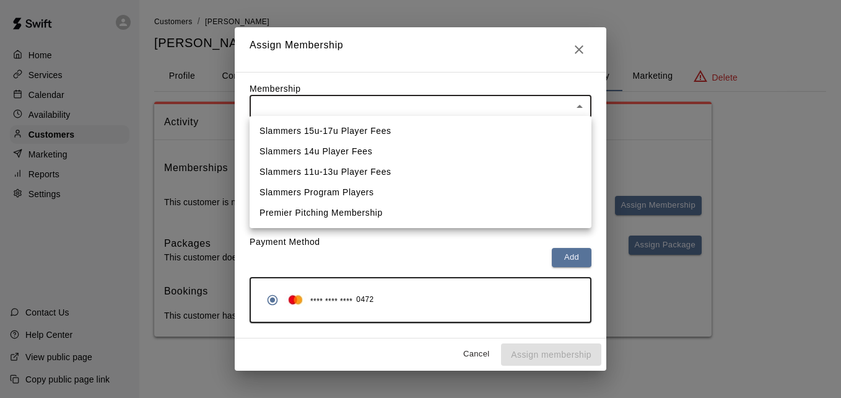
click at [560, 115] on body "Home Services Calendar Availability Customers Marketing Reports Settings Contac…" at bounding box center [420, 180] width 841 height 361
click at [530, 186] on li "Slammers Program Players" at bounding box center [421, 192] width 342 height 20
type input "**********"
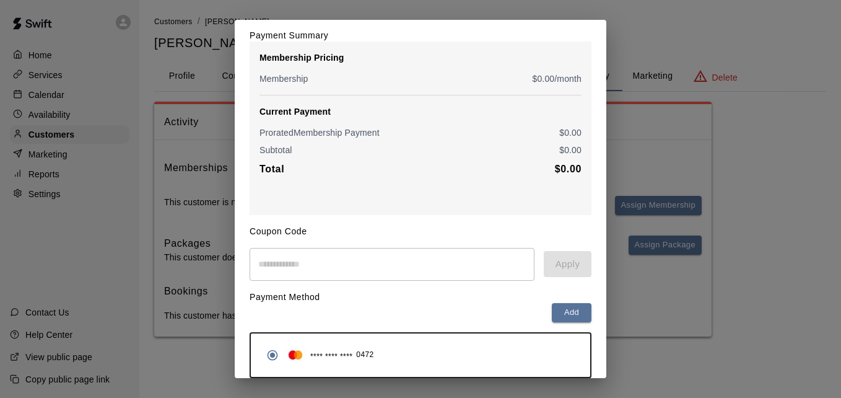
scroll to position [146, 0]
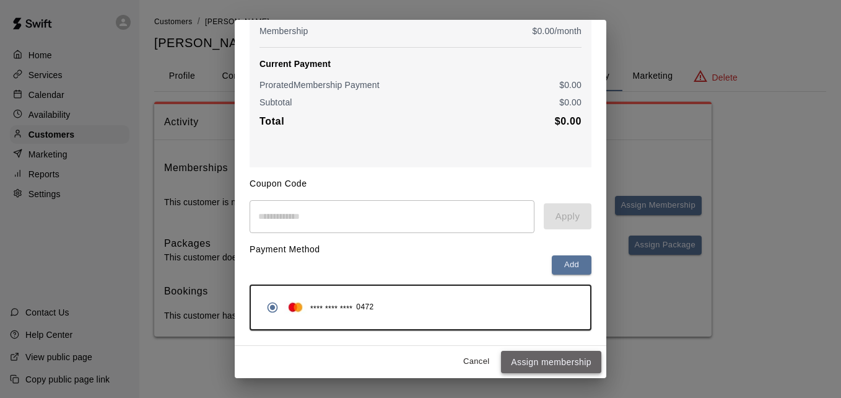
click at [558, 351] on button "Assign membership" at bounding box center [551, 362] width 100 height 23
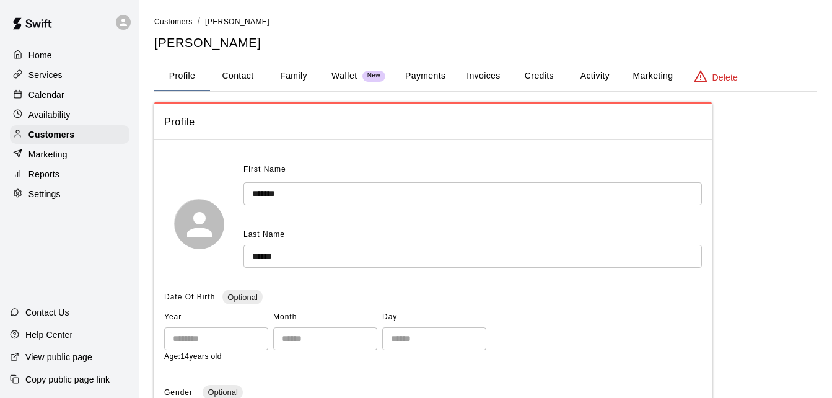
click at [183, 23] on span "Customers" at bounding box center [173, 21] width 38 height 9
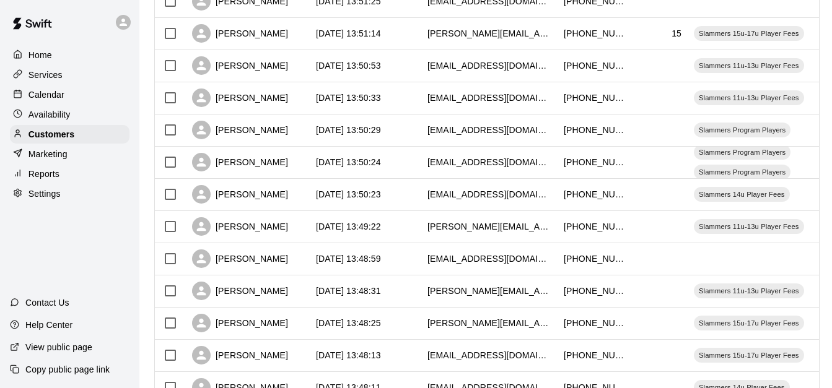
scroll to position [692, 0]
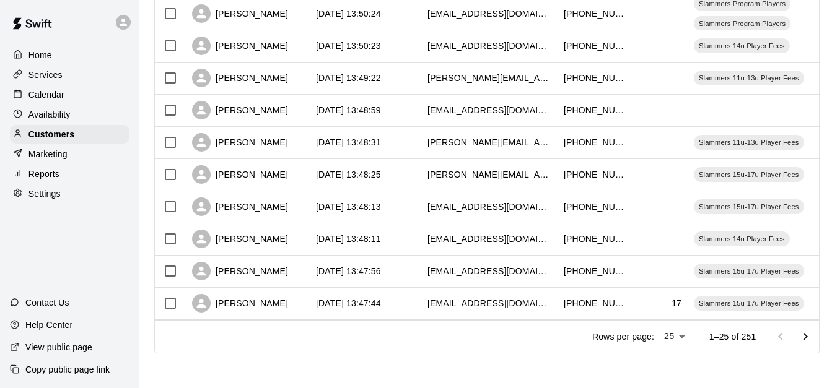
click at [813, 338] on icon "Go to next page" at bounding box center [805, 337] width 15 height 15
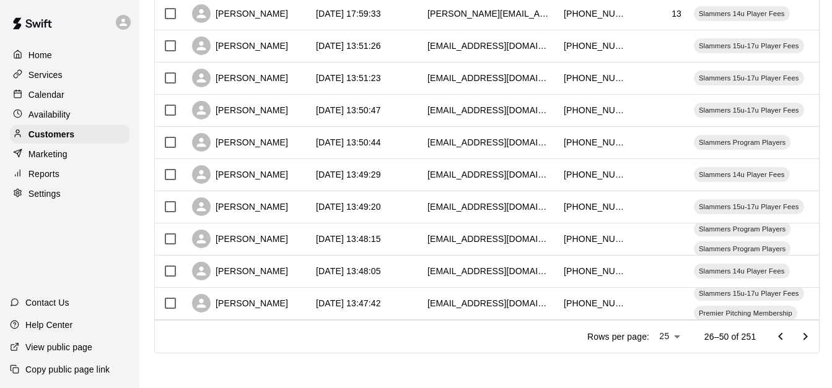
click at [813, 338] on icon "Go to next page" at bounding box center [805, 337] width 15 height 15
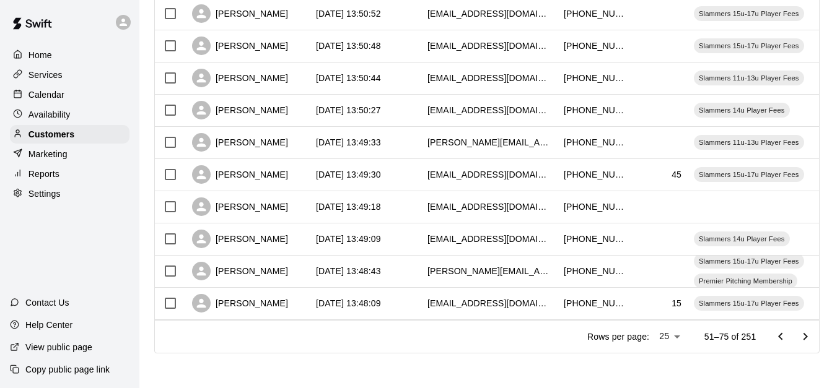
click at [813, 338] on icon "Go to next page" at bounding box center [805, 337] width 15 height 15
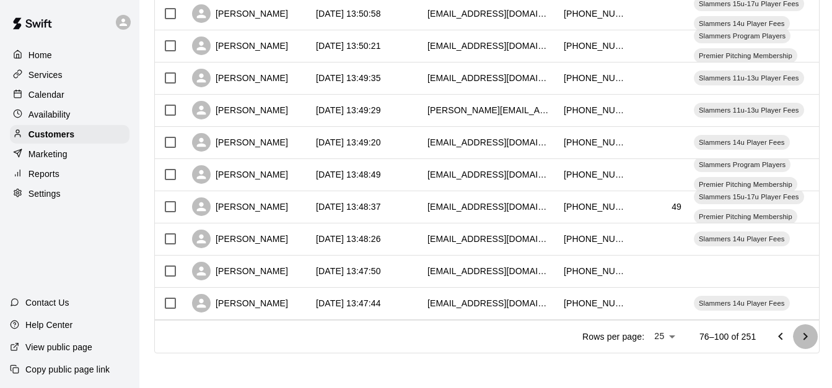
click at [813, 338] on icon "Go to next page" at bounding box center [805, 337] width 15 height 15
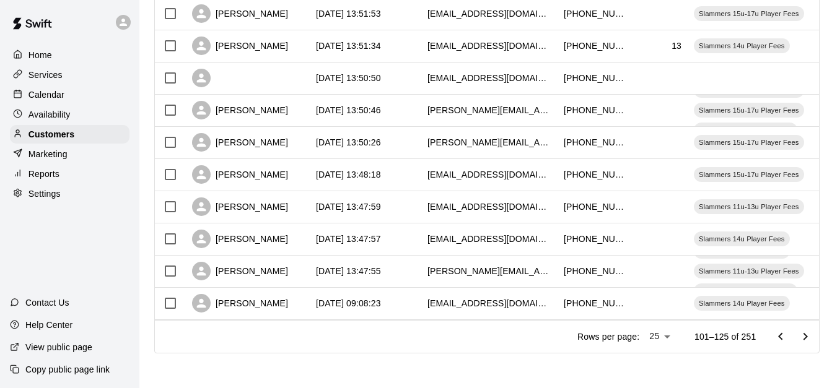
click at [811, 335] on icon "Go to next page" at bounding box center [805, 337] width 15 height 15
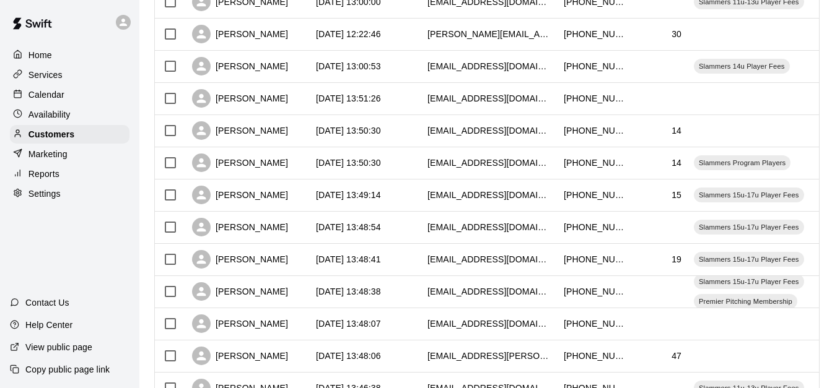
scroll to position [560, 0]
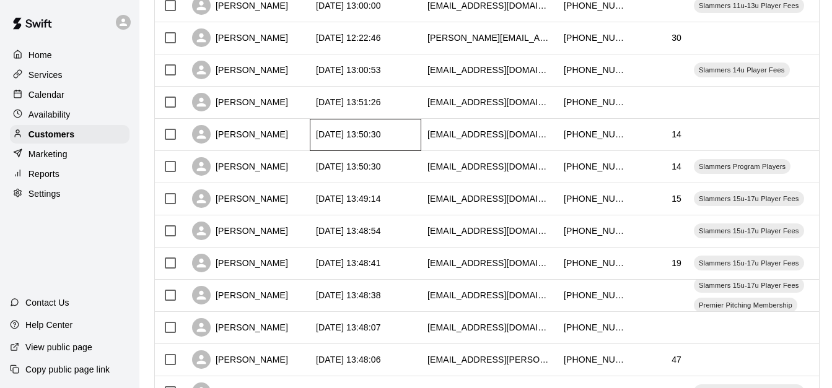
click at [411, 133] on div "[DATE] 13:50:30" at bounding box center [366, 135] width 112 height 32
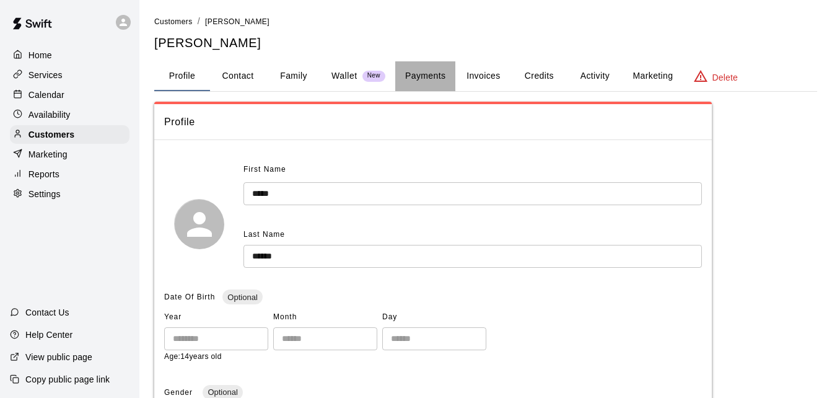
click at [421, 76] on button "Payments" at bounding box center [425, 76] width 60 height 30
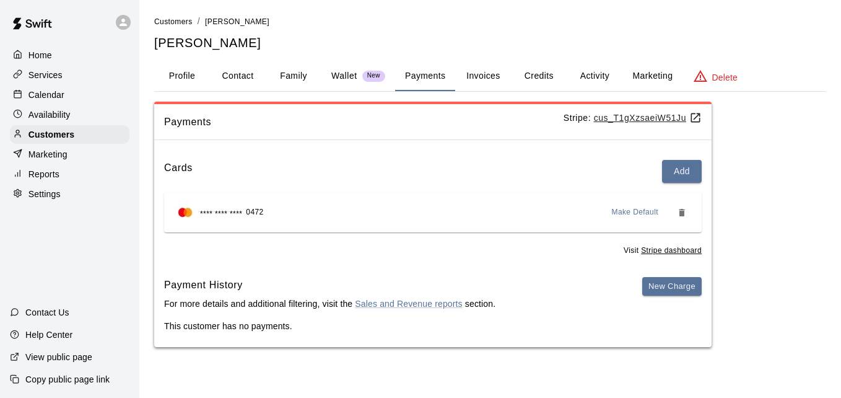
click at [588, 70] on button "Activity" at bounding box center [595, 76] width 56 height 30
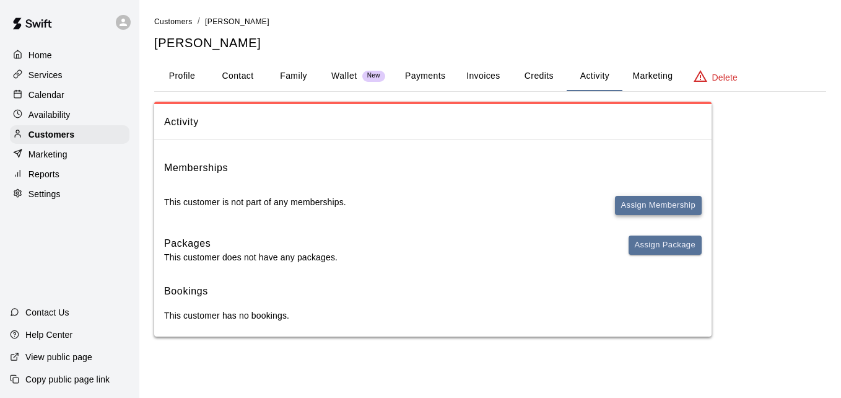
click at [651, 199] on button "Assign Membership" at bounding box center [658, 205] width 87 height 19
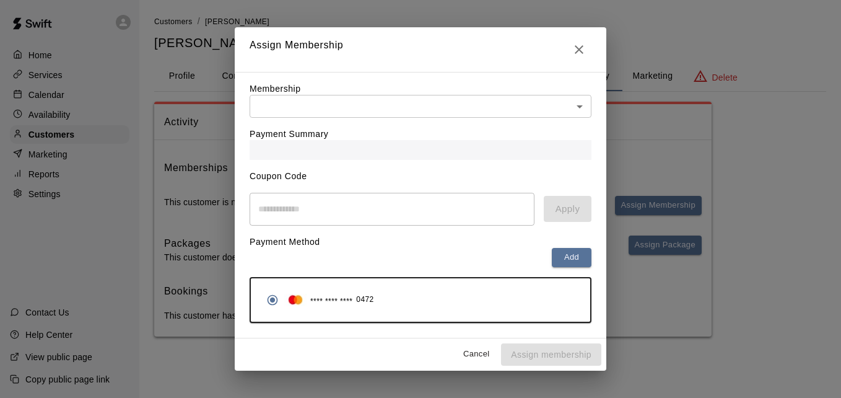
click at [481, 111] on body "Home Services Calendar Availability Customers Marketing Reports Settings Contac…" at bounding box center [420, 180] width 841 height 361
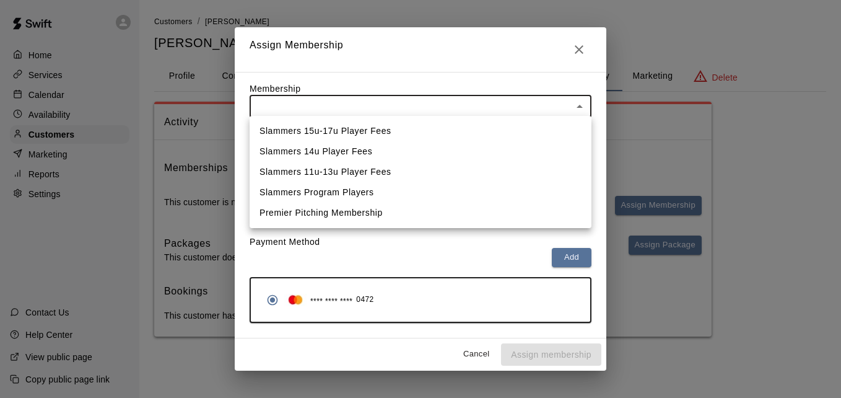
click at [445, 199] on li "Slammers Program Players" at bounding box center [421, 192] width 342 height 20
type input "**********"
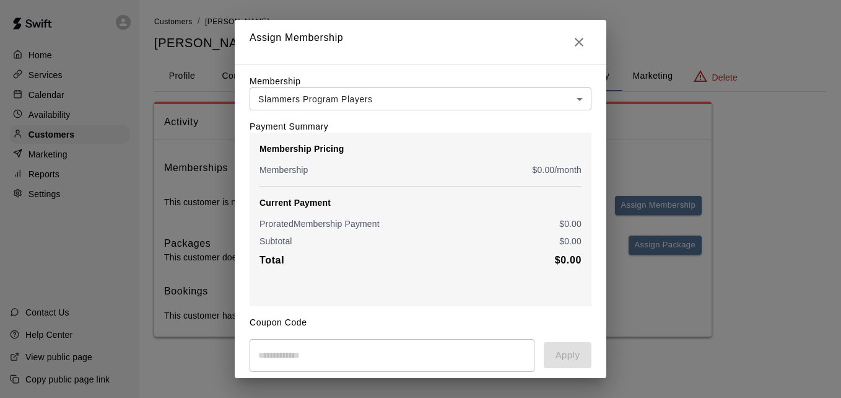
scroll to position [146, 0]
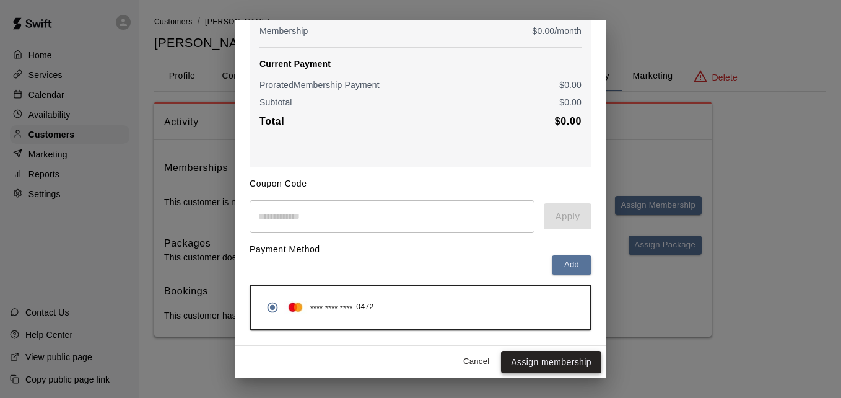
click at [543, 359] on button "Assign membership" at bounding box center [551, 362] width 100 height 23
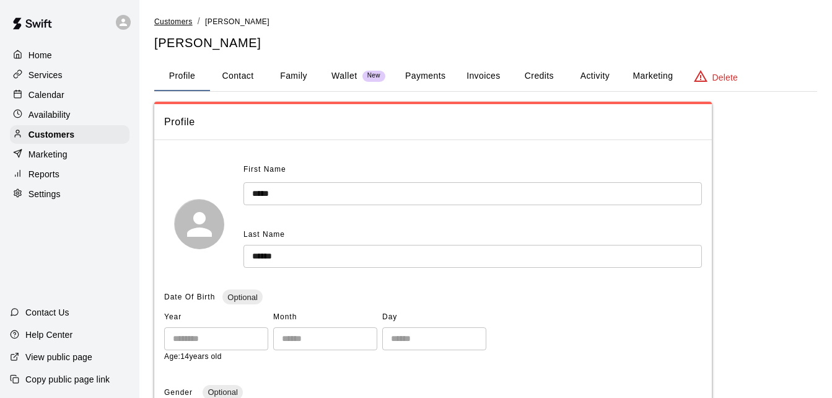
click at [185, 23] on span "Customers" at bounding box center [173, 21] width 38 height 9
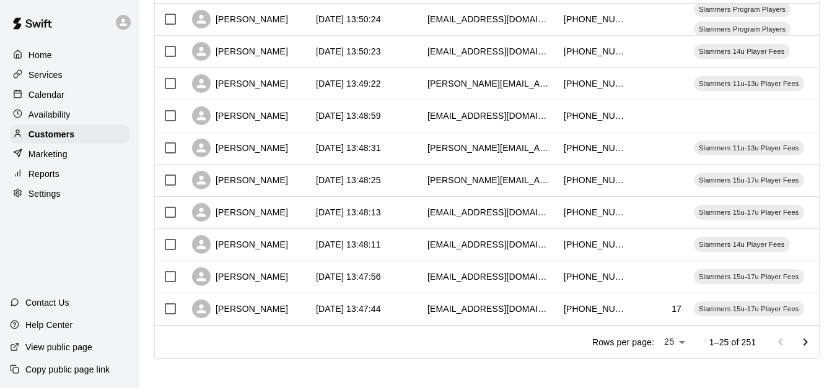
scroll to position [692, 0]
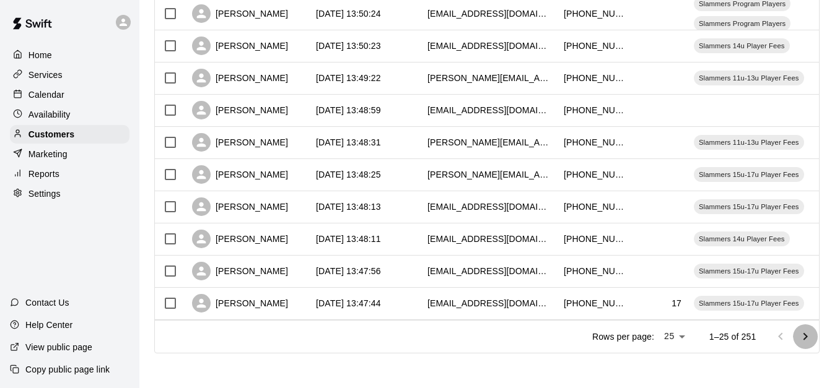
click at [811, 343] on icon "Go to next page" at bounding box center [805, 337] width 15 height 15
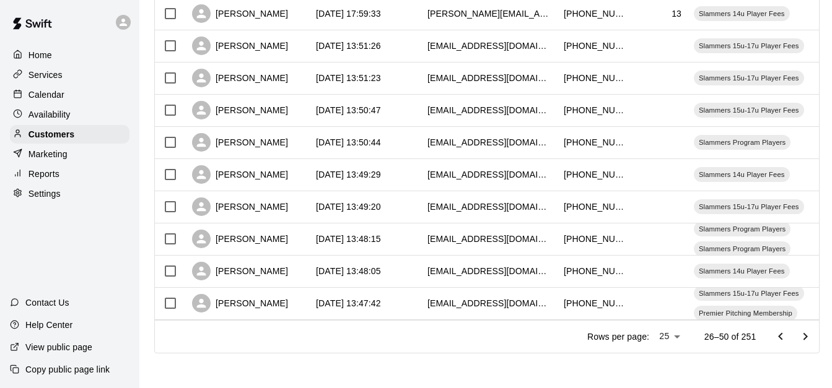
click at [811, 343] on icon "Go to next page" at bounding box center [805, 337] width 15 height 15
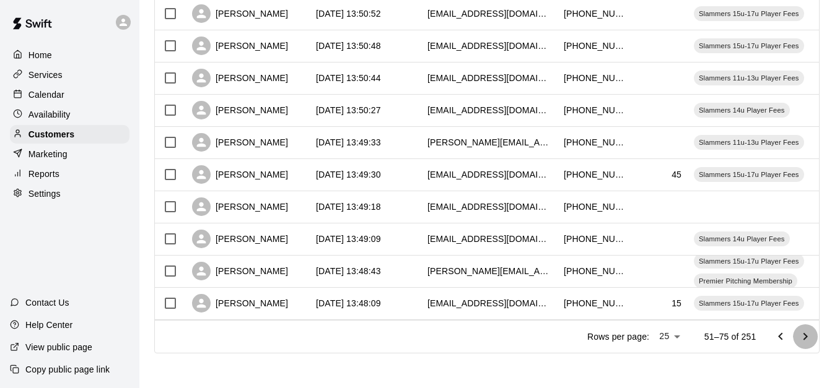
click at [811, 343] on icon "Go to next page" at bounding box center [805, 337] width 15 height 15
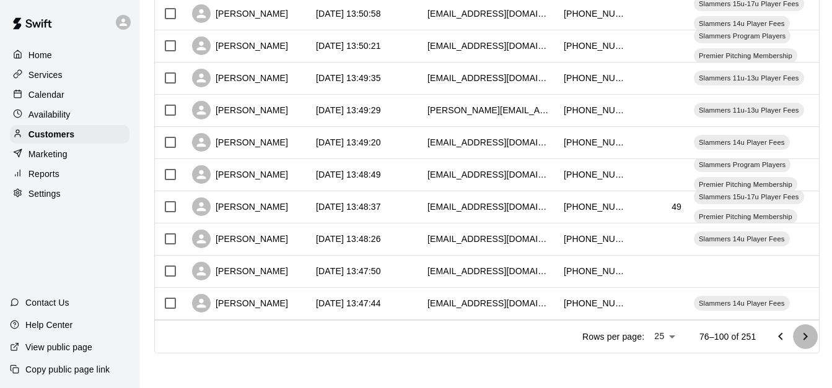
click at [811, 343] on icon "Go to next page" at bounding box center [805, 337] width 15 height 15
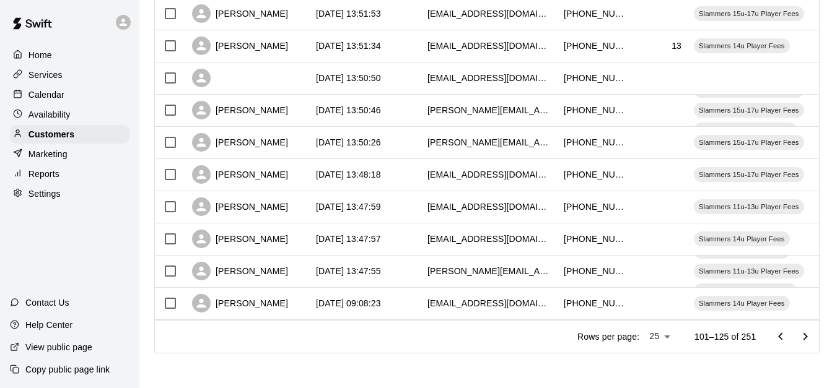
click at [811, 343] on icon "Go to next page" at bounding box center [805, 337] width 15 height 15
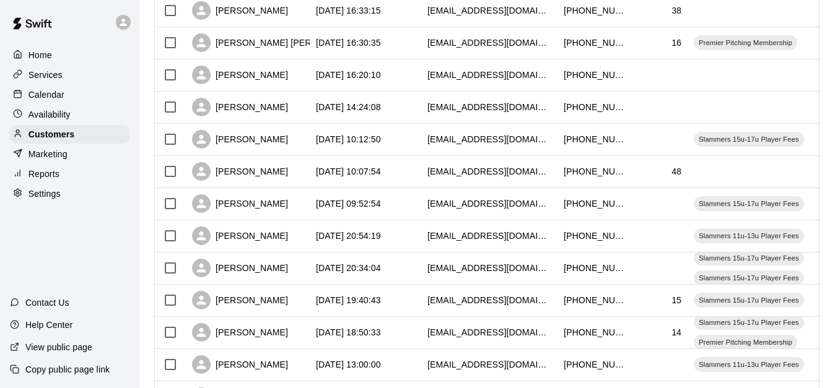
scroll to position [197, 0]
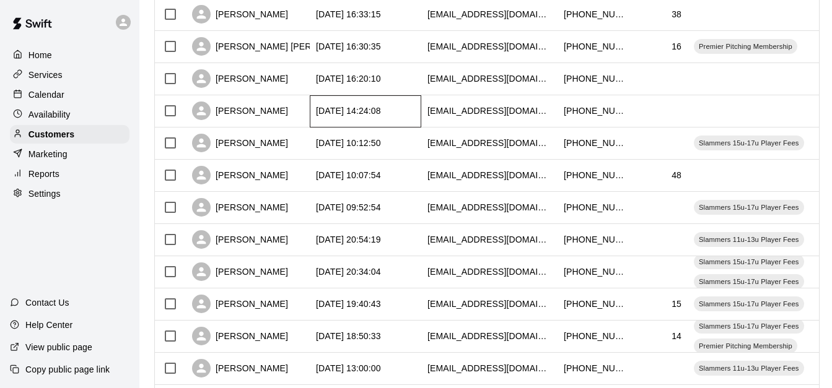
click at [413, 107] on div "[DATE] 14:24:08" at bounding box center [366, 111] width 112 height 32
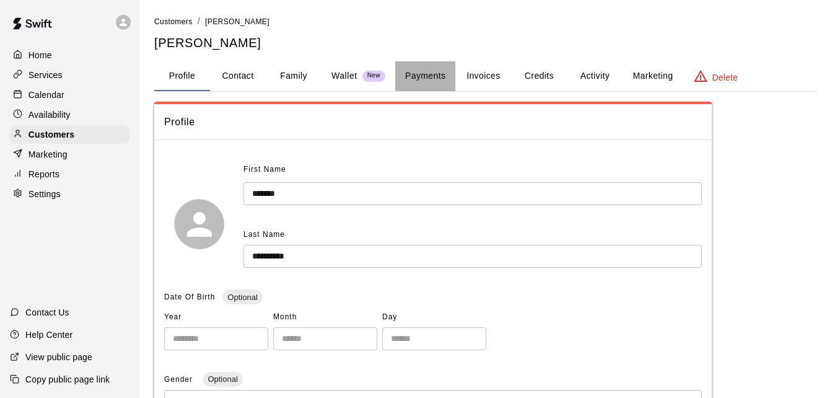
click at [428, 74] on button "Payments" at bounding box center [425, 76] width 60 height 30
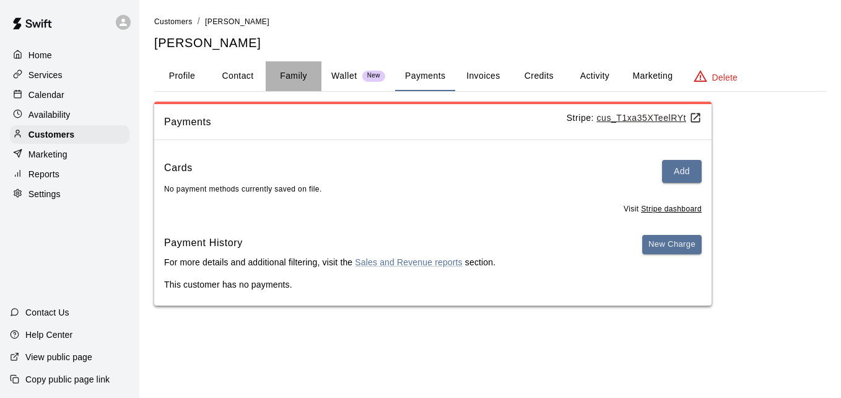
click at [296, 79] on button "Family" at bounding box center [294, 76] width 56 height 30
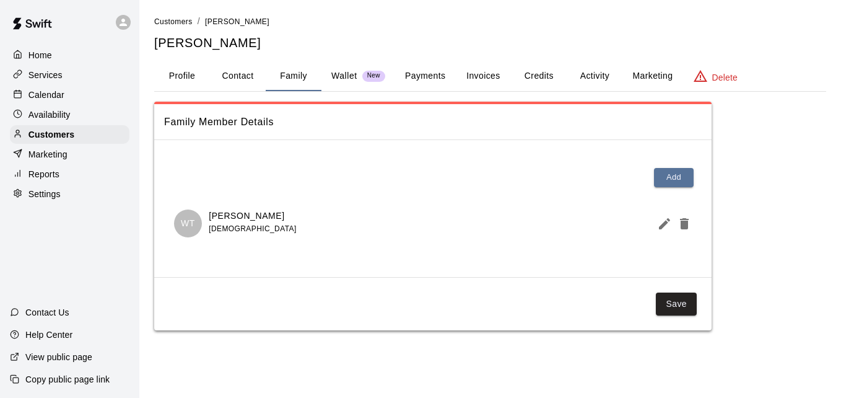
click at [177, 15] on li "Customers" at bounding box center [173, 22] width 38 height 14
click at [177, 21] on span "Customers" at bounding box center [173, 21] width 38 height 9
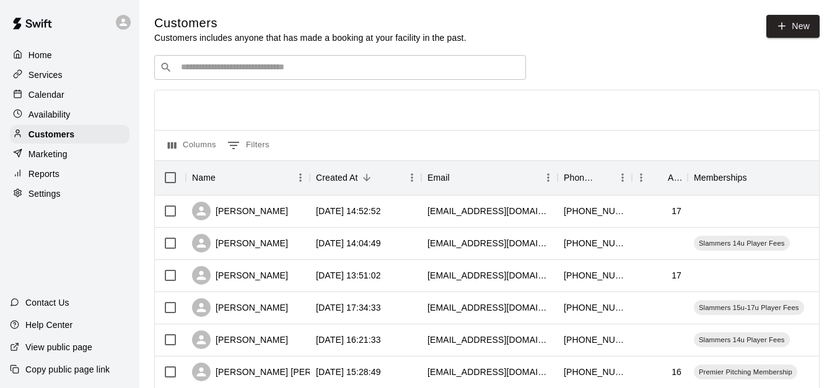
scroll to position [692, 0]
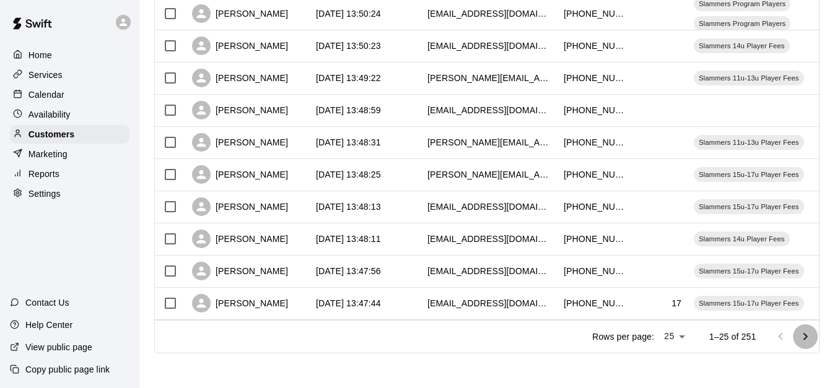
click at [810, 335] on icon "Go to next page" at bounding box center [805, 337] width 15 height 15
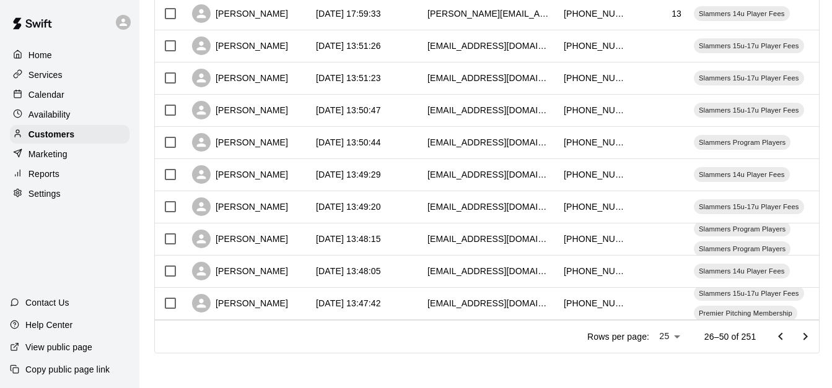
click at [810, 335] on icon "Go to next page" at bounding box center [805, 337] width 15 height 15
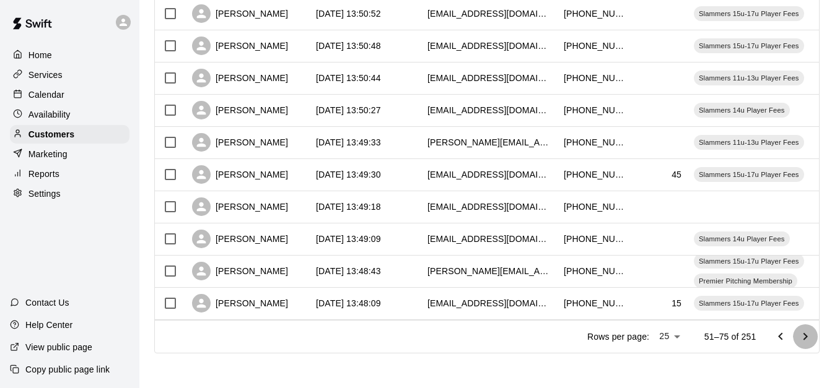
click at [810, 335] on icon "Go to next page" at bounding box center [805, 337] width 15 height 15
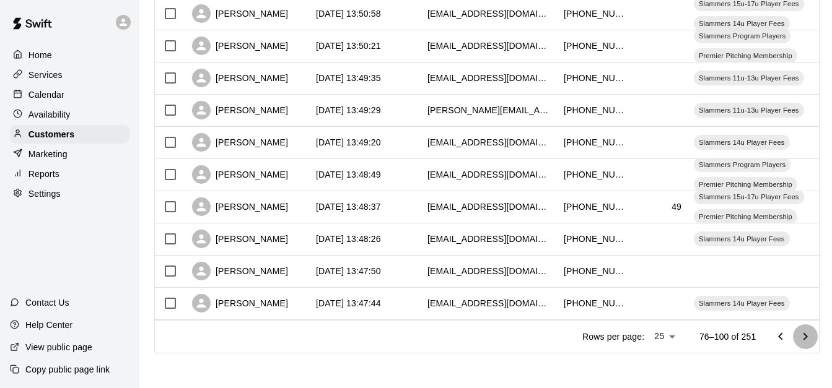
click at [810, 335] on icon "Go to next page" at bounding box center [805, 337] width 15 height 15
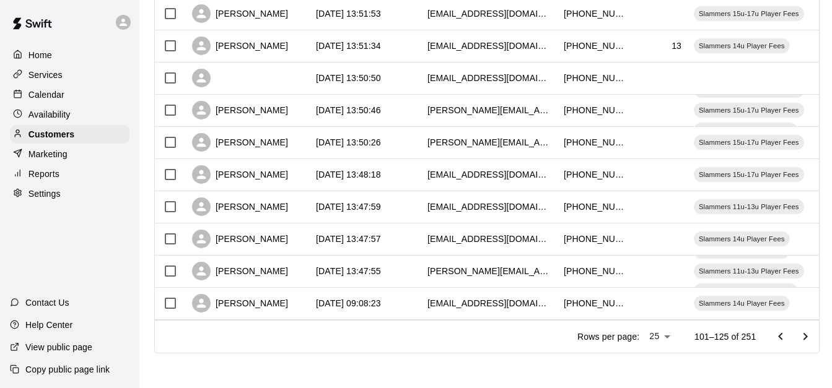
click at [810, 335] on icon "Go to next page" at bounding box center [805, 337] width 15 height 15
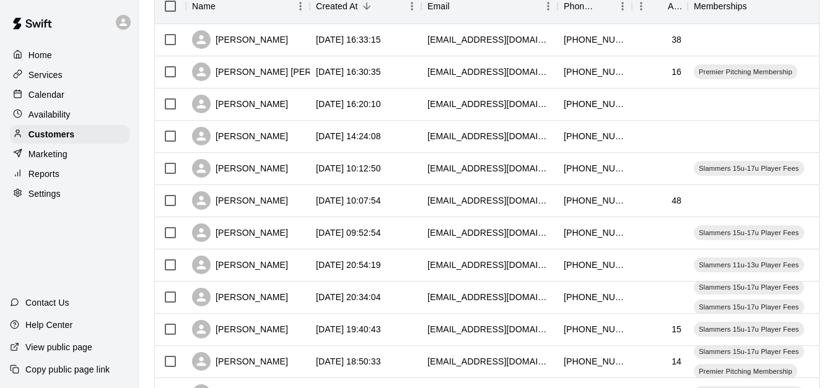
scroll to position [147, 0]
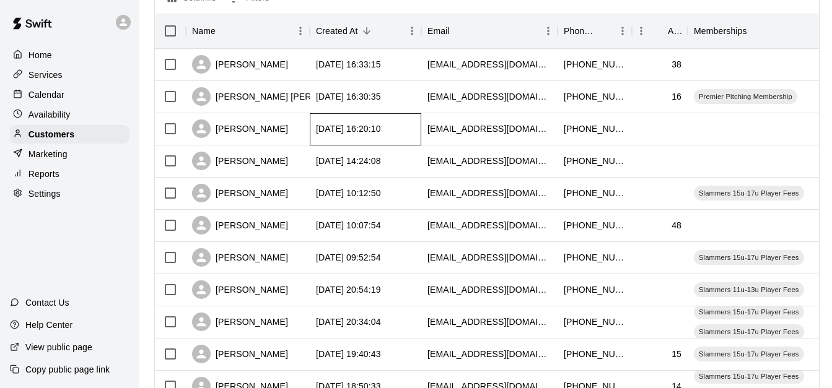
click at [413, 125] on div "[DATE] 16:20:10" at bounding box center [366, 129] width 112 height 32
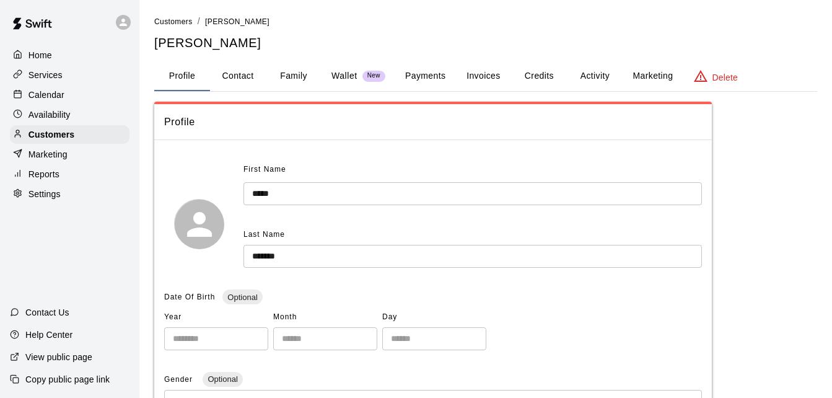
click at [424, 82] on button "Payments" at bounding box center [425, 76] width 60 height 30
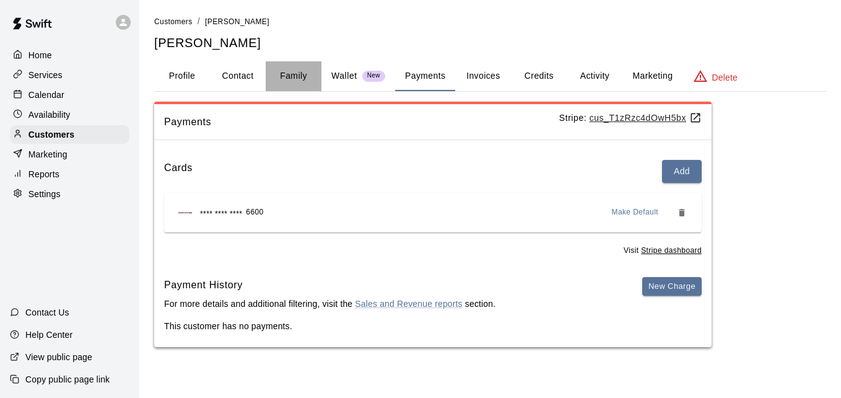
click at [286, 74] on button "Family" at bounding box center [294, 76] width 56 height 30
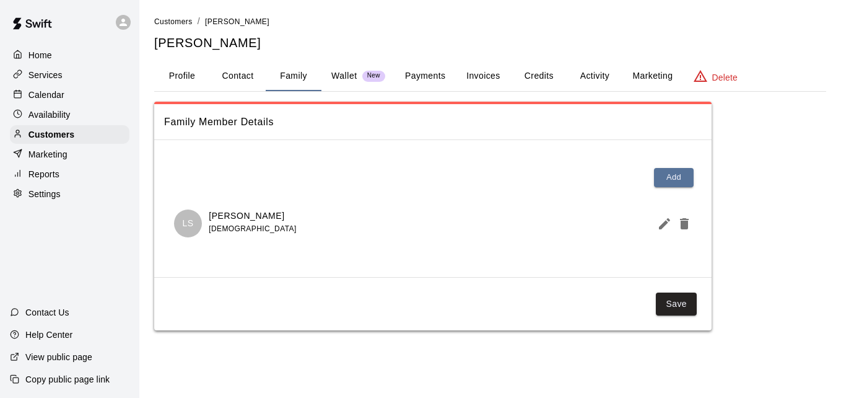
click at [597, 69] on button "Activity" at bounding box center [595, 76] width 56 height 30
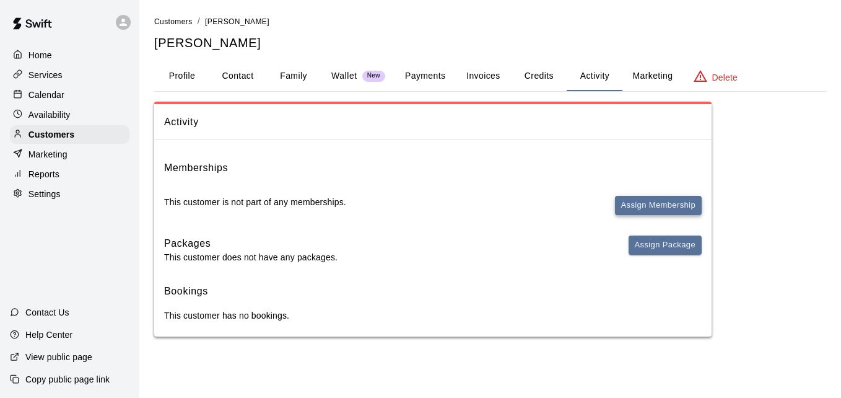
click at [645, 212] on button "Assign Membership" at bounding box center [658, 205] width 87 height 19
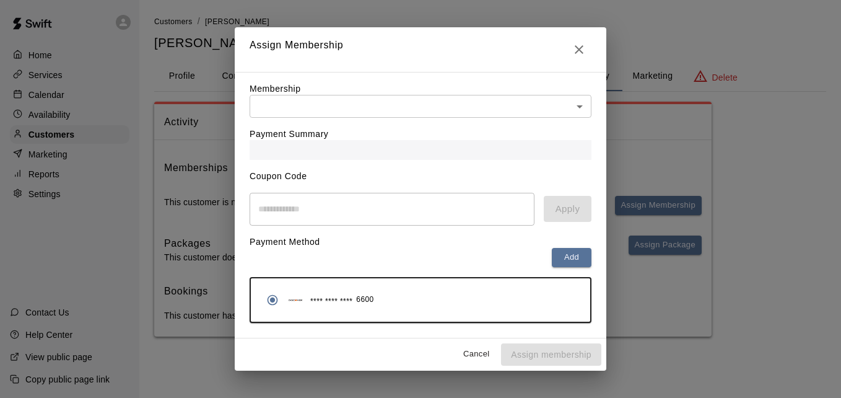
click at [483, 107] on body "Home Services Calendar Availability Customers Marketing Reports Settings Contac…" at bounding box center [420, 180] width 841 height 361
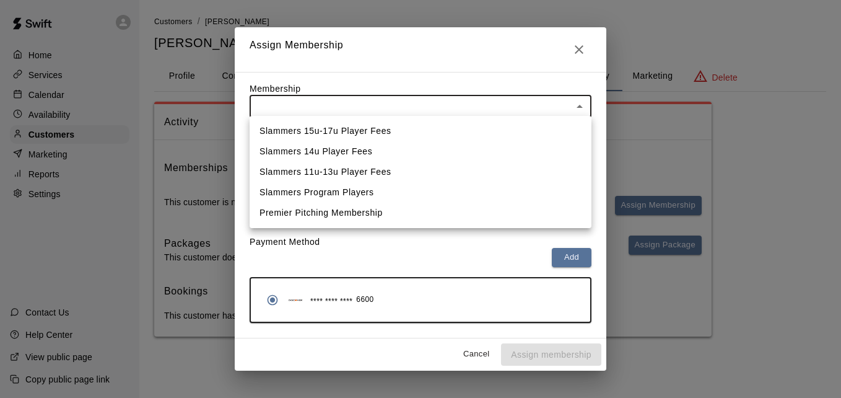
click at [465, 134] on li "Slammers 15u-17u Player Fees" at bounding box center [421, 131] width 342 height 20
type input "**********"
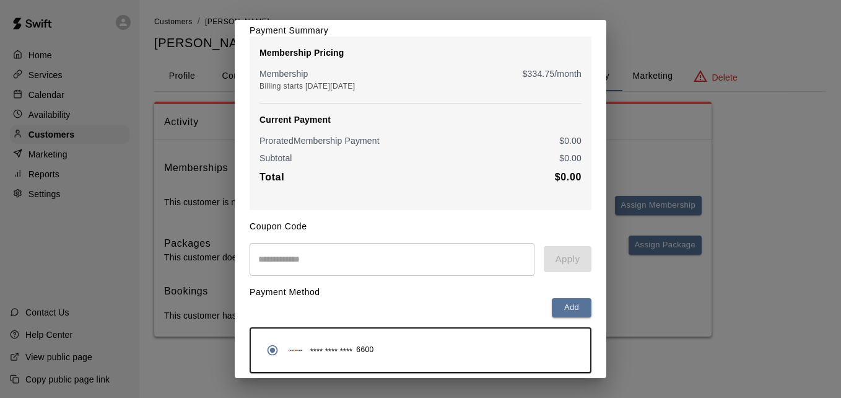
scroll to position [146, 0]
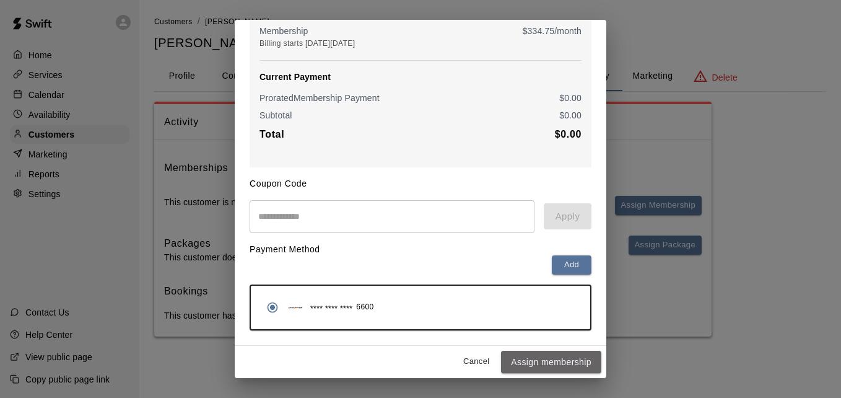
click at [534, 358] on button "Assign membership" at bounding box center [551, 362] width 100 height 23
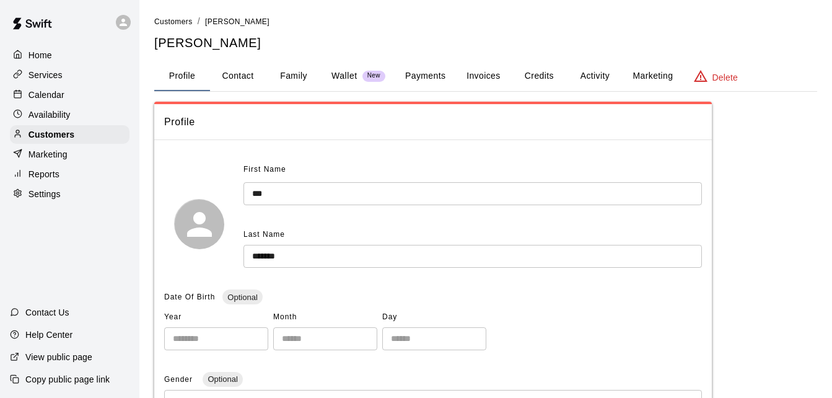
click at [419, 77] on button "Payments" at bounding box center [425, 76] width 60 height 30
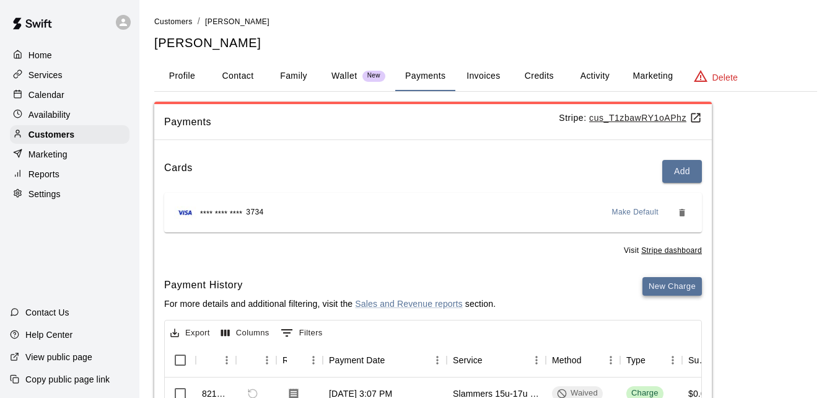
click at [667, 283] on button "New Charge" at bounding box center [671, 286] width 59 height 19
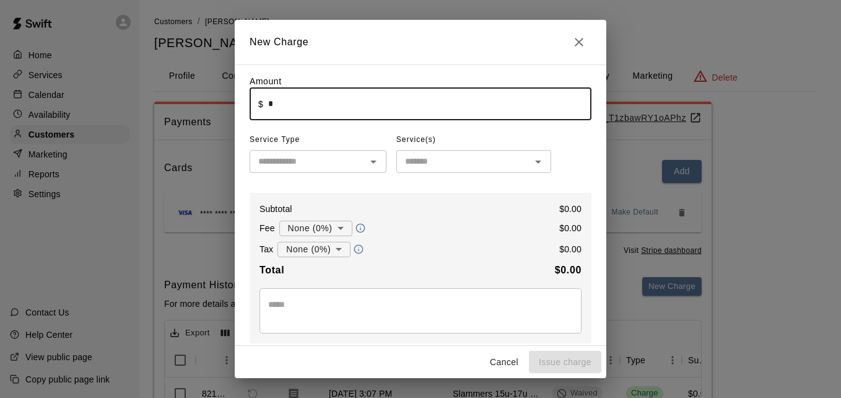
click at [401, 89] on input "*" at bounding box center [429, 103] width 323 height 33
type input "******"
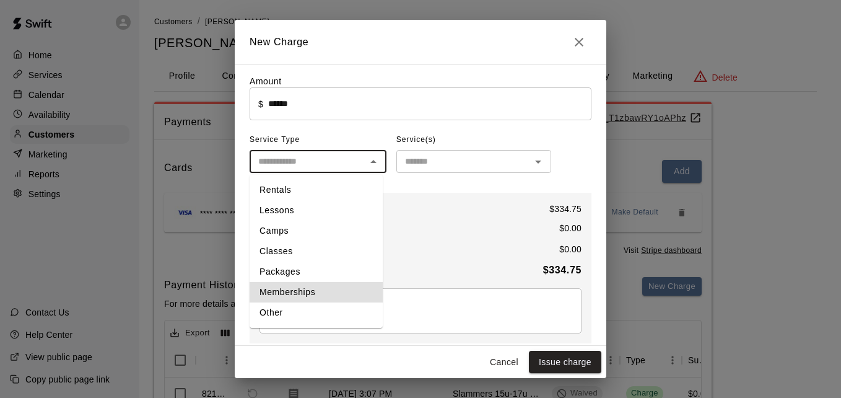
type input "**********"
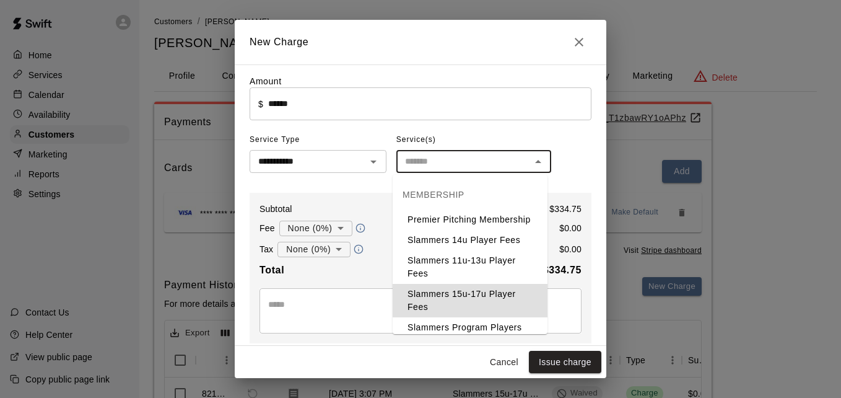
type input "**********"
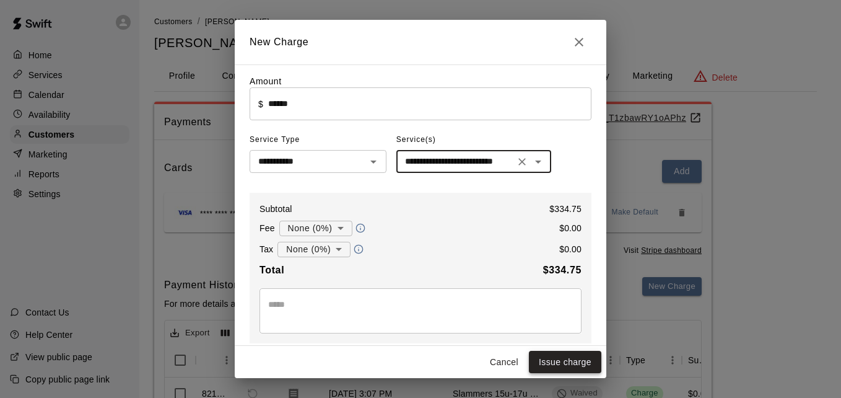
click at [585, 365] on button "Issue charge" at bounding box center [565, 362] width 72 height 23
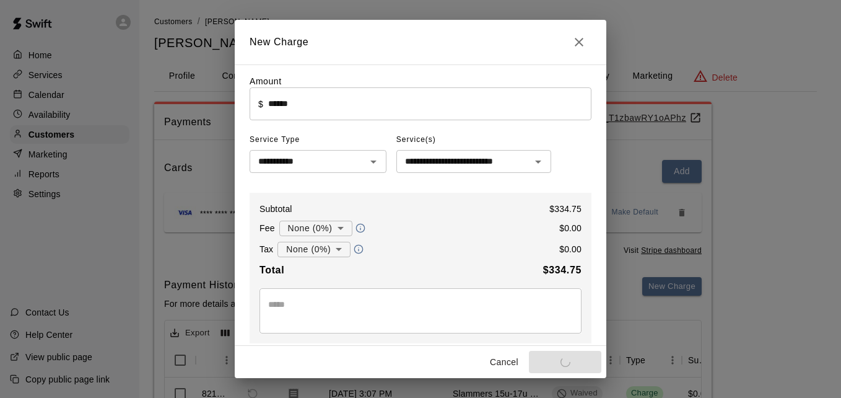
type input "*"
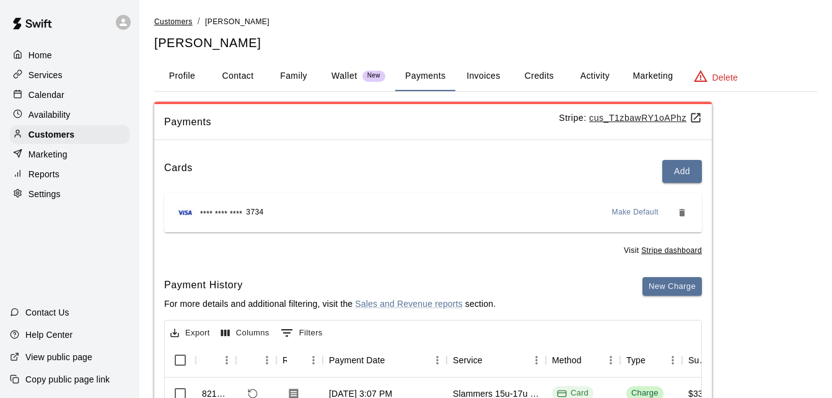
click at [178, 22] on span "Customers" at bounding box center [173, 21] width 38 height 9
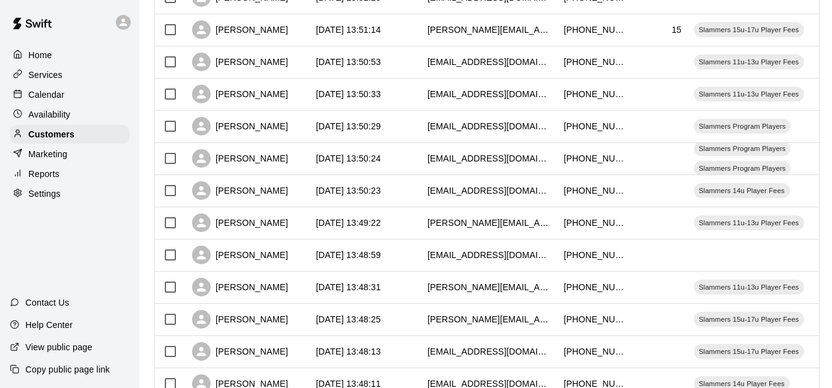
scroll to position [692, 0]
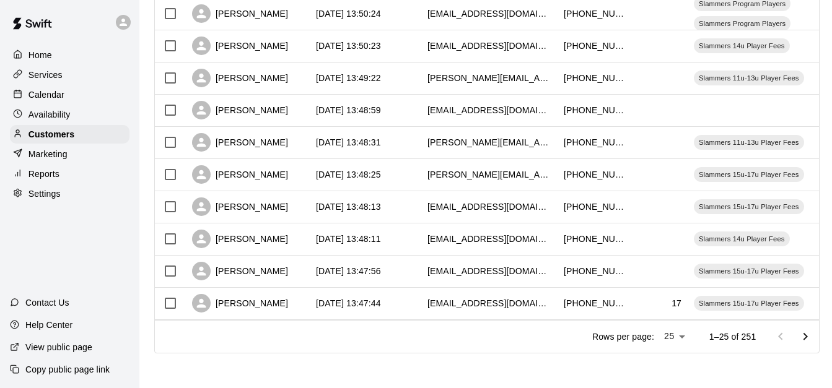
click at [813, 342] on icon "Go to next page" at bounding box center [805, 337] width 15 height 15
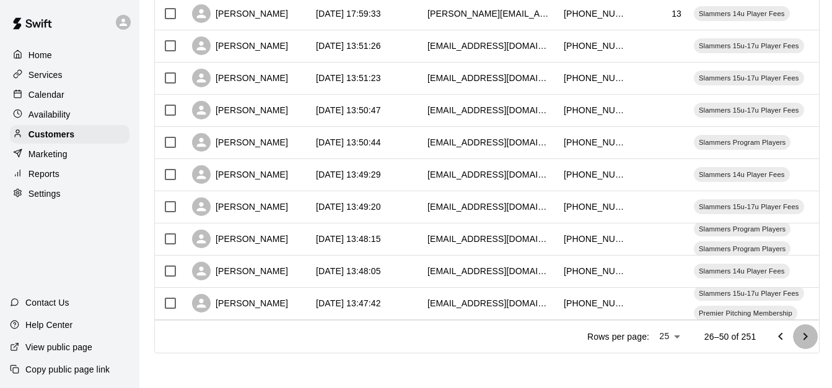
click at [813, 342] on icon "Go to next page" at bounding box center [805, 337] width 15 height 15
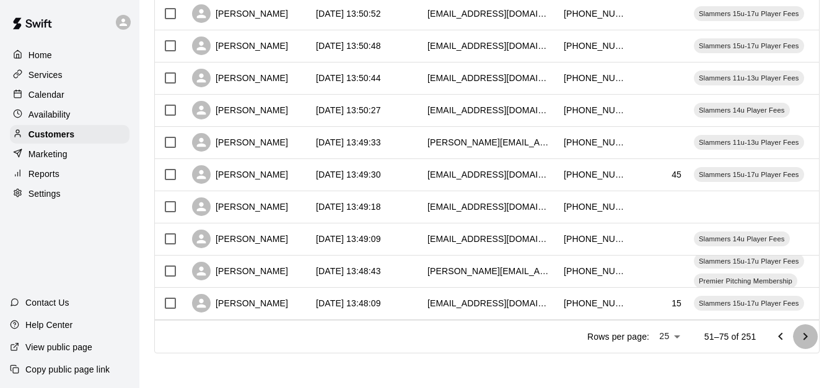
click at [813, 342] on icon "Go to next page" at bounding box center [805, 337] width 15 height 15
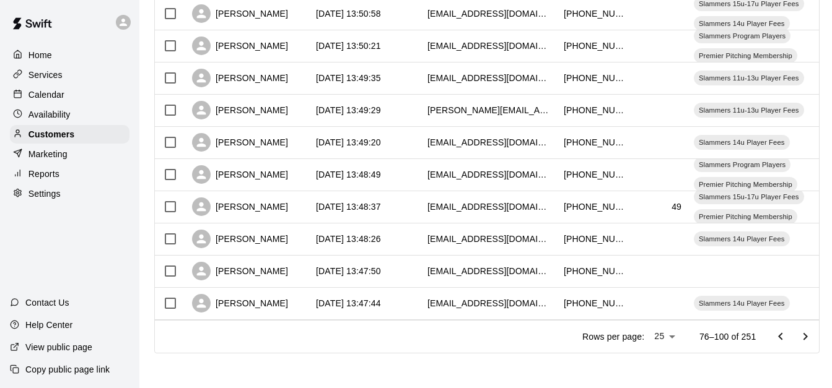
click at [813, 342] on icon "Go to next page" at bounding box center [805, 337] width 15 height 15
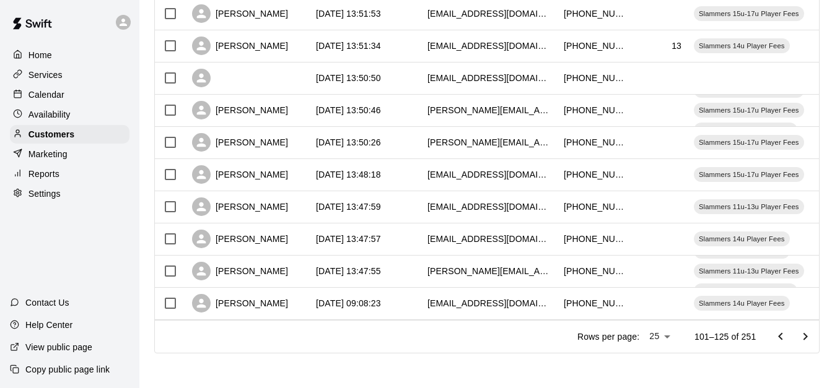
click at [813, 342] on icon "Go to next page" at bounding box center [805, 337] width 15 height 15
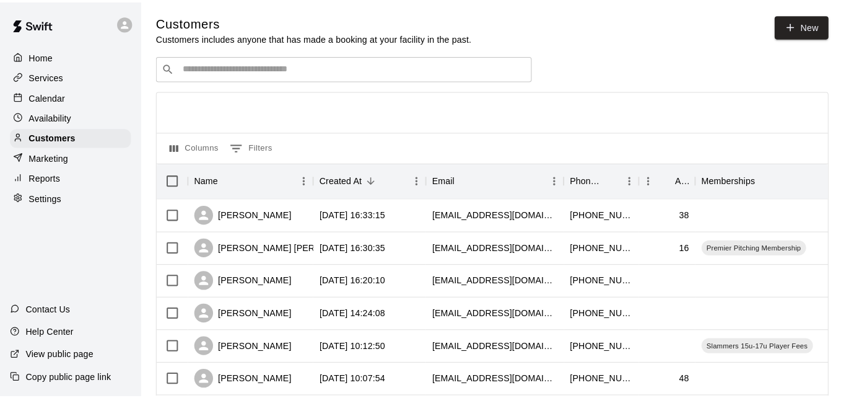
scroll to position [0, 0]
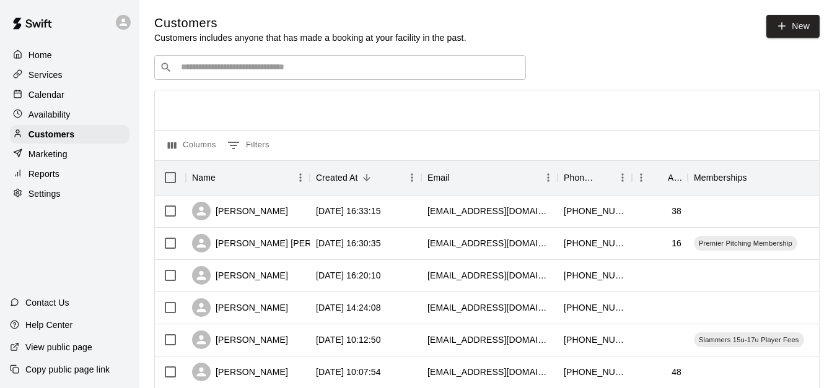
click at [276, 59] on div "​ ​" at bounding box center [340, 67] width 372 height 25
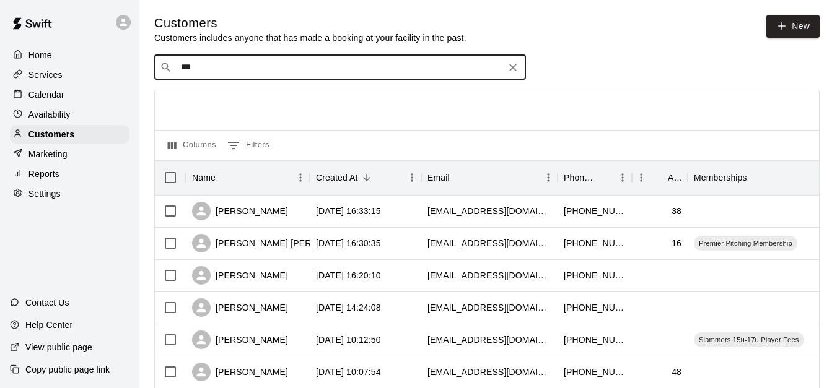
type input "****"
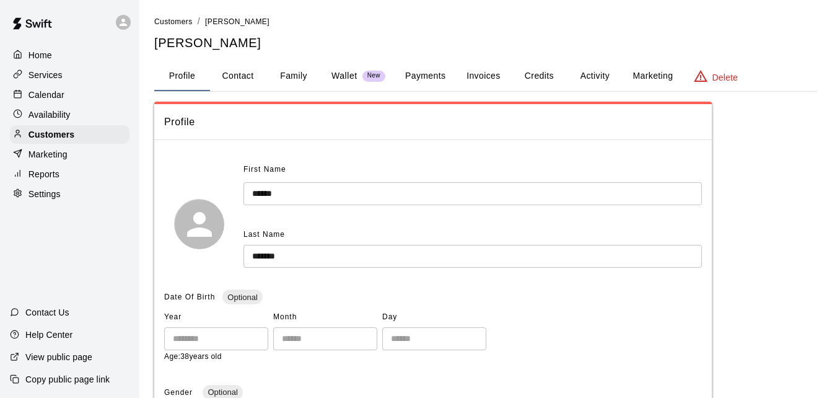
click at [431, 77] on button "Payments" at bounding box center [425, 76] width 60 height 30
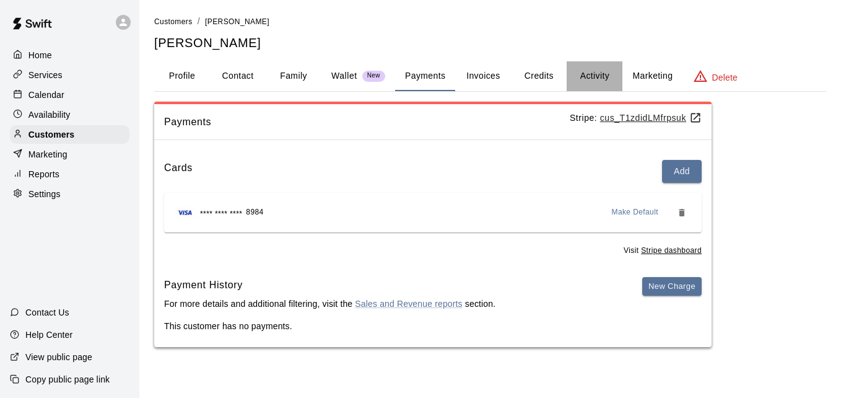
click at [595, 77] on button "Activity" at bounding box center [595, 76] width 56 height 30
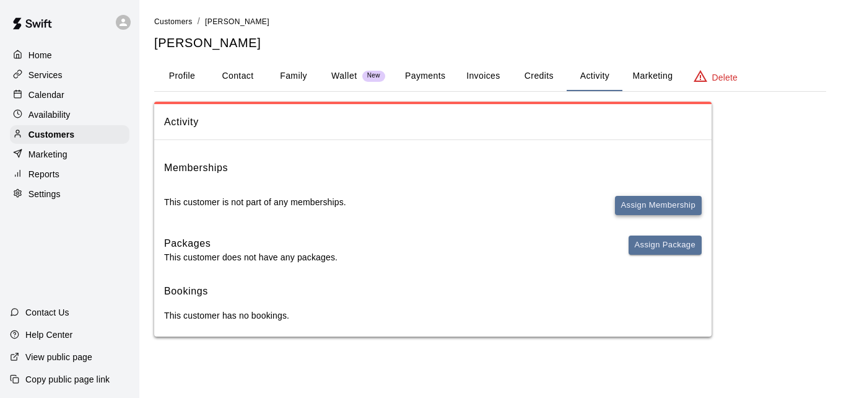
click at [633, 201] on button "Assign Membership" at bounding box center [658, 205] width 87 height 19
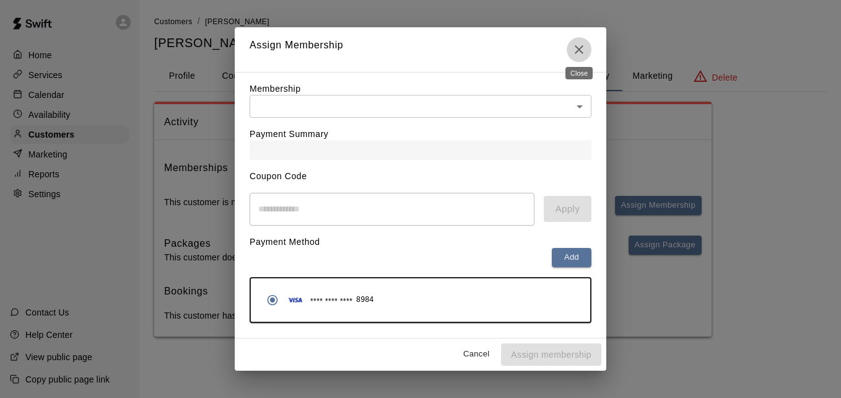
click at [576, 42] on icon "Close" at bounding box center [579, 49] width 15 height 15
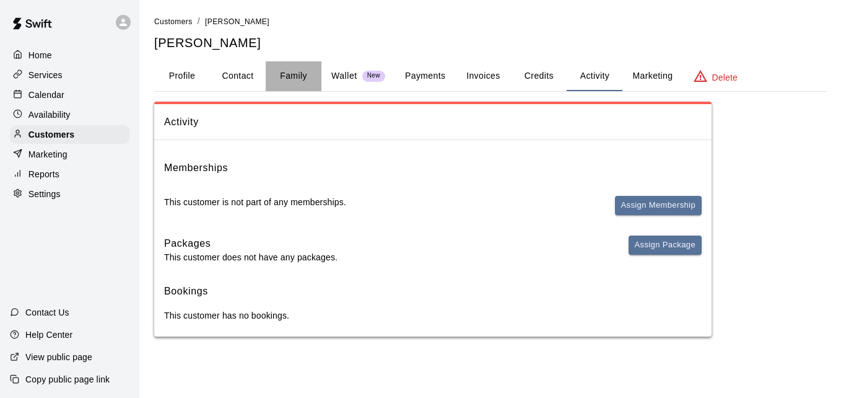
click at [290, 72] on button "Family" at bounding box center [294, 76] width 56 height 30
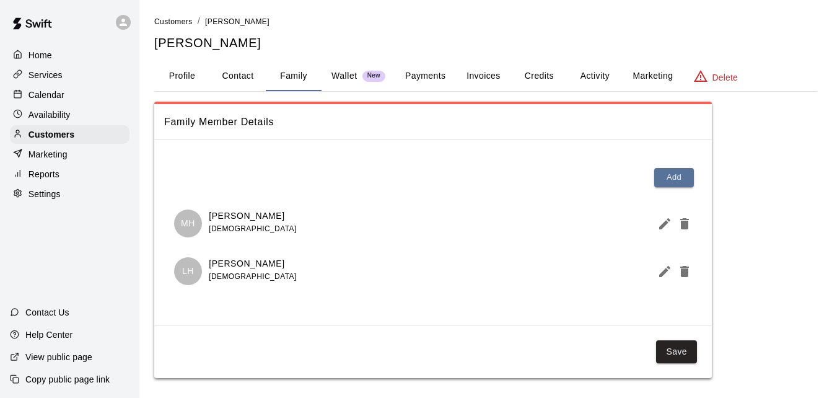
click at [582, 77] on button "Activity" at bounding box center [595, 76] width 56 height 30
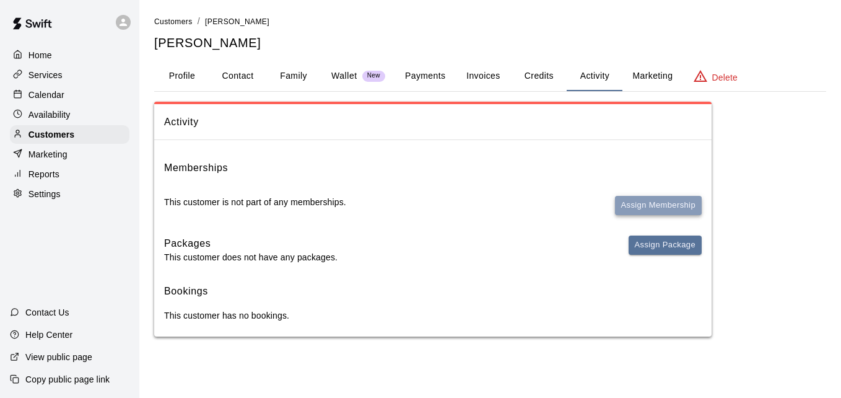
click at [665, 207] on button "Assign Membership" at bounding box center [658, 205] width 87 height 19
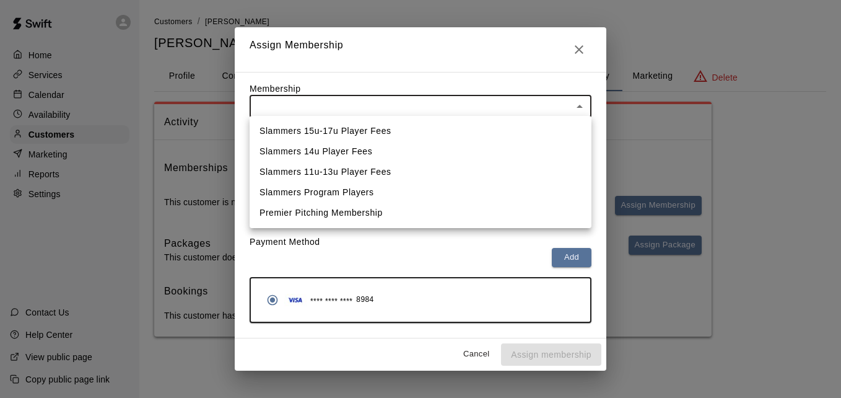
click at [542, 107] on body "Home Services Calendar Availability Customers Marketing Reports Settings Contac…" at bounding box center [420, 180] width 841 height 361
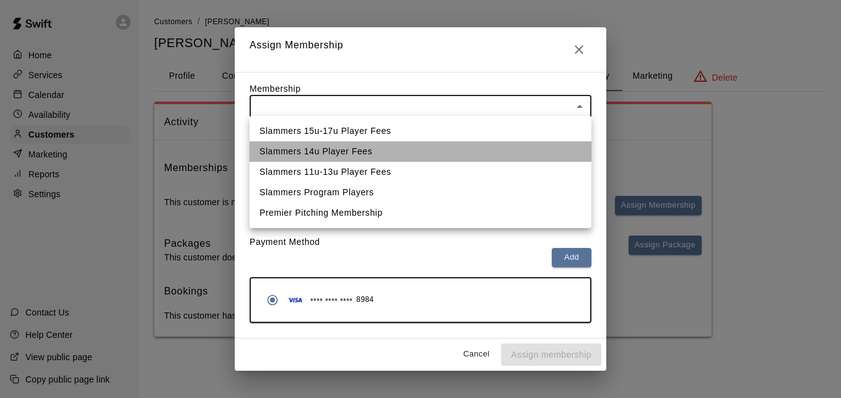
click at [506, 160] on li "Slammers 14u Player Fees" at bounding box center [421, 151] width 342 height 20
type input "**********"
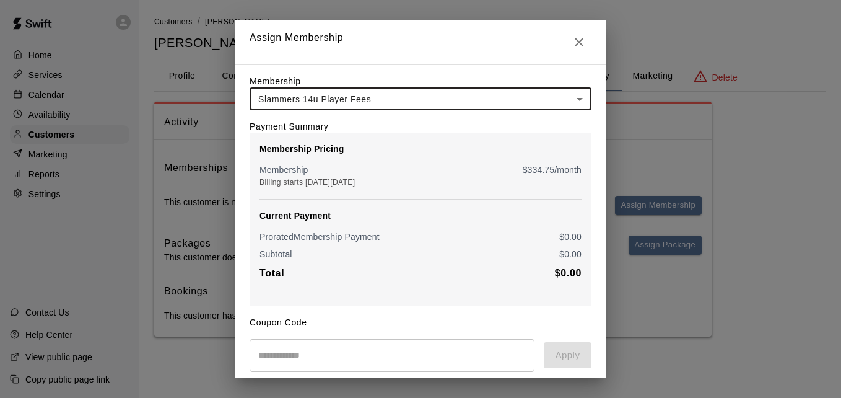
click at [503, 88] on div "**********" at bounding box center [421, 92] width 342 height 35
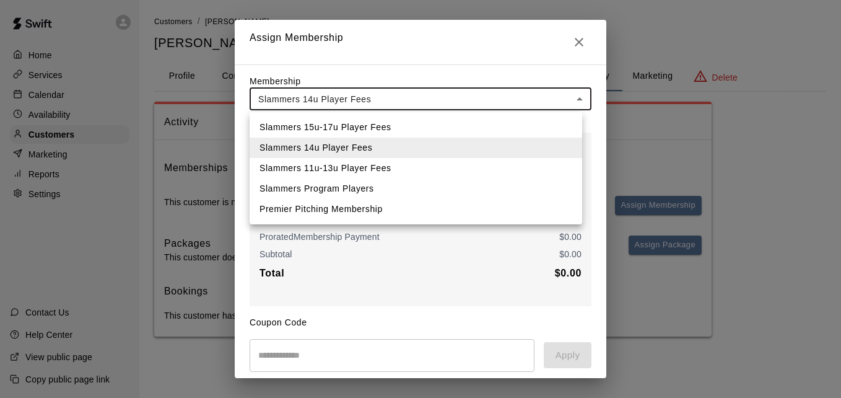
click at [501, 103] on body "**********" at bounding box center [420, 180] width 841 height 361
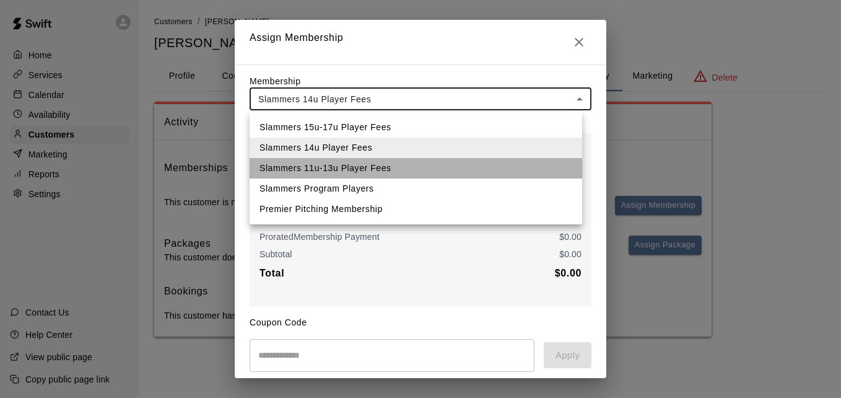
click at [486, 162] on li "Slammers 11u-13u Player Fees" at bounding box center [416, 168] width 333 height 20
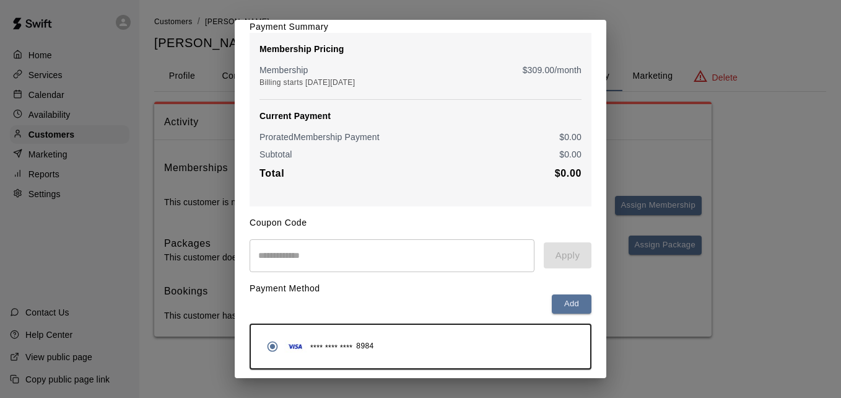
scroll to position [146, 0]
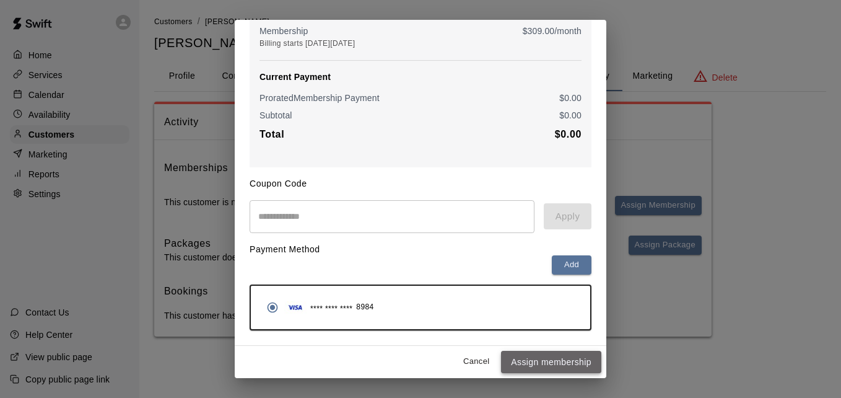
click at [529, 362] on button "Assign membership" at bounding box center [551, 362] width 100 height 23
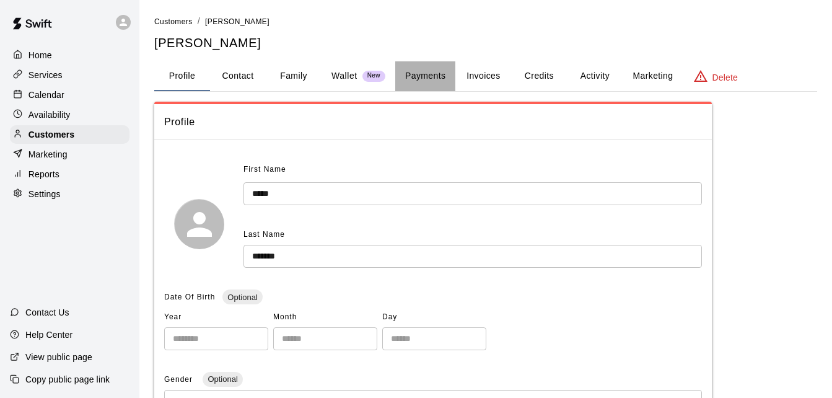
click at [420, 71] on button "Payments" at bounding box center [425, 76] width 60 height 30
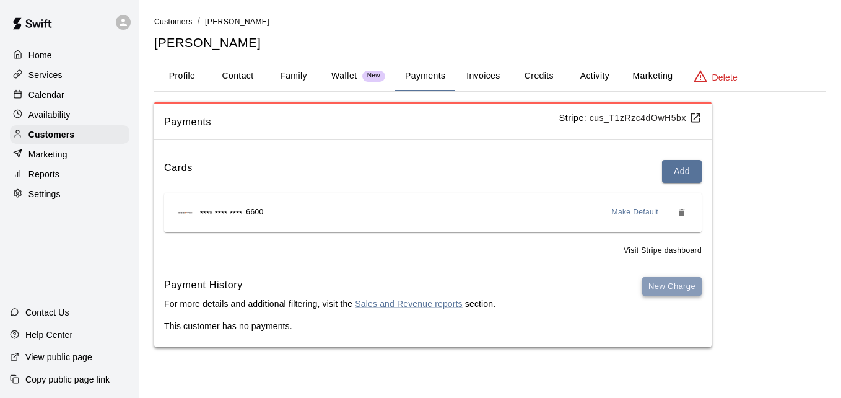
click at [665, 283] on button "New Charge" at bounding box center [671, 286] width 59 height 19
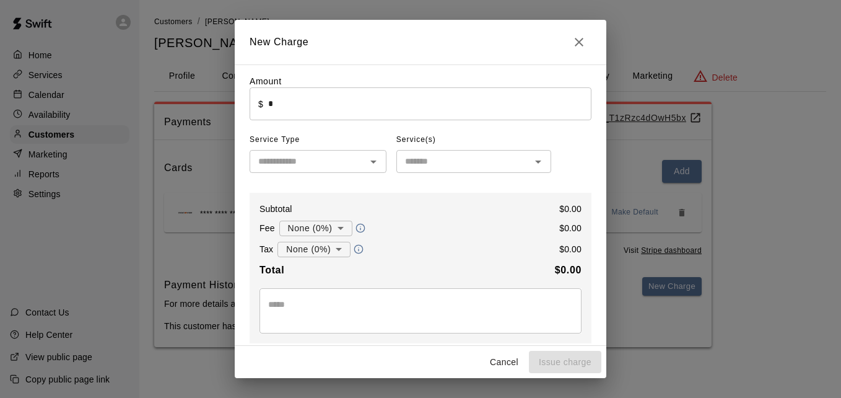
click at [394, 108] on input "*" at bounding box center [429, 103] width 323 height 33
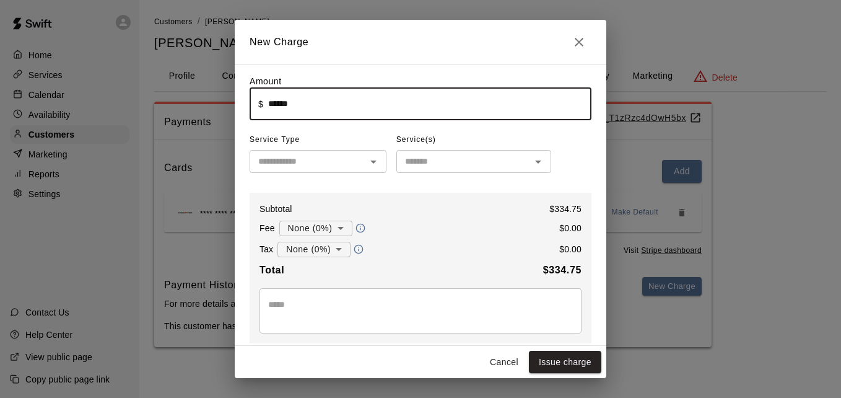
type input "******"
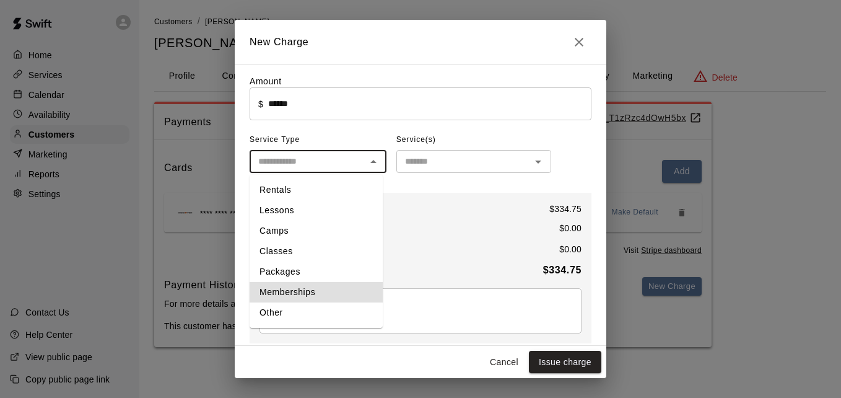
type input "**********"
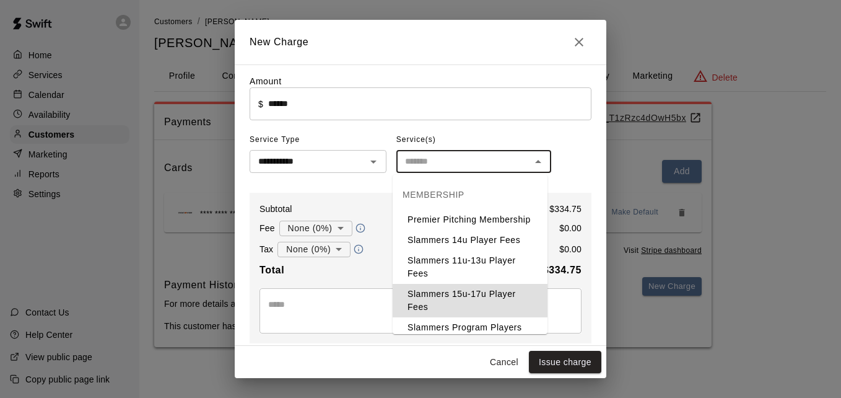
type input "**********"
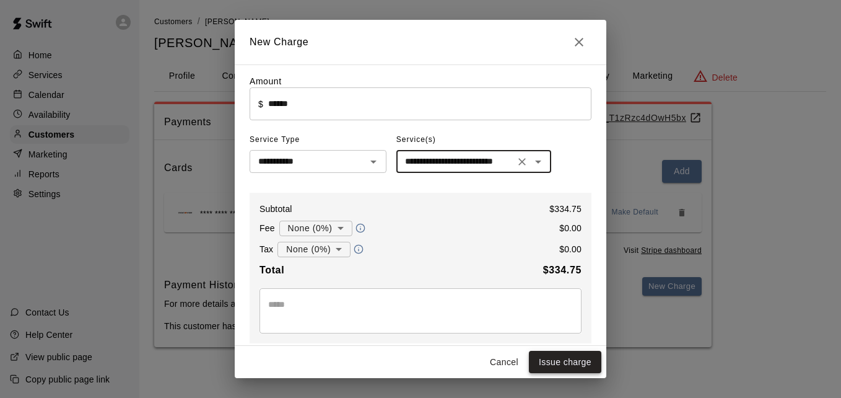
click at [554, 357] on button "Issue charge" at bounding box center [565, 362] width 72 height 23
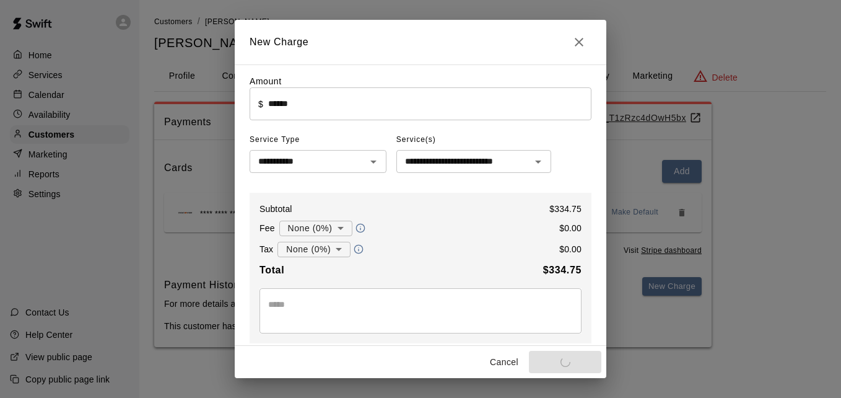
type input "*"
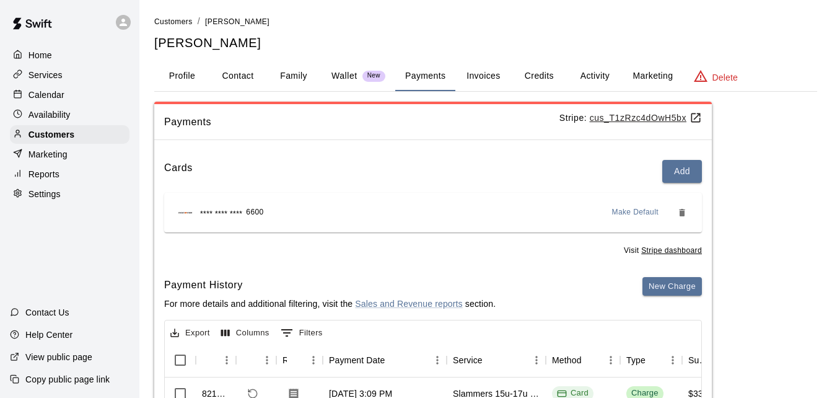
click at [182, 26] on link "Customers" at bounding box center [173, 21] width 38 height 10
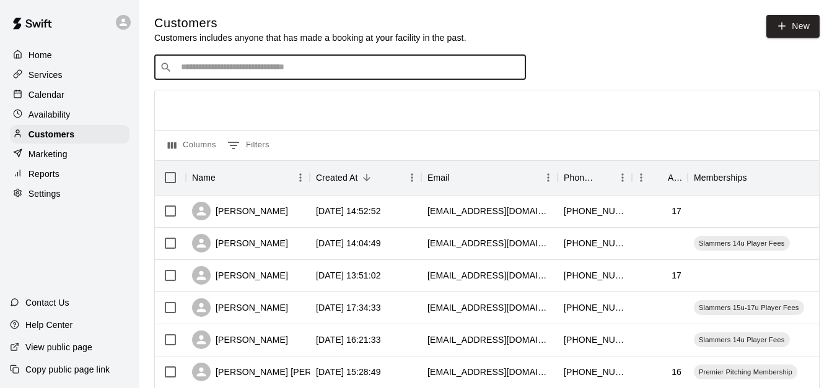
click at [211, 74] on input "Search customers by name or email" at bounding box center [348, 67] width 343 height 12
type input "*"
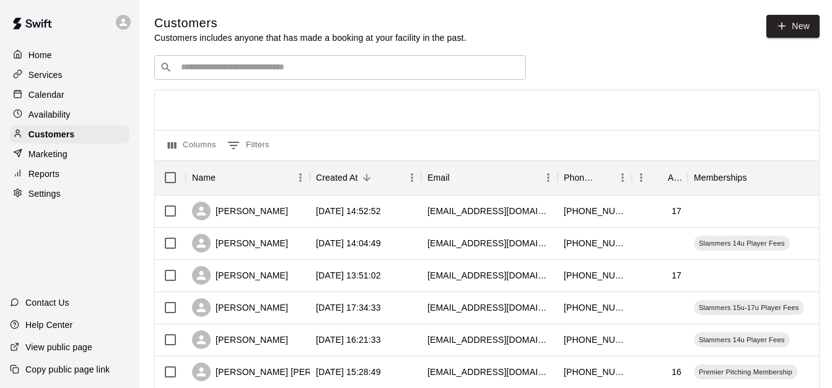
click at [530, 151] on div "Columns 0 Filters" at bounding box center [487, 145] width 664 height 30
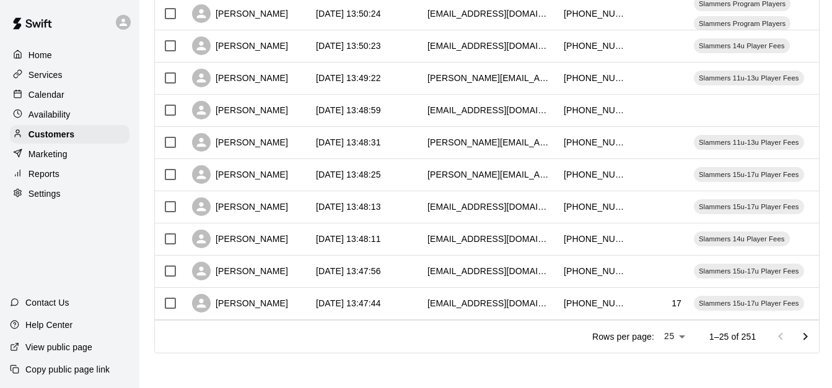
scroll to position [692, 0]
click at [808, 339] on icon "Go to next page" at bounding box center [806, 336] width 4 height 7
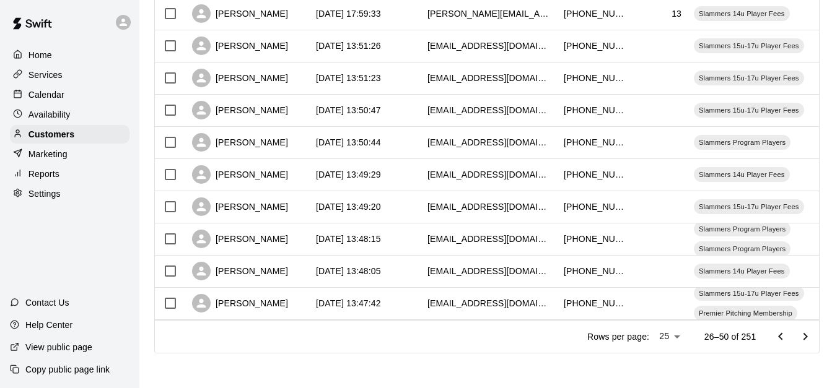
click at [808, 339] on icon "Go to next page" at bounding box center [806, 336] width 4 height 7
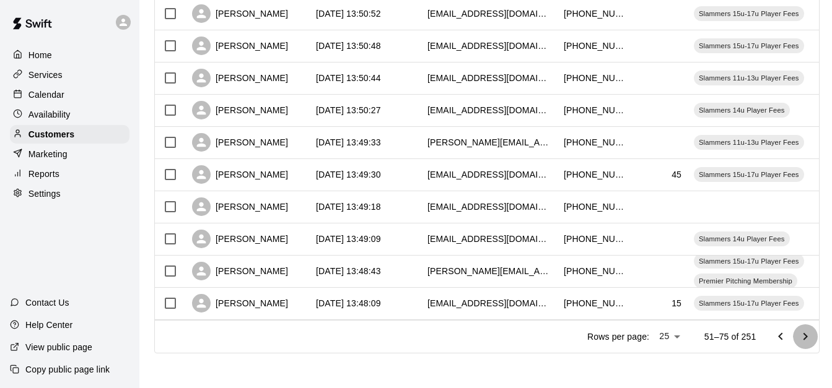
click at [808, 339] on icon "Go to next page" at bounding box center [806, 336] width 4 height 7
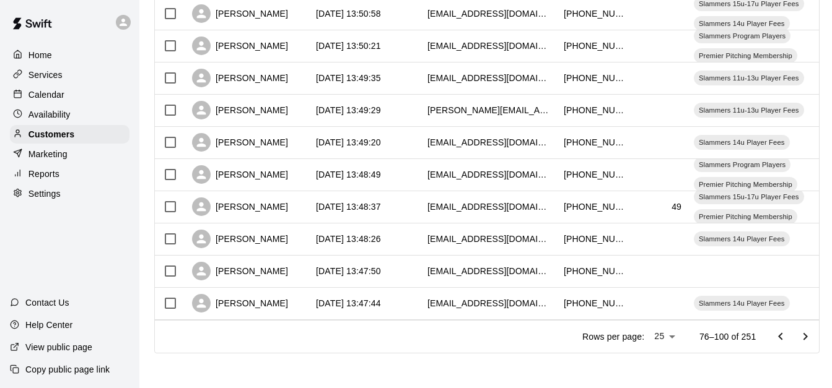
click at [808, 339] on icon "Go to next page" at bounding box center [806, 336] width 4 height 7
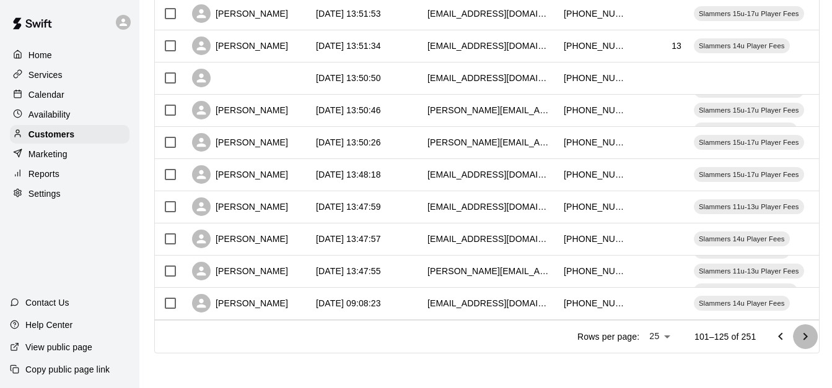
click at [808, 339] on icon "Go to next page" at bounding box center [806, 336] width 4 height 7
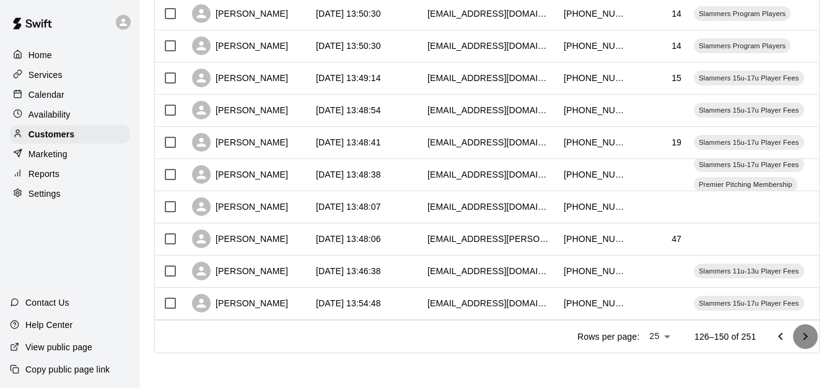
click at [813, 340] on icon "Go to next page" at bounding box center [805, 337] width 15 height 15
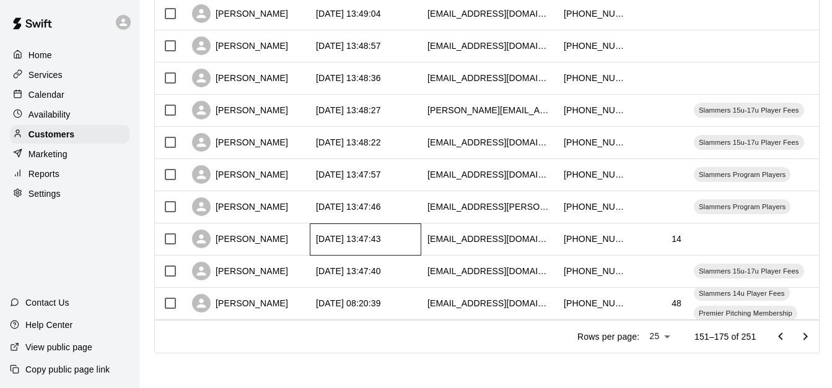
click at [410, 226] on div "[DATE] 13:47:43" at bounding box center [366, 240] width 112 height 32
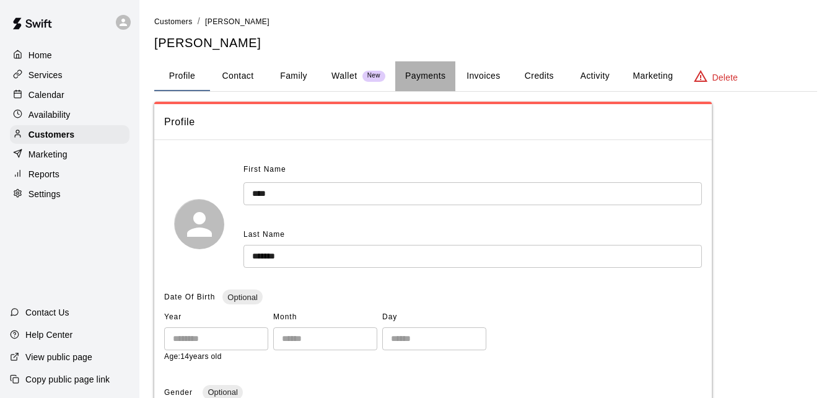
click at [434, 71] on button "Payments" at bounding box center [425, 76] width 60 height 30
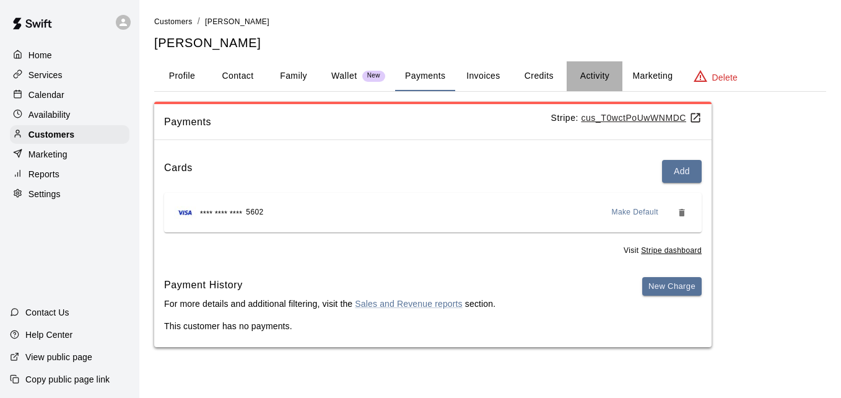
click at [589, 72] on button "Activity" at bounding box center [595, 76] width 56 height 30
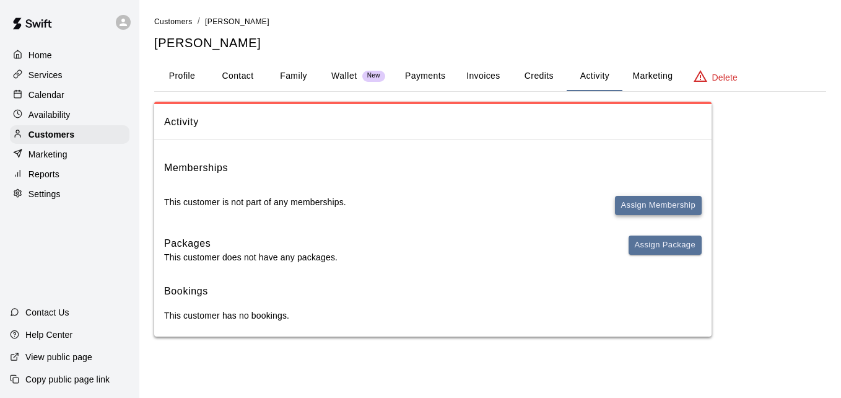
click at [638, 202] on button "Assign Membership" at bounding box center [658, 205] width 87 height 19
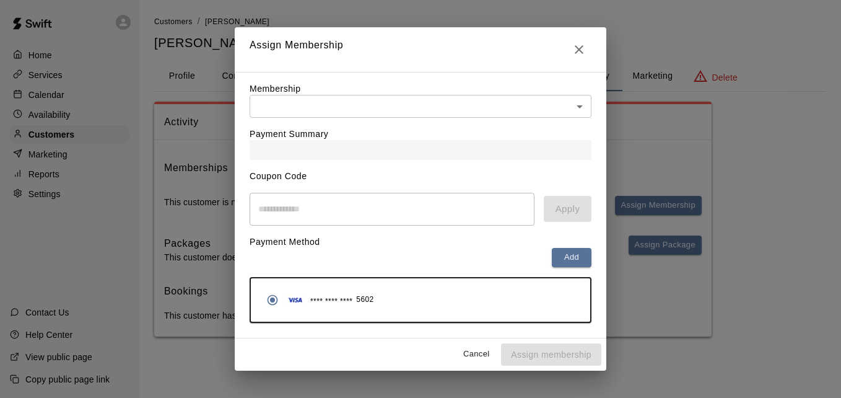
click at [530, 106] on body "Home Services Calendar Availability Customers Marketing Reports Settings Contac…" at bounding box center [420, 180] width 841 height 361
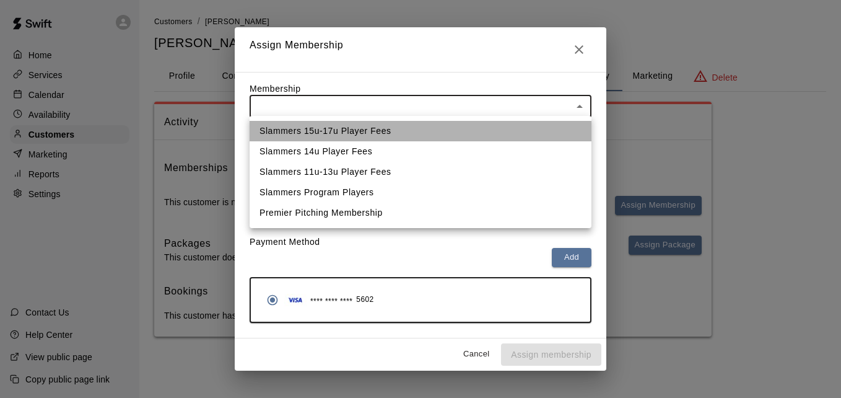
click at [515, 126] on li "Slammers 15u-17u Player Fees" at bounding box center [421, 131] width 342 height 20
type input "**********"
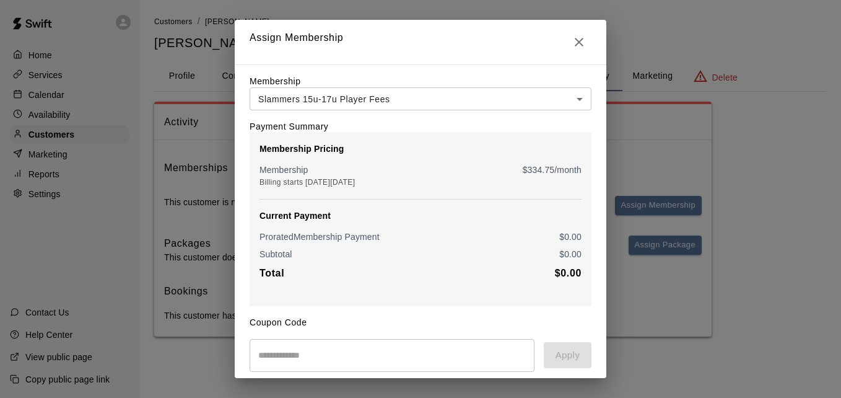
scroll to position [146, 0]
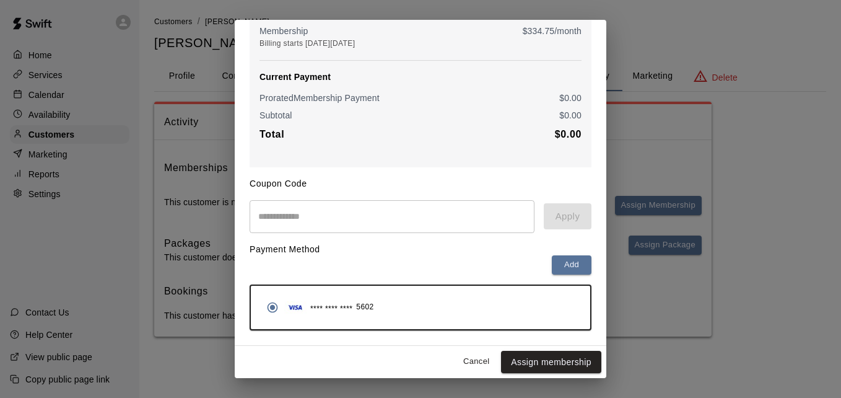
click at [543, 360] on button "Assign membership" at bounding box center [551, 362] width 100 height 23
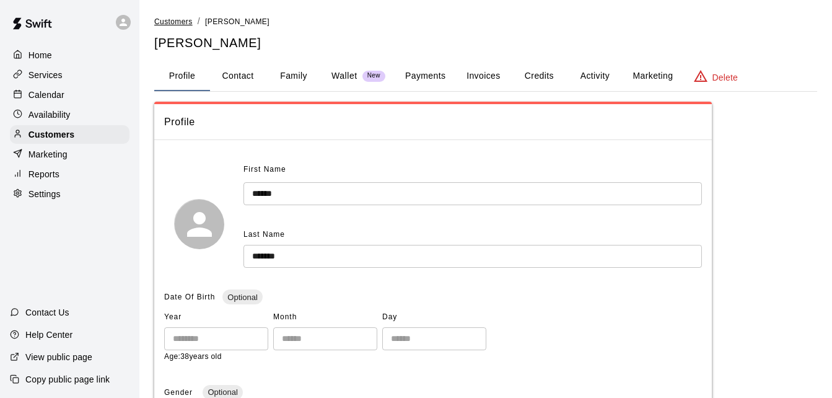
click at [177, 24] on span "Customers" at bounding box center [173, 21] width 38 height 9
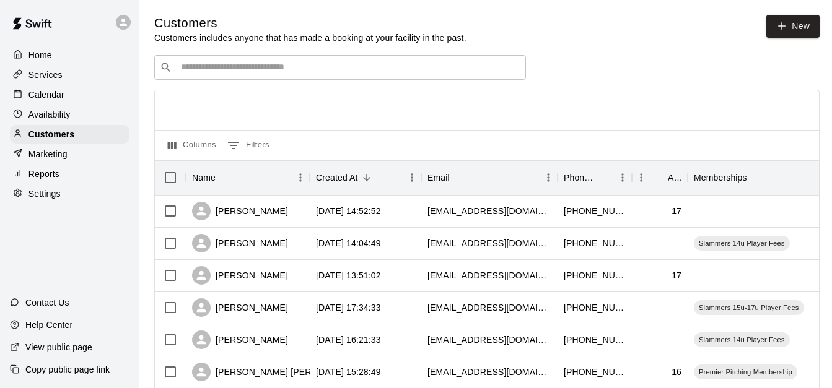
click at [225, 79] on div "​ ​" at bounding box center [340, 67] width 372 height 25
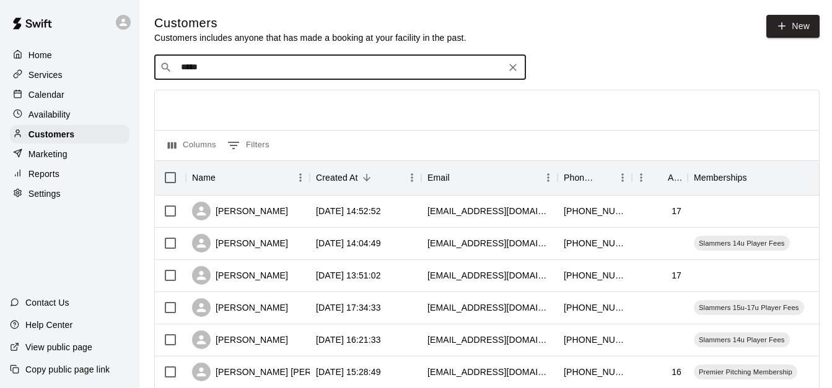
click at [213, 66] on input "*****" at bounding box center [339, 67] width 325 height 12
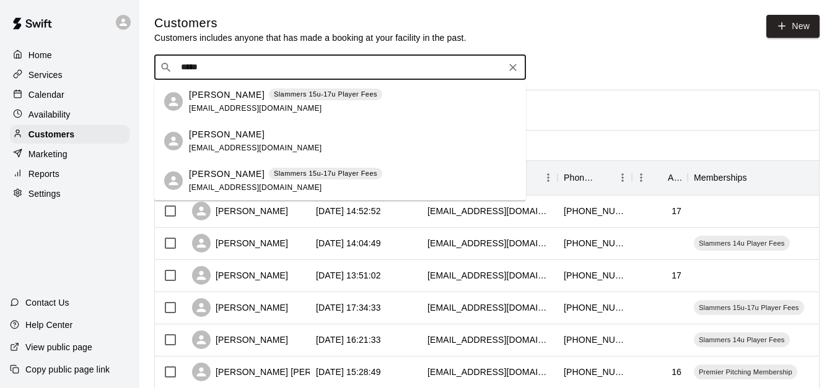
click at [213, 66] on input "*****" at bounding box center [339, 67] width 325 height 12
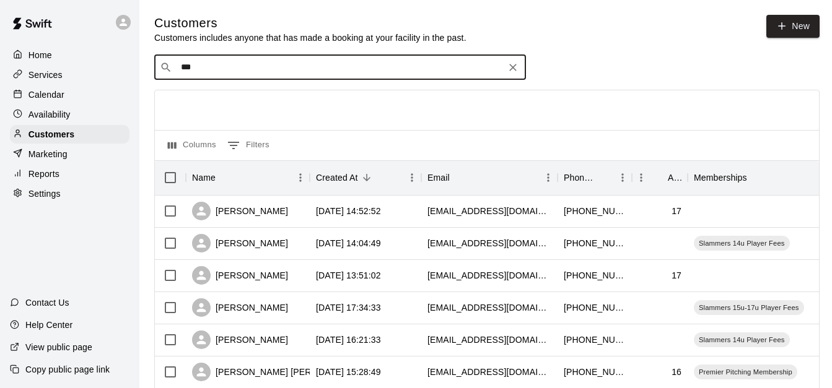
type input "****"
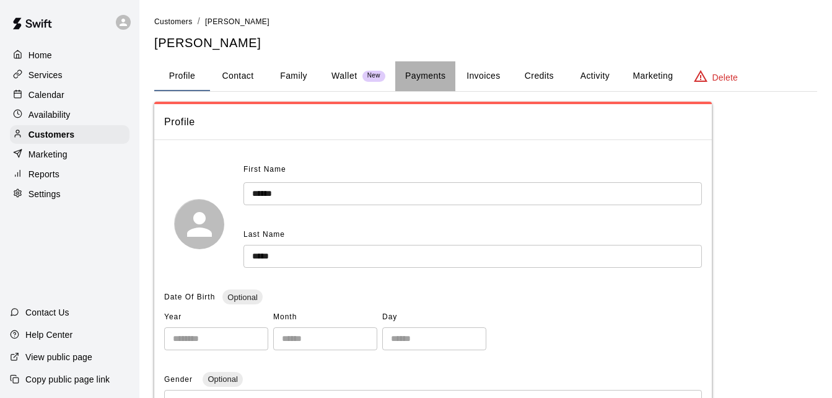
click at [427, 84] on button "Payments" at bounding box center [425, 76] width 60 height 30
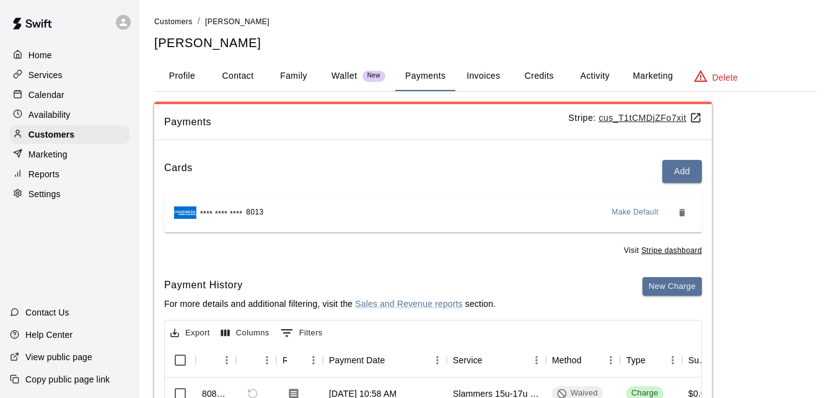
click at [489, 152] on div "Cards Add **** **** **** 8013 Make Default Visit Stripe dashboard Payment Histo…" at bounding box center [433, 375] width 558 height 451
click at [584, 80] on button "Activity" at bounding box center [595, 76] width 56 height 30
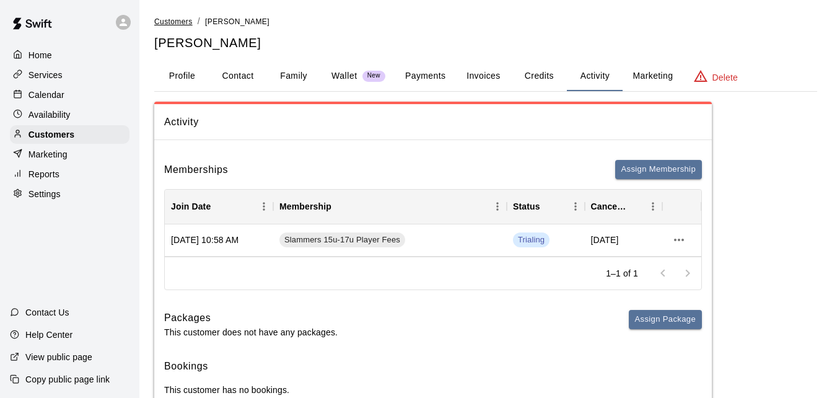
click at [179, 18] on span "Customers" at bounding box center [173, 21] width 38 height 9
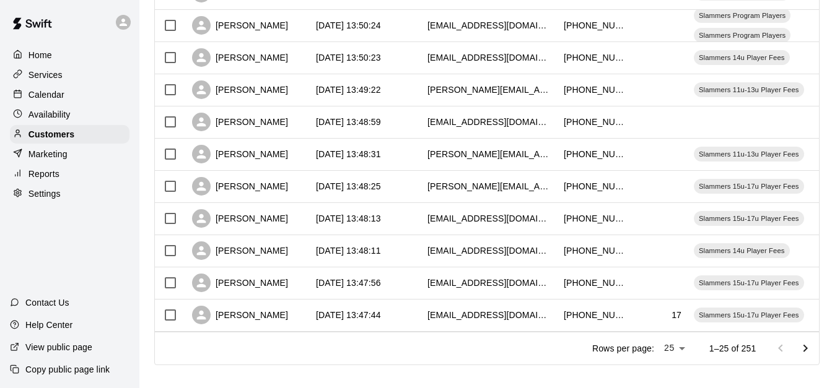
scroll to position [692, 0]
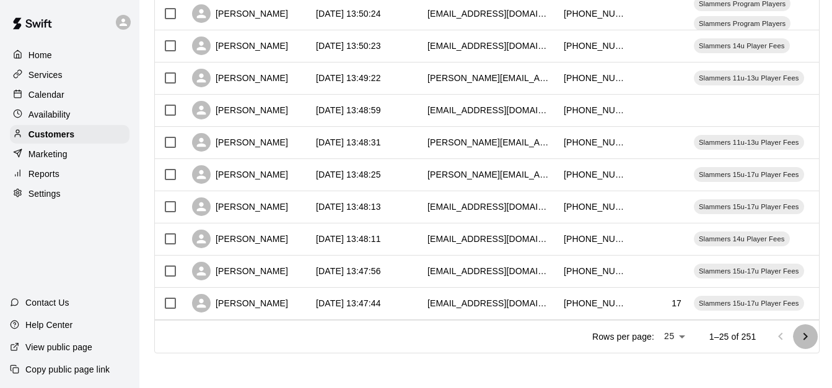
click at [813, 333] on icon "Go to next page" at bounding box center [805, 337] width 15 height 15
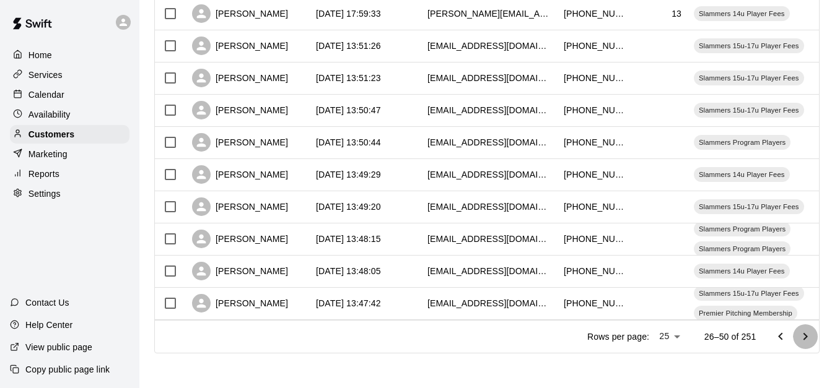
click at [813, 333] on icon "Go to next page" at bounding box center [805, 337] width 15 height 15
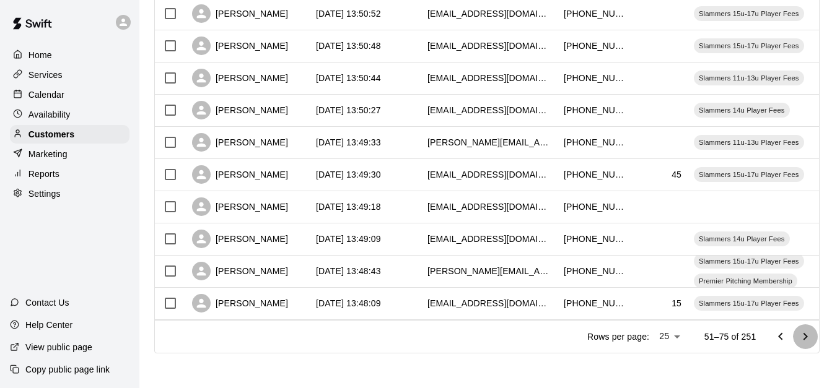
click at [813, 333] on icon "Go to next page" at bounding box center [805, 337] width 15 height 15
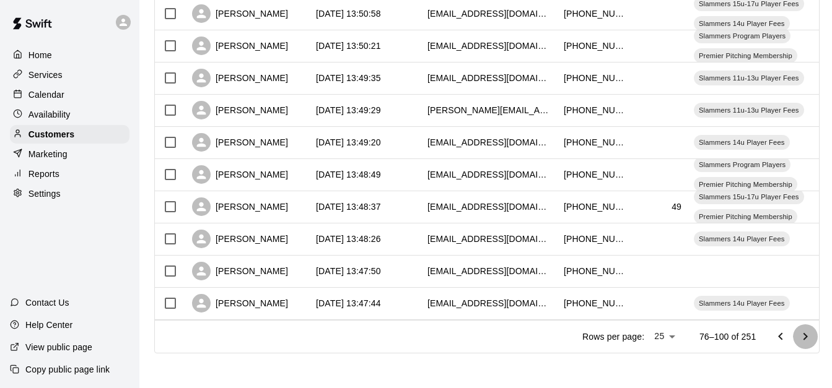
click at [813, 333] on icon "Go to next page" at bounding box center [805, 337] width 15 height 15
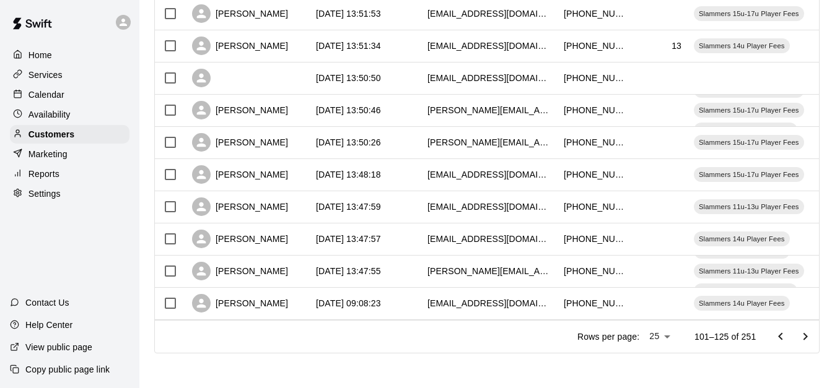
click at [813, 333] on icon "Go to next page" at bounding box center [805, 337] width 15 height 15
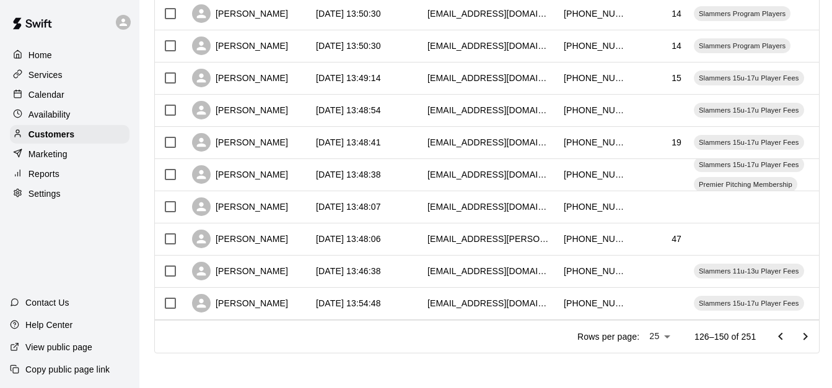
click at [813, 333] on icon "Go to next page" at bounding box center [805, 337] width 15 height 15
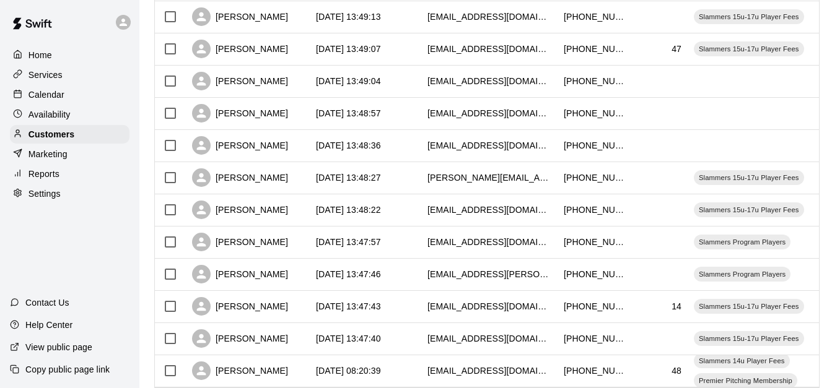
scroll to position [593, 0]
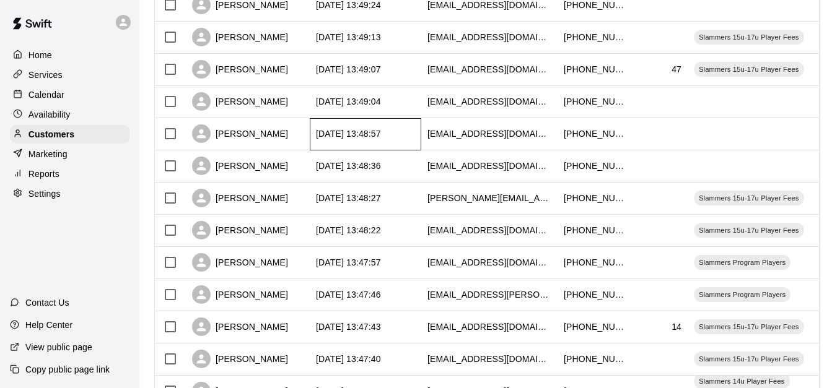
click at [405, 131] on div "[DATE] 13:48:57" at bounding box center [366, 134] width 112 height 32
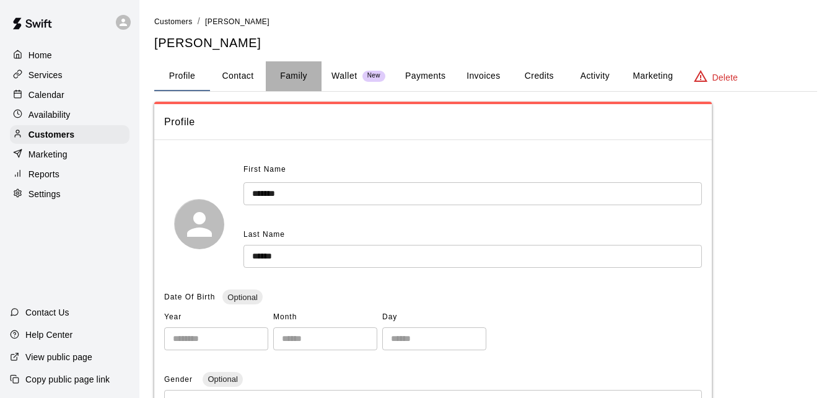
click at [305, 79] on button "Family" at bounding box center [294, 76] width 56 height 30
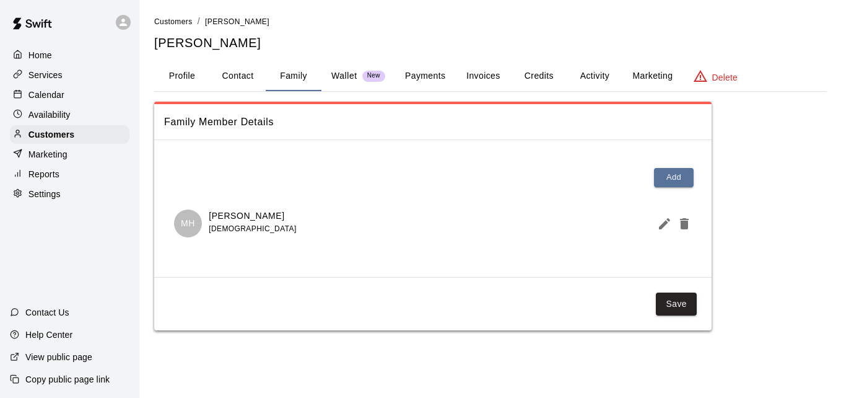
click at [423, 72] on button "Payments" at bounding box center [425, 76] width 60 height 30
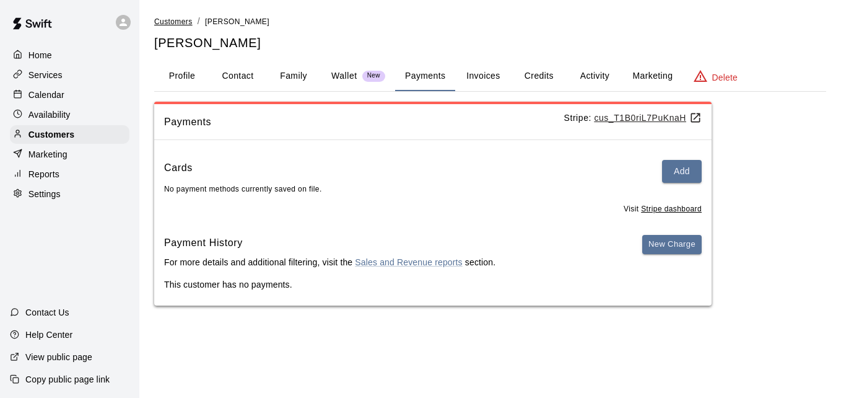
click at [165, 19] on span "Customers" at bounding box center [173, 21] width 38 height 9
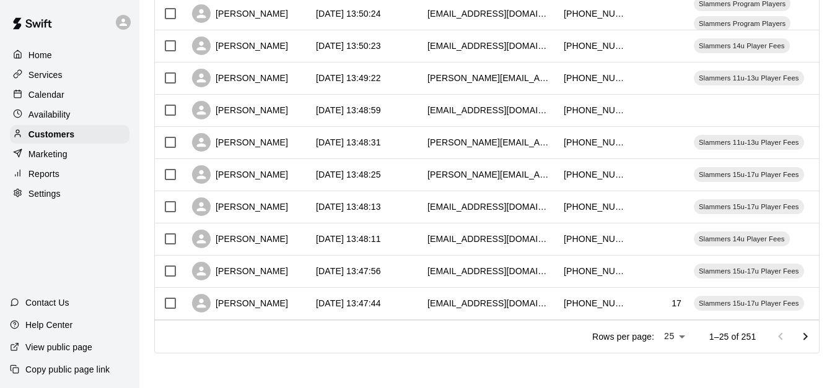
scroll to position [692, 0]
click at [807, 335] on icon "Go to next page" at bounding box center [805, 337] width 15 height 15
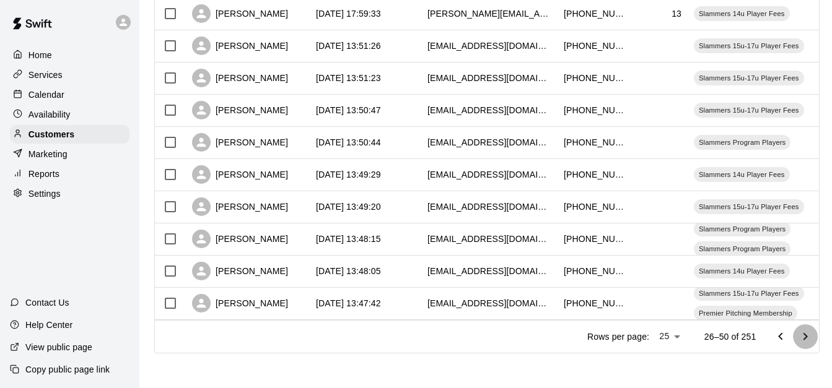
click at [807, 335] on icon "Go to next page" at bounding box center [805, 337] width 15 height 15
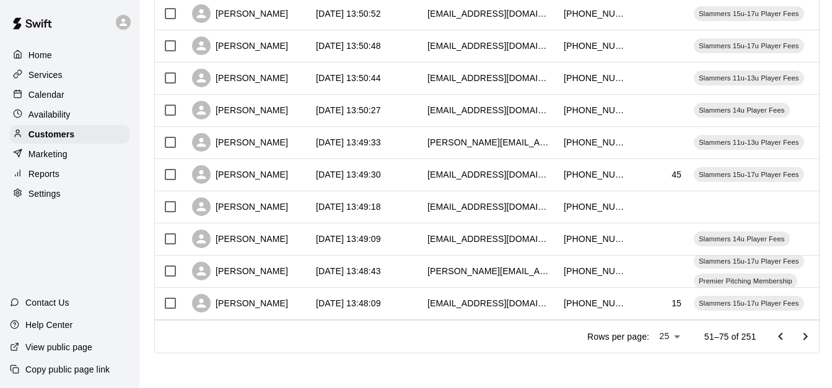
click at [807, 335] on icon "Go to next page" at bounding box center [805, 337] width 15 height 15
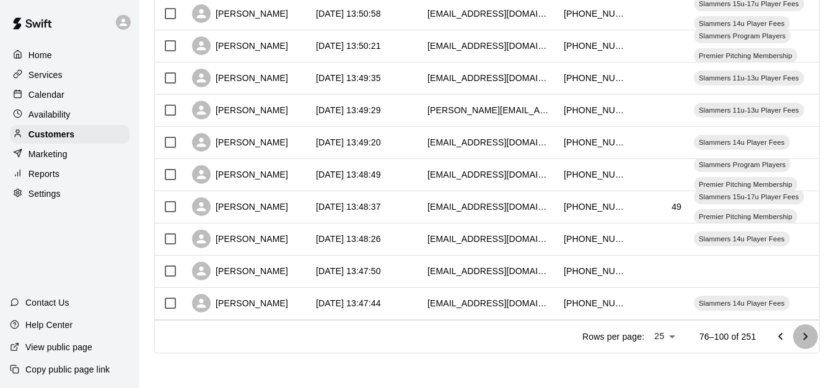
click at [807, 335] on icon "Go to next page" at bounding box center [805, 337] width 15 height 15
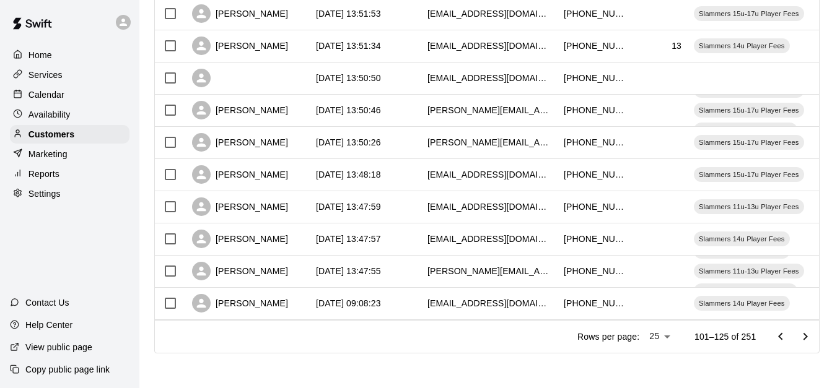
click at [807, 335] on icon "Go to next page" at bounding box center [805, 337] width 15 height 15
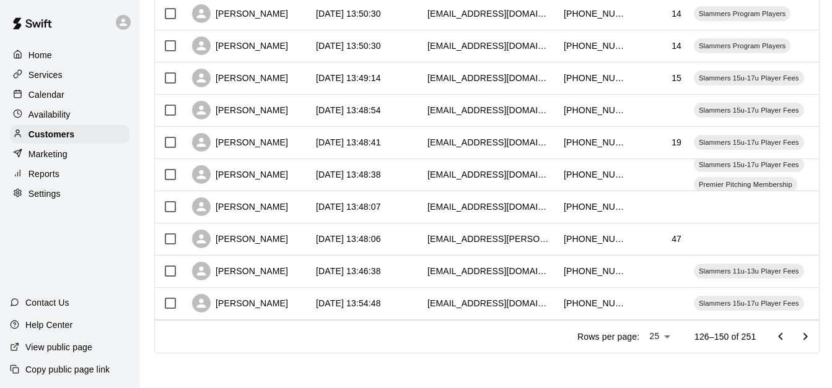
click at [807, 335] on icon "Go to next page" at bounding box center [805, 337] width 15 height 15
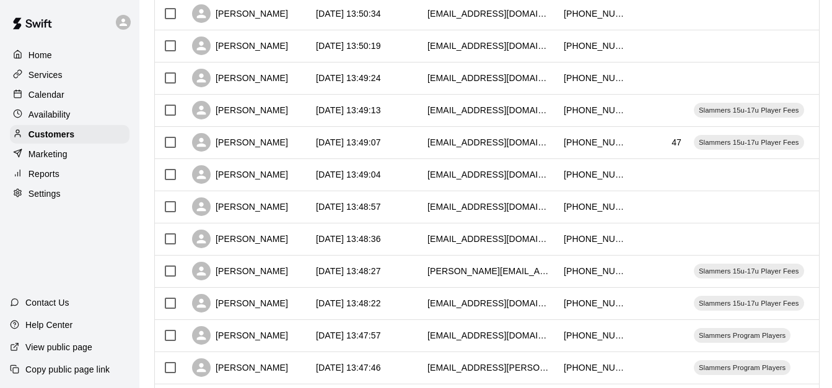
scroll to position [519, 0]
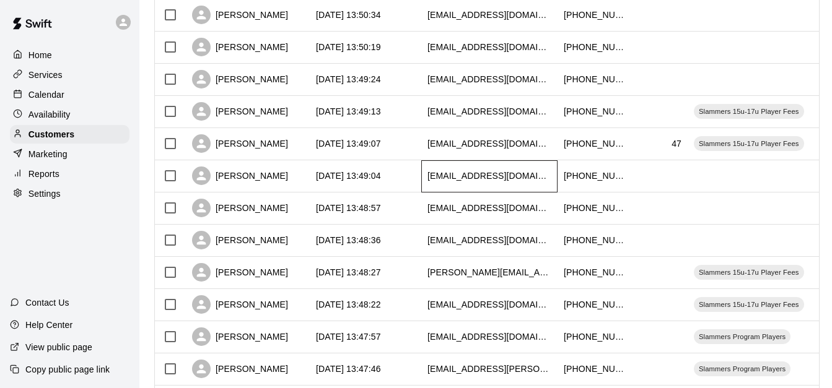
click at [425, 177] on div "[EMAIL_ADDRESS][DOMAIN_NAME]" at bounding box center [489, 176] width 136 height 32
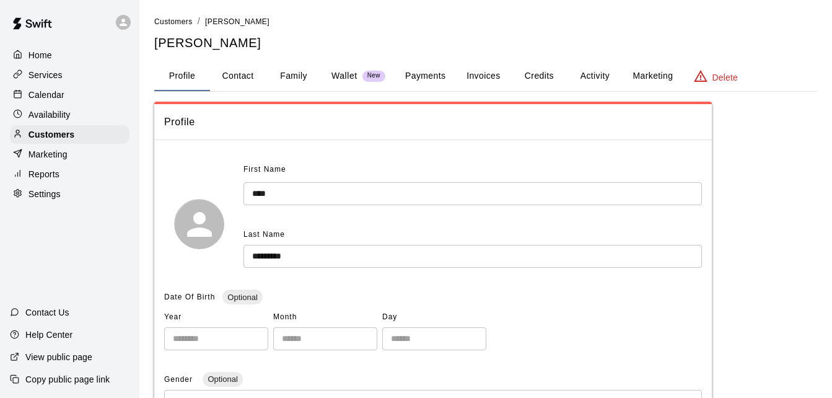
click at [302, 76] on button "Family" at bounding box center [294, 76] width 56 height 30
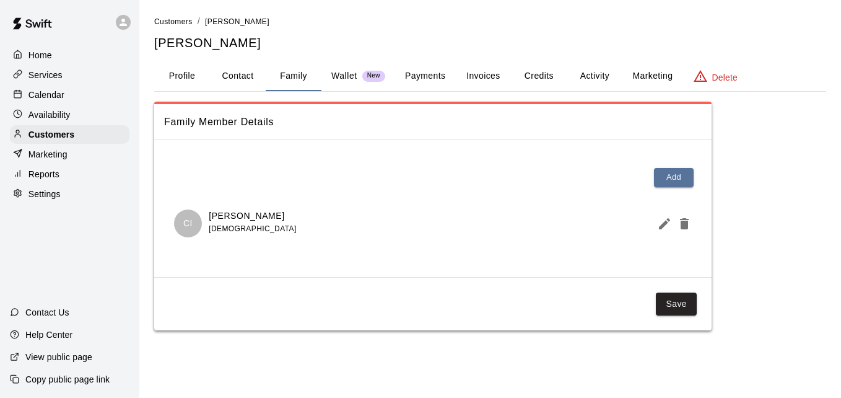
click at [418, 76] on button "Payments" at bounding box center [425, 76] width 60 height 30
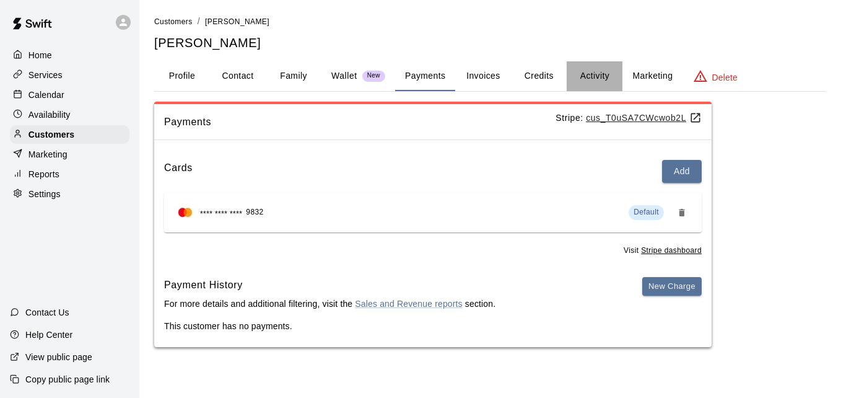
click at [582, 75] on button "Activity" at bounding box center [595, 76] width 56 height 30
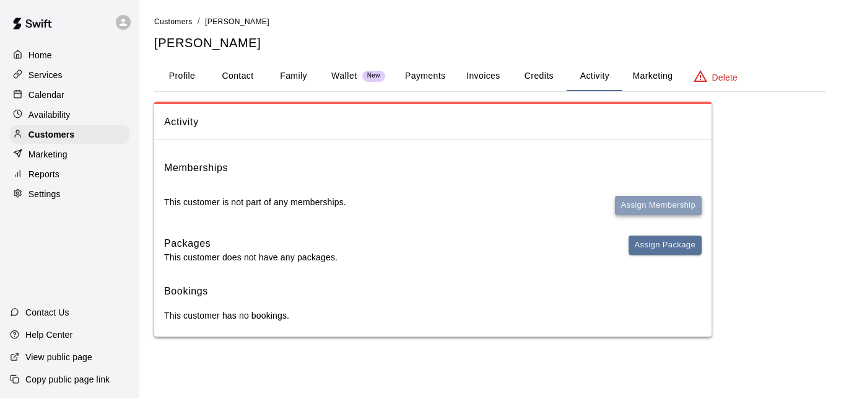
click at [668, 206] on button "Assign Membership" at bounding box center [658, 205] width 87 height 19
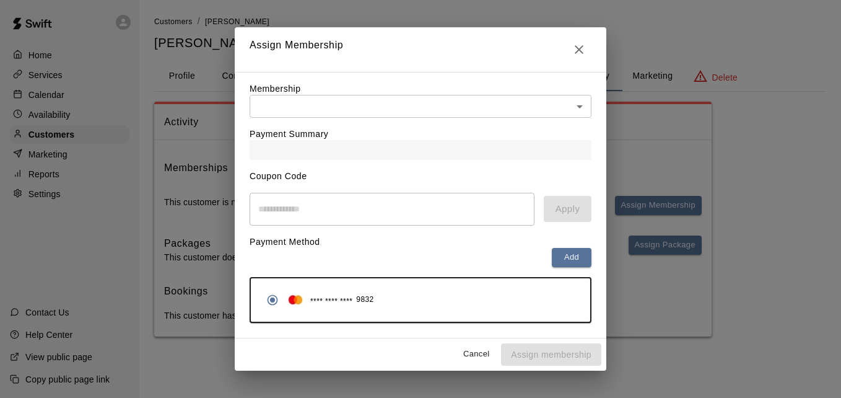
click at [541, 106] on body "Home Services Calendar Availability Customers Marketing Reports Settings Contac…" at bounding box center [420, 180] width 841 height 361
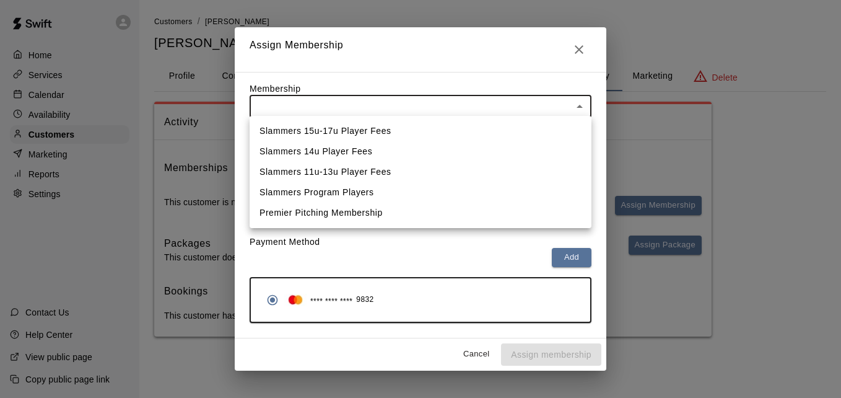
click at [520, 126] on li "Slammers 15u-17u Player Fees" at bounding box center [421, 131] width 342 height 20
type input "**********"
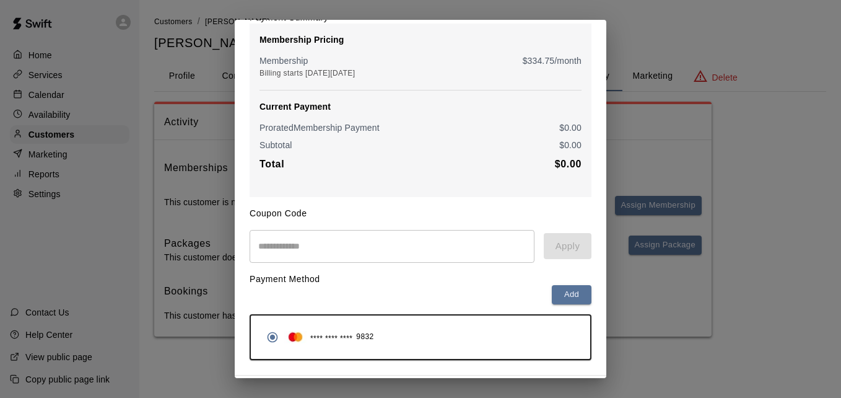
scroll to position [146, 0]
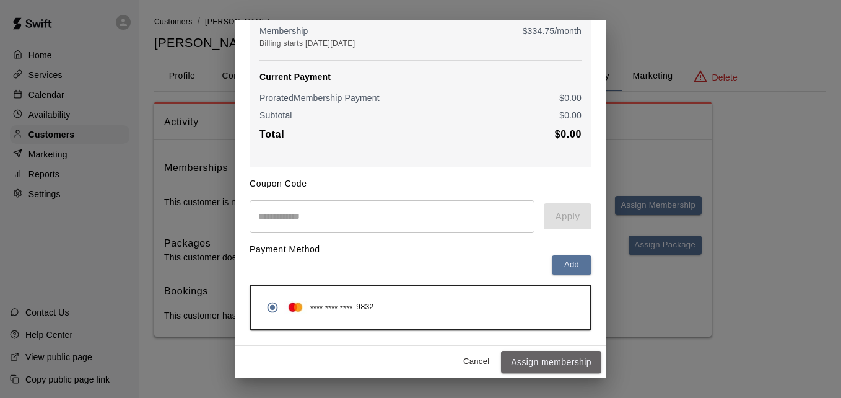
click at [559, 357] on button "Assign membership" at bounding box center [551, 362] width 100 height 23
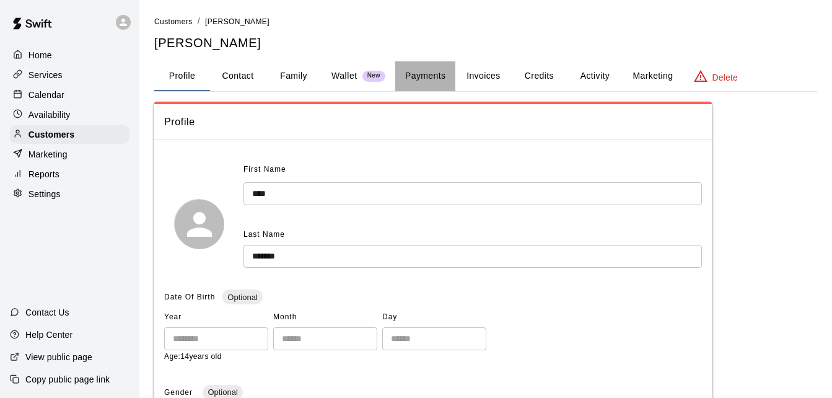
click at [424, 76] on button "Payments" at bounding box center [425, 76] width 60 height 30
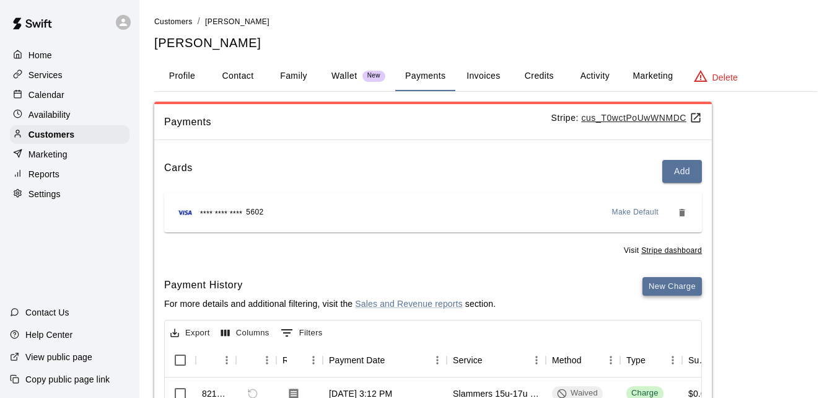
click at [668, 285] on button "New Charge" at bounding box center [671, 286] width 59 height 19
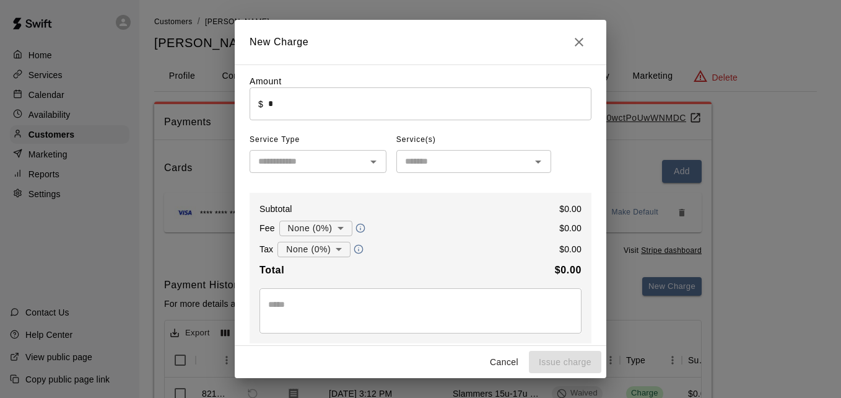
click at [398, 111] on input "*" at bounding box center [429, 103] width 323 height 33
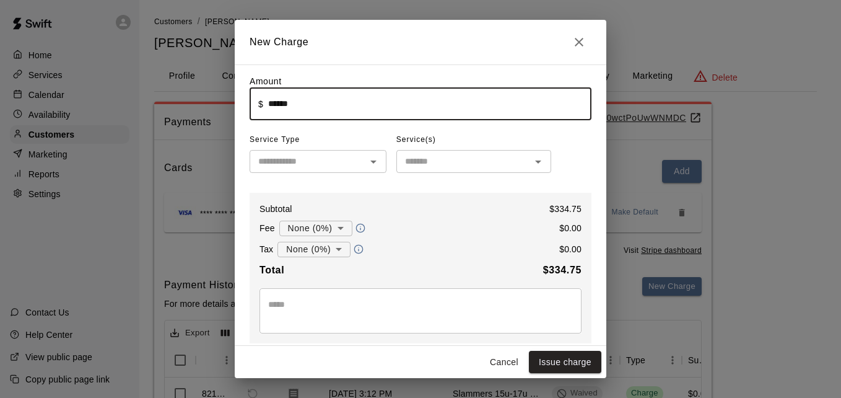
type input "******"
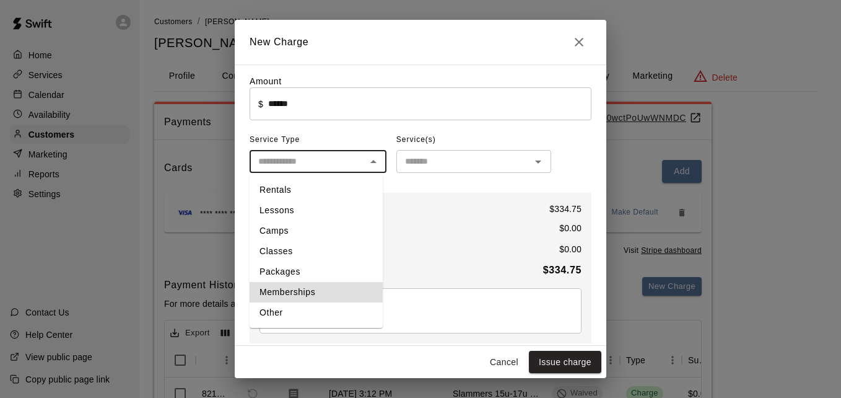
type input "**********"
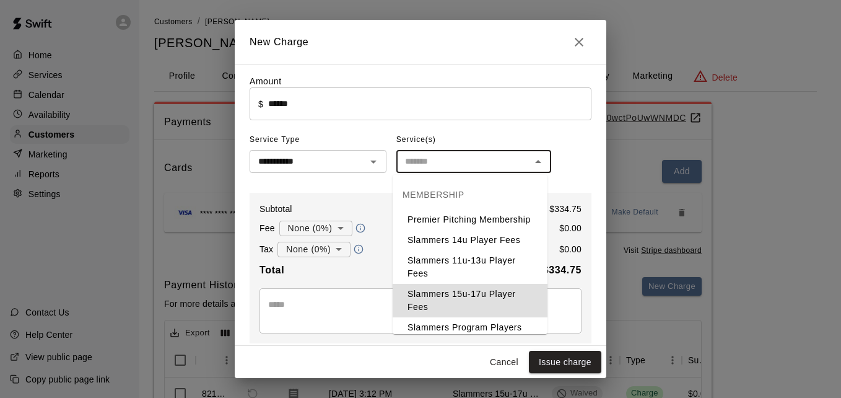
type input "**********"
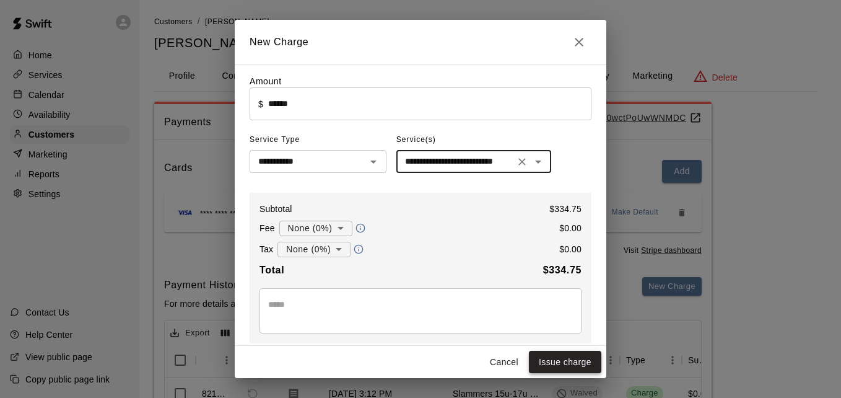
click at [564, 364] on button "Issue charge" at bounding box center [565, 362] width 72 height 23
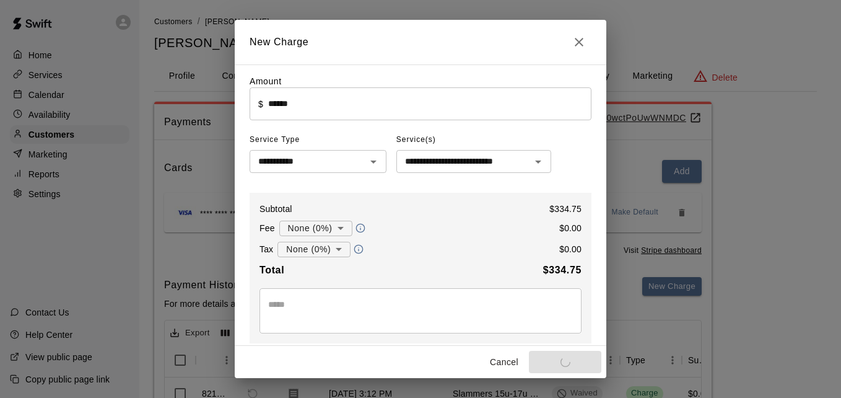
type input "*"
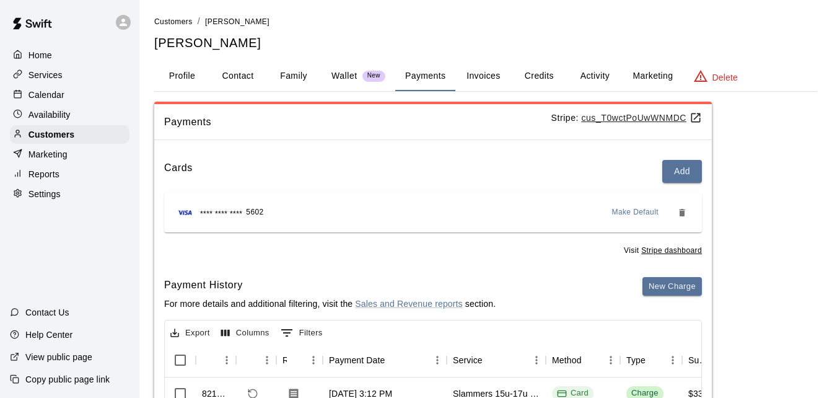
click at [179, 16] on link "Customers" at bounding box center [173, 21] width 38 height 10
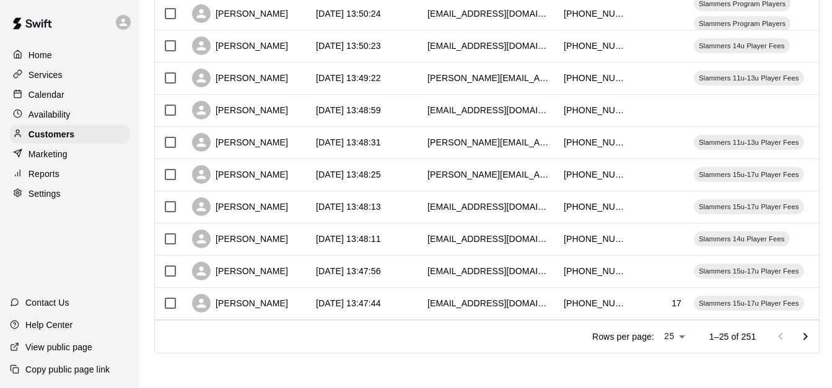
scroll to position [692, 0]
click at [810, 337] on icon "Go to next page" at bounding box center [805, 337] width 15 height 15
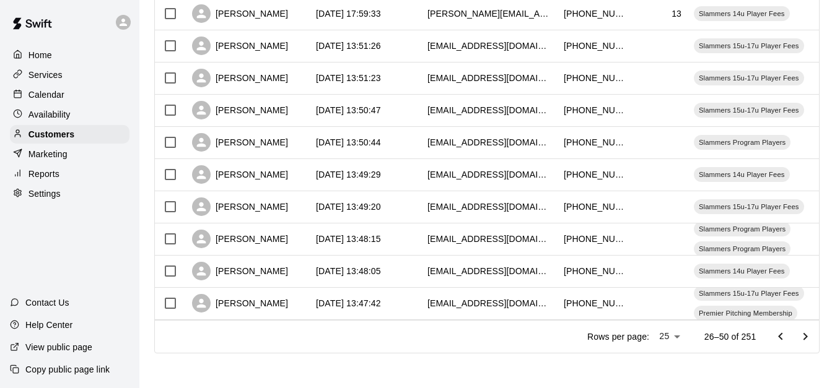
click at [810, 337] on icon "Go to next page" at bounding box center [805, 337] width 15 height 15
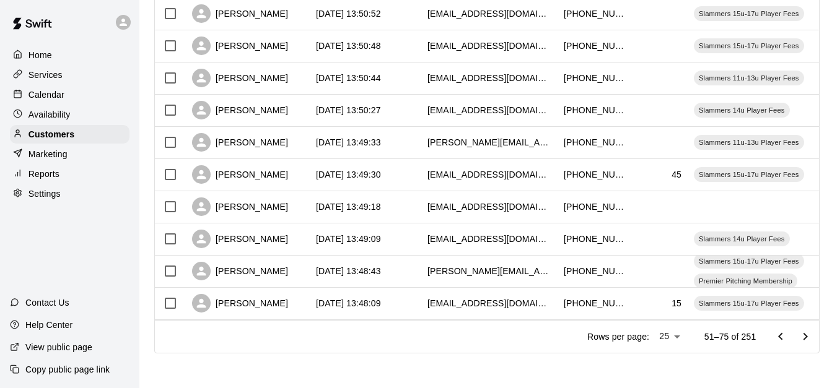
click at [810, 337] on icon "Go to next page" at bounding box center [805, 337] width 15 height 15
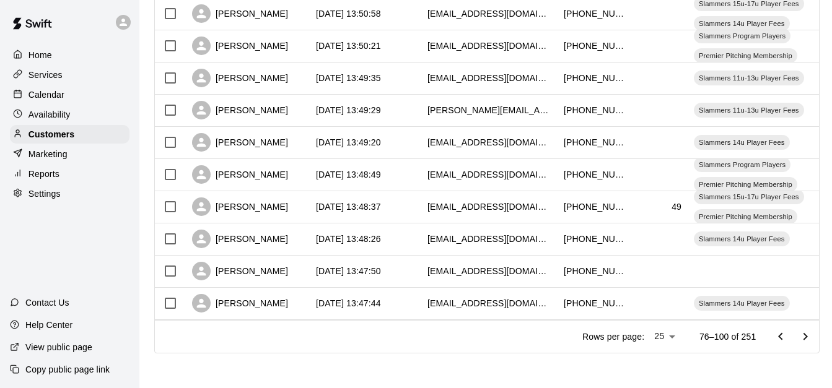
click at [810, 337] on icon "Go to next page" at bounding box center [805, 337] width 15 height 15
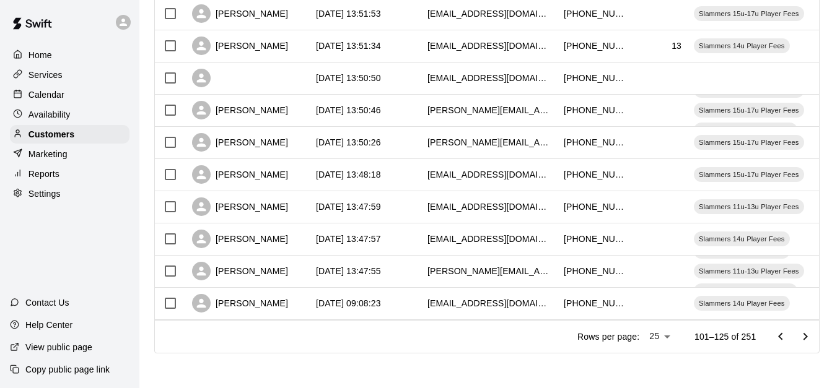
click at [810, 337] on icon "Go to next page" at bounding box center [805, 337] width 15 height 15
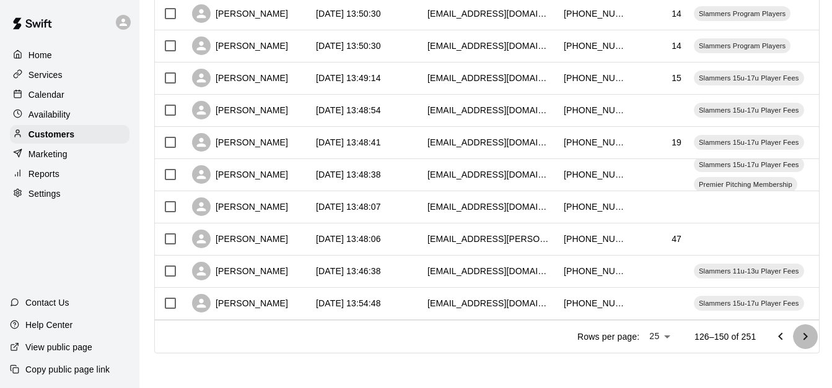
click at [810, 337] on icon "Go to next page" at bounding box center [805, 337] width 15 height 15
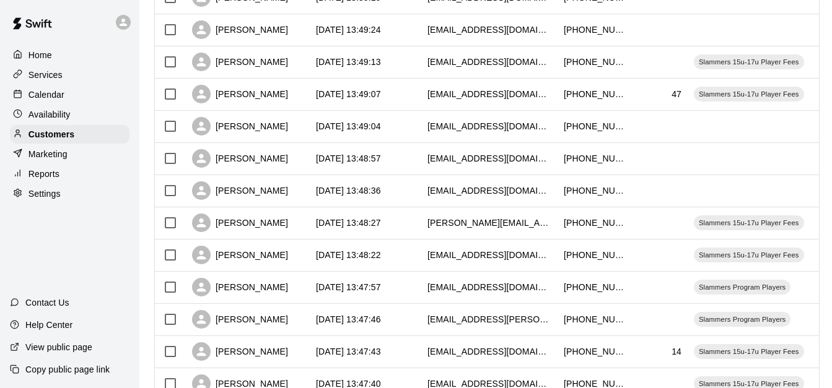
scroll to position [543, 0]
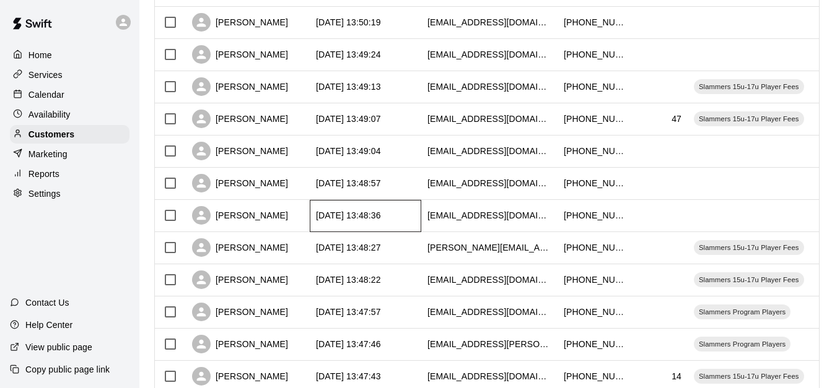
click at [414, 213] on div "[DATE] 13:48:36" at bounding box center [366, 216] width 112 height 32
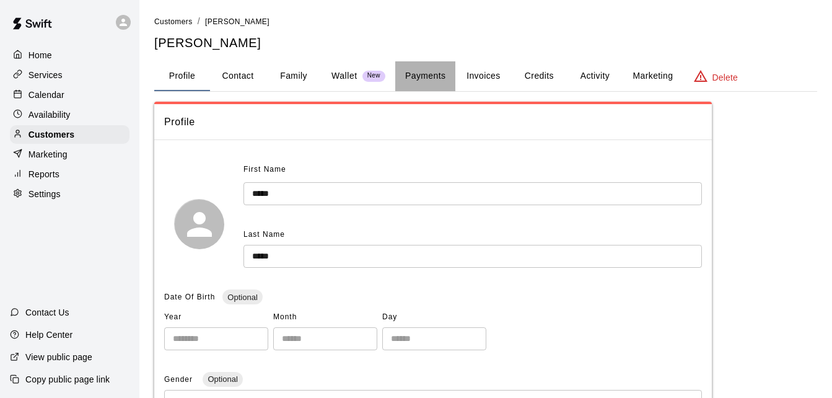
click at [423, 68] on button "Payments" at bounding box center [425, 76] width 60 height 30
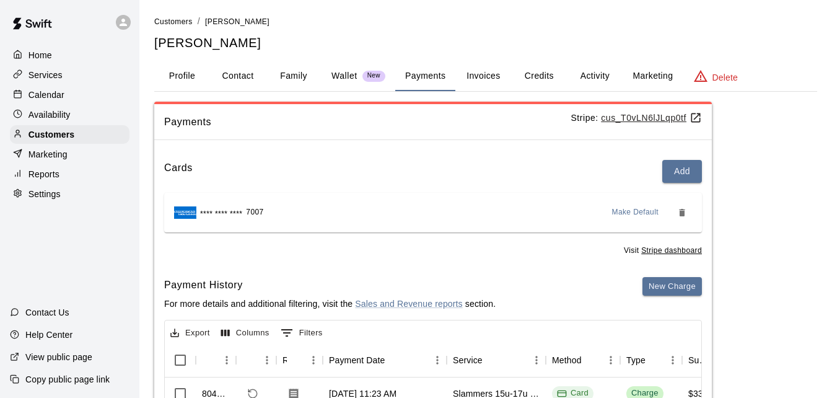
click at [289, 69] on button "Family" at bounding box center [294, 76] width 56 height 30
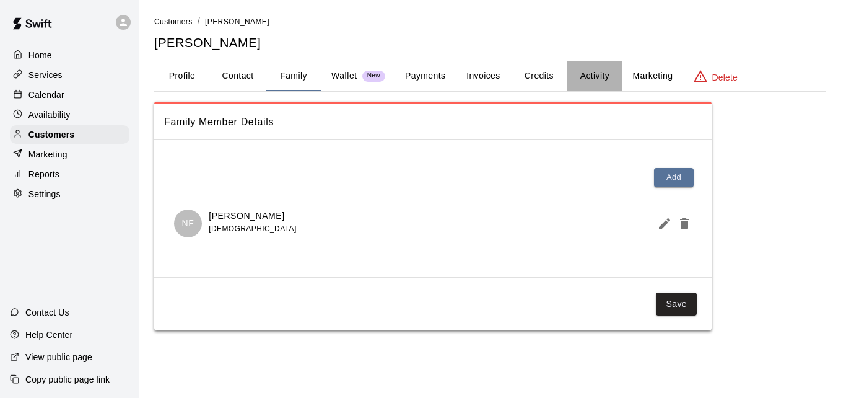
click at [598, 76] on button "Activity" at bounding box center [595, 76] width 56 height 30
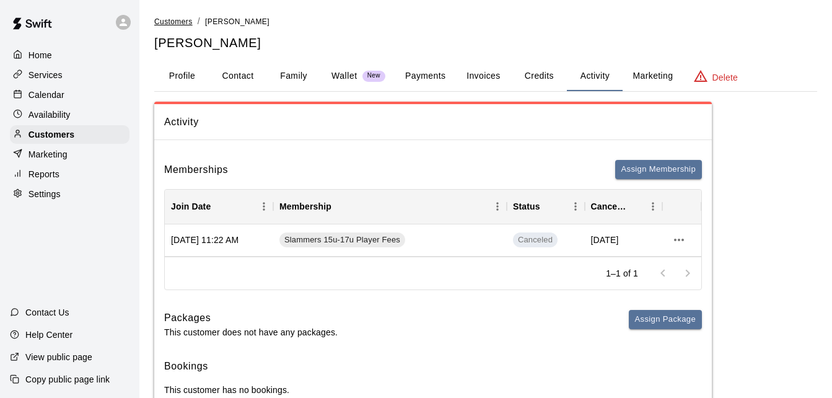
click at [179, 20] on span "Customers" at bounding box center [173, 21] width 38 height 9
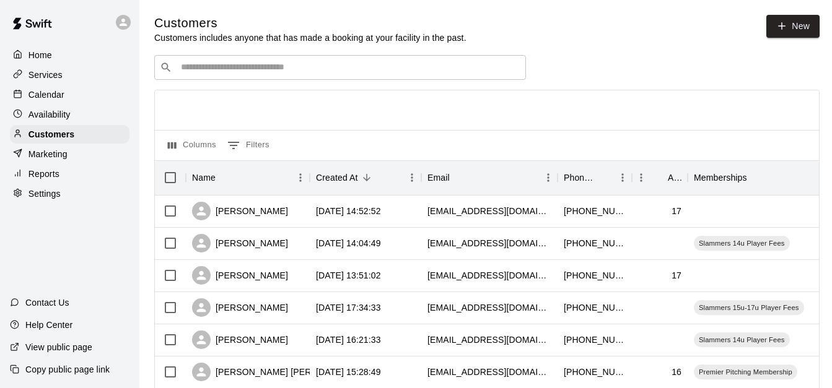
click at [242, 76] on div "​ ​" at bounding box center [340, 67] width 372 height 25
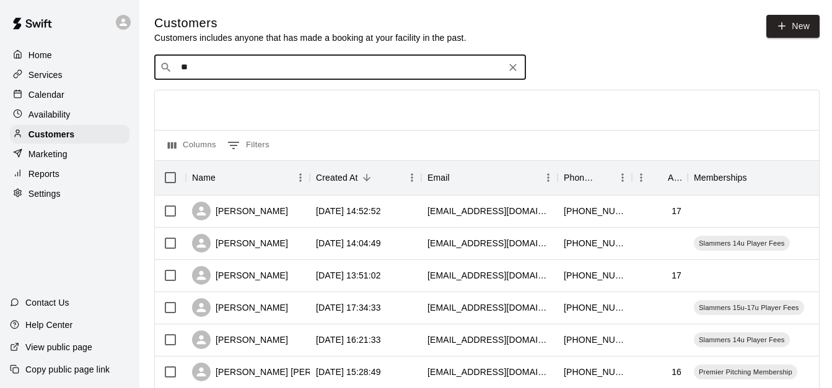
type input "***"
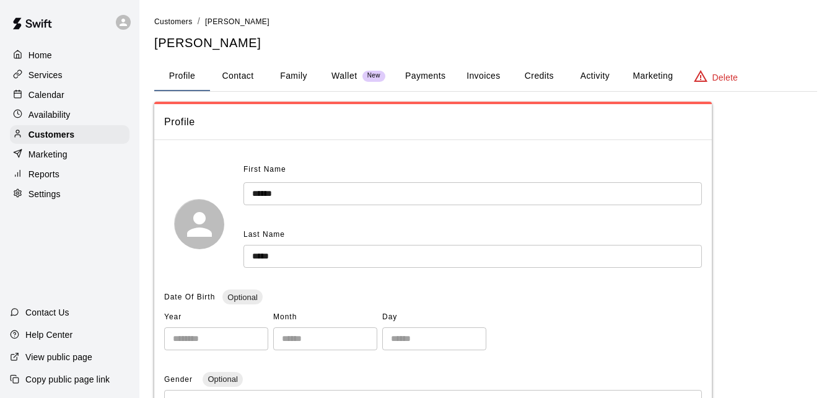
click at [416, 76] on button "Payments" at bounding box center [425, 76] width 60 height 30
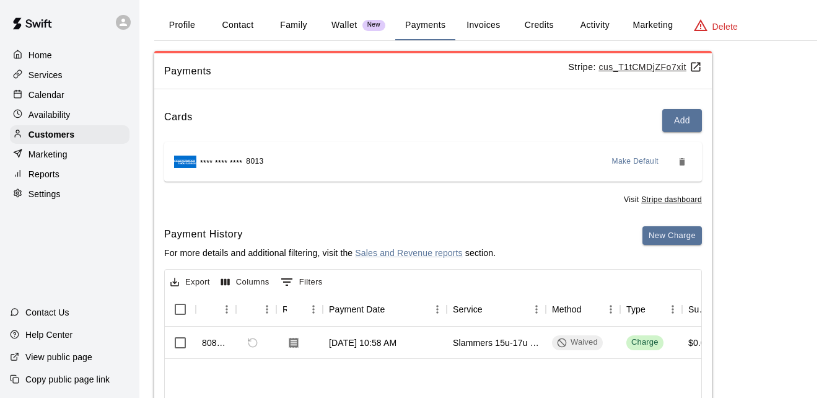
scroll to position [74, 0]
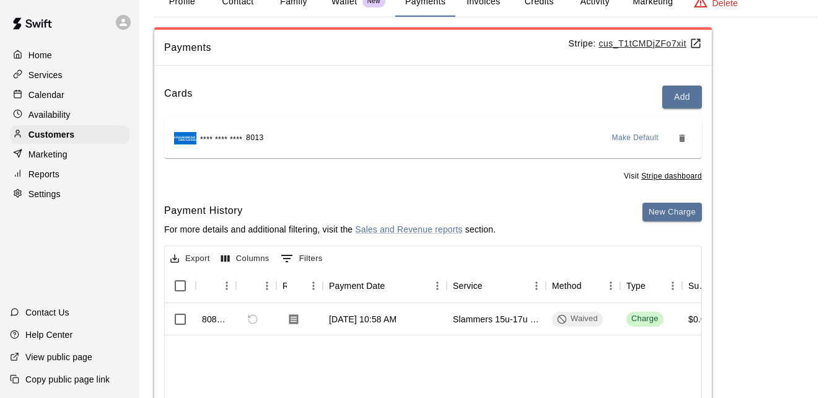
click at [589, 10] on button "Activity" at bounding box center [595, 2] width 56 height 30
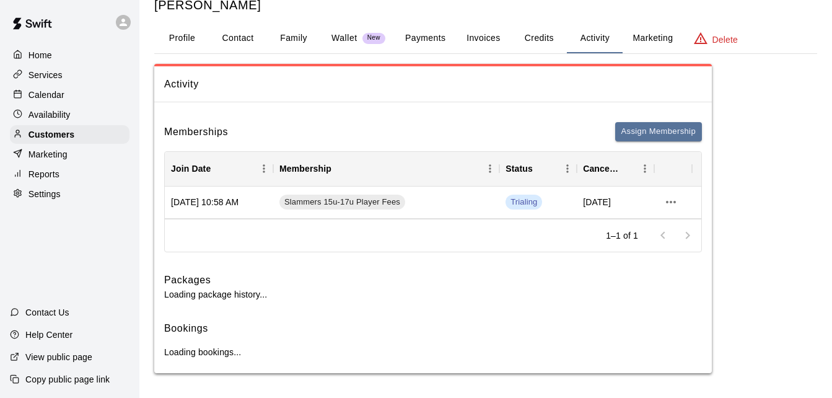
scroll to position [0, 0]
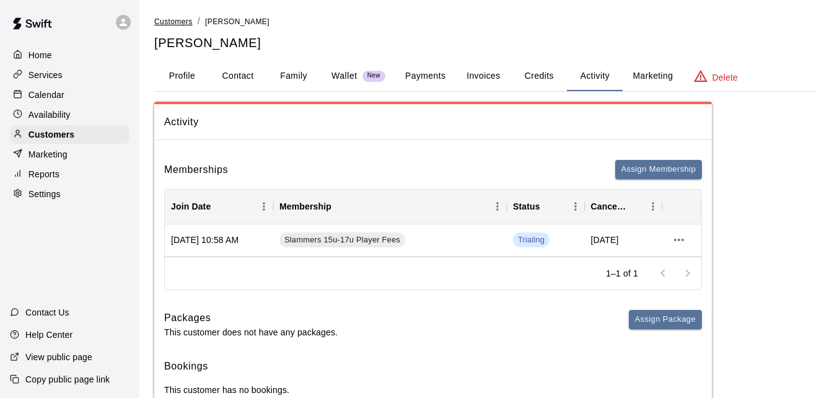
click at [173, 21] on span "Customers" at bounding box center [173, 21] width 38 height 9
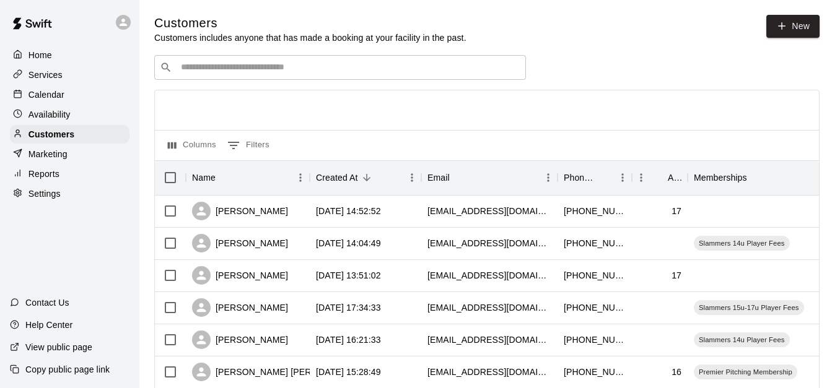
click at [209, 68] on input "Search customers by name or email" at bounding box center [348, 67] width 343 height 12
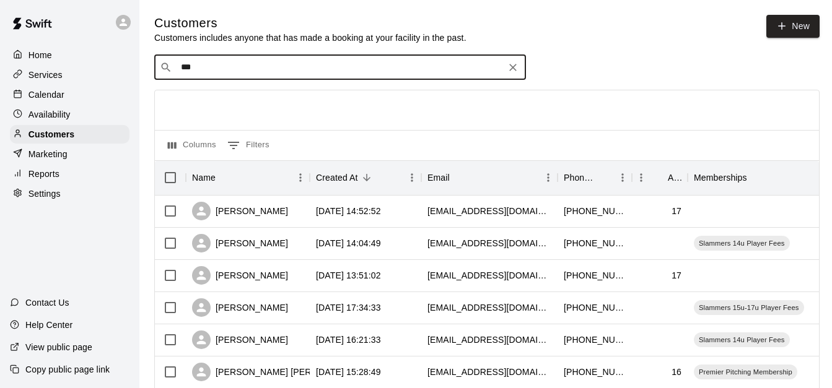
type input "****"
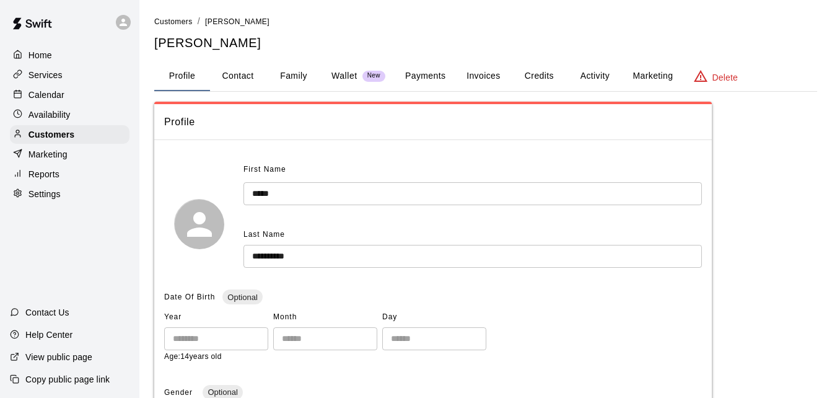
click at [439, 76] on button "Payments" at bounding box center [425, 76] width 60 height 30
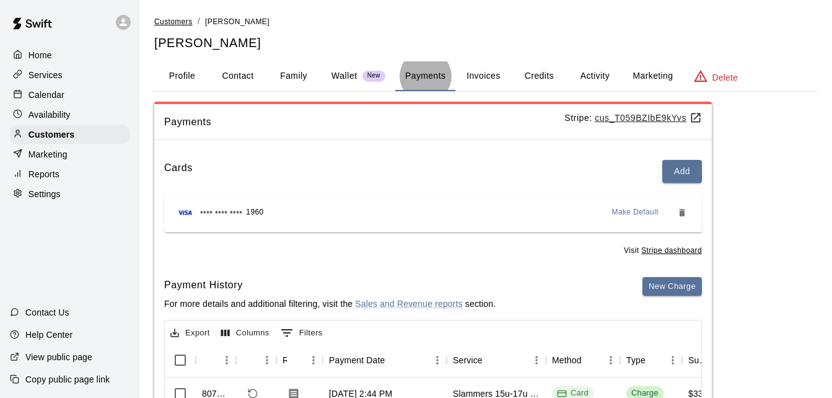
click at [176, 17] on span "Customers" at bounding box center [173, 21] width 38 height 9
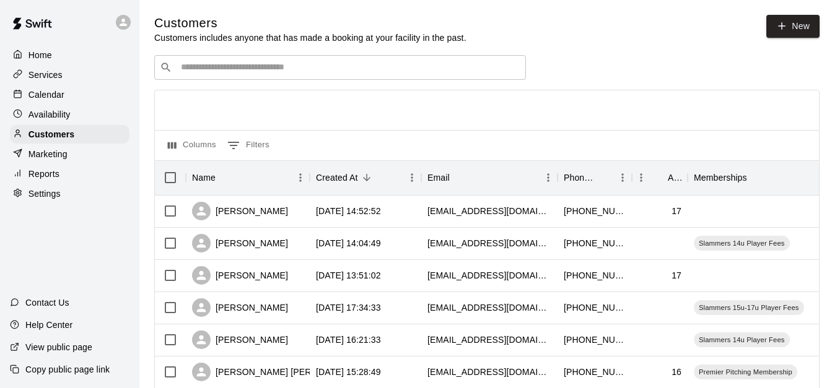
click at [629, 144] on div "Columns 0 Filters" at bounding box center [487, 145] width 664 height 30
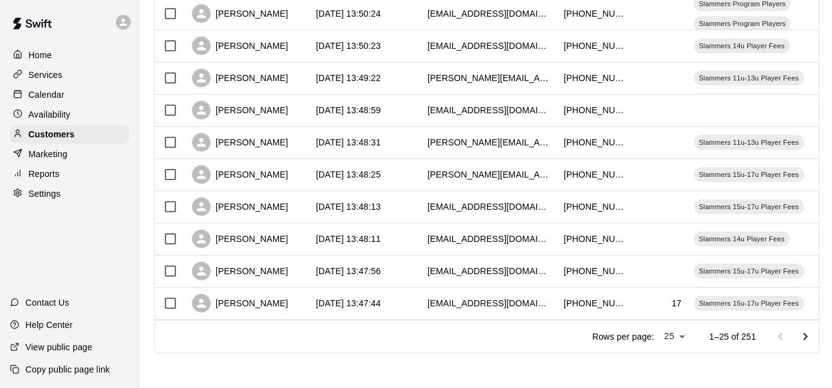
scroll to position [692, 0]
click at [813, 335] on icon "Go to next page" at bounding box center [805, 337] width 15 height 15
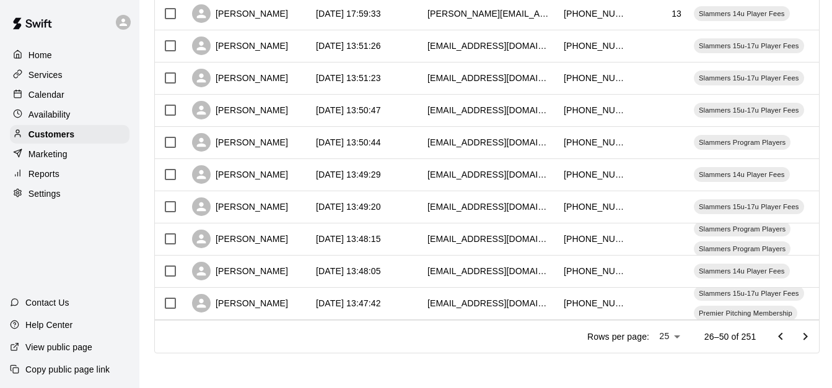
click at [813, 335] on icon "Go to next page" at bounding box center [805, 337] width 15 height 15
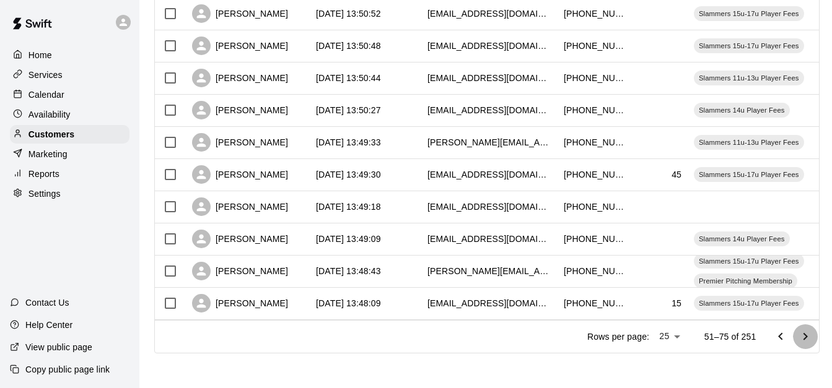
click at [813, 335] on icon "Go to next page" at bounding box center [805, 337] width 15 height 15
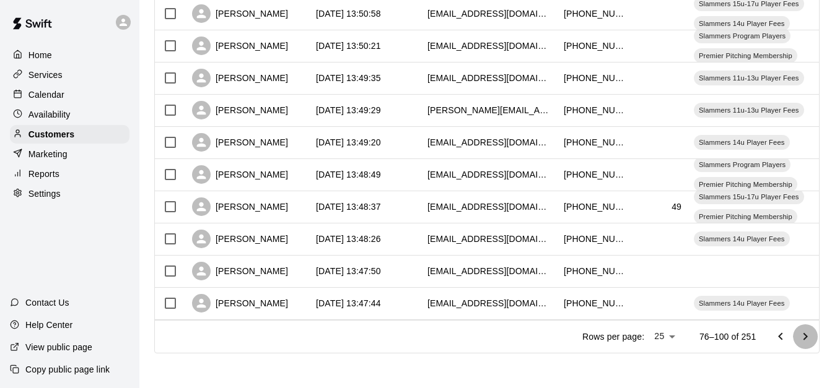
click at [813, 335] on icon "Go to next page" at bounding box center [805, 337] width 15 height 15
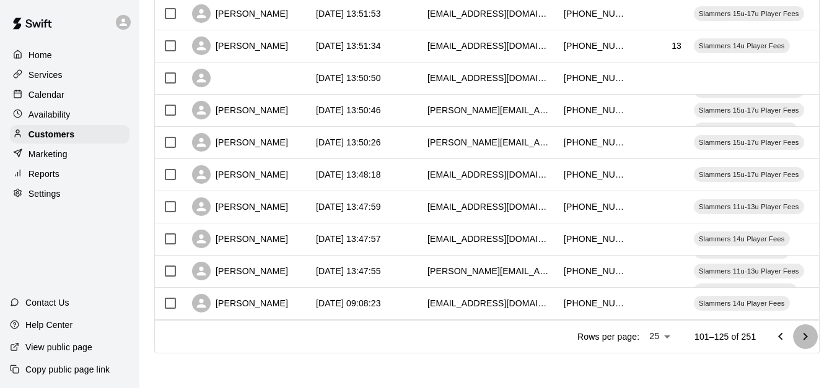
click at [813, 335] on icon "Go to next page" at bounding box center [805, 337] width 15 height 15
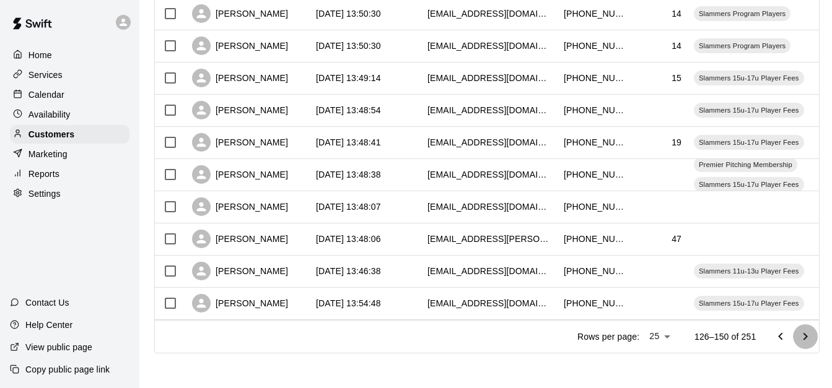
click at [813, 335] on icon "Go to next page" at bounding box center [805, 337] width 15 height 15
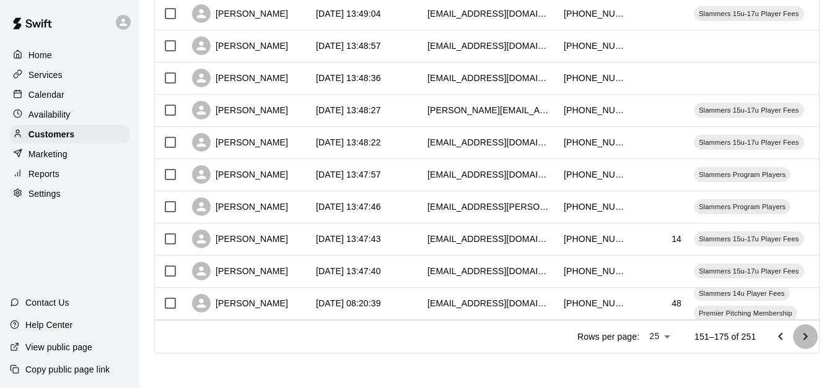
click at [813, 335] on icon "Go to next page" at bounding box center [805, 337] width 15 height 15
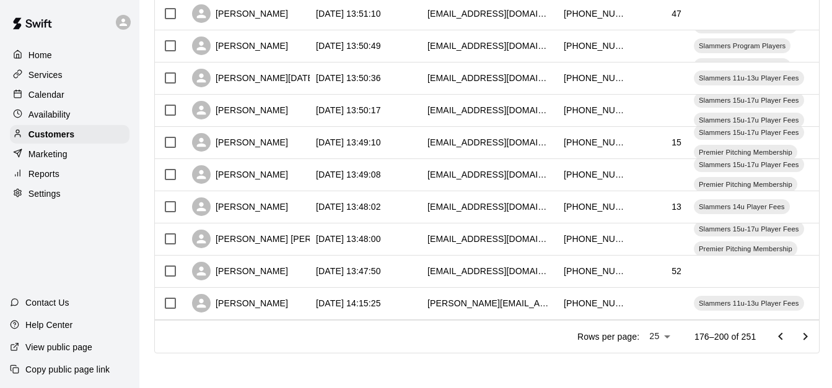
click at [813, 335] on icon "Go to next page" at bounding box center [805, 337] width 15 height 15
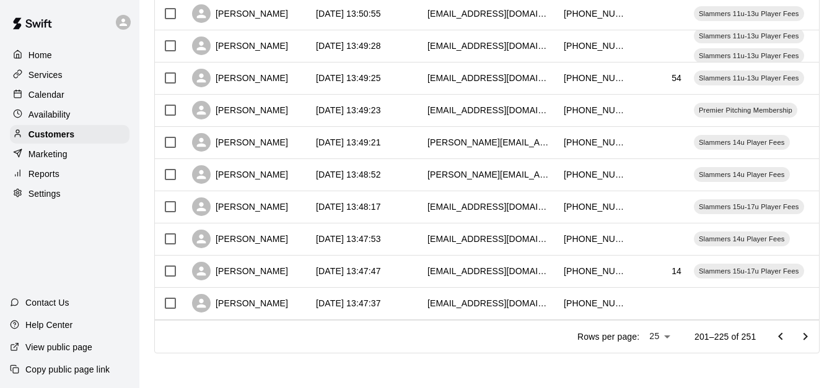
click at [813, 335] on icon "Go to next page" at bounding box center [805, 337] width 15 height 15
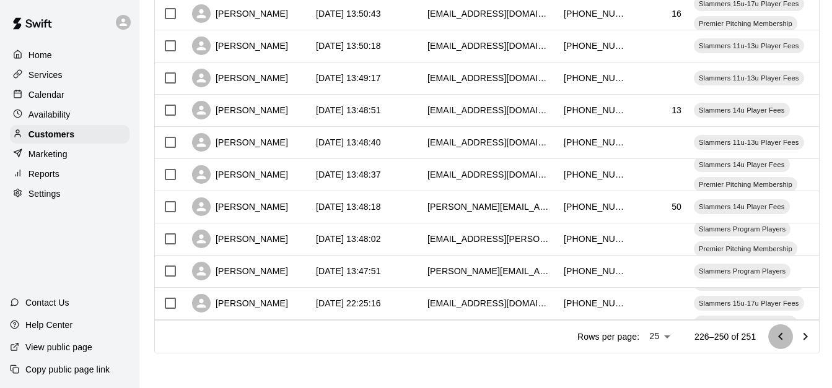
click at [784, 337] on icon "Go to previous page" at bounding box center [780, 337] width 15 height 15
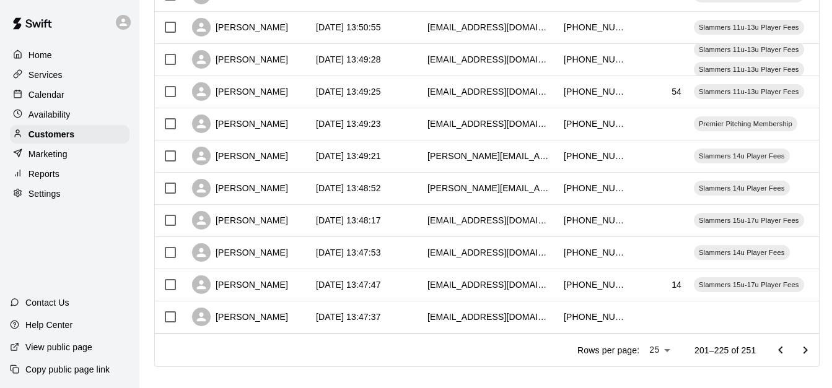
scroll to position [642, 0]
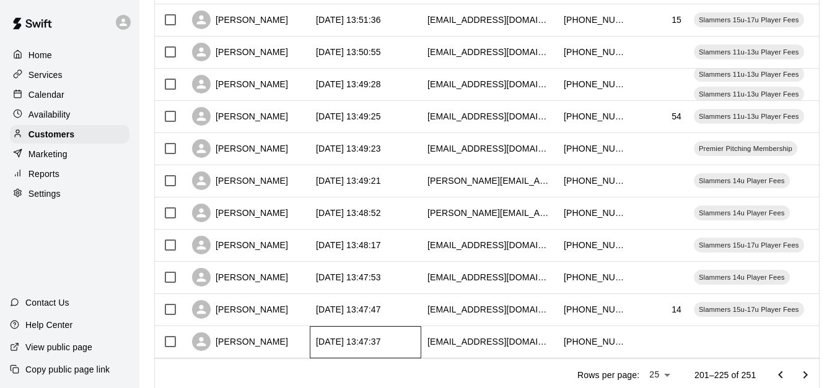
click at [409, 337] on div "2025-08-29 13:47:37" at bounding box center [366, 343] width 112 height 32
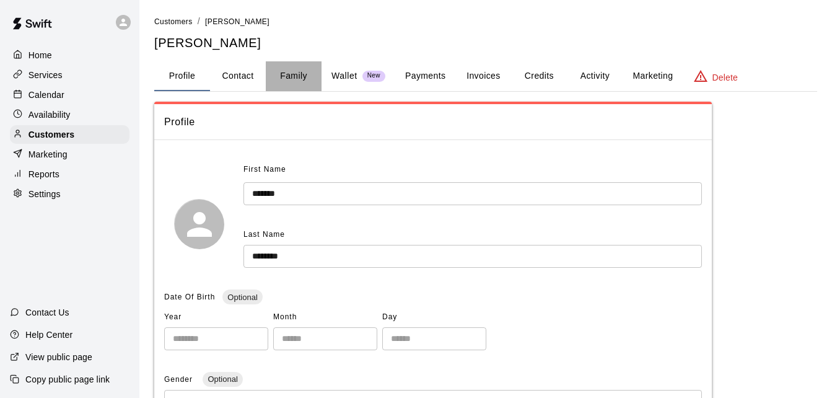
click at [306, 76] on button "Family" at bounding box center [294, 76] width 56 height 30
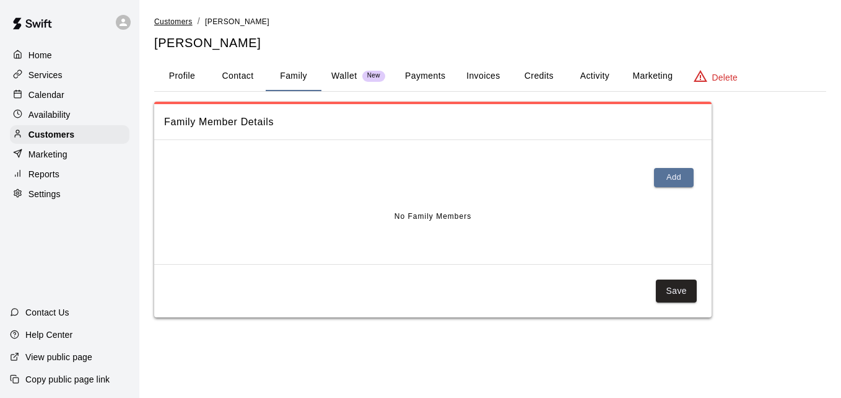
click at [180, 20] on span "Customers" at bounding box center [173, 21] width 38 height 9
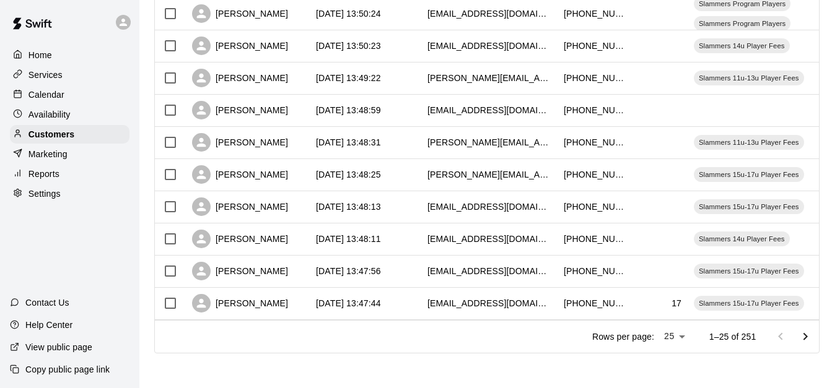
scroll to position [692, 0]
click at [812, 330] on icon "Go to next page" at bounding box center [805, 337] width 15 height 15
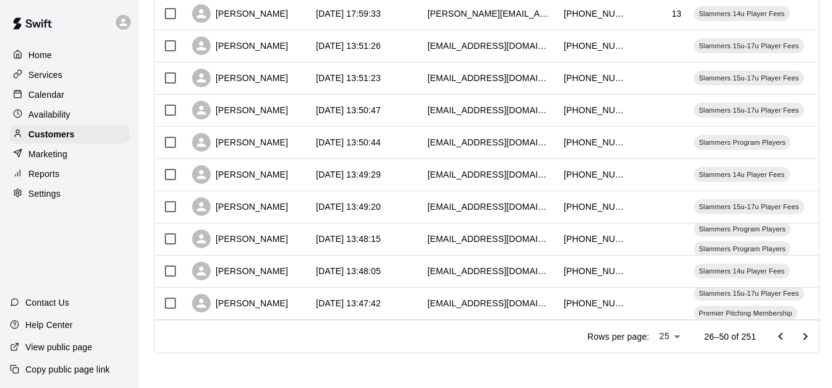
click at [812, 330] on icon "Go to next page" at bounding box center [805, 337] width 15 height 15
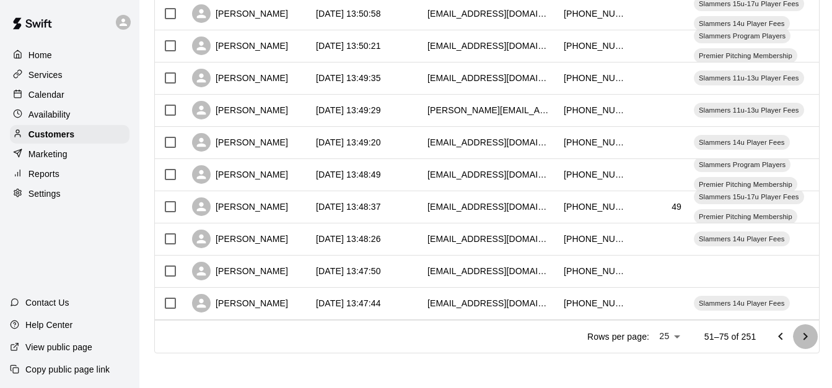
click at [812, 330] on icon "Go to next page" at bounding box center [805, 337] width 15 height 15
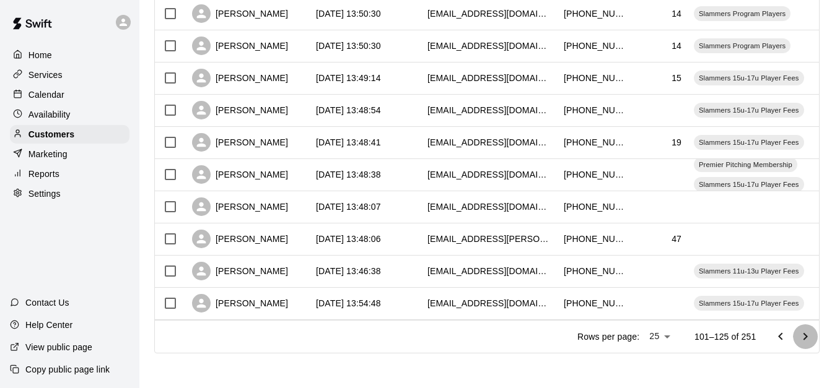
click at [812, 330] on icon "Go to next page" at bounding box center [805, 337] width 15 height 15
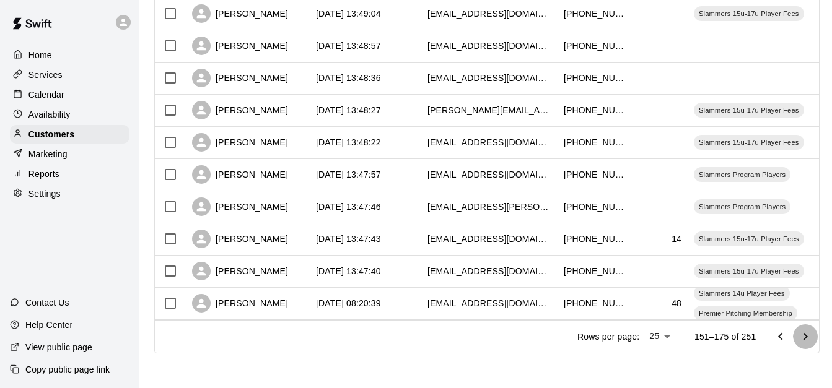
click at [812, 330] on icon "Go to next page" at bounding box center [805, 337] width 15 height 15
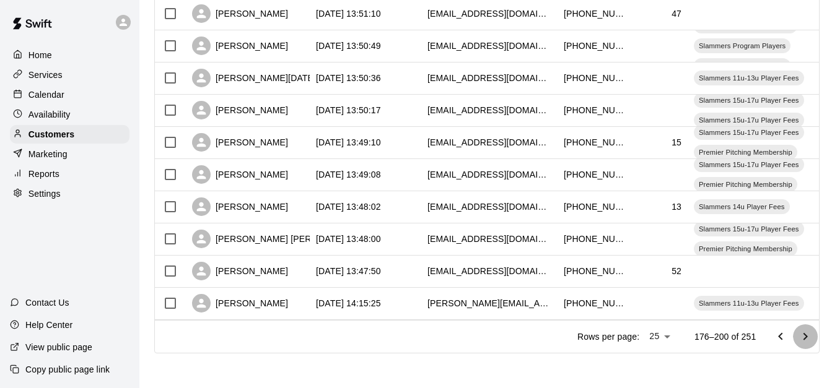
click at [812, 330] on icon "Go to next page" at bounding box center [805, 337] width 15 height 15
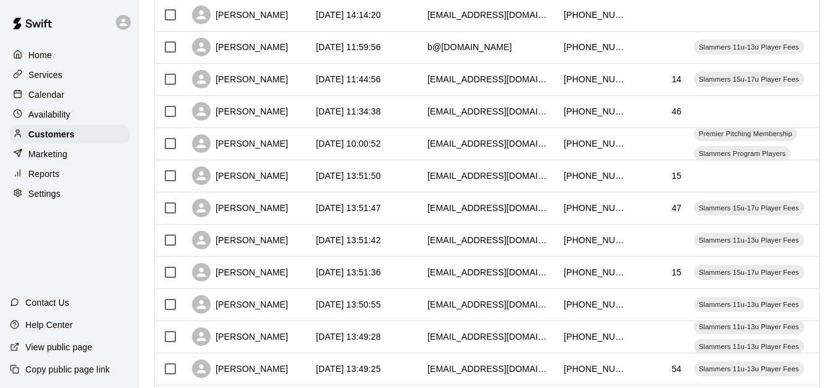
scroll to position [370, 0]
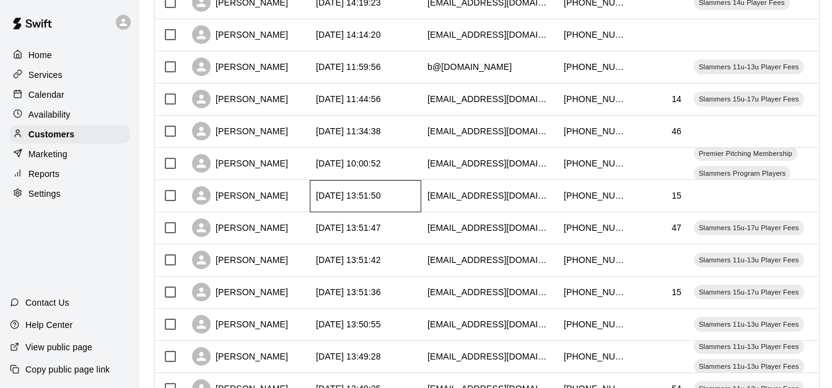
click at [412, 192] on div "2025-08-29 13:51:50" at bounding box center [366, 196] width 112 height 32
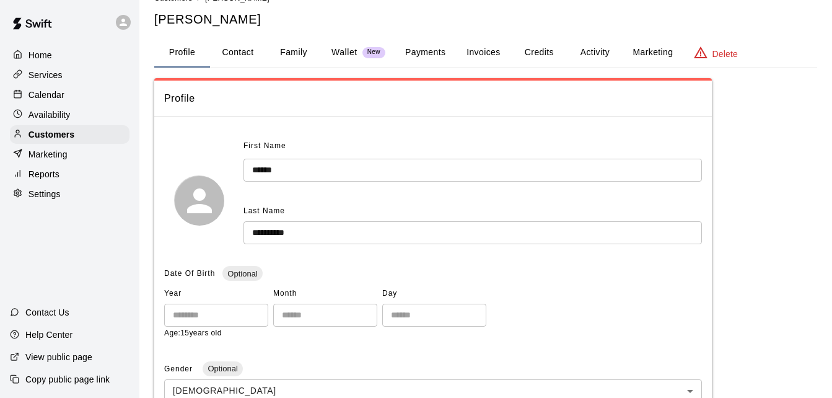
scroll to position [25, 0]
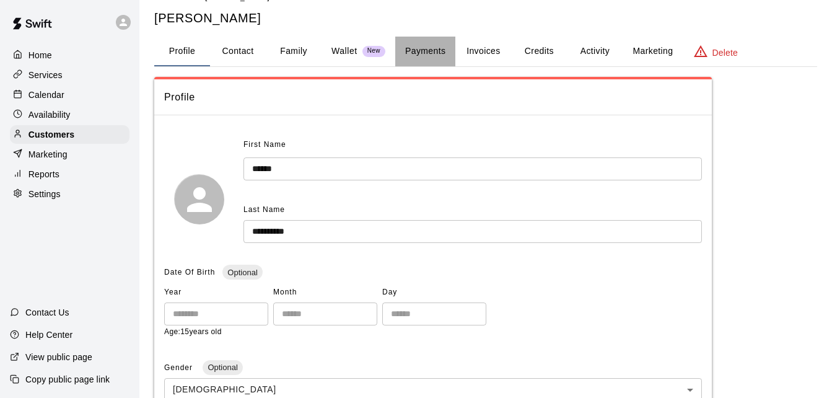
click at [425, 55] on button "Payments" at bounding box center [425, 52] width 60 height 30
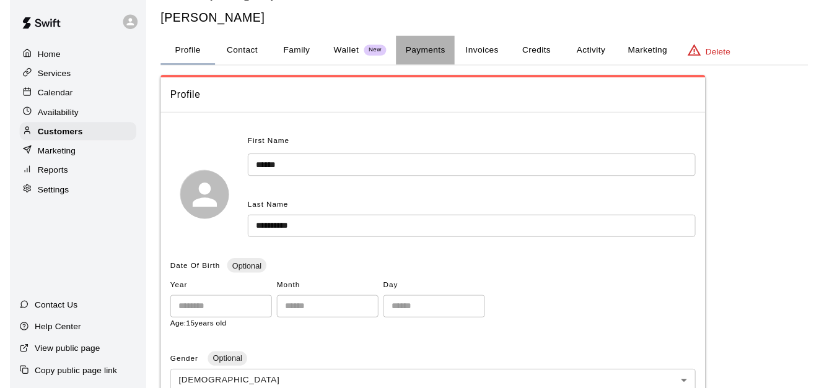
scroll to position [0, 0]
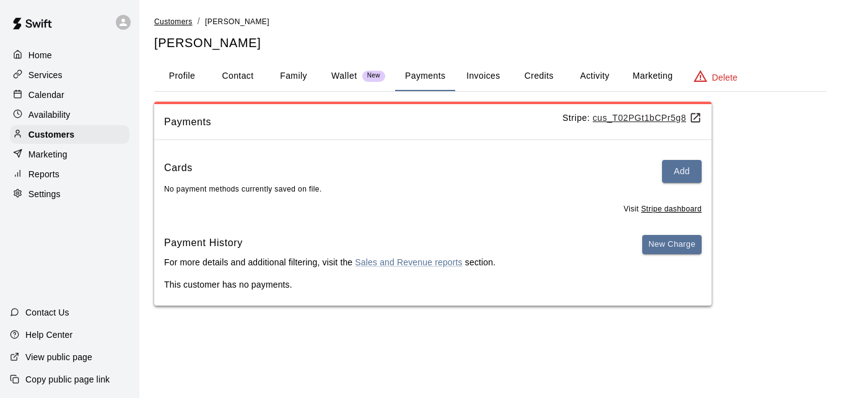
click at [181, 24] on span "Customers" at bounding box center [173, 21] width 38 height 9
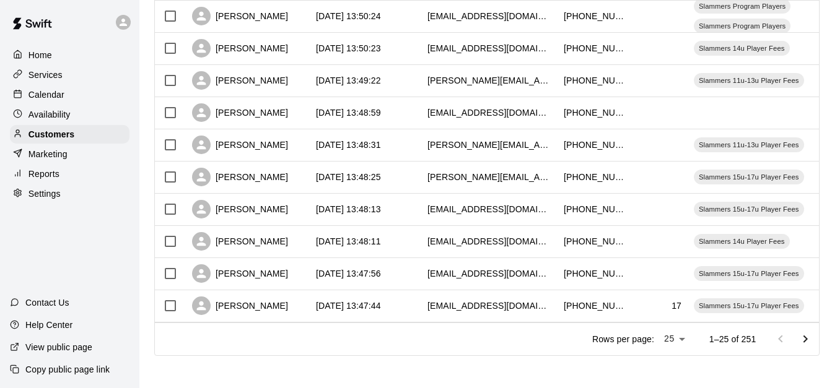
scroll to position [692, 0]
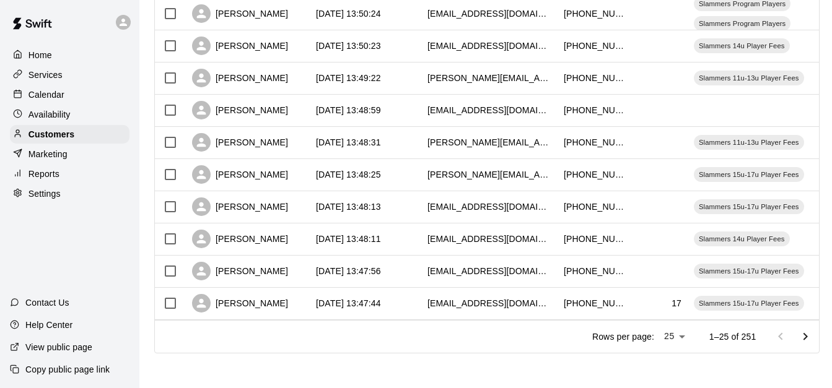
click at [807, 333] on icon "Go to next page" at bounding box center [805, 337] width 15 height 15
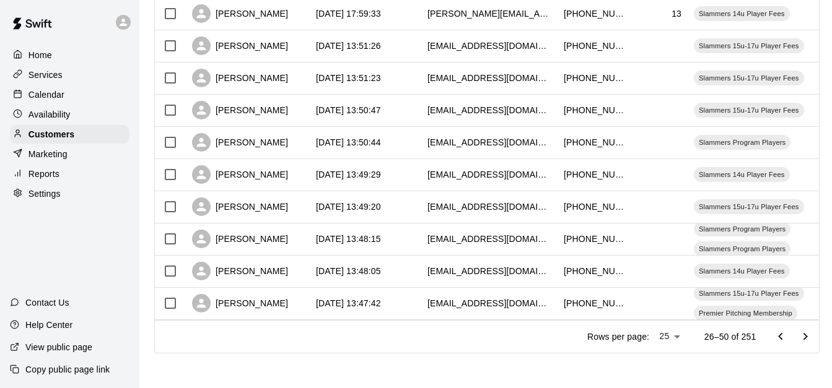
click at [807, 333] on icon "Go to next page" at bounding box center [805, 337] width 15 height 15
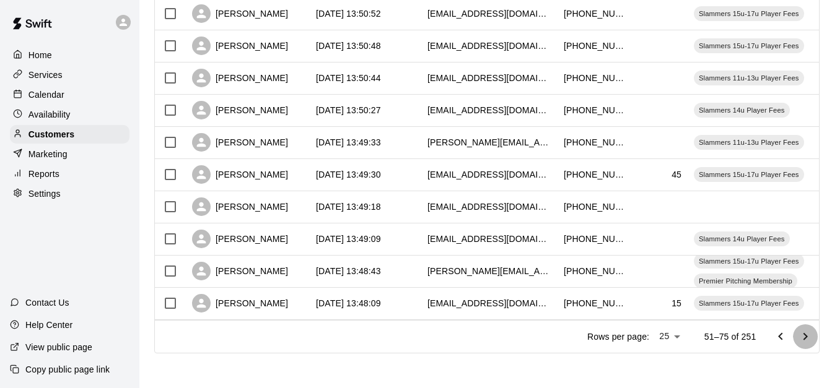
click at [807, 333] on icon "Go to next page" at bounding box center [805, 337] width 15 height 15
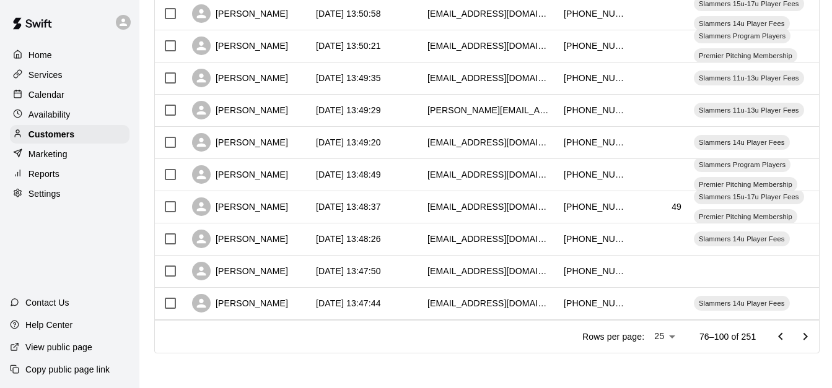
click at [807, 333] on icon "Go to next page" at bounding box center [805, 337] width 15 height 15
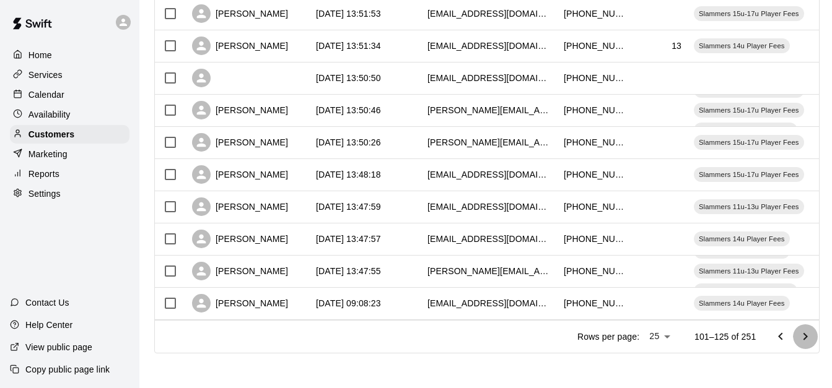
click at [807, 333] on icon "Go to next page" at bounding box center [805, 337] width 15 height 15
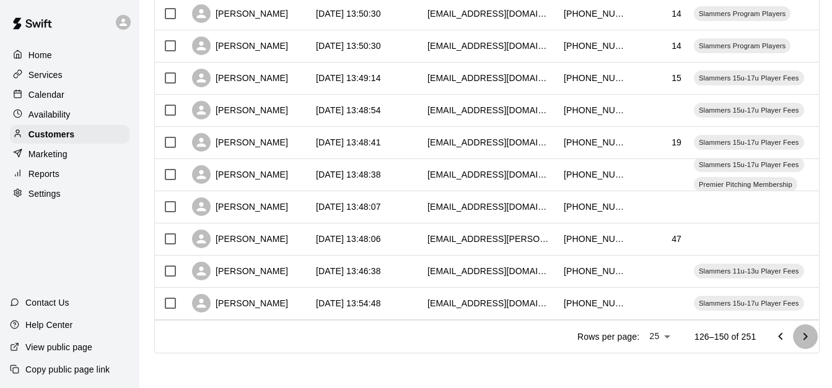
click at [807, 333] on icon "Go to next page" at bounding box center [805, 337] width 15 height 15
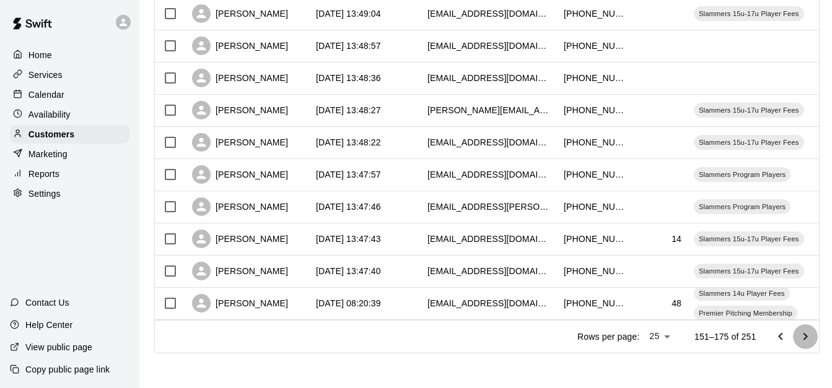
click at [807, 333] on icon "Go to next page" at bounding box center [805, 337] width 15 height 15
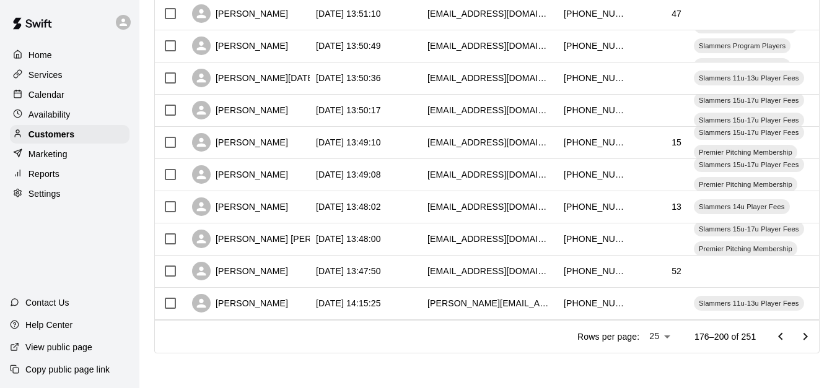
click at [807, 333] on icon "Go to next page" at bounding box center [805, 337] width 15 height 15
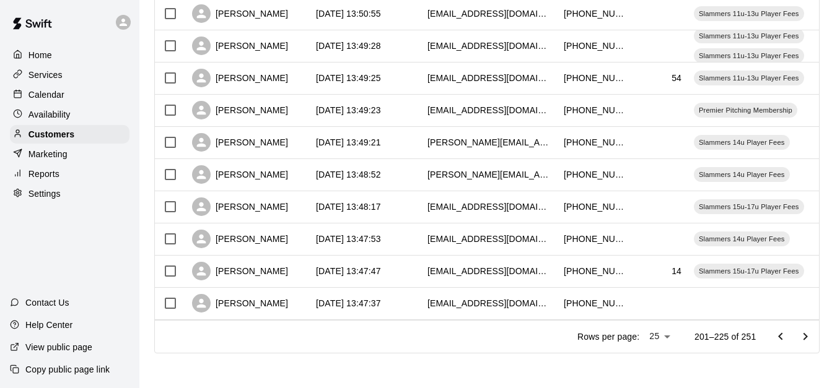
click at [788, 332] on icon "Go to previous page" at bounding box center [780, 337] width 15 height 15
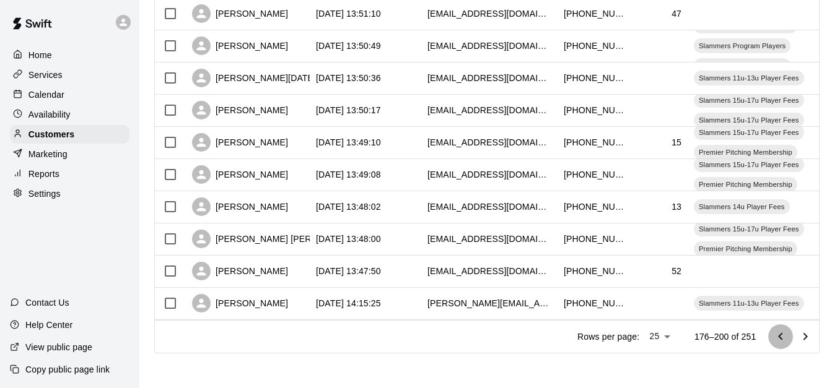
click at [788, 332] on icon "Go to previous page" at bounding box center [780, 337] width 15 height 15
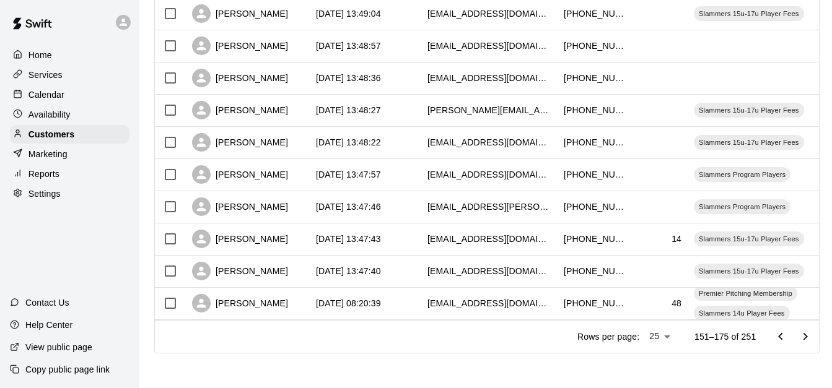
click at [788, 332] on icon "Go to previous page" at bounding box center [780, 337] width 15 height 15
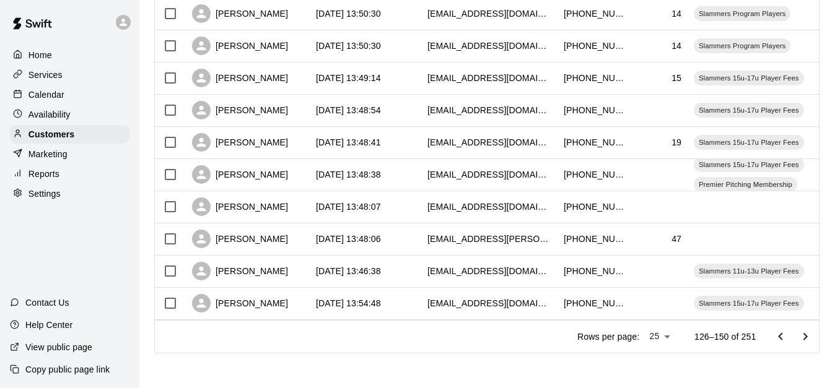
click at [782, 336] on icon "Go to previous page" at bounding box center [780, 336] width 4 height 7
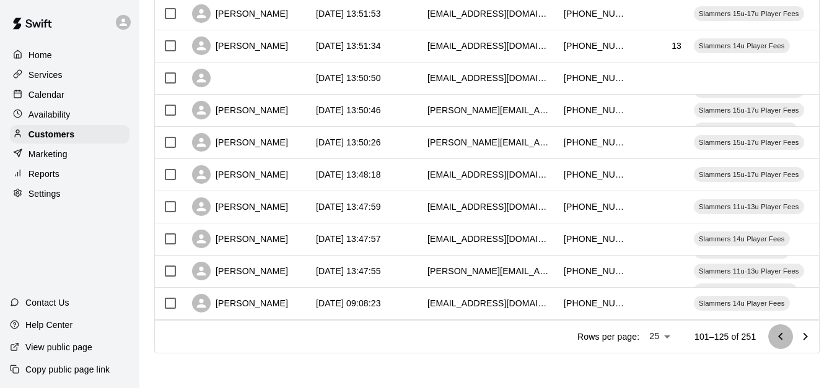
click at [782, 336] on icon "Go to previous page" at bounding box center [780, 336] width 4 height 7
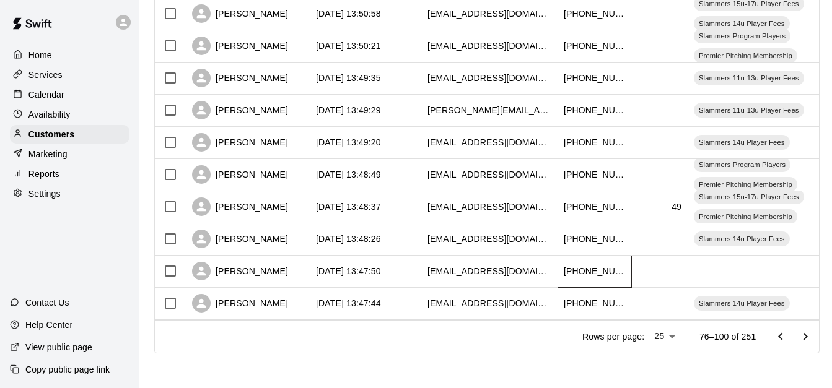
click at [576, 265] on div "+18473707890" at bounding box center [595, 271] width 62 height 12
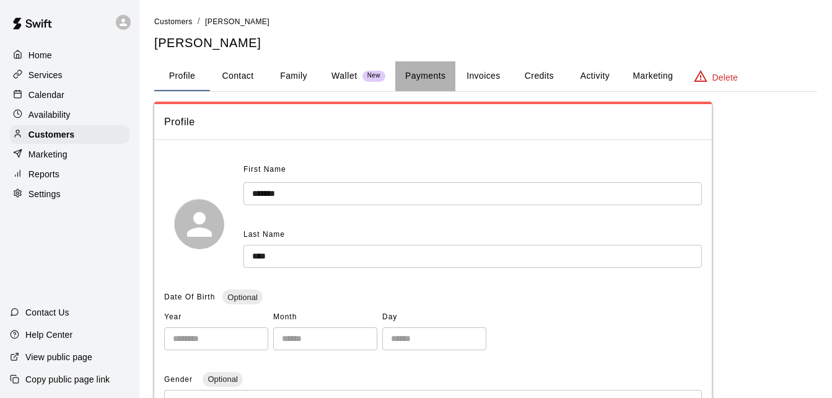
click at [412, 71] on button "Payments" at bounding box center [425, 76] width 60 height 30
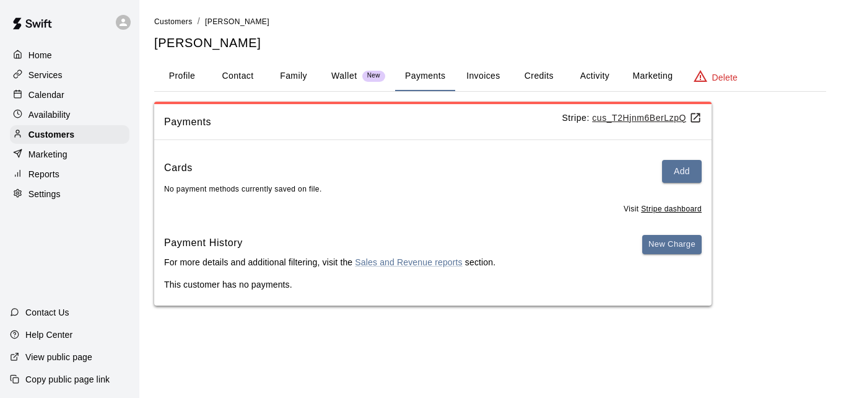
click at [180, 26] on link "Customers" at bounding box center [173, 21] width 38 height 10
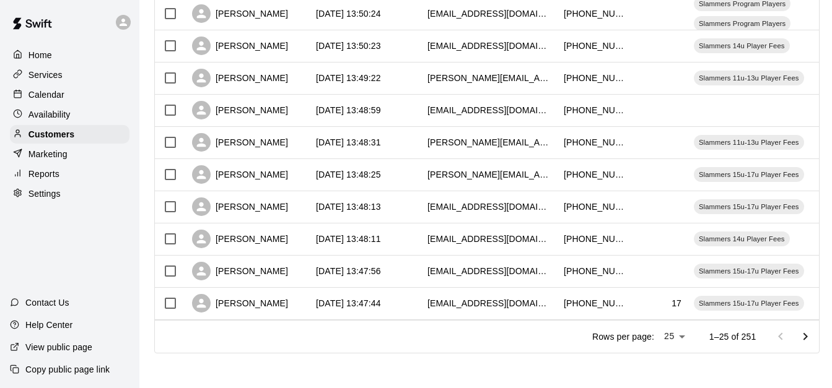
scroll to position [692, 0]
click at [811, 331] on icon "Go to next page" at bounding box center [805, 337] width 15 height 15
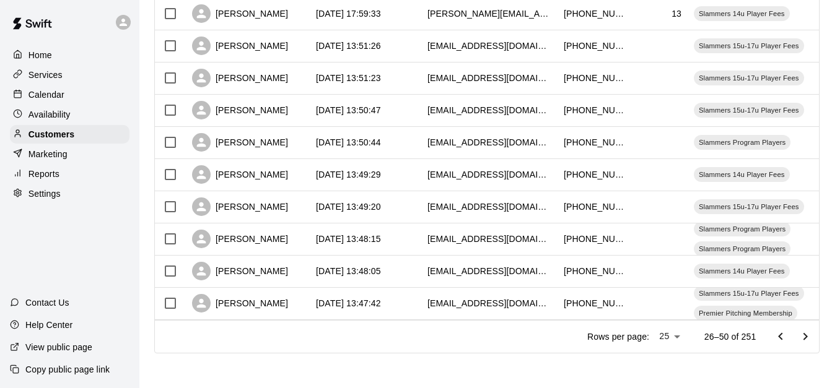
click at [811, 331] on icon "Go to next page" at bounding box center [805, 337] width 15 height 15
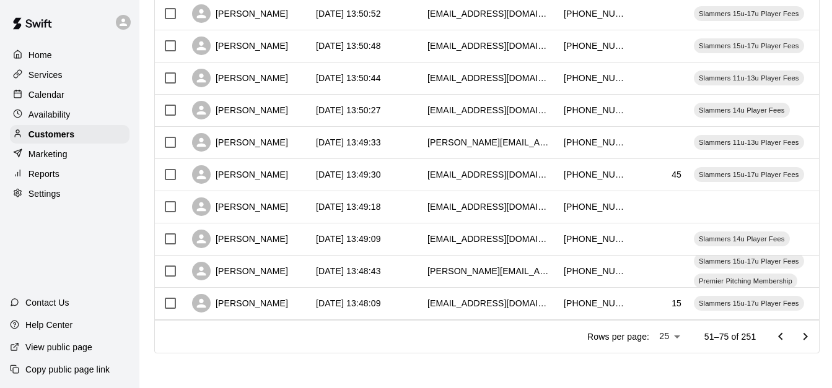
click at [811, 331] on icon "Go to next page" at bounding box center [805, 337] width 15 height 15
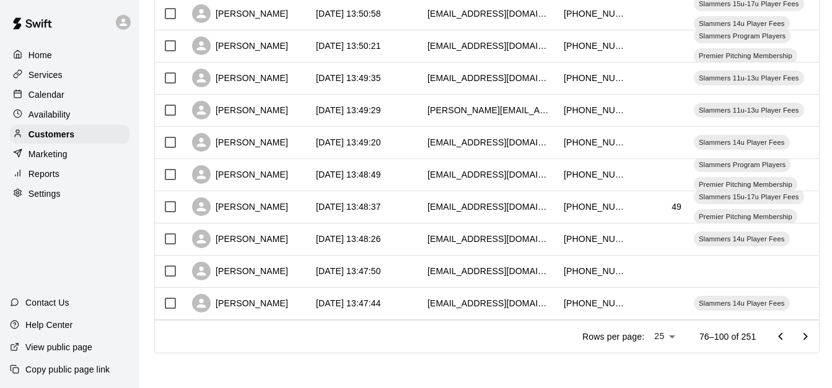
click at [788, 332] on icon "Go to previous page" at bounding box center [780, 337] width 15 height 15
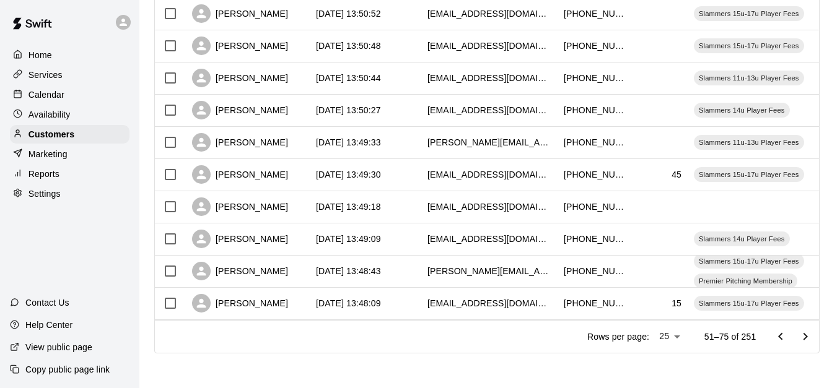
click at [788, 332] on icon "Go to previous page" at bounding box center [780, 337] width 15 height 15
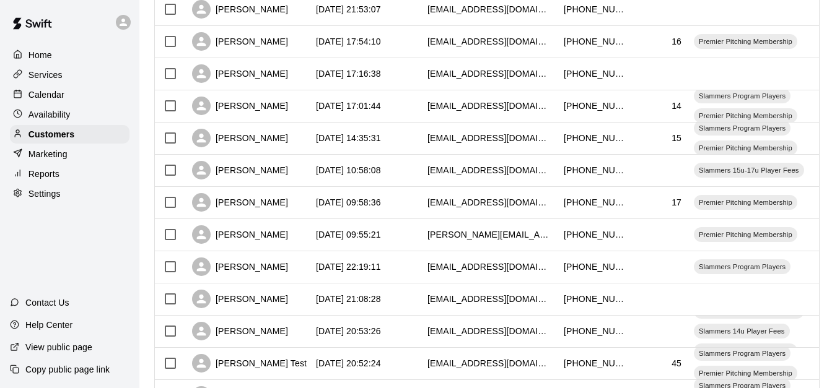
scroll to position [196, 0]
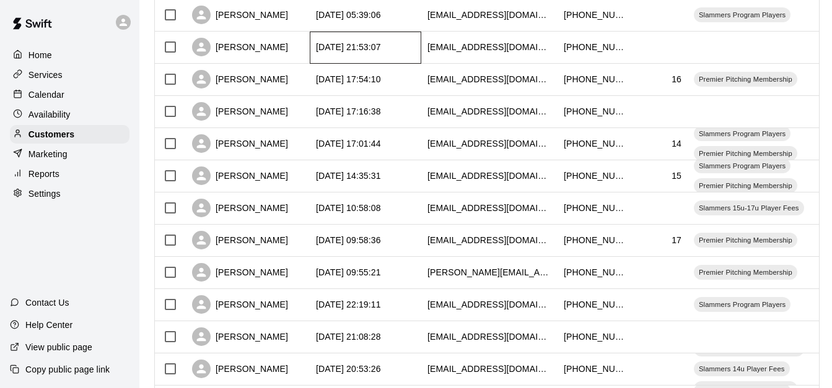
click at [381, 45] on div "2025-09-15 21:53:07" at bounding box center [348, 47] width 65 height 12
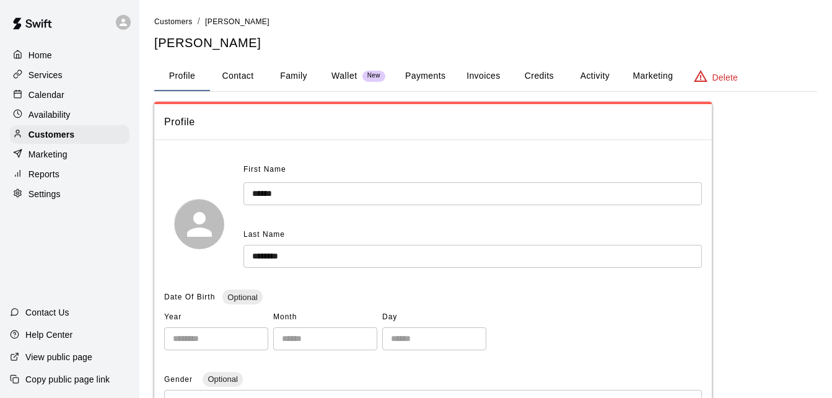
click at [424, 73] on button "Payments" at bounding box center [425, 76] width 60 height 30
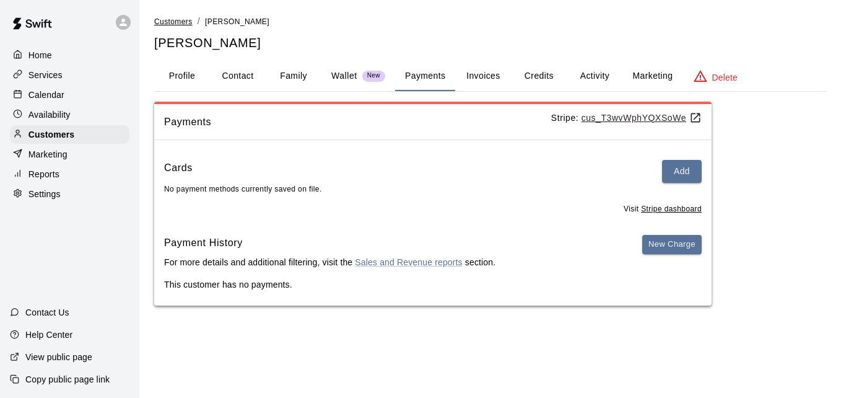
click at [183, 22] on span "Customers" at bounding box center [173, 21] width 38 height 9
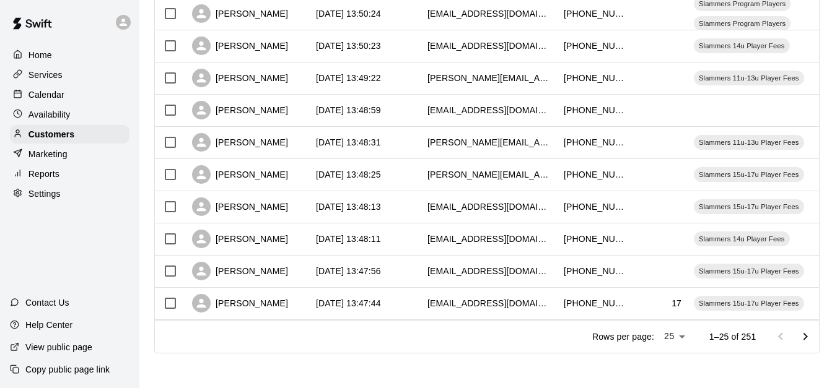
scroll to position [692, 0]
click at [812, 336] on icon "Go to next page" at bounding box center [805, 337] width 15 height 15
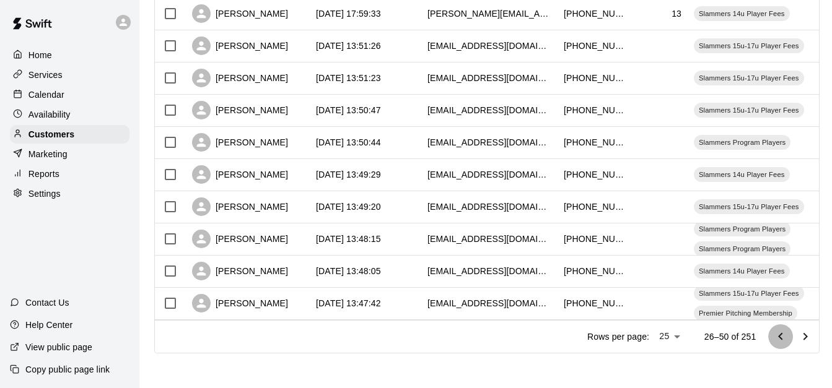
click at [788, 335] on icon "Go to previous page" at bounding box center [780, 337] width 15 height 15
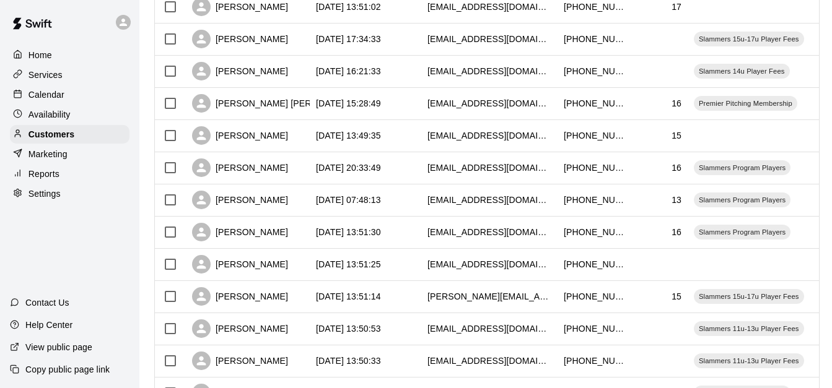
scroll to position [271, 0]
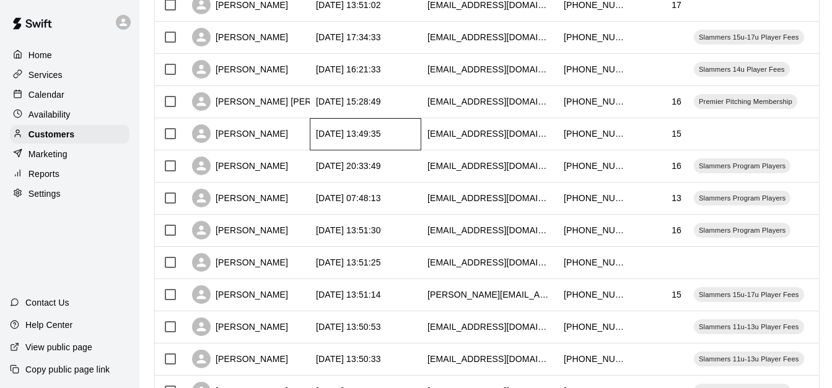
click at [408, 128] on div "[DATE] 13:49:35" at bounding box center [366, 134] width 112 height 32
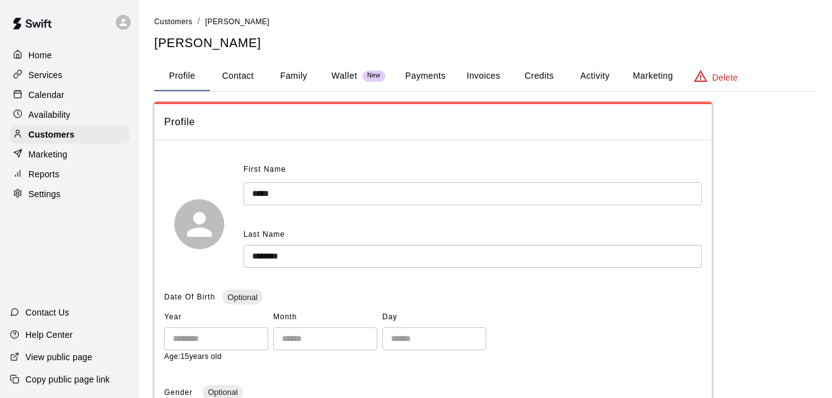
click at [302, 72] on button "Family" at bounding box center [294, 76] width 56 height 30
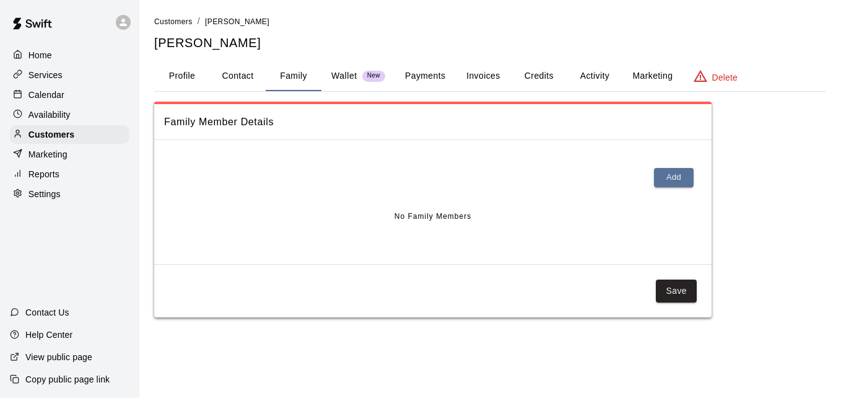
click at [430, 79] on button "Payments" at bounding box center [425, 76] width 60 height 30
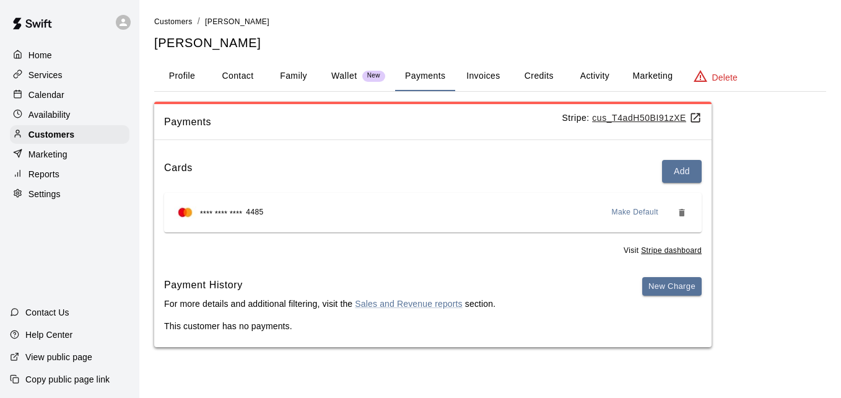
click at [599, 79] on button "Activity" at bounding box center [595, 76] width 56 height 30
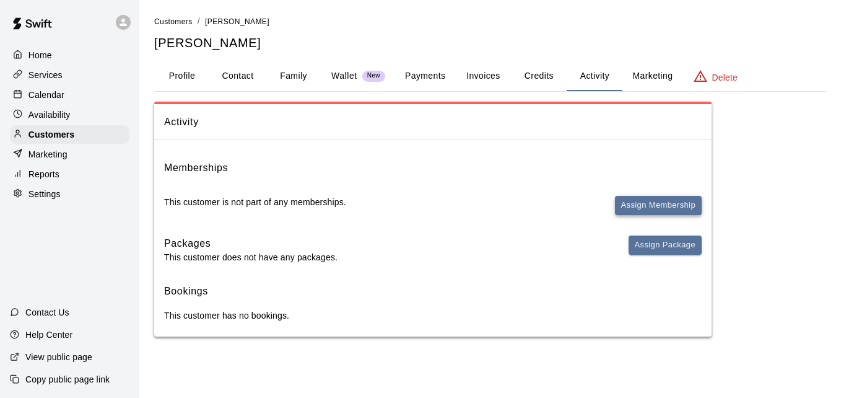
click at [647, 203] on button "Assign Membership" at bounding box center [658, 205] width 87 height 19
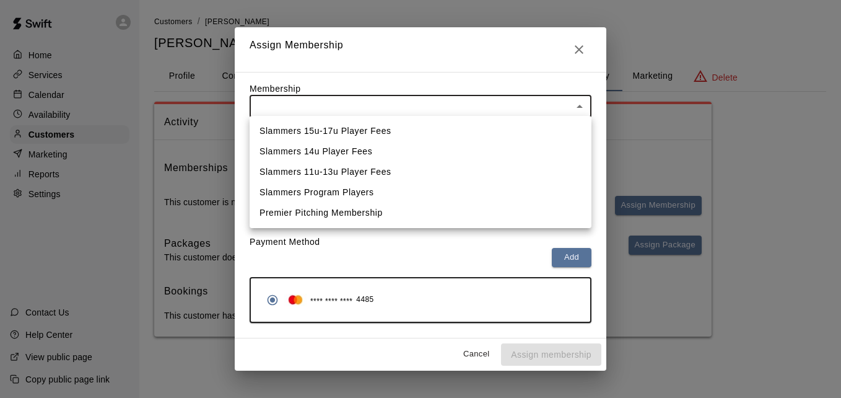
click at [524, 110] on body "Home Services Calendar Availability Customers Marketing Reports Settings Contac…" at bounding box center [420, 180] width 841 height 361
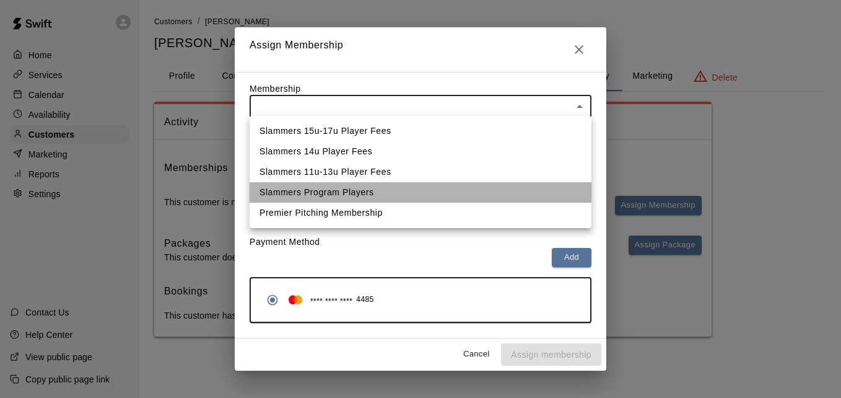
click at [498, 186] on li "Slammers Program Players" at bounding box center [421, 192] width 342 height 20
type input "**********"
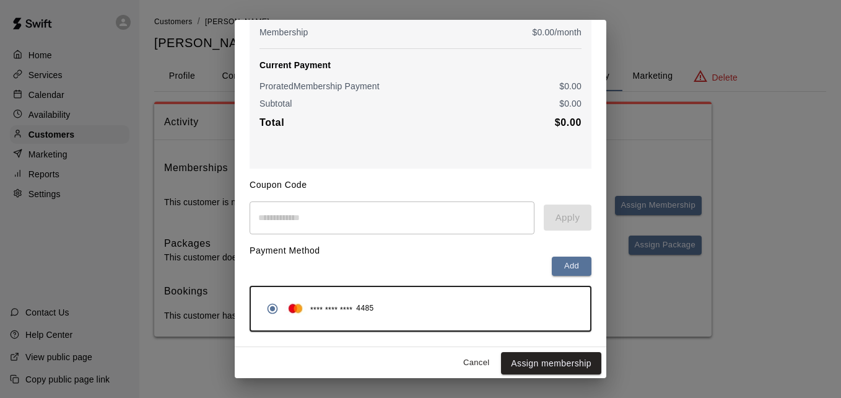
scroll to position [146, 0]
click at [517, 357] on button "Assign membership" at bounding box center [551, 362] width 100 height 23
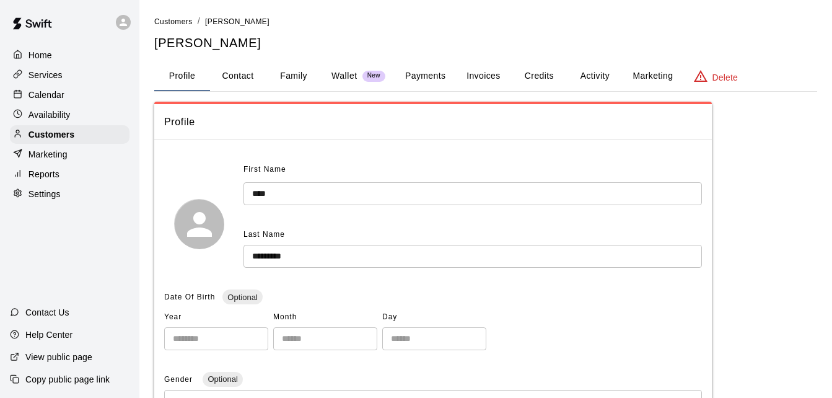
click at [415, 75] on button "Payments" at bounding box center [425, 76] width 60 height 30
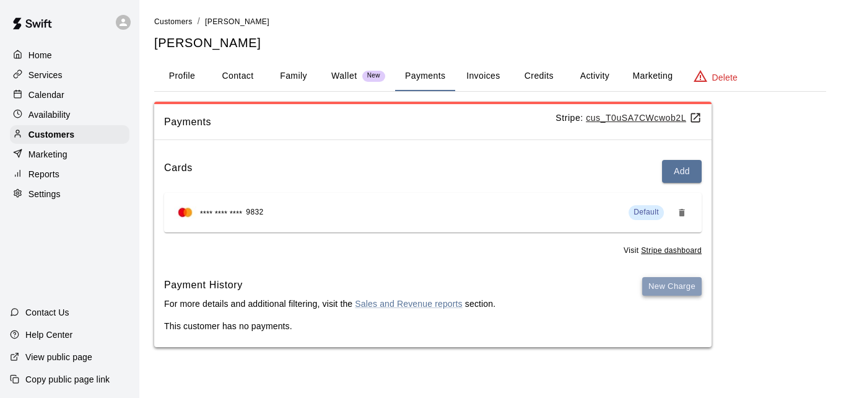
click at [661, 287] on button "New Charge" at bounding box center [671, 286] width 59 height 19
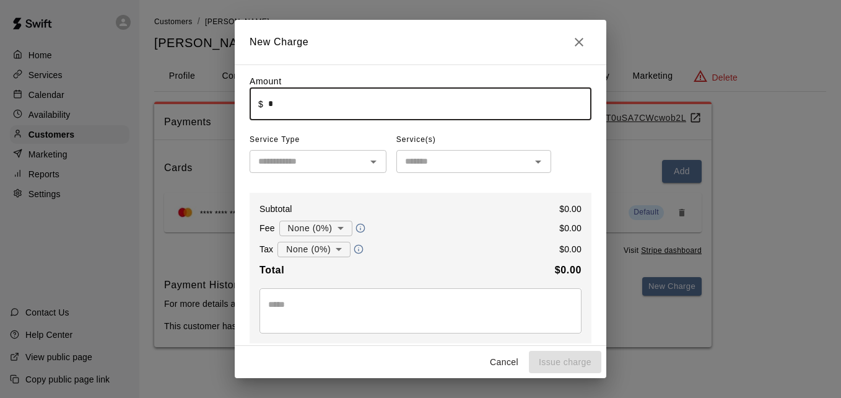
click at [374, 99] on input "*" at bounding box center [429, 103] width 323 height 33
type input "******"
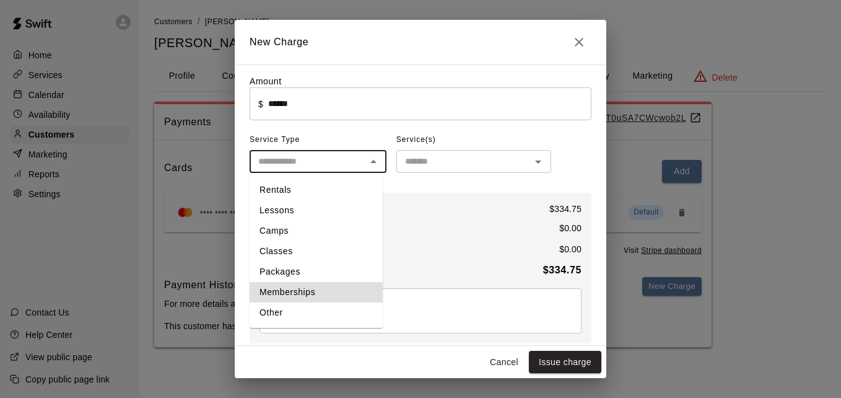
type input "**********"
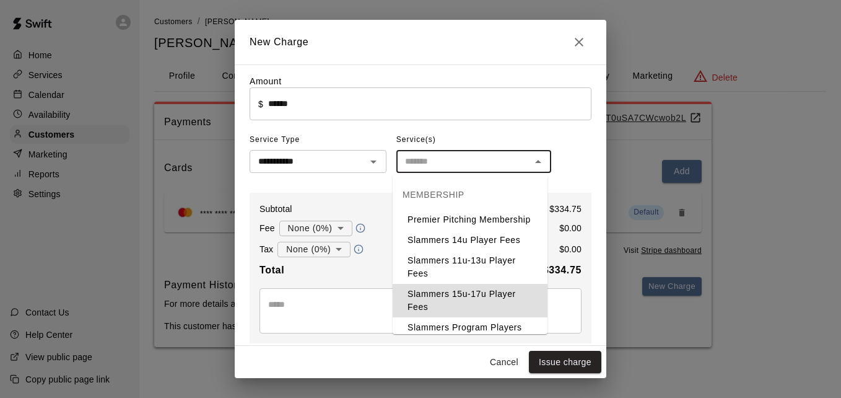
type input "**********"
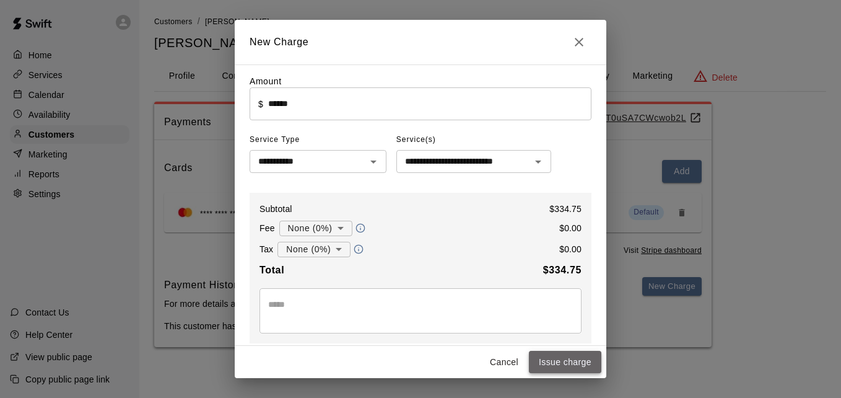
click at [553, 355] on button "Issue charge" at bounding box center [565, 362] width 72 height 23
type input "*"
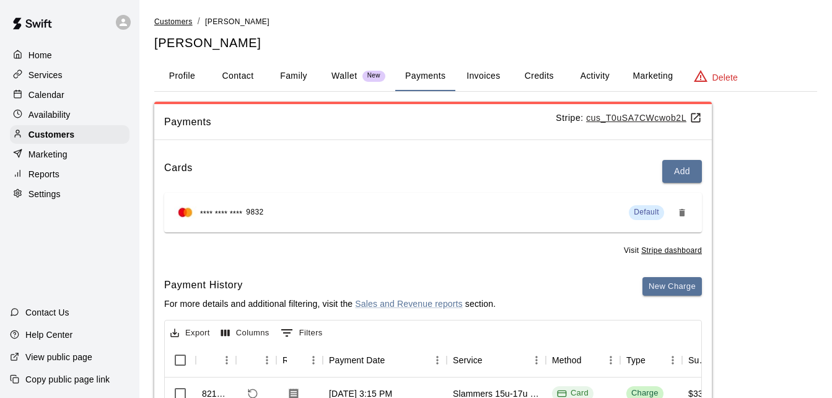
click at [179, 23] on span "Customers" at bounding box center [173, 21] width 38 height 9
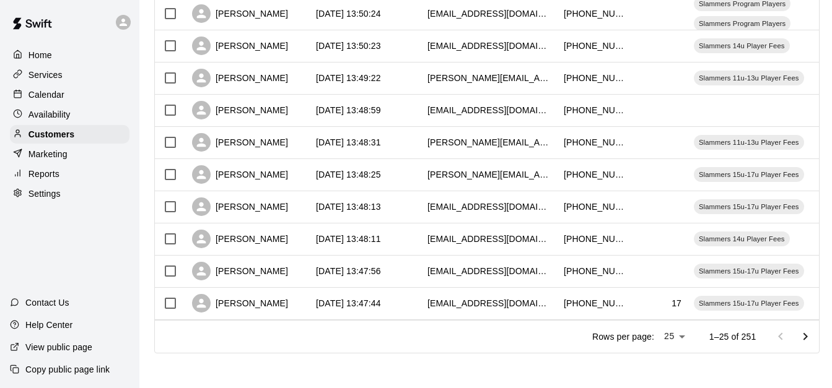
scroll to position [692, 0]
click at [813, 339] on icon "Go to next page" at bounding box center [805, 337] width 15 height 15
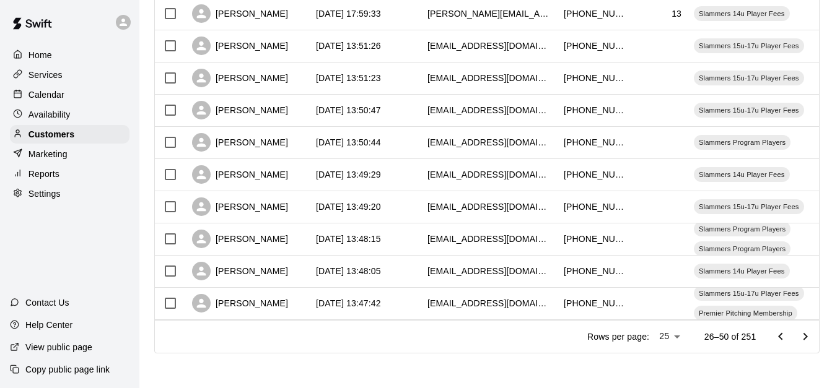
click at [813, 339] on icon "Go to next page" at bounding box center [805, 337] width 15 height 15
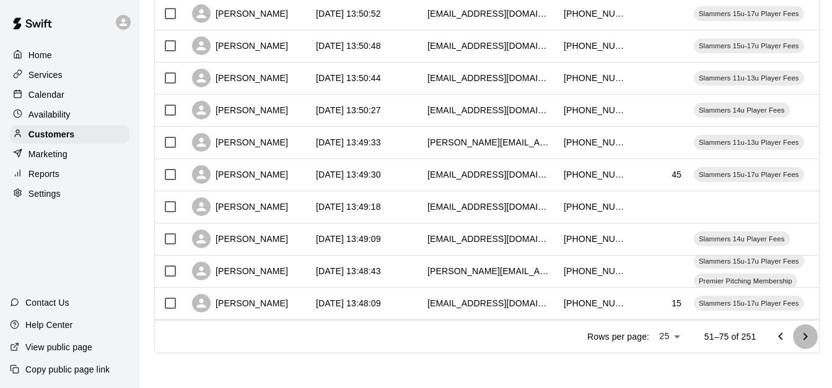
click at [813, 339] on icon "Go to next page" at bounding box center [805, 337] width 15 height 15
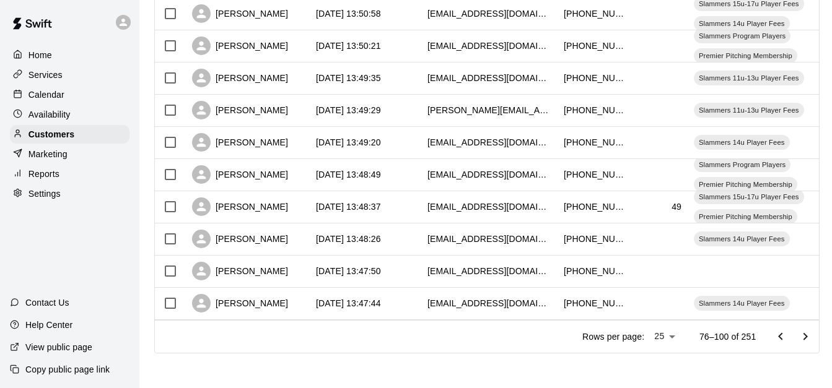
click at [813, 339] on icon "Go to next page" at bounding box center [805, 337] width 15 height 15
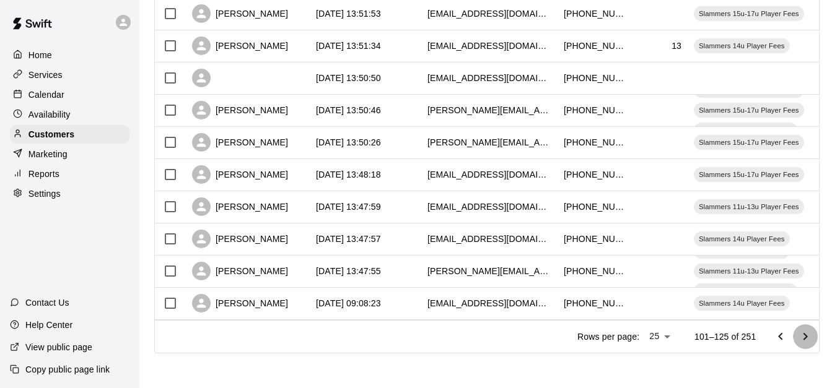
click at [813, 339] on icon "Go to next page" at bounding box center [805, 337] width 15 height 15
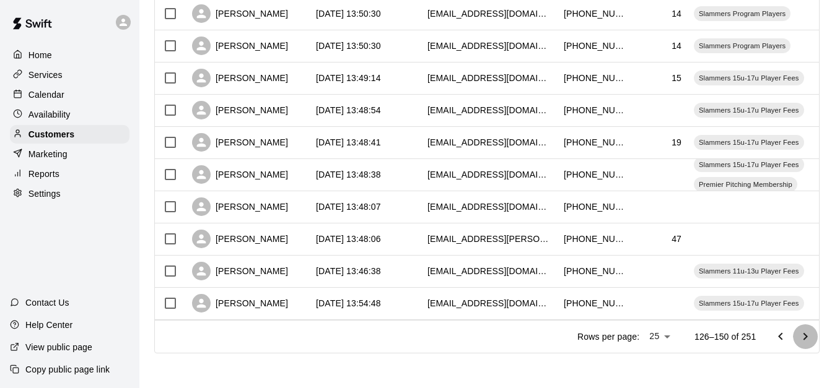
click at [813, 339] on icon "Go to next page" at bounding box center [805, 337] width 15 height 15
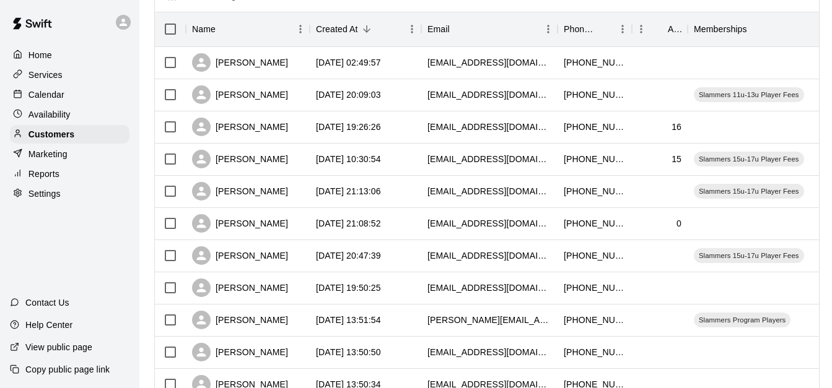
scroll to position [147, 0]
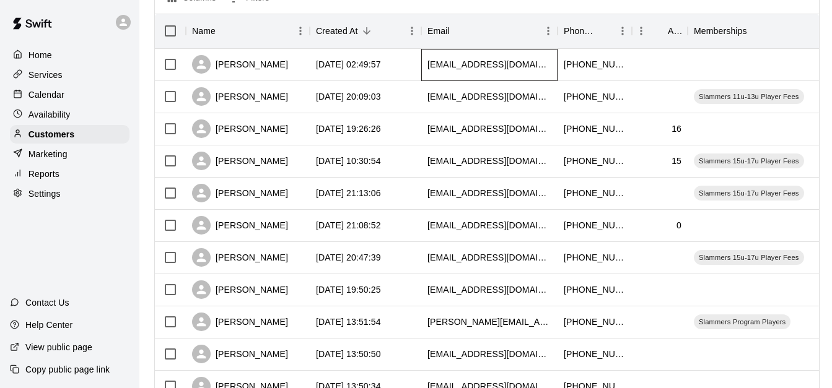
click at [421, 60] on div "[EMAIL_ADDRESS][DOMAIN_NAME]" at bounding box center [489, 65] width 136 height 32
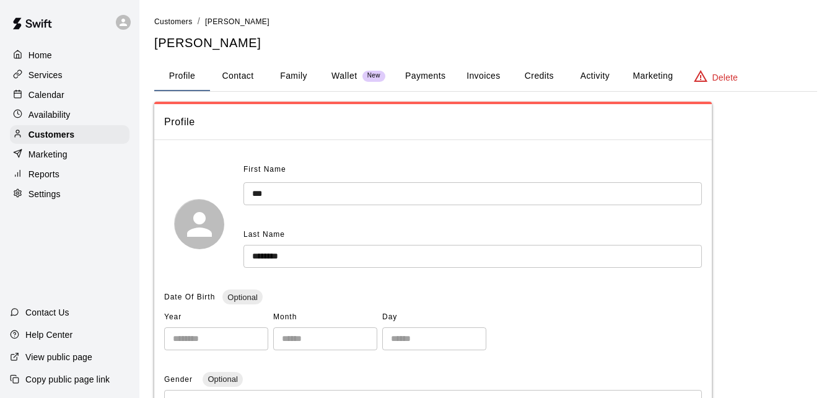
click at [409, 76] on button "Payments" at bounding box center [425, 76] width 60 height 30
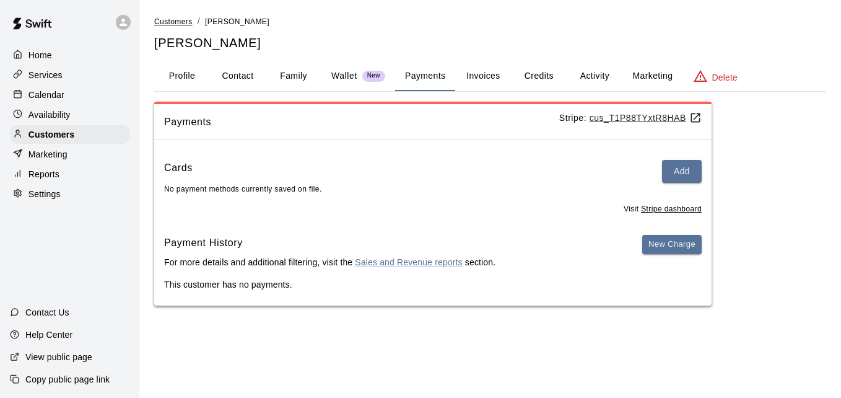
click at [171, 22] on span "Customers" at bounding box center [173, 21] width 38 height 9
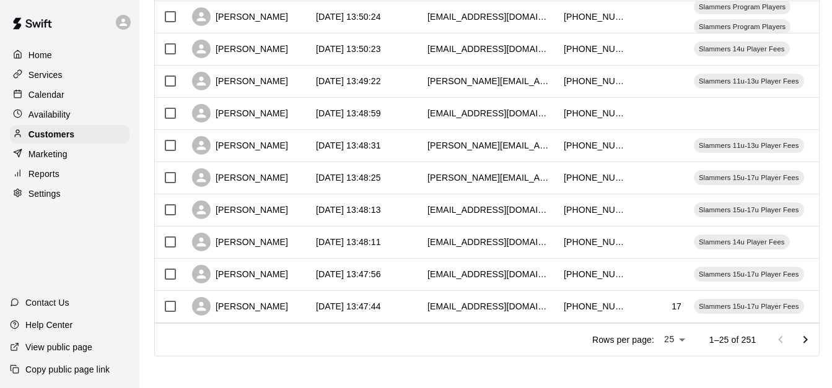
scroll to position [692, 0]
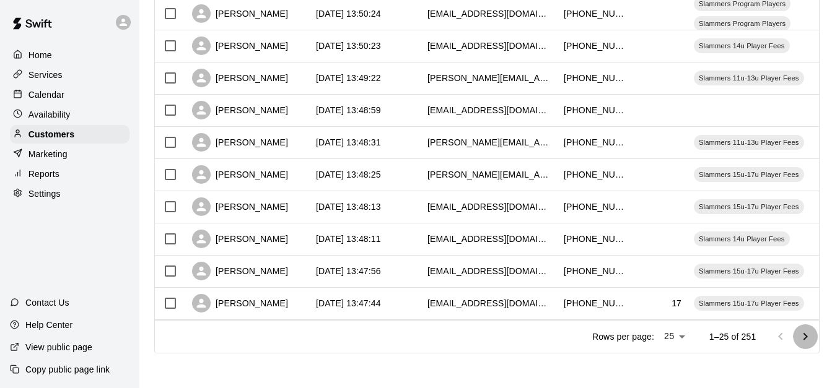
click at [813, 330] on icon "Go to next page" at bounding box center [805, 337] width 15 height 15
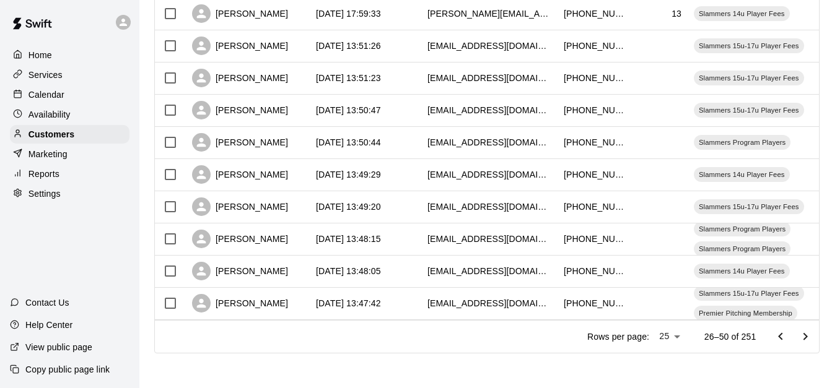
click at [813, 330] on icon "Go to next page" at bounding box center [805, 337] width 15 height 15
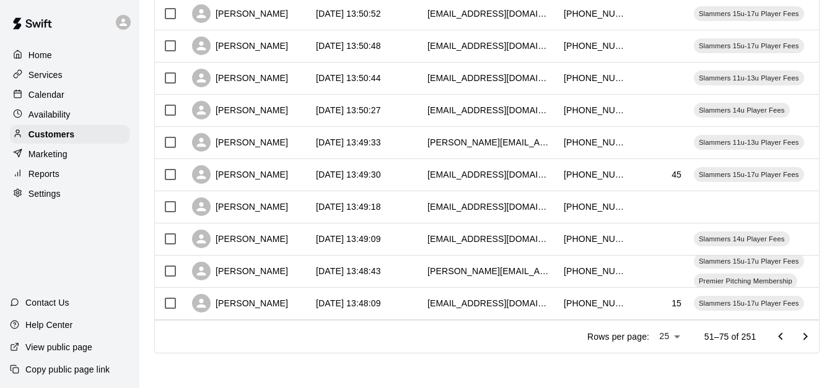
click at [813, 330] on icon "Go to next page" at bounding box center [805, 337] width 15 height 15
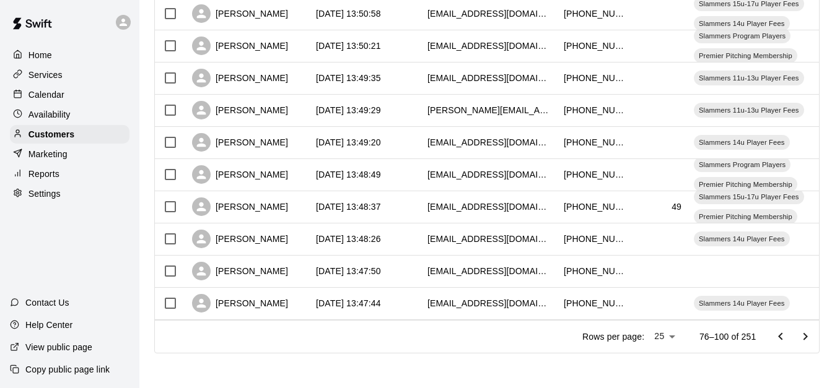
click at [813, 330] on icon "Go to next page" at bounding box center [805, 337] width 15 height 15
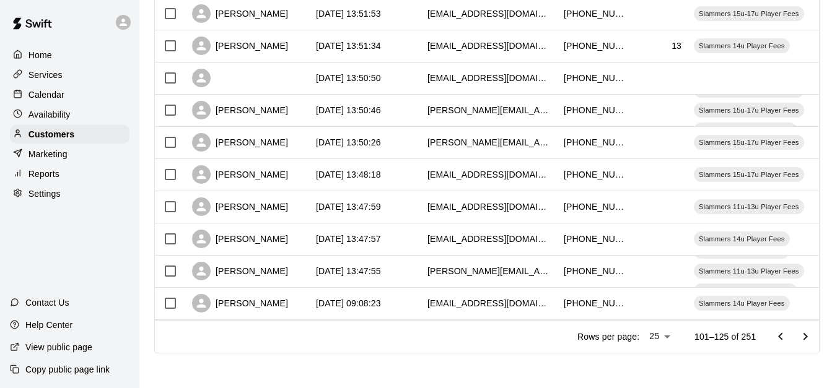
click at [813, 330] on icon "Go to next page" at bounding box center [805, 337] width 15 height 15
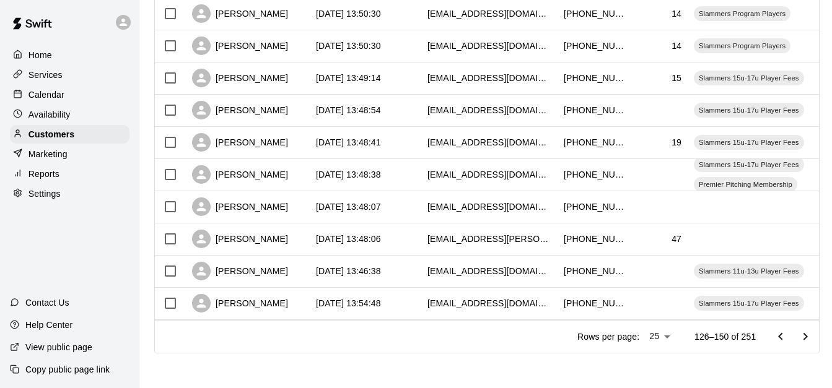
click at [813, 330] on icon "Go to next page" at bounding box center [805, 337] width 15 height 15
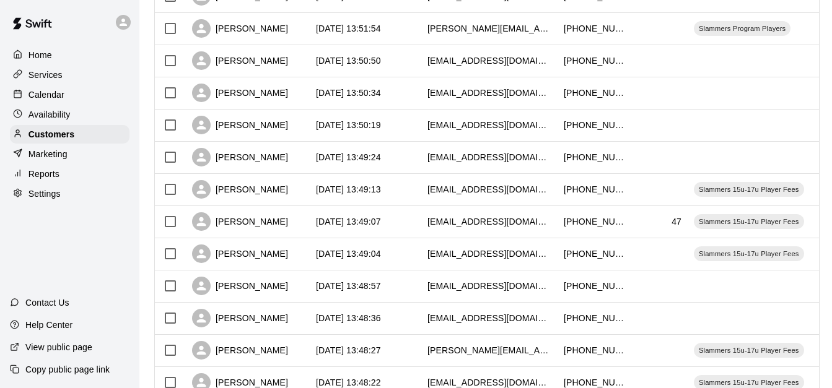
scroll to position [419, 0]
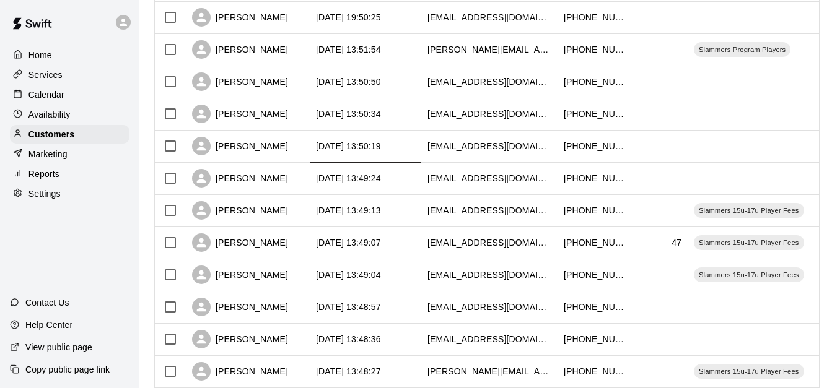
click at [406, 142] on div "2025-08-29 13:50:19" at bounding box center [366, 147] width 112 height 32
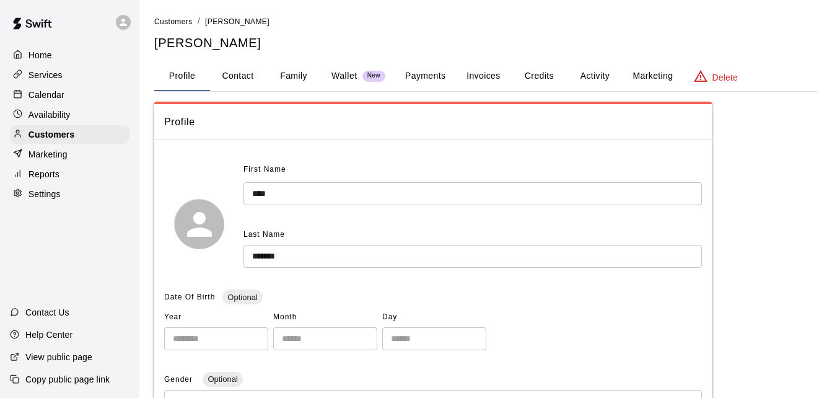
click at [415, 81] on button "Payments" at bounding box center [425, 76] width 60 height 30
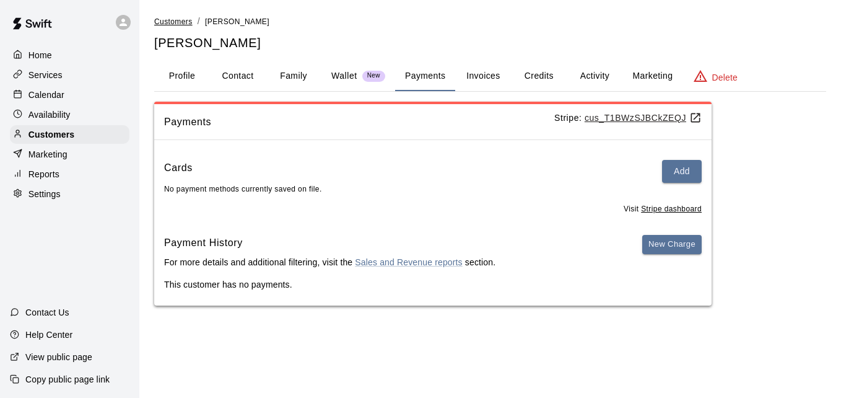
click at [186, 23] on span "Customers" at bounding box center [173, 21] width 38 height 9
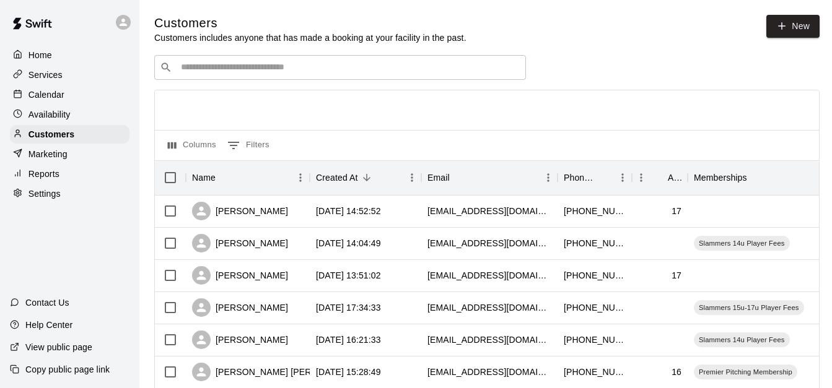
click at [597, 147] on div "Columns 0 Filters" at bounding box center [487, 145] width 664 height 30
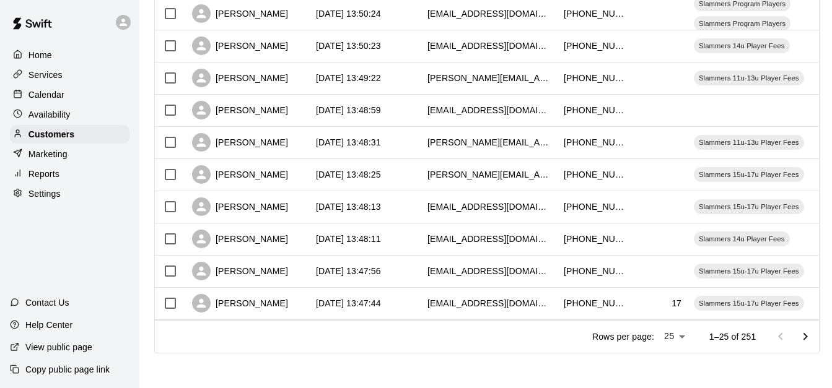
scroll to position [692, 0]
click at [813, 332] on icon "Go to next page" at bounding box center [805, 337] width 15 height 15
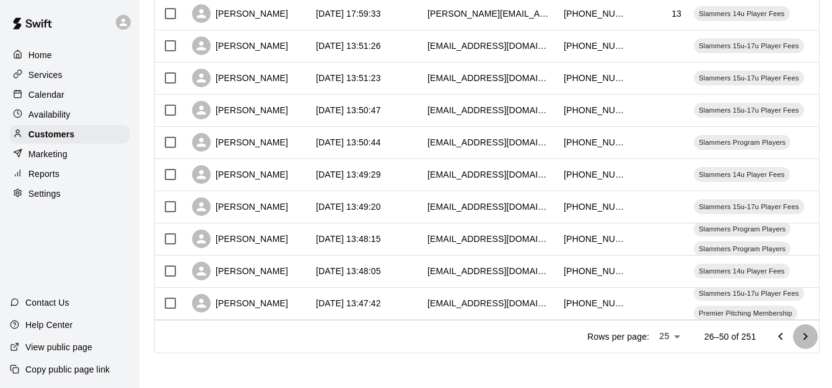
click at [813, 332] on icon "Go to next page" at bounding box center [805, 337] width 15 height 15
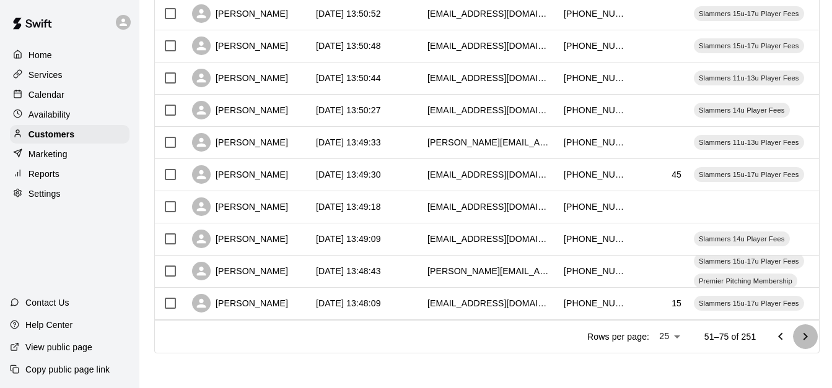
click at [813, 332] on icon "Go to next page" at bounding box center [805, 337] width 15 height 15
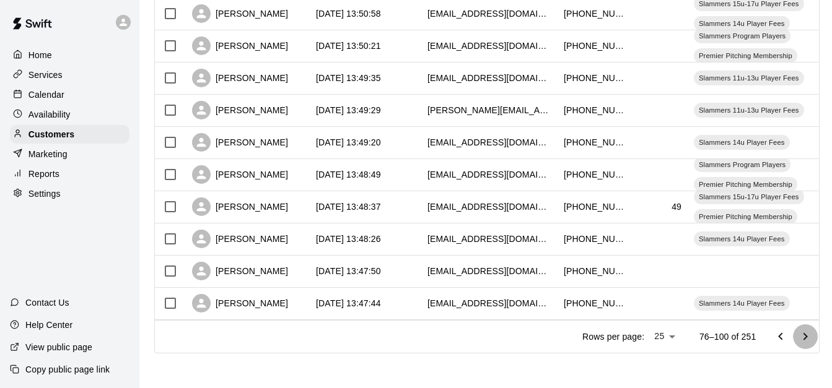
click at [813, 332] on icon "Go to next page" at bounding box center [805, 337] width 15 height 15
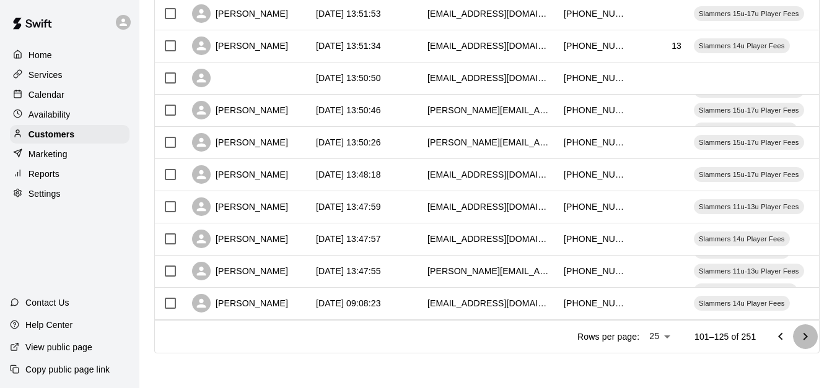
click at [813, 332] on icon "Go to next page" at bounding box center [805, 337] width 15 height 15
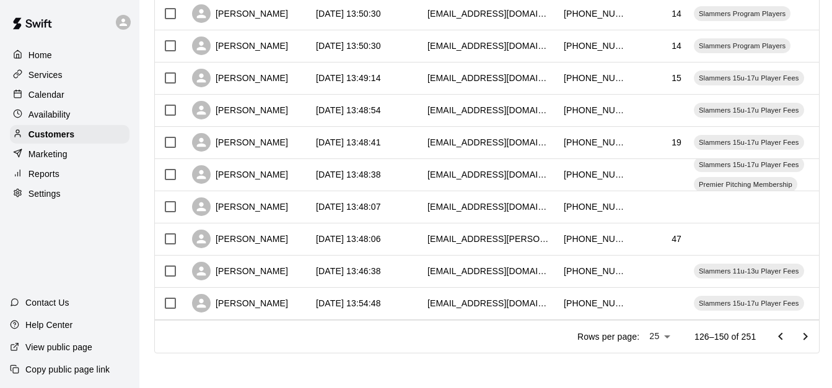
click at [813, 332] on icon "Go to next page" at bounding box center [805, 337] width 15 height 15
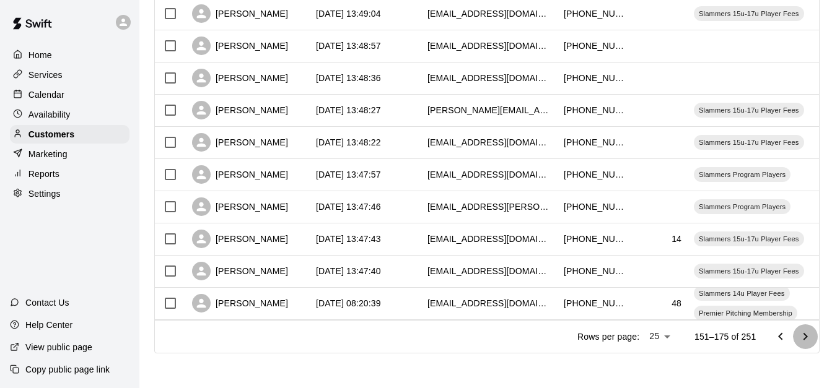
click at [813, 332] on icon "Go to next page" at bounding box center [805, 337] width 15 height 15
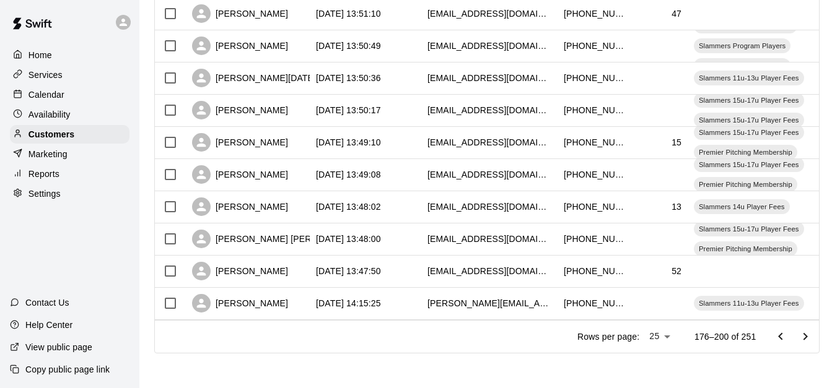
click at [813, 332] on icon "Go to next page" at bounding box center [805, 337] width 15 height 15
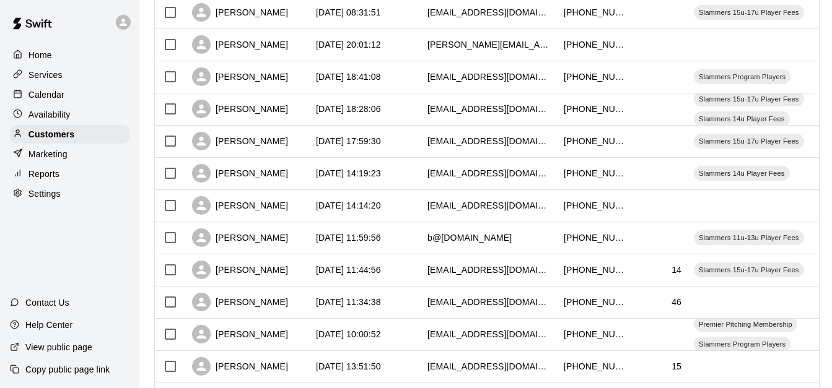
scroll to position [196, 0]
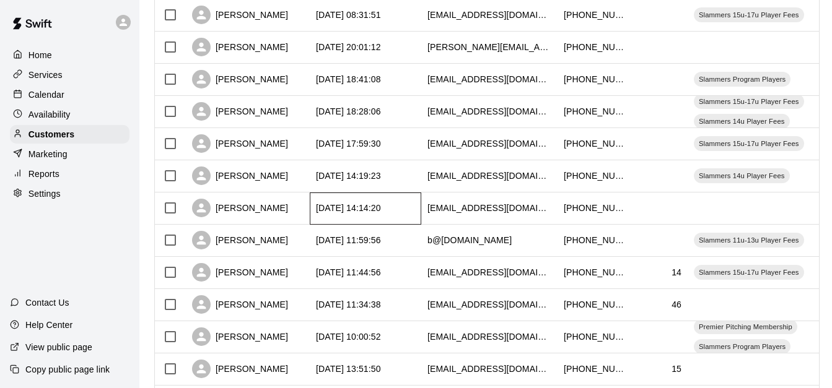
click at [411, 212] on div "2025-09-05 14:14:20" at bounding box center [366, 209] width 112 height 32
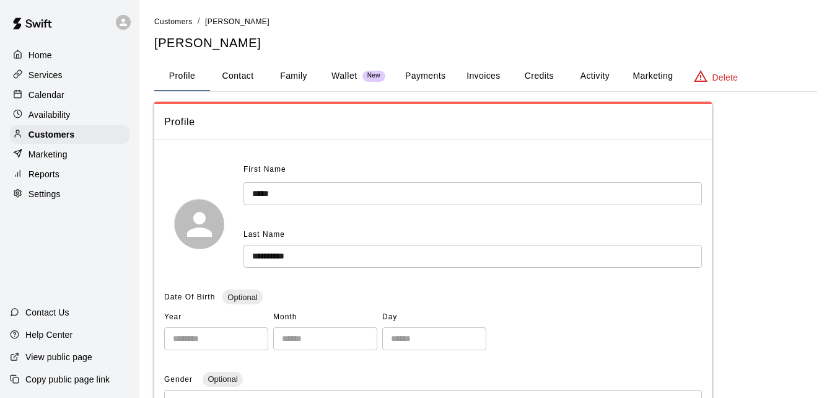
click at [282, 72] on button "Family" at bounding box center [294, 76] width 56 height 30
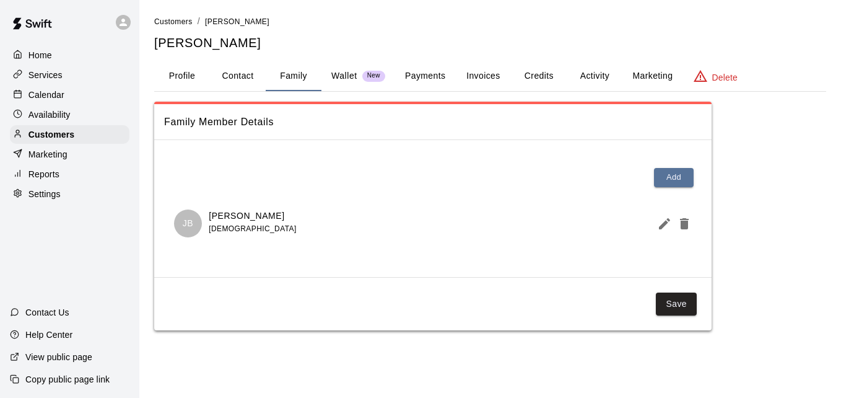
click at [418, 80] on button "Payments" at bounding box center [425, 76] width 60 height 30
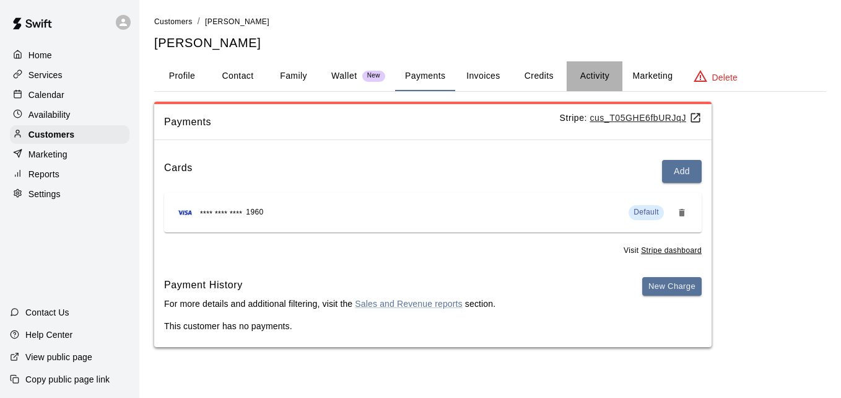
click at [594, 63] on button "Activity" at bounding box center [595, 76] width 56 height 30
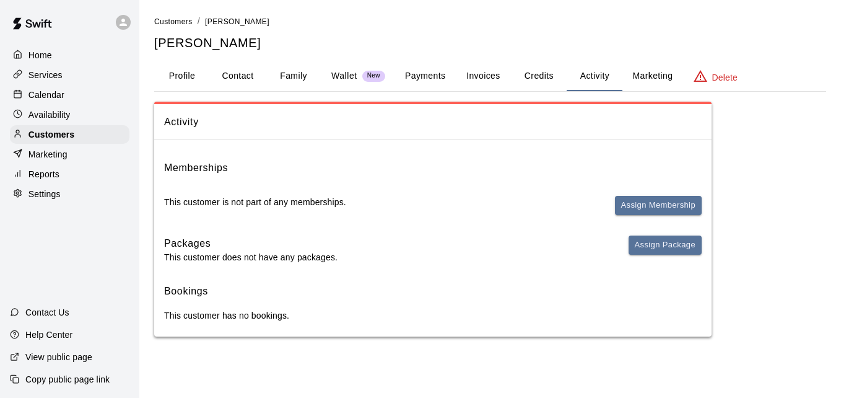
click at [180, 15] on li "Customers" at bounding box center [173, 22] width 38 height 14
click at [178, 19] on span "Customers" at bounding box center [173, 21] width 38 height 9
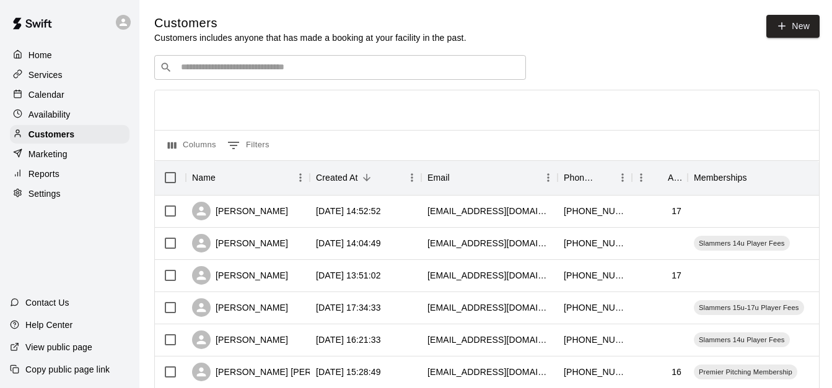
click at [309, 68] on input "Search customers by name or email" at bounding box center [348, 67] width 343 height 12
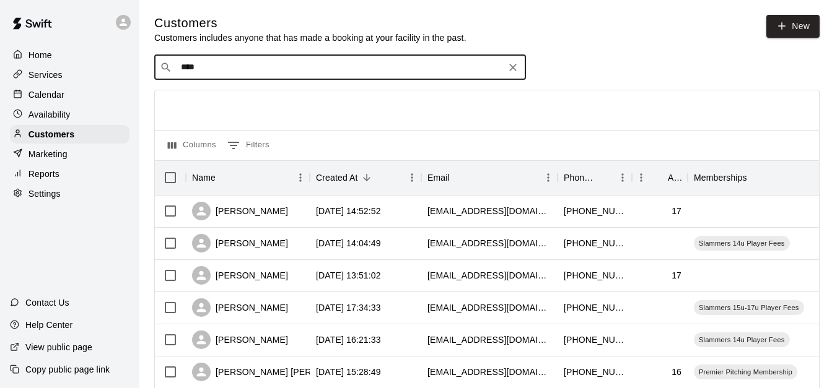
type input "*****"
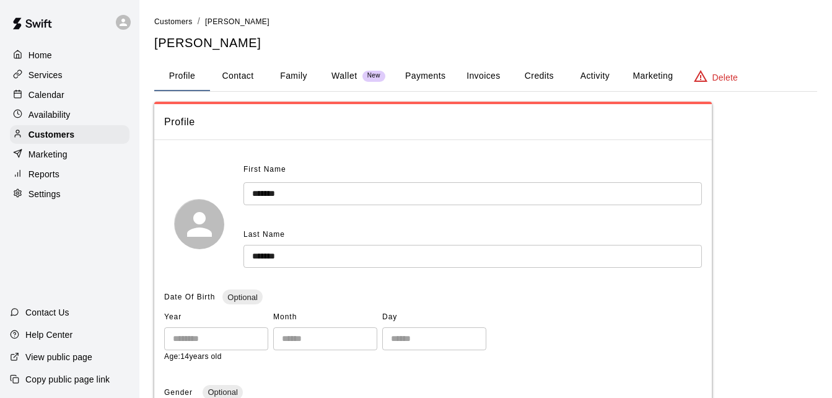
click at [410, 76] on button "Payments" at bounding box center [425, 76] width 60 height 30
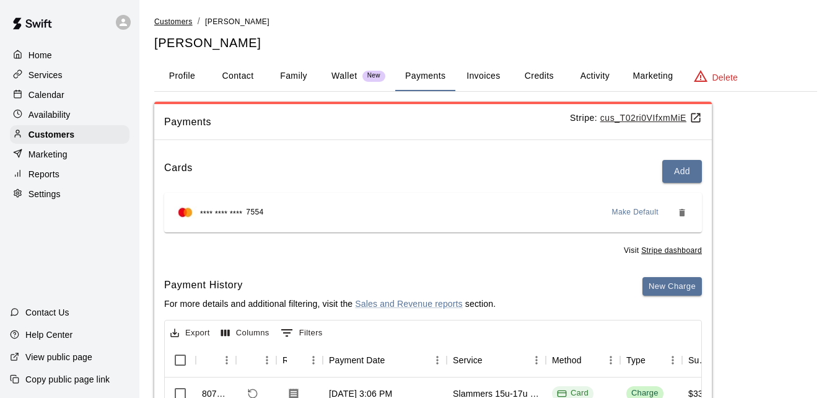
click at [175, 22] on span "Customers" at bounding box center [173, 21] width 38 height 9
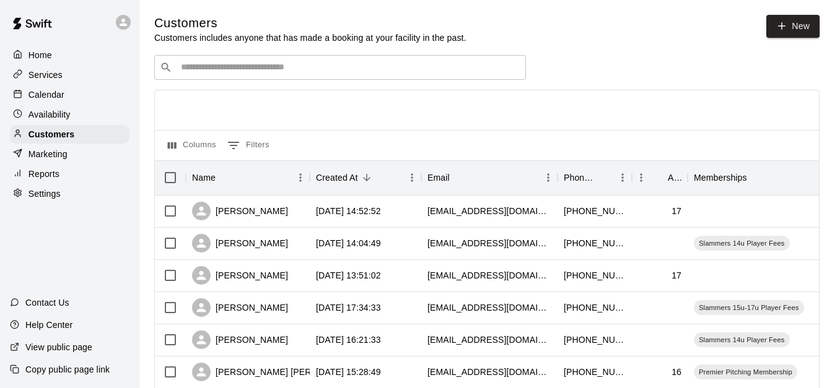
click at [206, 69] on input "Search customers by name or email" at bounding box center [348, 67] width 343 height 12
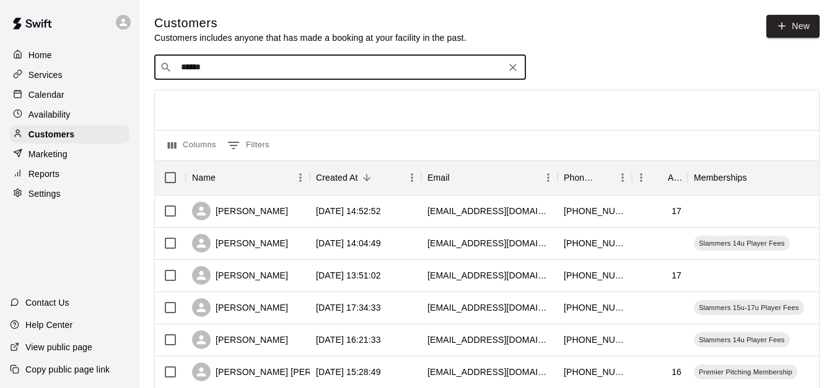
type input "*******"
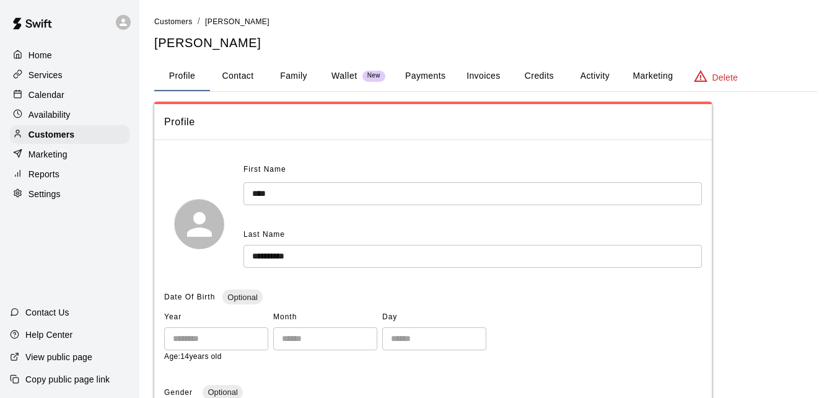
click at [423, 80] on button "Payments" at bounding box center [425, 76] width 60 height 30
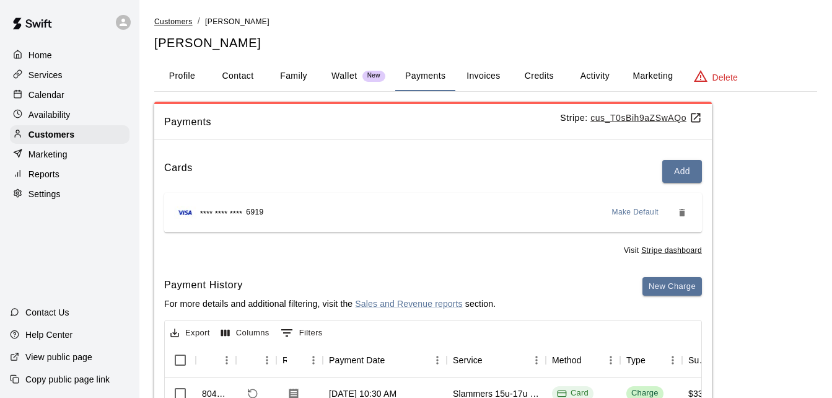
click at [180, 22] on span "Customers" at bounding box center [173, 21] width 38 height 9
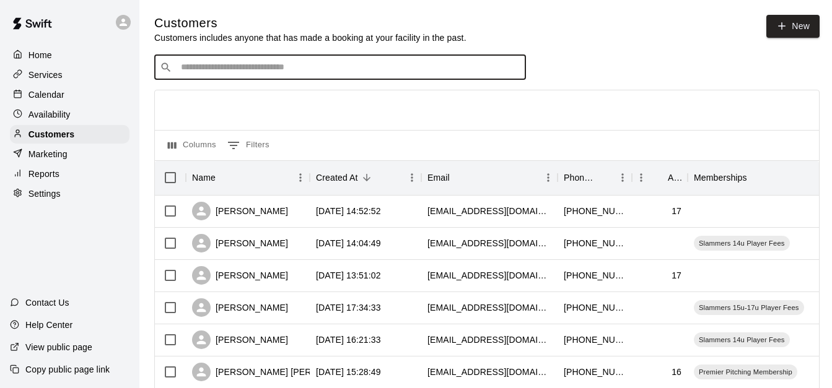
click at [218, 63] on input "Search customers by name or email" at bounding box center [348, 67] width 343 height 12
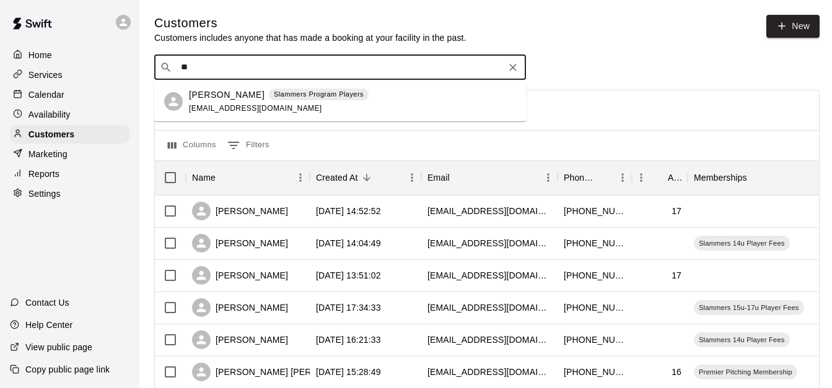
type input "*"
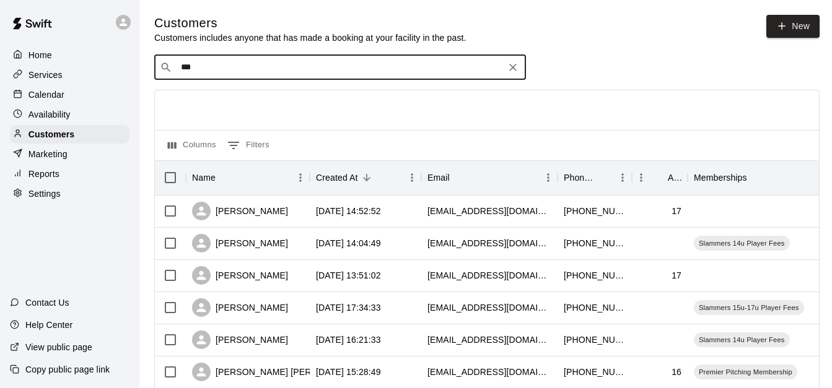
type input "****"
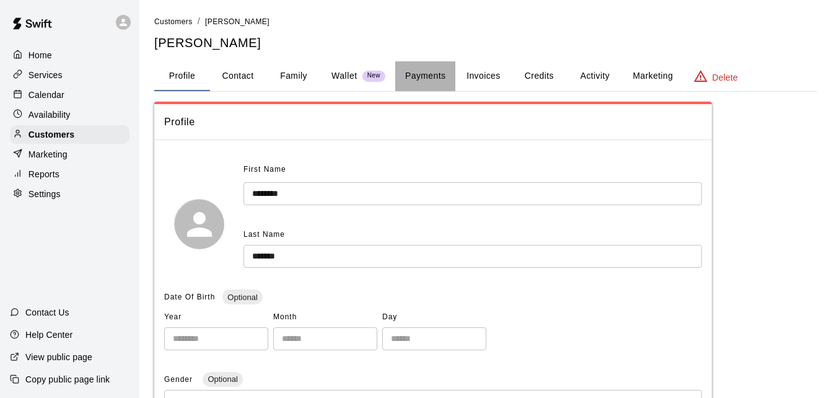
click at [432, 76] on button "Payments" at bounding box center [425, 76] width 60 height 30
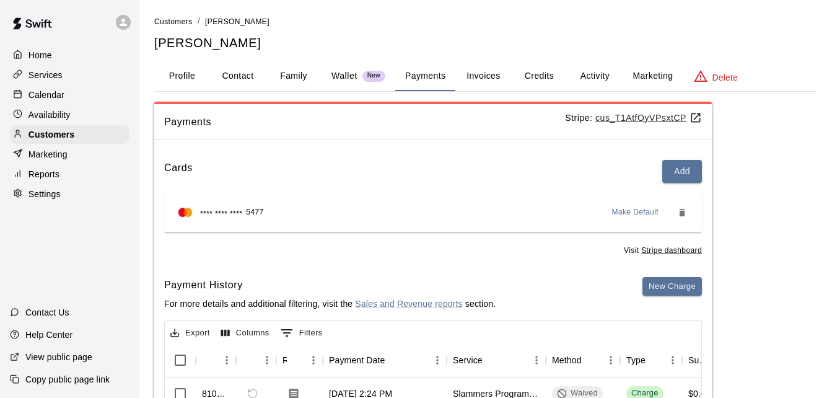
click at [426, 266] on div "Cards Add **** **** **** 5477 Make Default Visit Stripe dashboard Payment Histo…" at bounding box center [433, 375] width 558 height 451
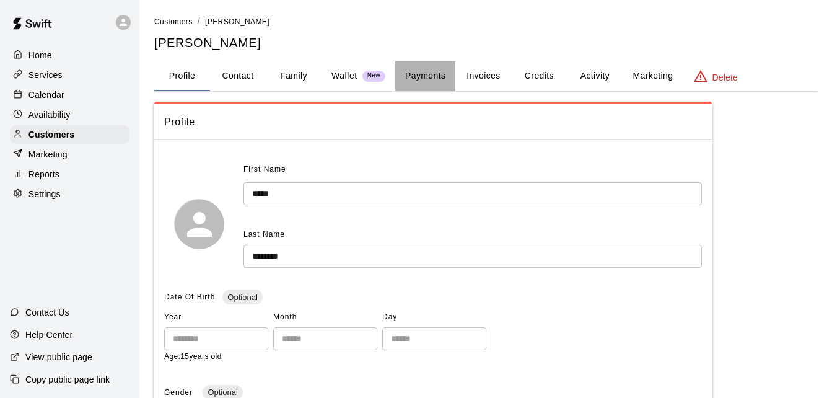
click at [421, 83] on button "Payments" at bounding box center [425, 76] width 60 height 30
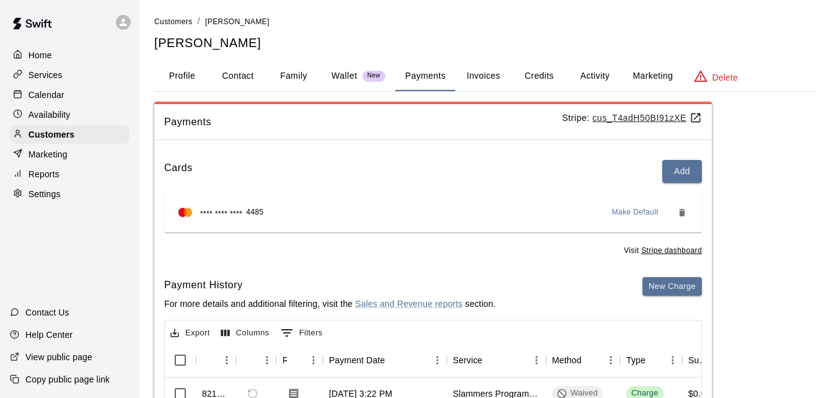
click at [729, 295] on div "Payments Stripe: cus_T4adH50BI91zXE Cards Add **** **** **** 4485 Make Default …" at bounding box center [485, 352] width 663 height 500
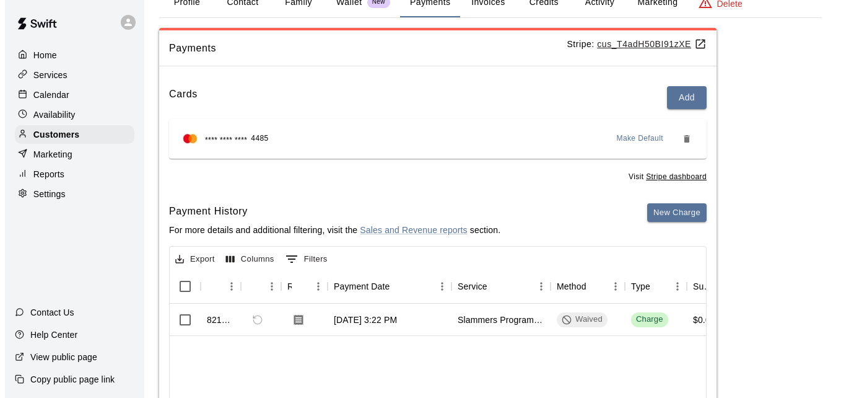
scroll to position [55, 0]
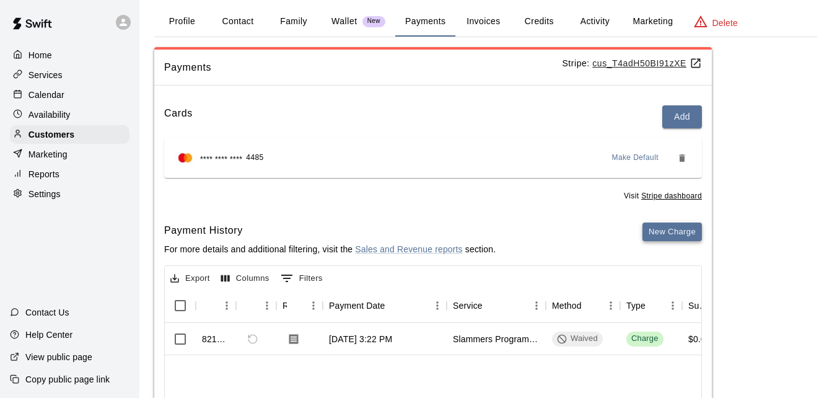
click at [660, 235] on button "New Charge" at bounding box center [671, 231] width 59 height 19
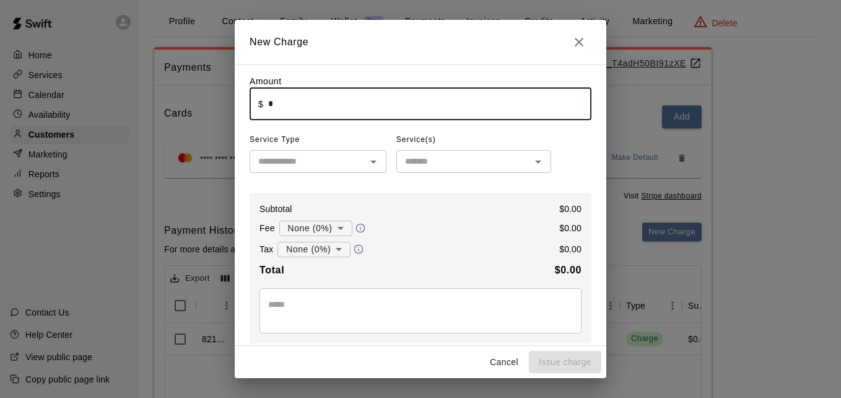
click at [343, 113] on input "*" at bounding box center [429, 103] width 323 height 33
type input "*******"
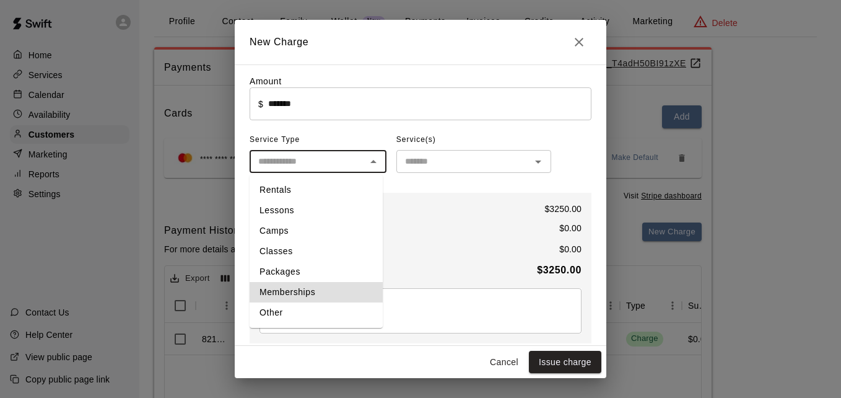
type input "**********"
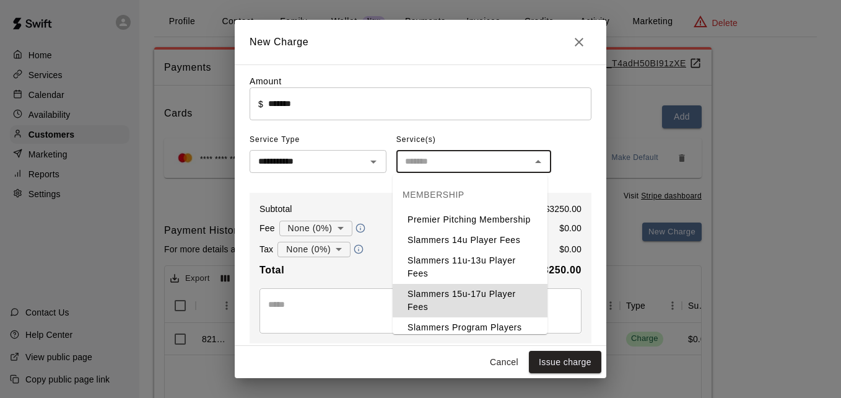
type input "**********"
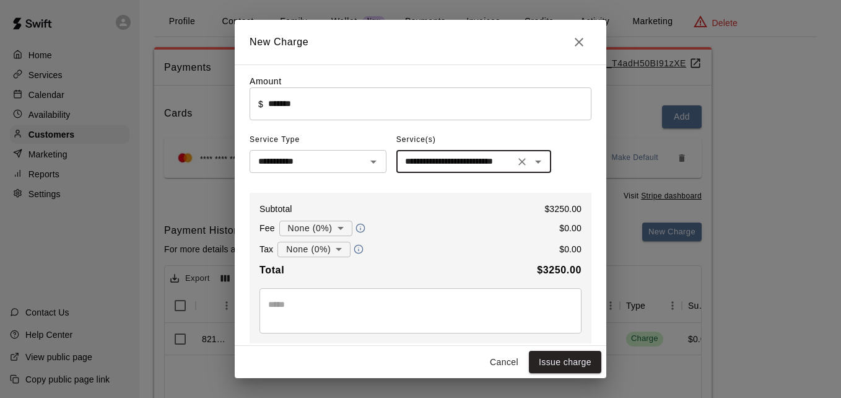
click at [286, 304] on textarea at bounding box center [420, 310] width 305 height 25
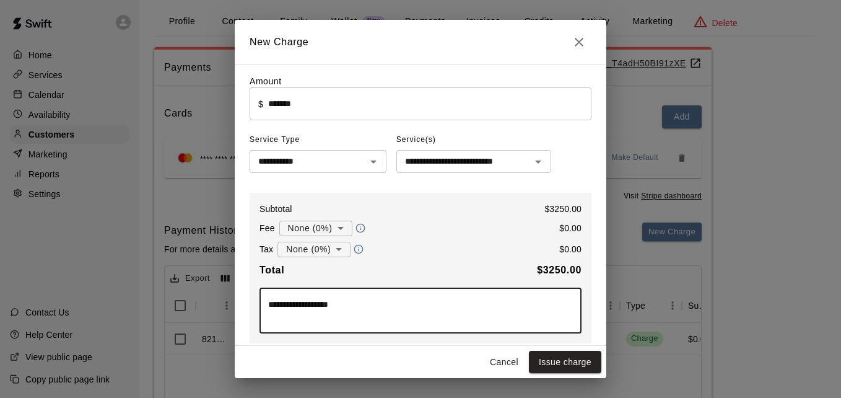
type textarea "**********"
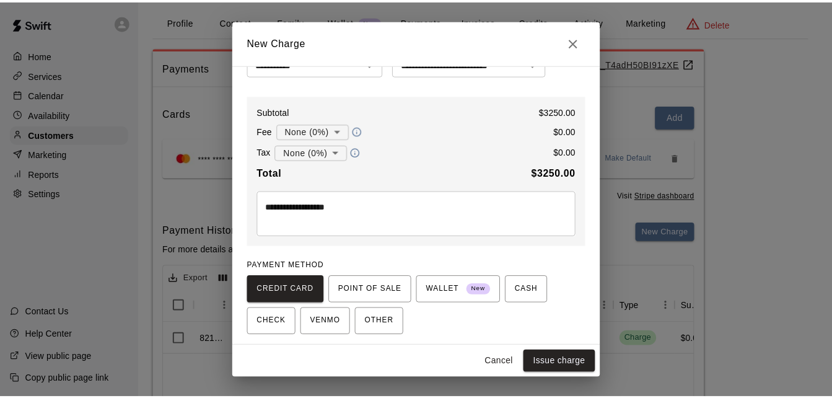
scroll to position [139, 0]
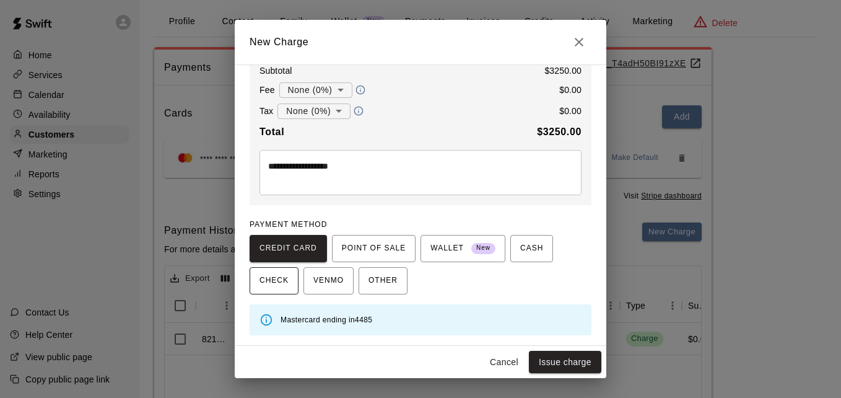
click at [283, 283] on span "CHECK" at bounding box center [274, 281] width 29 height 20
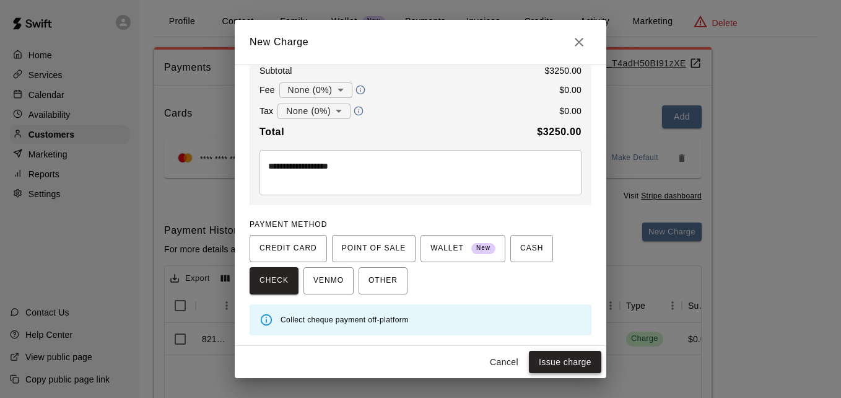
click at [564, 356] on button "Issue charge" at bounding box center [565, 362] width 72 height 23
type input "*"
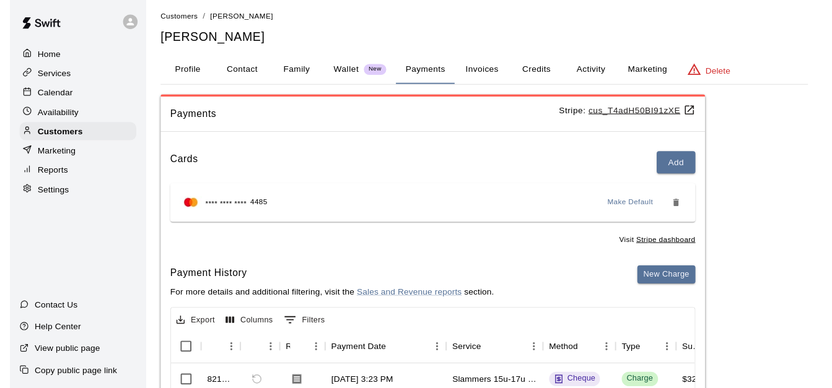
scroll to position [0, 0]
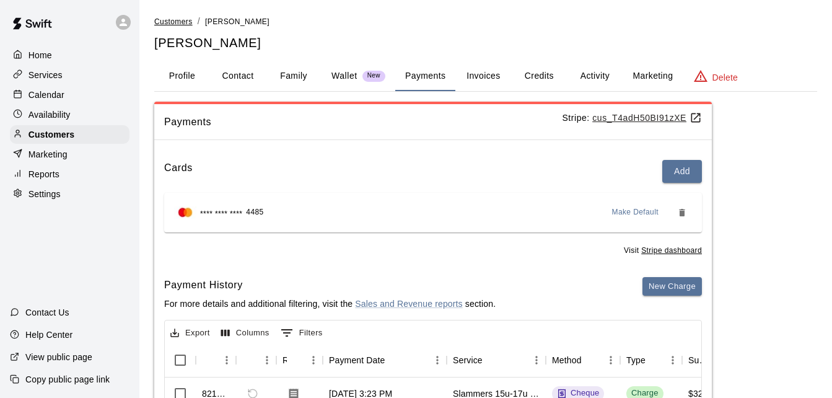
click at [182, 22] on span "Customers" at bounding box center [173, 21] width 38 height 9
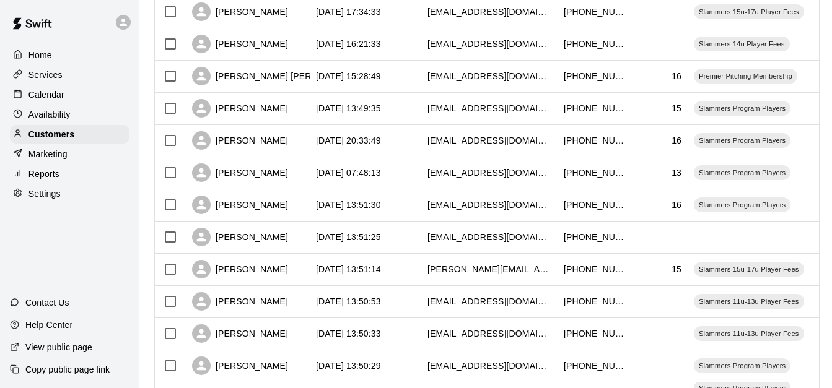
scroll to position [297, 0]
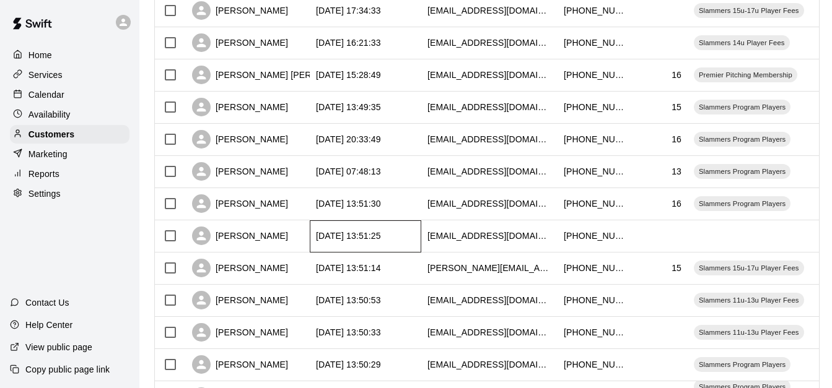
click at [419, 227] on div "[DATE] 13:51:25" at bounding box center [366, 237] width 112 height 32
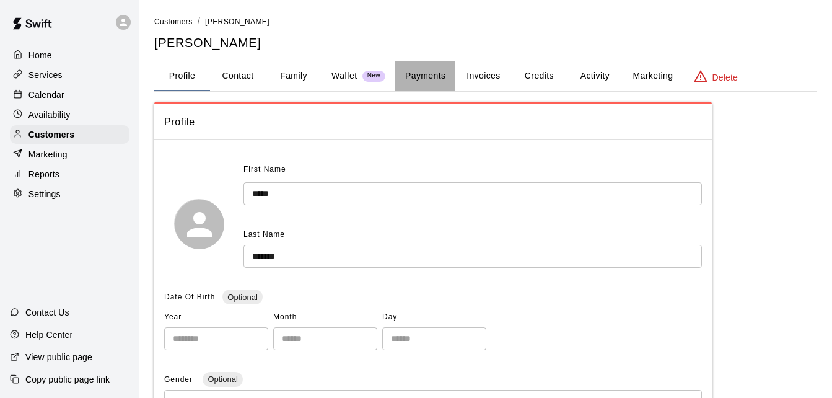
click at [418, 76] on button "Payments" at bounding box center [425, 76] width 60 height 30
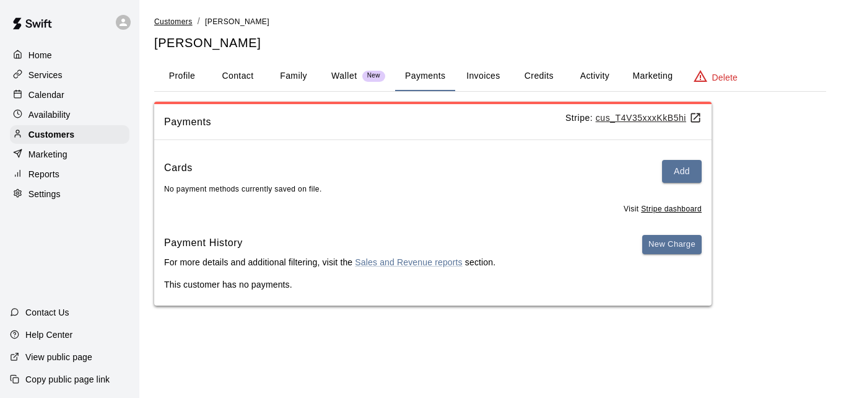
click at [178, 19] on span "Customers" at bounding box center [173, 21] width 38 height 9
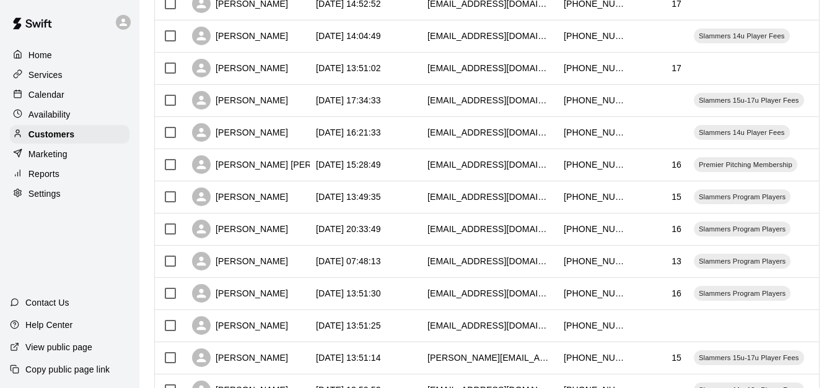
scroll to position [124, 0]
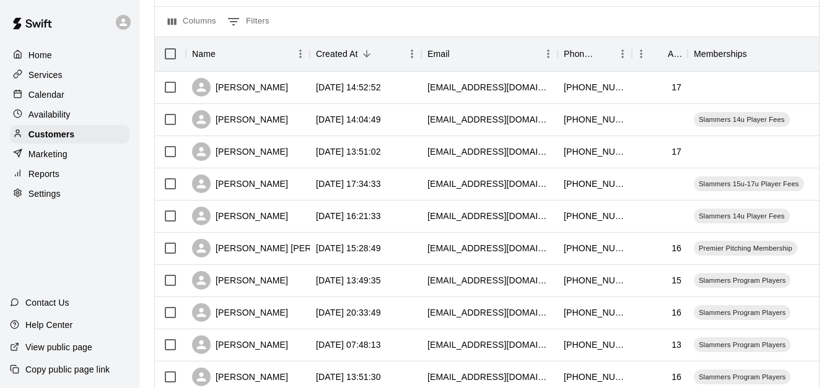
click at [325, 15] on div "Columns 0 Filters" at bounding box center [487, 21] width 664 height 30
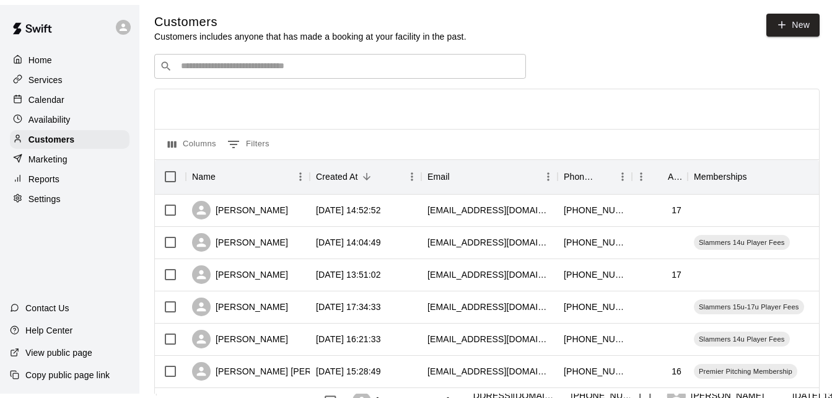
scroll to position [0, 0]
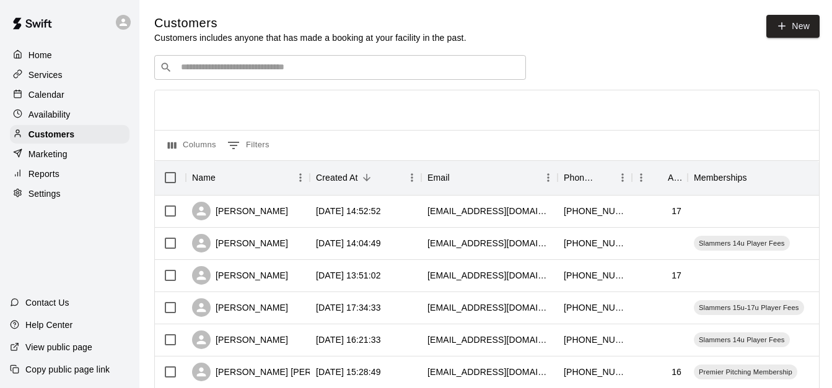
click at [285, 69] on input "Search customers by name or email" at bounding box center [348, 67] width 343 height 12
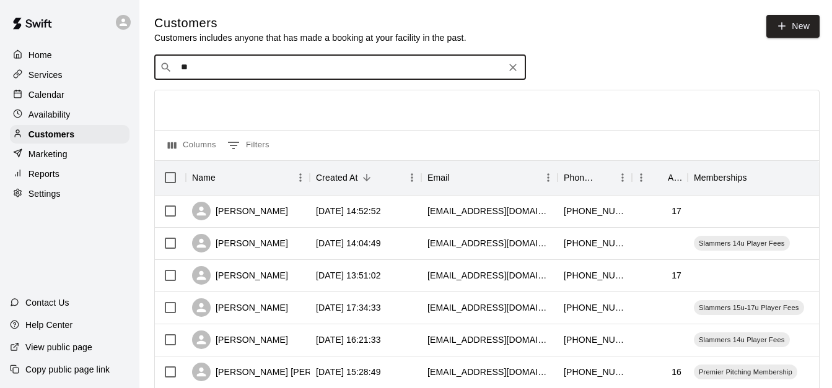
type input "***"
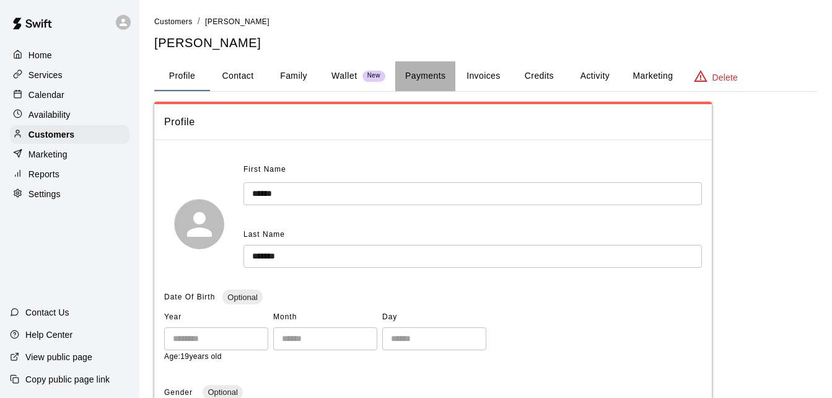
click at [435, 72] on button "Payments" at bounding box center [425, 76] width 60 height 30
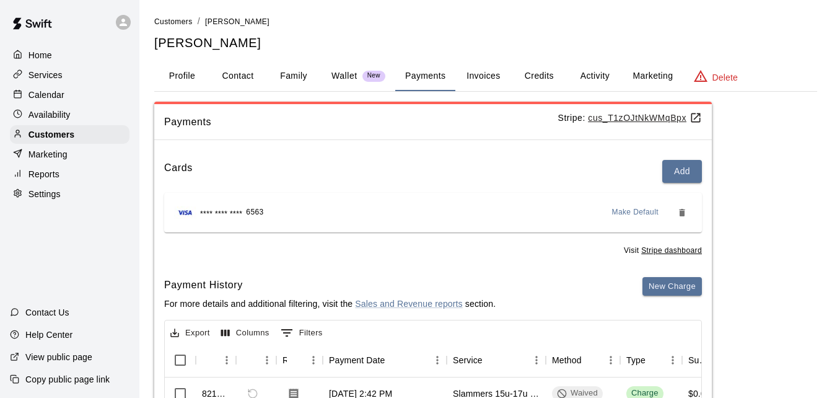
click at [447, 149] on div "Payments Stripe: cus_T1zOJtNkWMqBpx Cards Add **** **** **** 6563 Make Default …" at bounding box center [433, 352] width 558 height 500
click at [178, 21] on span "Customers" at bounding box center [173, 21] width 38 height 9
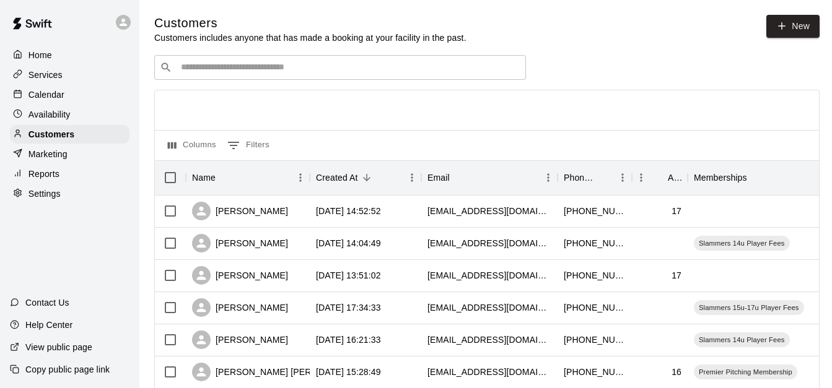
click at [248, 66] on input "Search customers by name or email" at bounding box center [348, 67] width 343 height 12
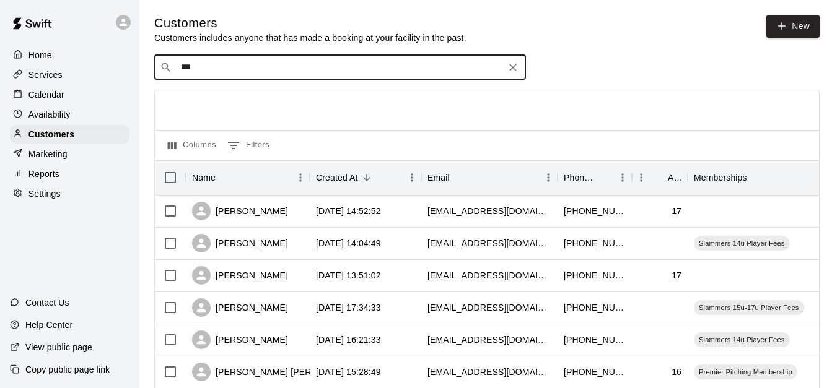
type input "****"
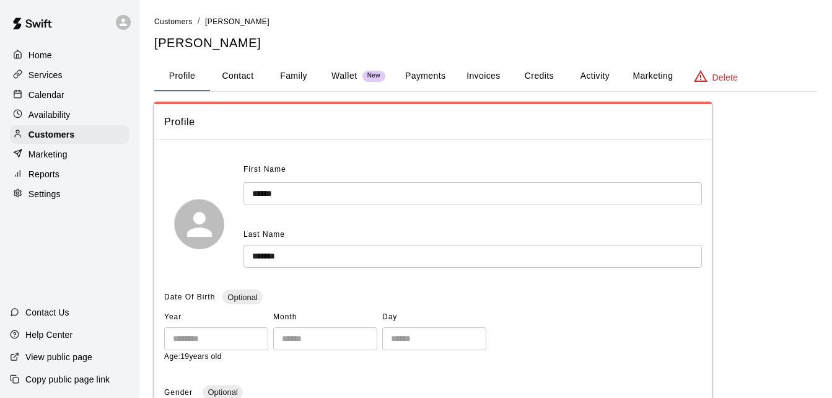
click at [291, 72] on button "Family" at bounding box center [294, 76] width 56 height 30
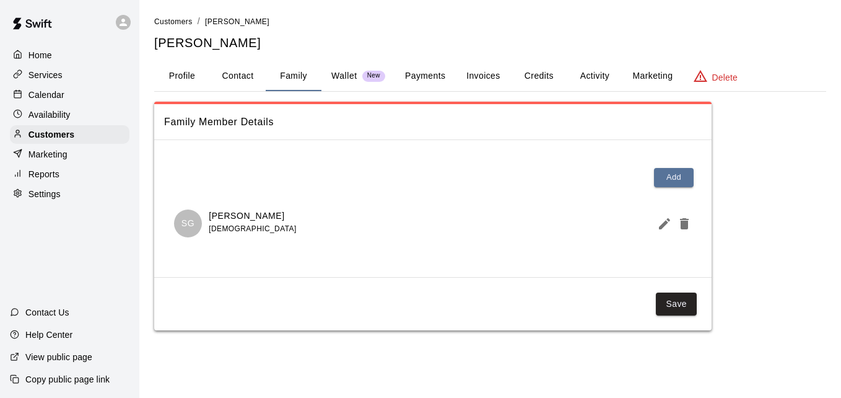
click at [433, 79] on button "Payments" at bounding box center [425, 76] width 60 height 30
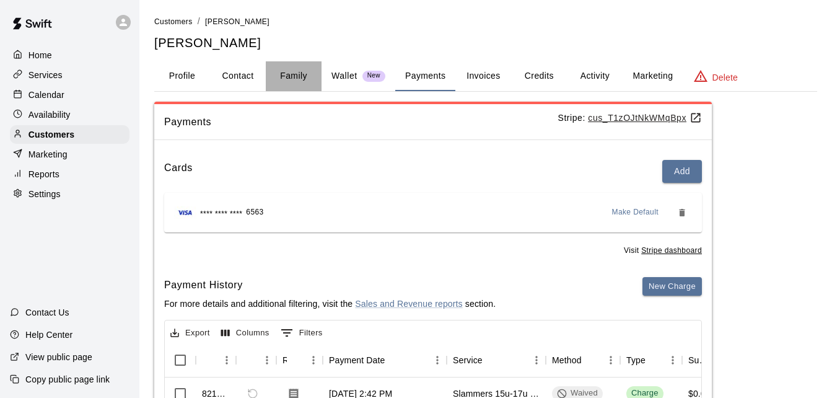
click at [297, 72] on button "Family" at bounding box center [294, 76] width 56 height 30
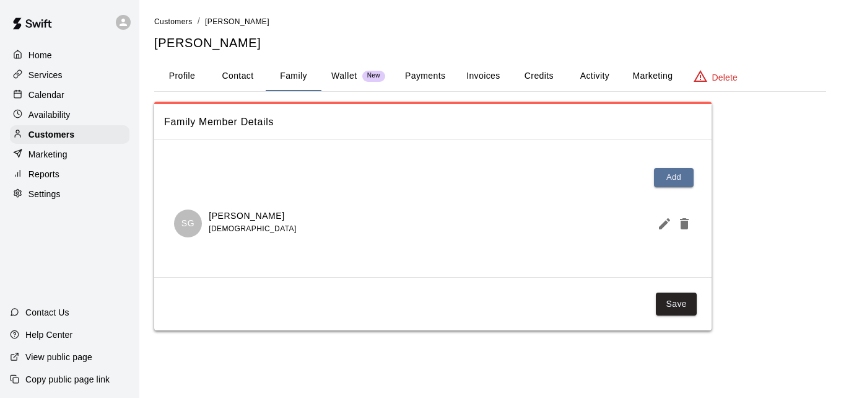
click at [427, 73] on button "Payments" at bounding box center [425, 76] width 60 height 30
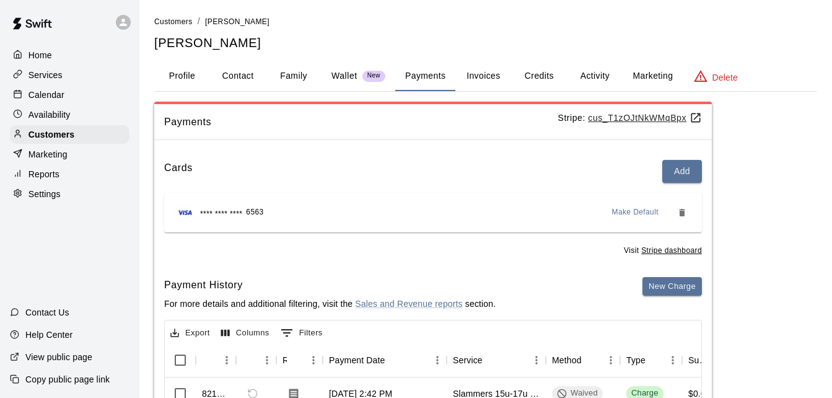
click at [384, 182] on div "Cards Add" at bounding box center [433, 171] width 538 height 23
click at [176, 19] on span "Customers" at bounding box center [173, 21] width 38 height 9
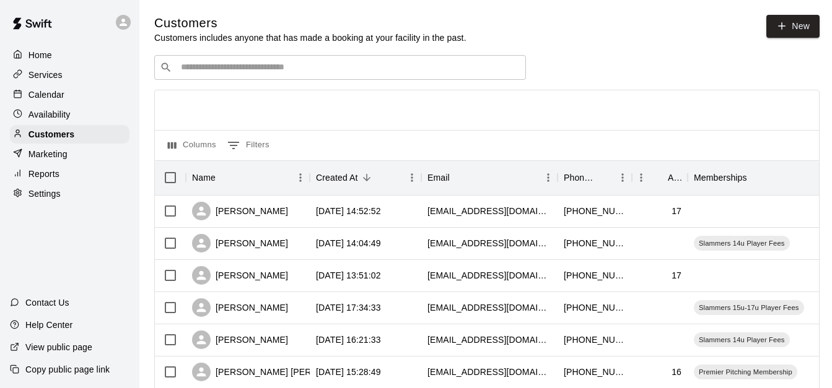
click at [234, 77] on div "​ ​" at bounding box center [340, 67] width 372 height 25
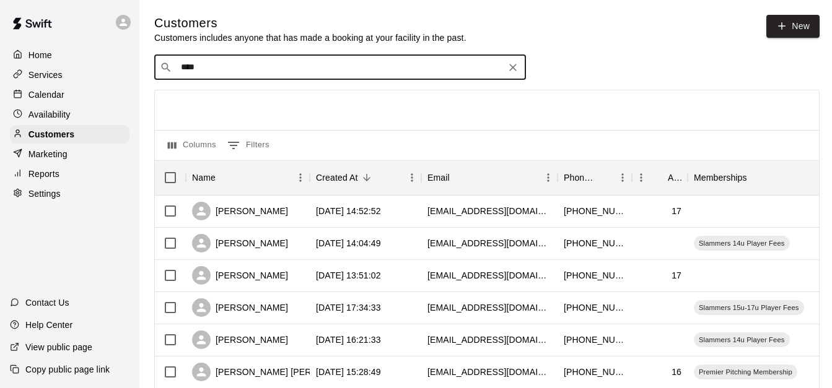
type input "*****"
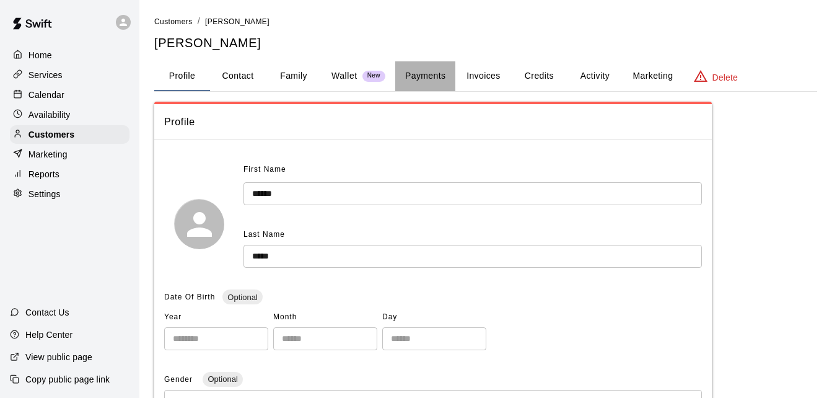
click at [423, 84] on button "Payments" at bounding box center [425, 76] width 60 height 30
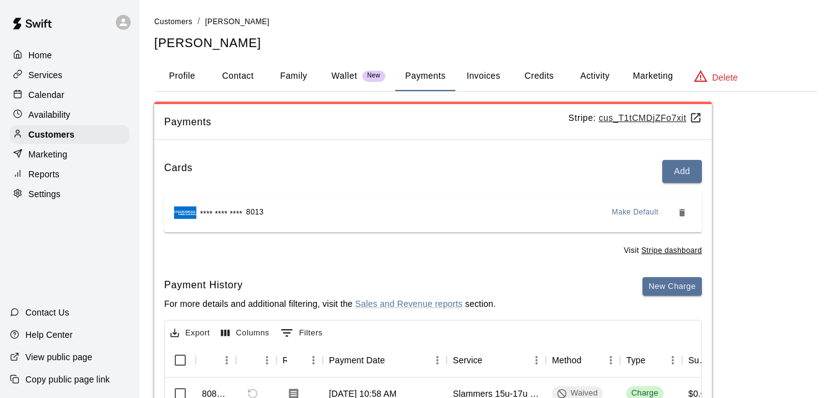
click at [439, 182] on div "Cards Add" at bounding box center [433, 171] width 538 height 23
click at [411, 161] on div "Cards Add" at bounding box center [433, 171] width 538 height 23
click at [171, 19] on span "Customers" at bounding box center [173, 21] width 38 height 9
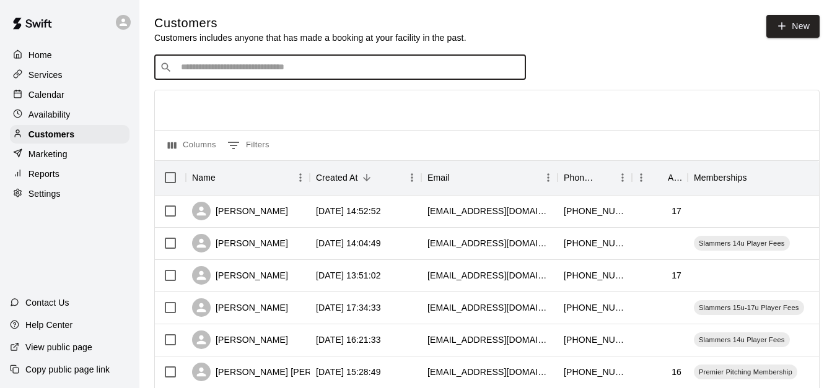
click at [258, 64] on input "Search customers by name or email" at bounding box center [348, 67] width 343 height 12
type input "***"
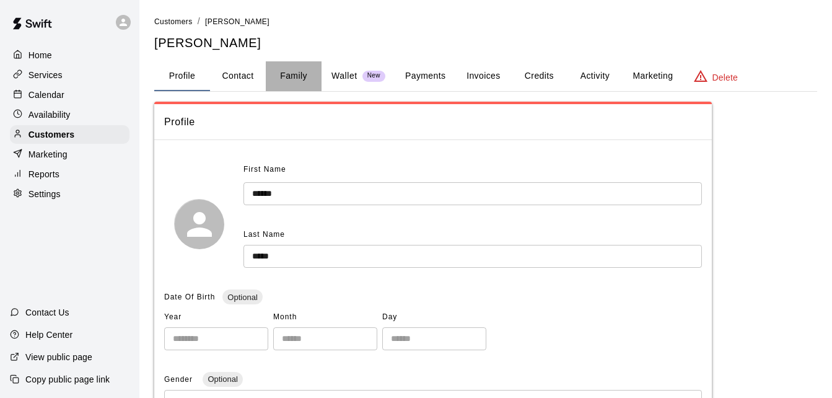
click at [293, 72] on button "Family" at bounding box center [294, 76] width 56 height 30
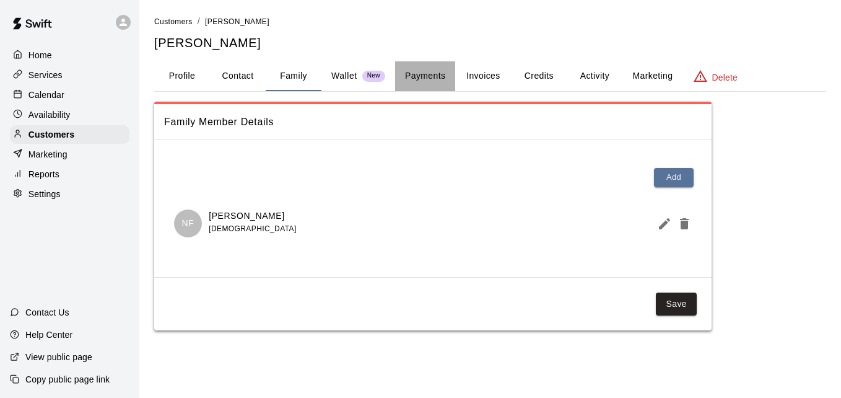
click at [430, 79] on button "Payments" at bounding box center [425, 76] width 60 height 30
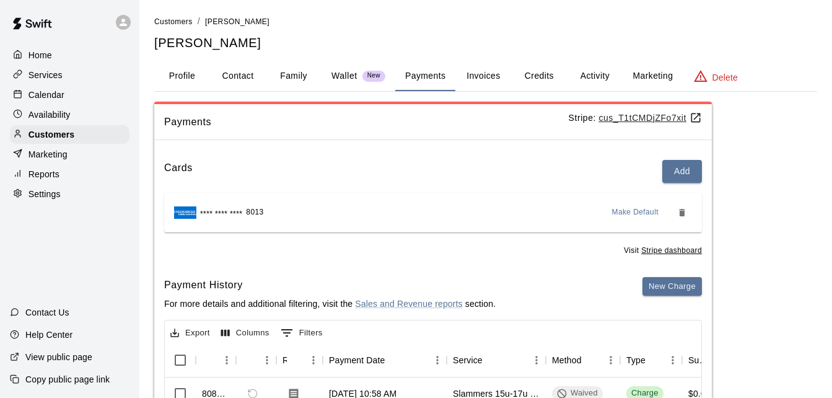
click at [595, 74] on button "Activity" at bounding box center [595, 76] width 56 height 30
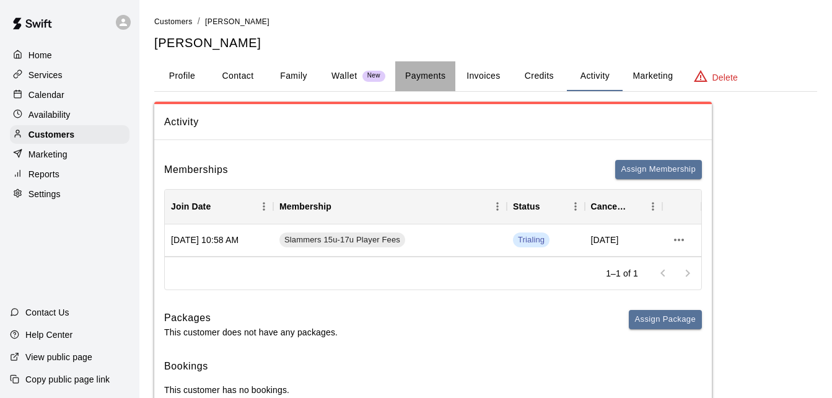
click at [424, 74] on button "Payments" at bounding box center [425, 76] width 60 height 30
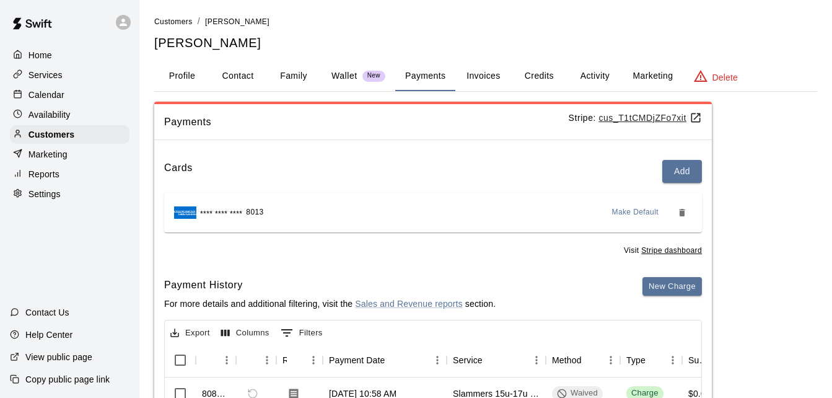
click at [182, 72] on button "Profile" at bounding box center [182, 76] width 56 height 30
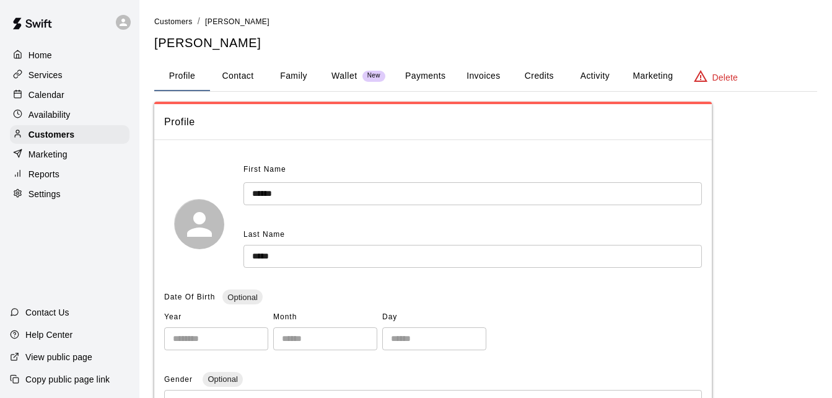
click at [230, 73] on button "Contact" at bounding box center [238, 76] width 56 height 30
select select "**"
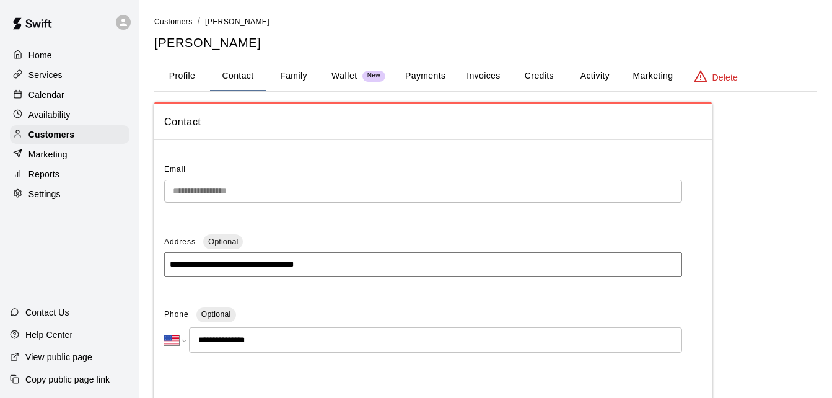
click at [258, 144] on div "**********" at bounding box center [433, 392] width 558 height 581
click at [199, 72] on button "Profile" at bounding box center [182, 76] width 56 height 30
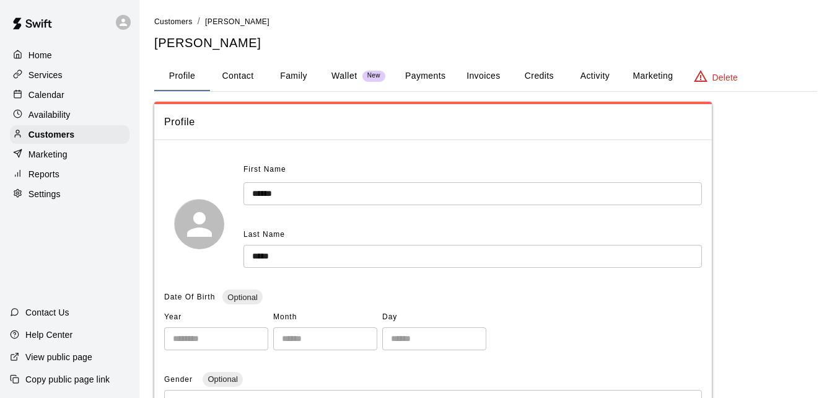
click at [232, 72] on button "Contact" at bounding box center [238, 76] width 56 height 30
select select "**"
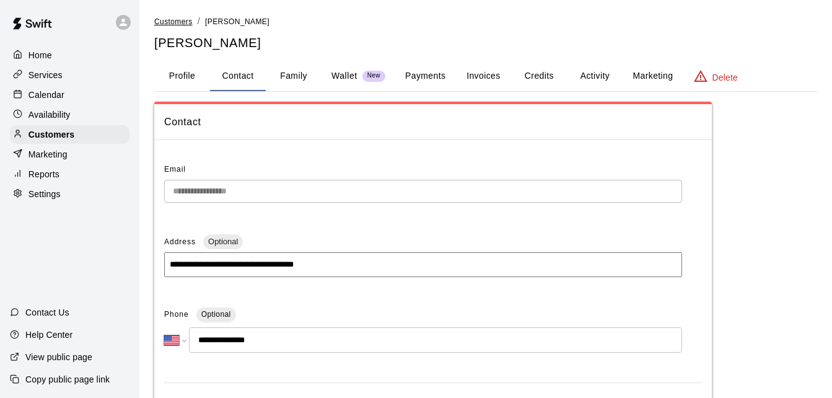
click at [180, 22] on span "Customers" at bounding box center [173, 21] width 38 height 9
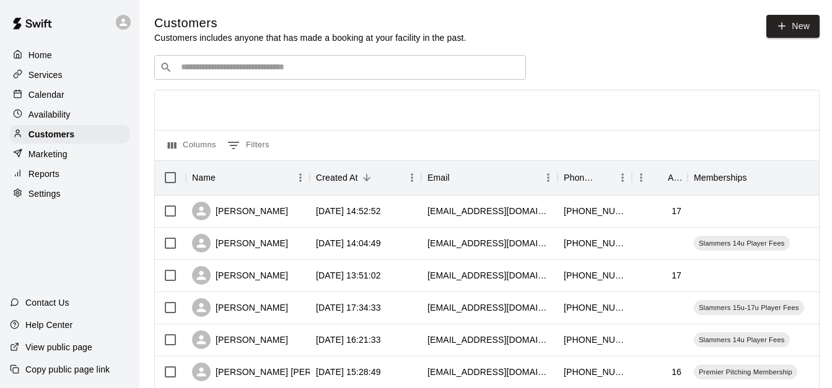
click at [230, 74] on input "Search customers by name or email" at bounding box center [348, 67] width 343 height 12
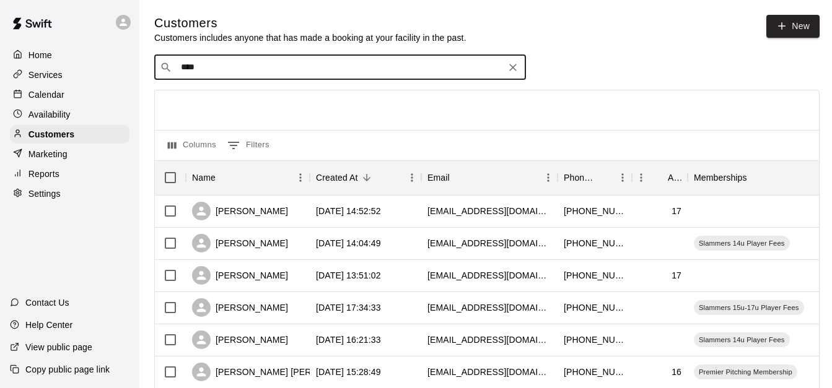
type input "*****"
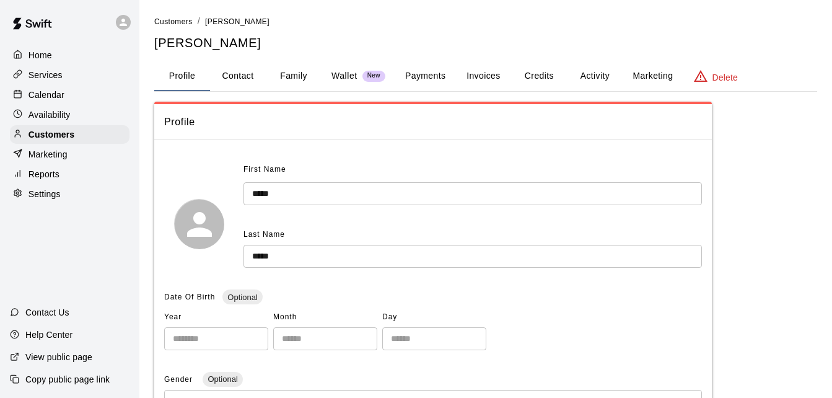
click at [425, 77] on button "Payments" at bounding box center [425, 76] width 60 height 30
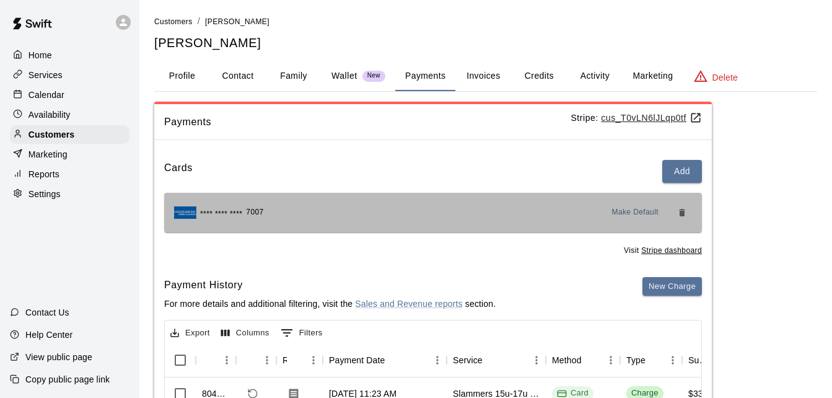
click at [401, 193] on div "**** **** **** 7007 Make Default" at bounding box center [433, 213] width 538 height 40
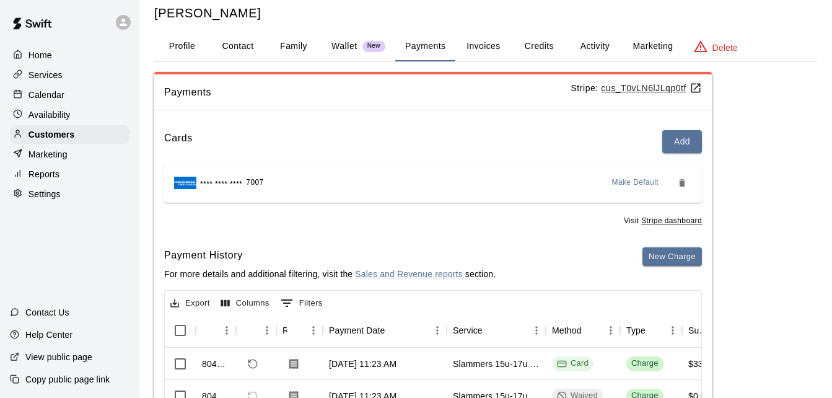
scroll to position [25, 0]
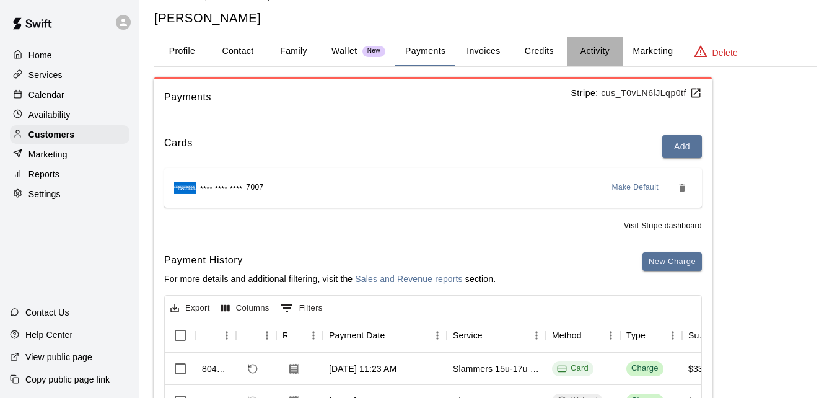
click at [586, 43] on button "Activity" at bounding box center [595, 52] width 56 height 30
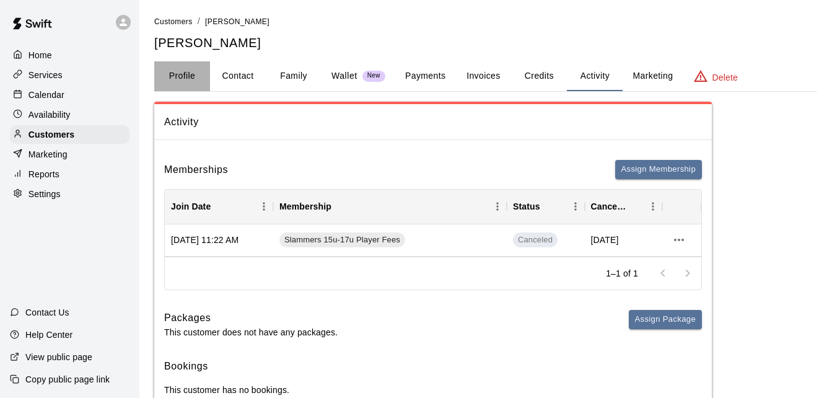
click at [183, 74] on button "Profile" at bounding box center [182, 76] width 56 height 30
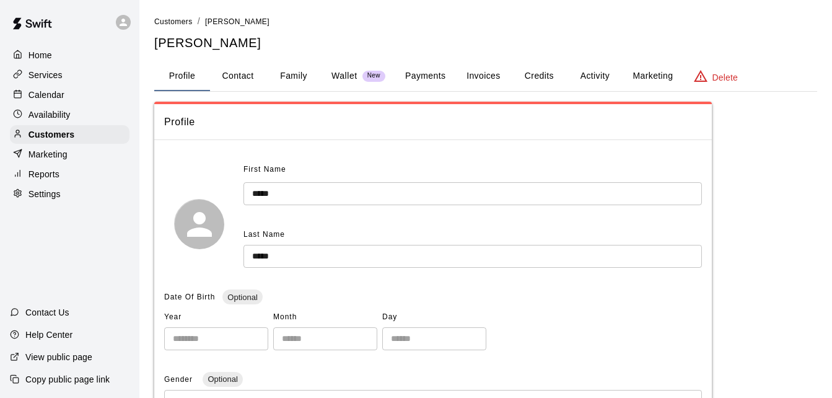
click at [242, 70] on button "Contact" at bounding box center [238, 76] width 56 height 30
select select "**"
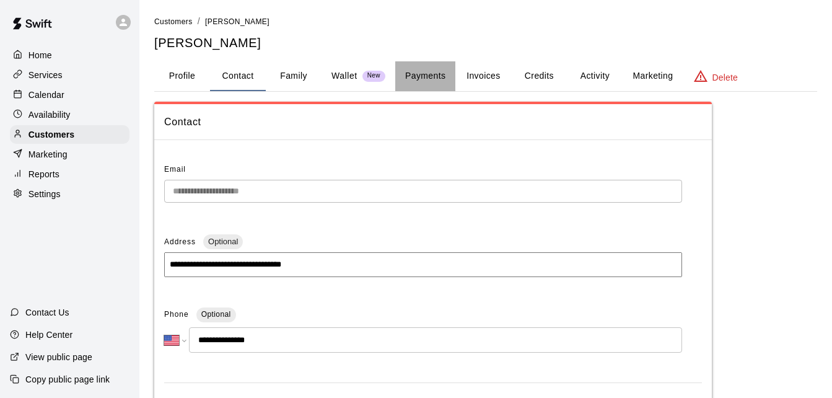
click at [432, 79] on button "Payments" at bounding box center [425, 76] width 60 height 30
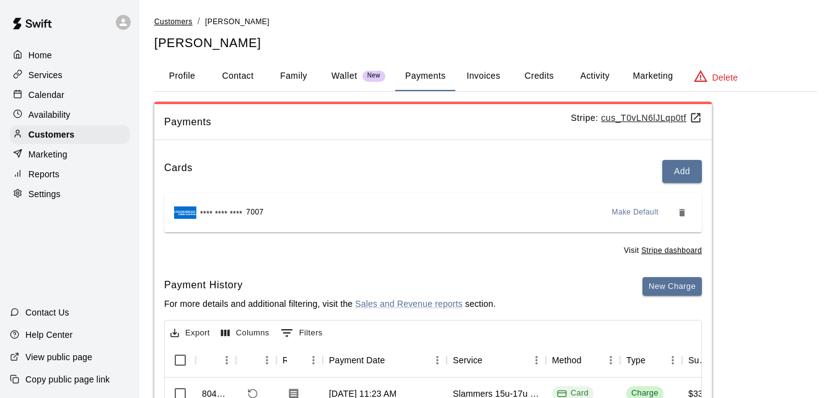
click at [178, 19] on span "Customers" at bounding box center [173, 21] width 38 height 9
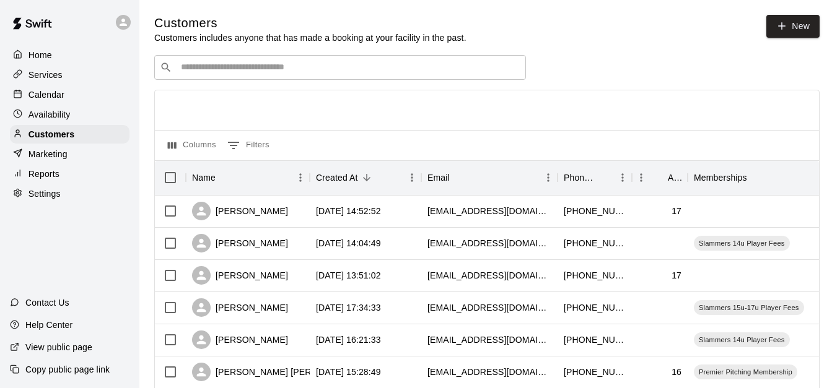
click at [256, 73] on input "Search customers by name or email" at bounding box center [348, 67] width 343 height 12
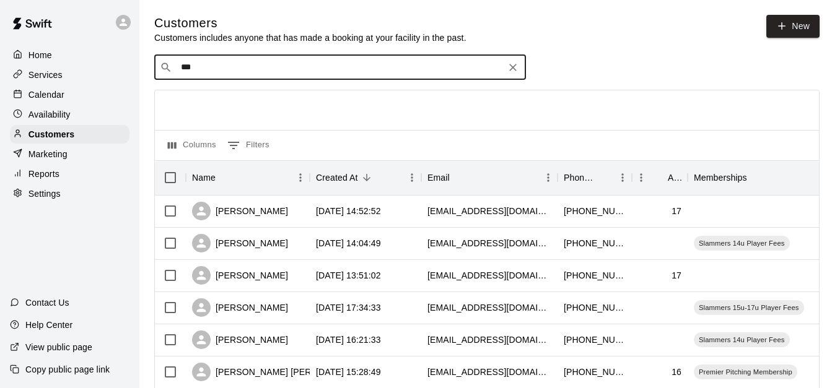
type input "****"
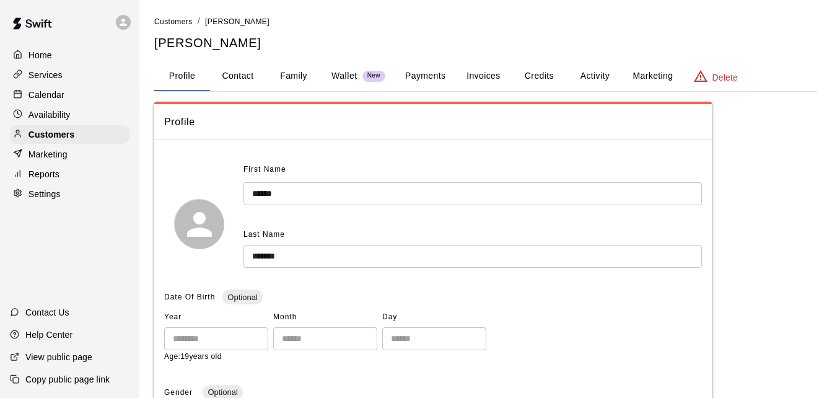
click at [400, 166] on div "First Name" at bounding box center [426, 170] width 367 height 20
click at [425, 71] on button "Payments" at bounding box center [425, 76] width 60 height 30
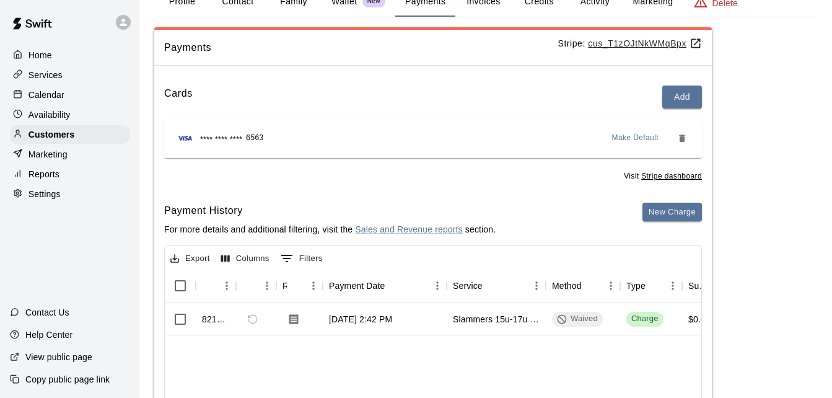
scroll to position [99, 0]
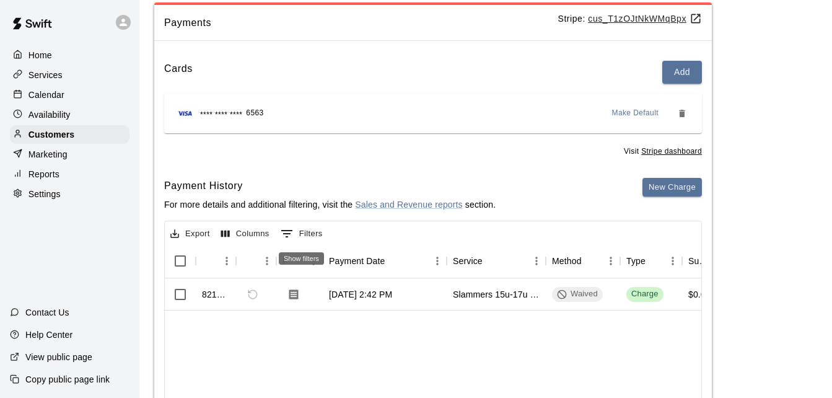
click at [294, 231] on icon "Show filters" at bounding box center [286, 233] width 15 height 15
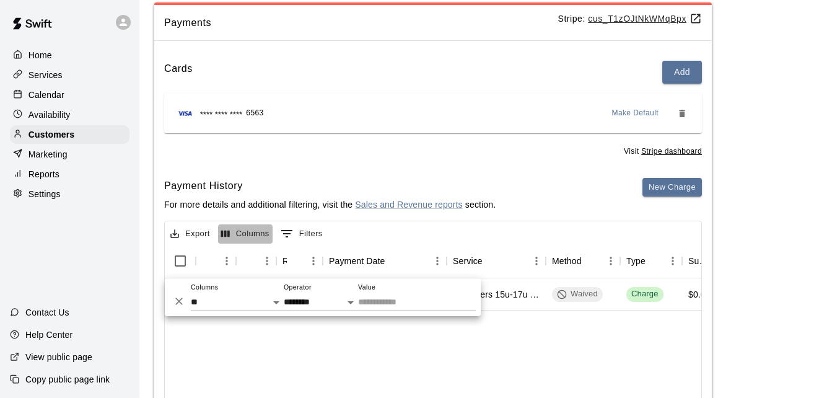
click at [252, 231] on button "Columns" at bounding box center [245, 233] width 55 height 19
